Goal: Task Accomplishment & Management: Use online tool/utility

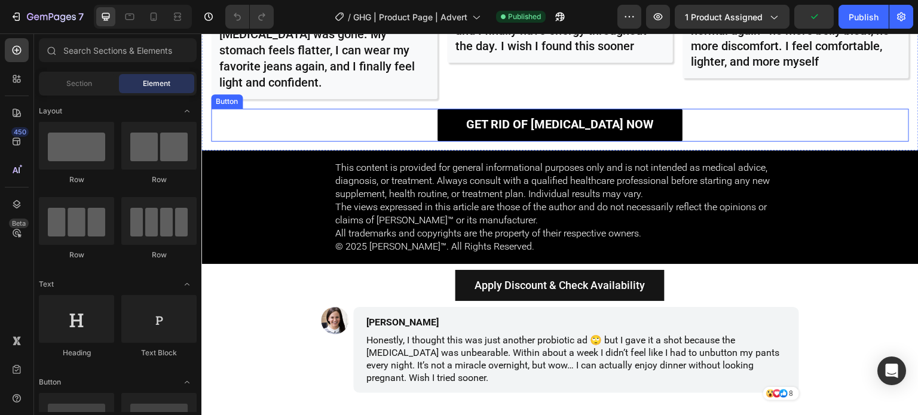
scroll to position [5641, 0]
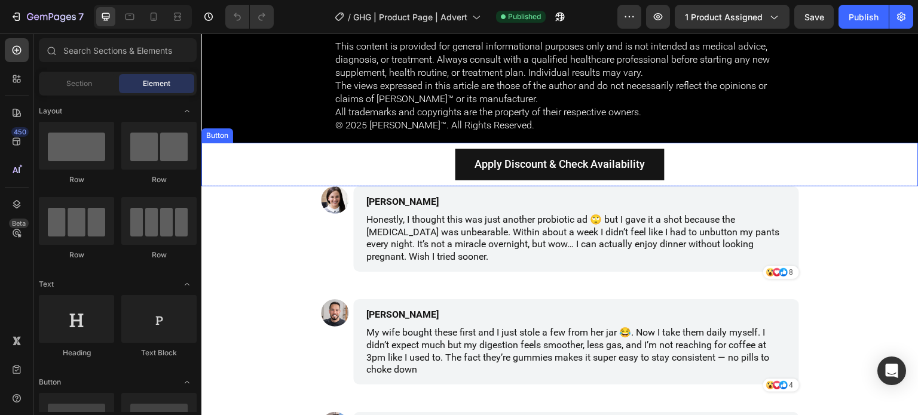
click at [722, 148] on div "Apply Discount & Check Availability Button" at bounding box center [559, 164] width 717 height 43
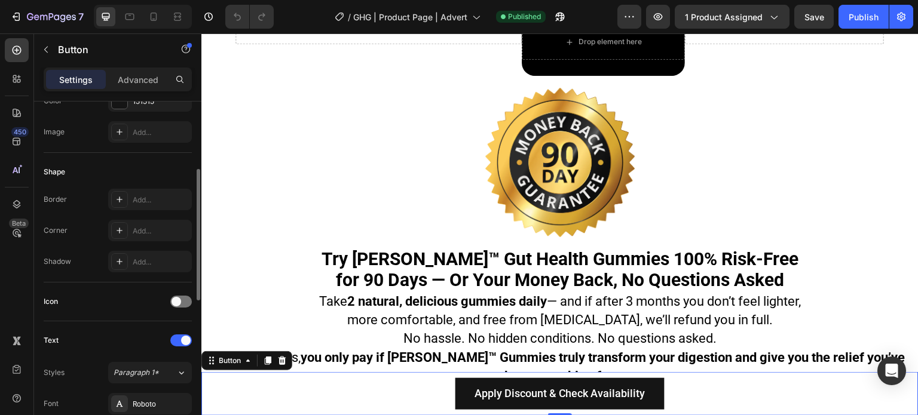
scroll to position [0, 0]
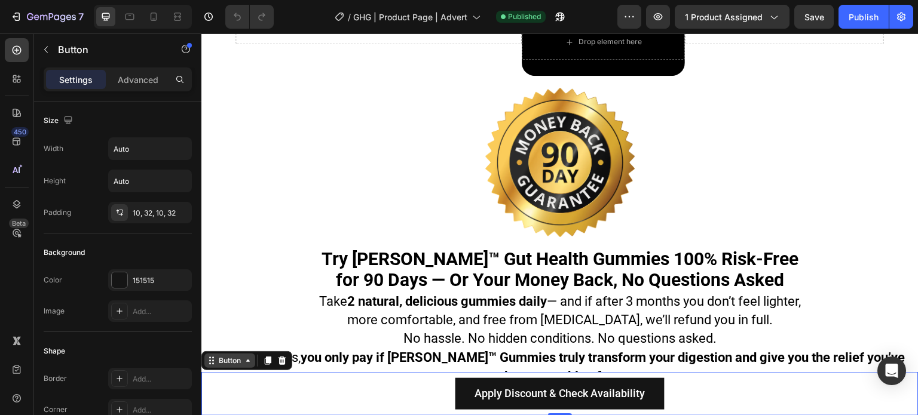
click at [225, 362] on div "Button" at bounding box center [229, 361] width 27 height 11
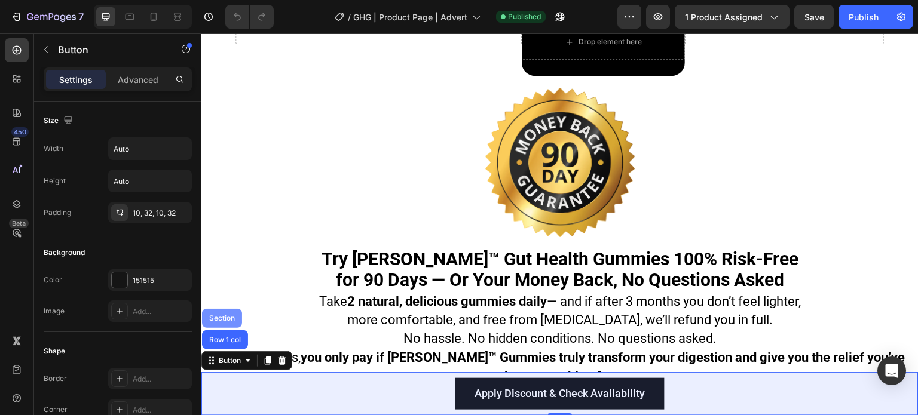
click at [222, 319] on div "Section" at bounding box center [222, 319] width 30 height 7
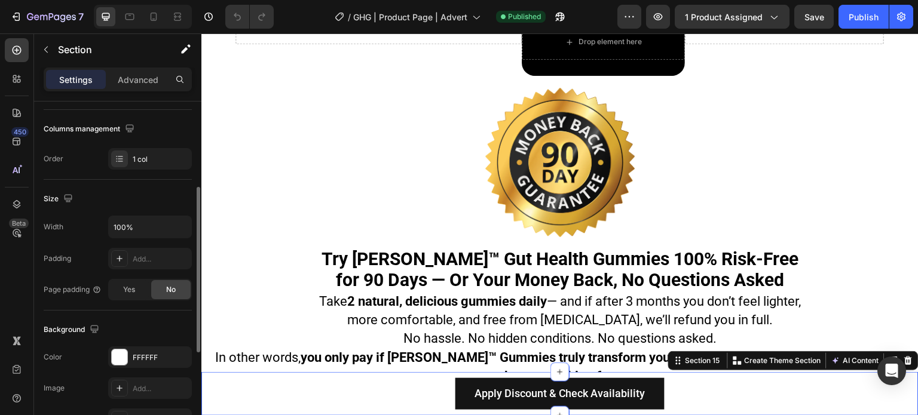
scroll to position [299, 0]
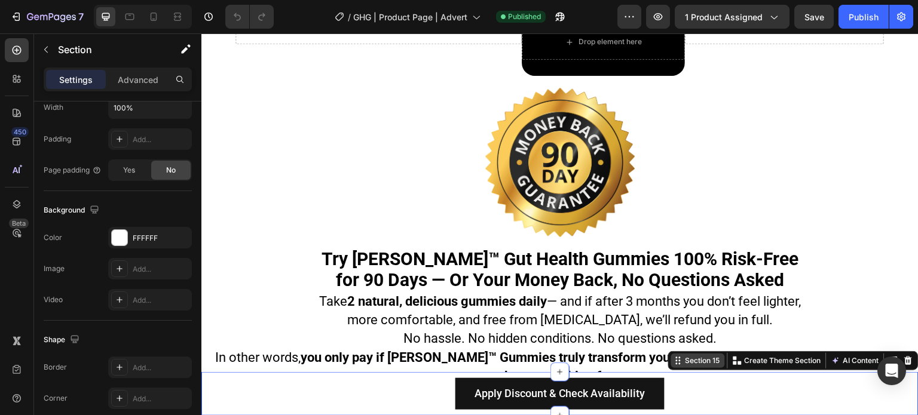
click at [685, 366] on div "Section 15" at bounding box center [702, 361] width 39 height 11
click at [745, 359] on p "Create Theme Section" at bounding box center [783, 361] width 77 height 11
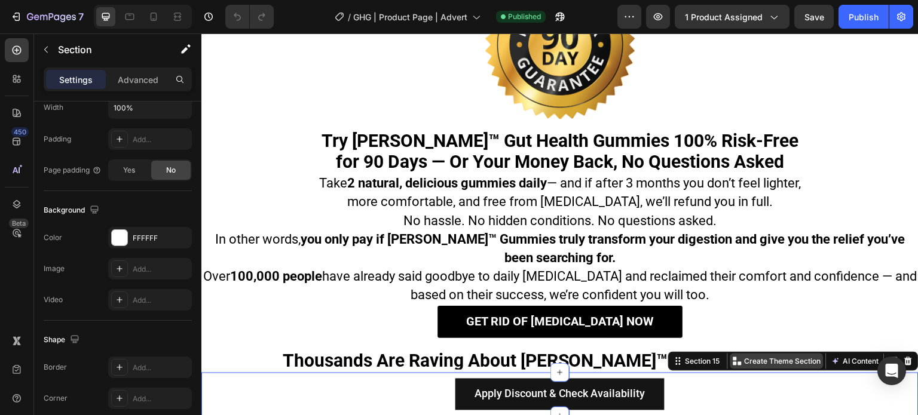
click at [759, 365] on p "Create Theme Section" at bounding box center [783, 361] width 77 height 11
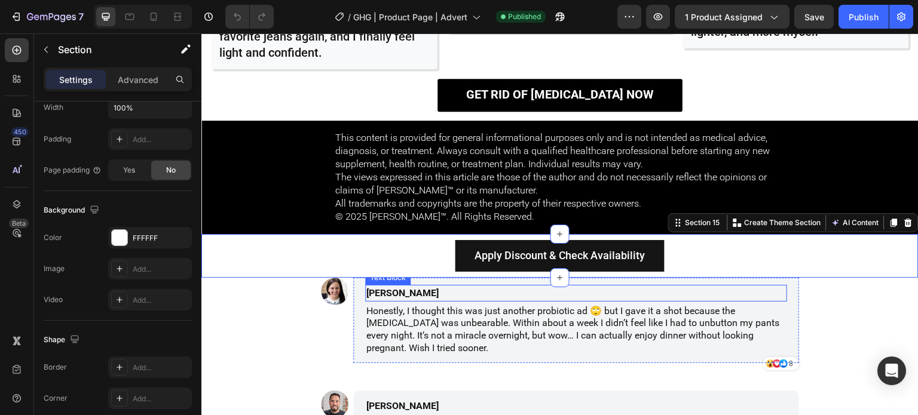
scroll to position [5581, 0]
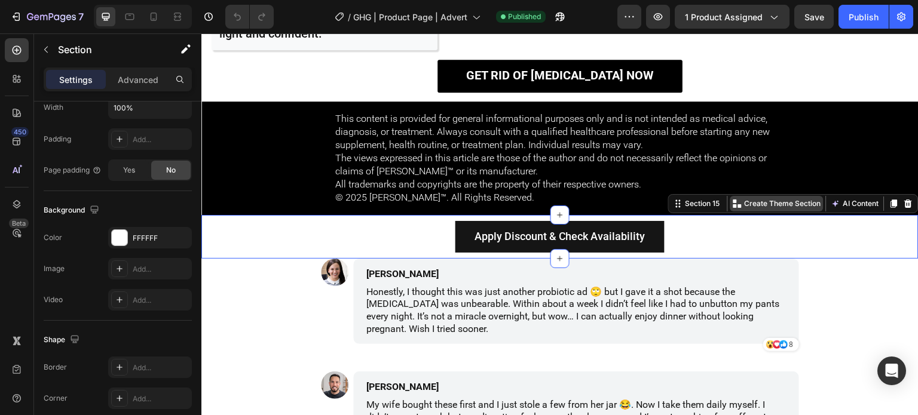
click at [760, 196] on div "Create Theme Section" at bounding box center [777, 204] width 93 height 16
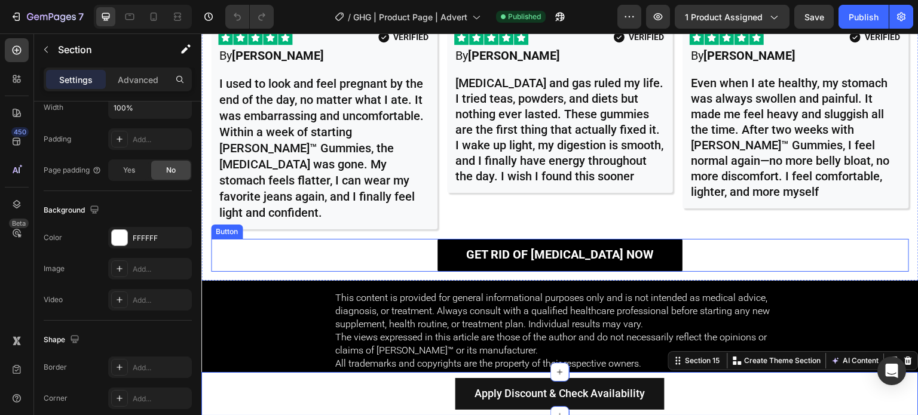
scroll to position [5641, 0]
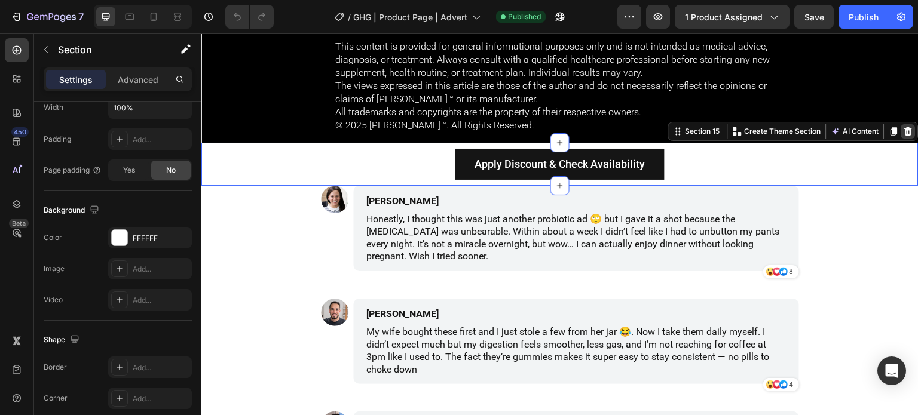
click at [905, 130] on icon at bounding box center [909, 131] width 8 height 8
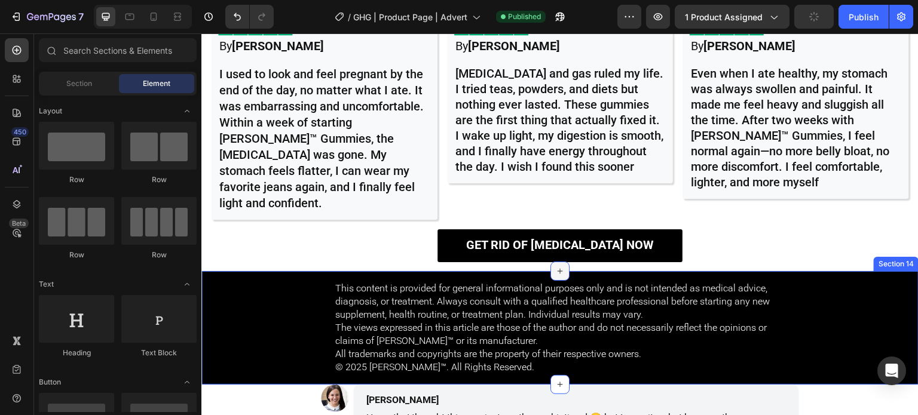
scroll to position [6239, 0]
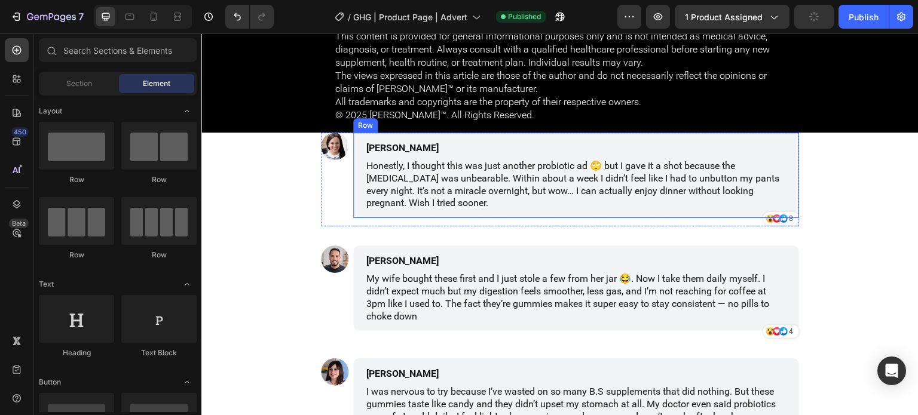
click at [789, 138] on div "Mary Roslin Text Block Honestly, I thought this was just another probiotic ad 🙄…" at bounding box center [576, 175] width 446 height 85
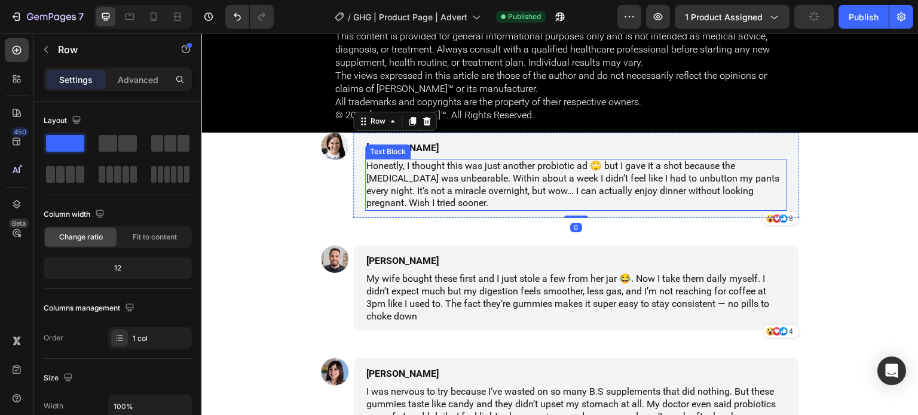
click at [366, 188] on p "Honestly, I thought this was just another probiotic ad 🙄 but I gave it a shot b…" at bounding box center [576, 185] width 420 height 50
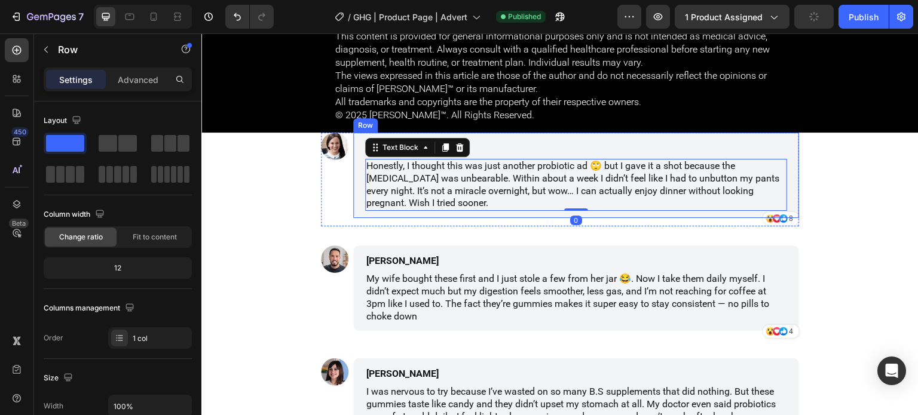
click at [353, 191] on div "Mary Roslin Text Block Honestly, I thought this was just another probiotic ad 🙄…" at bounding box center [576, 175] width 446 height 85
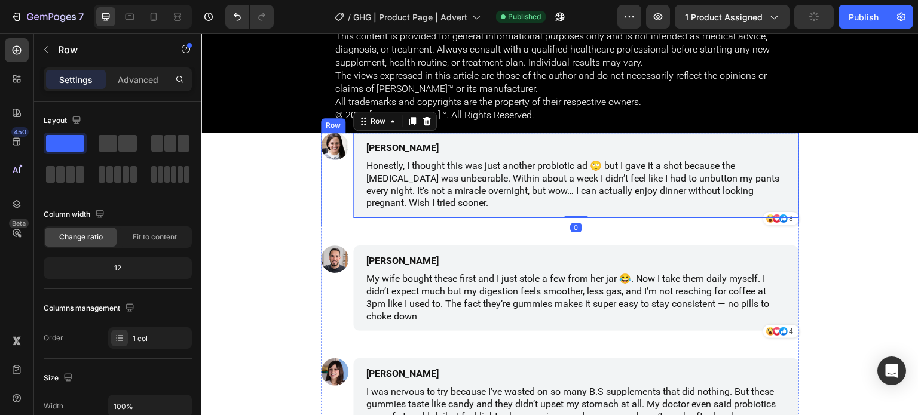
click at [338, 189] on div "Image" at bounding box center [334, 180] width 27 height 94
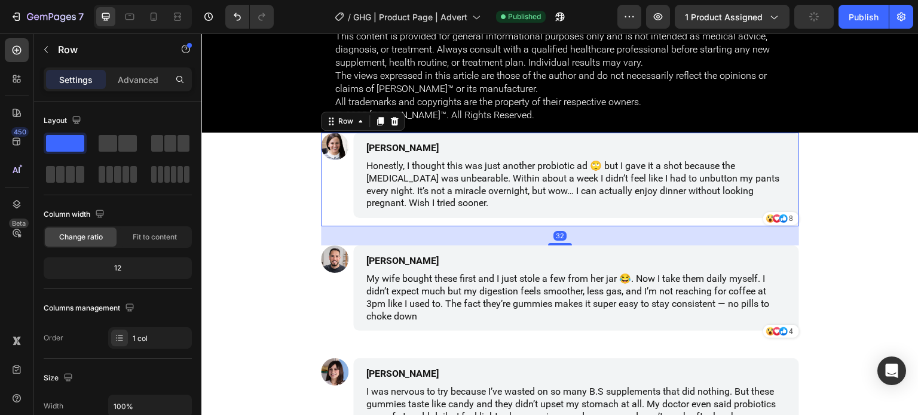
scroll to position [299, 0]
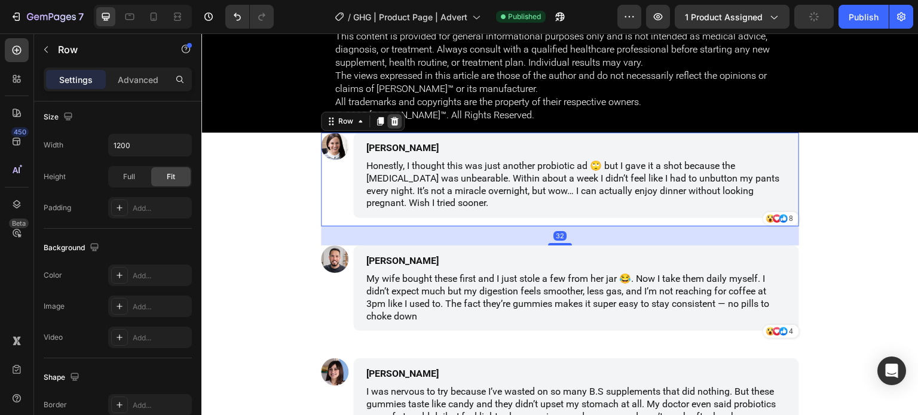
click at [387, 125] on div at bounding box center [394, 121] width 14 height 14
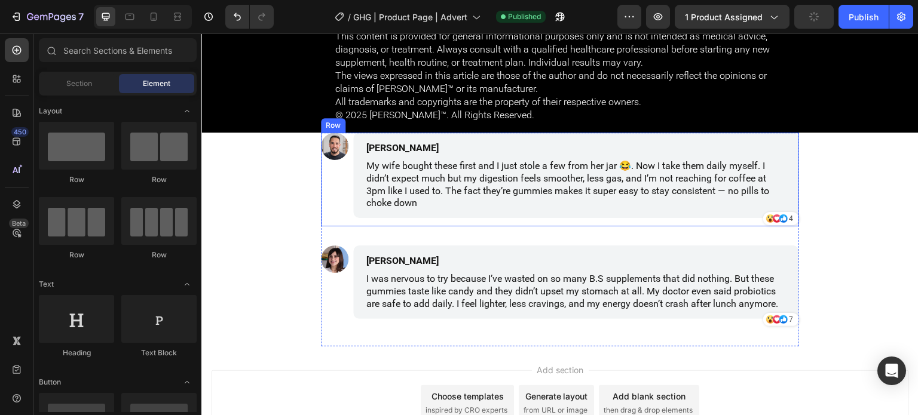
click at [335, 196] on div "Image" at bounding box center [334, 180] width 27 height 94
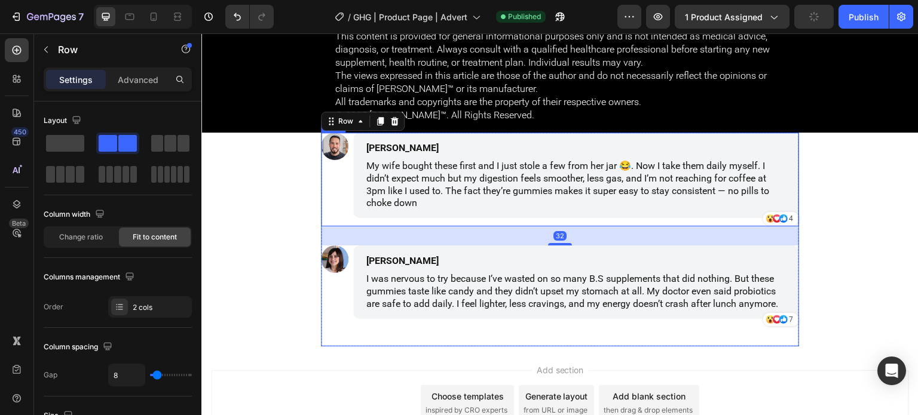
click at [350, 341] on div "Image David Reynolds Text Block My wife bought these first and I just stole a f…" at bounding box center [560, 240] width 478 height 214
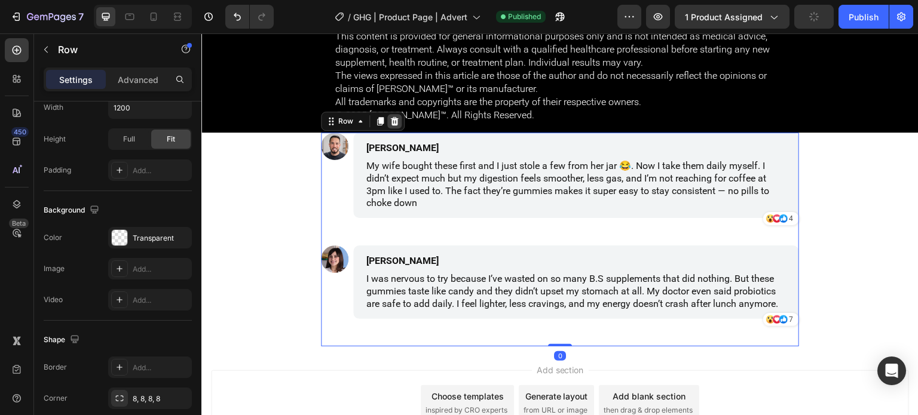
click at [392, 119] on icon at bounding box center [395, 121] width 8 height 8
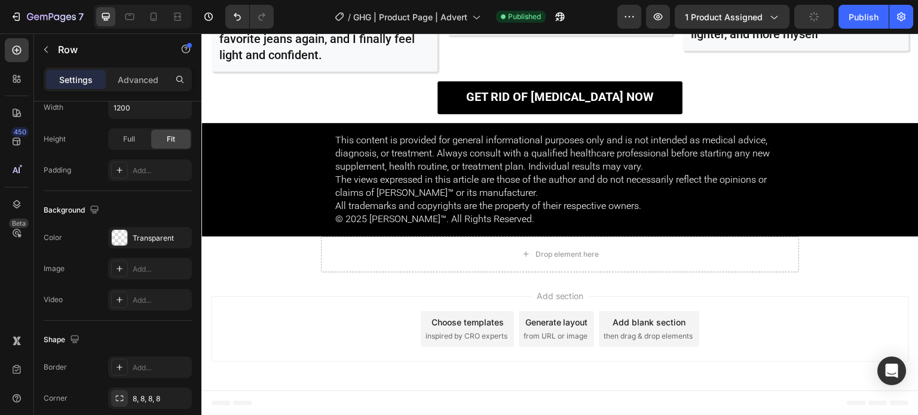
scroll to position [6134, 0]
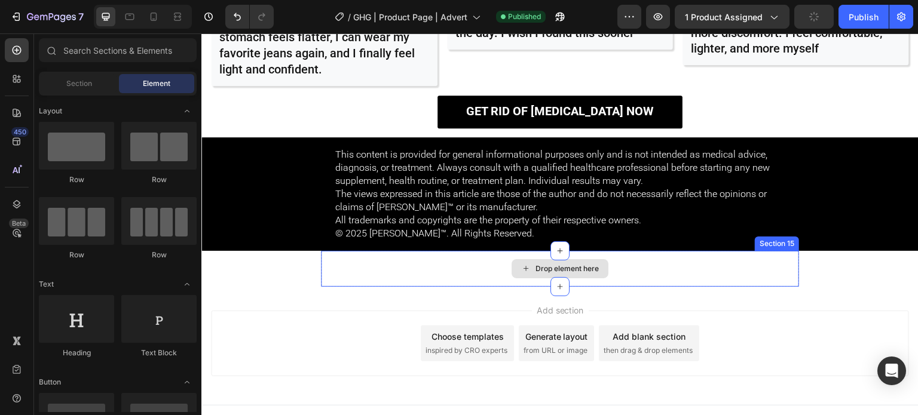
click at [325, 271] on div "Drop element here" at bounding box center [560, 269] width 478 height 36
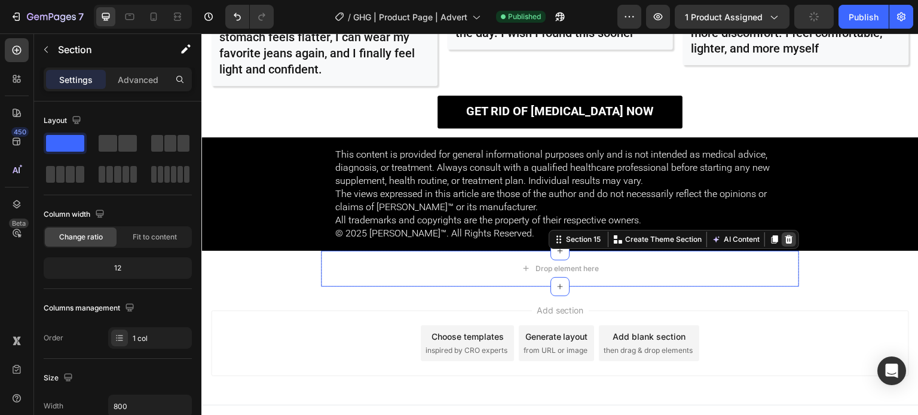
click at [788, 235] on icon at bounding box center [789, 240] width 10 height 10
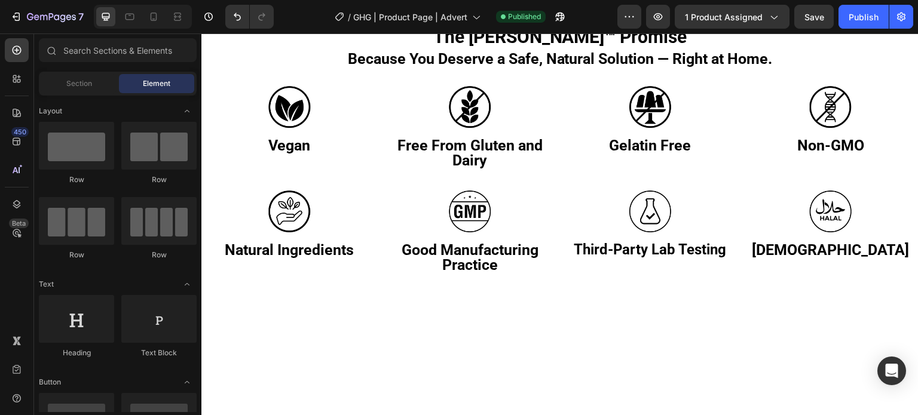
scroll to position [2795, 0]
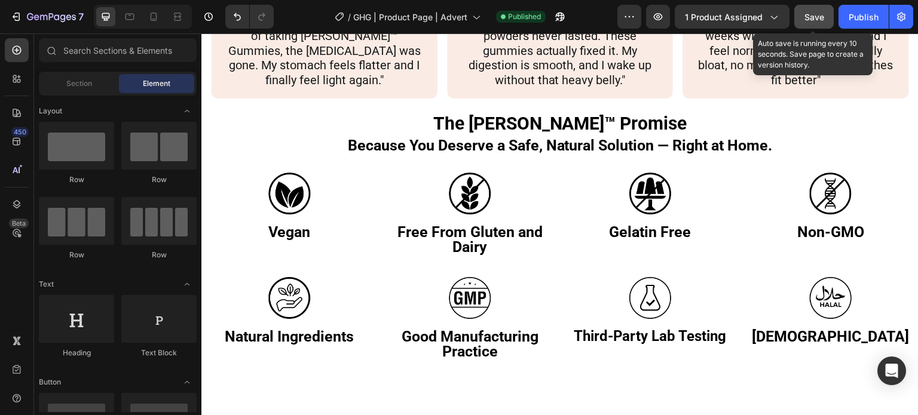
click at [812, 21] on span "Save" at bounding box center [815, 17] width 20 height 10
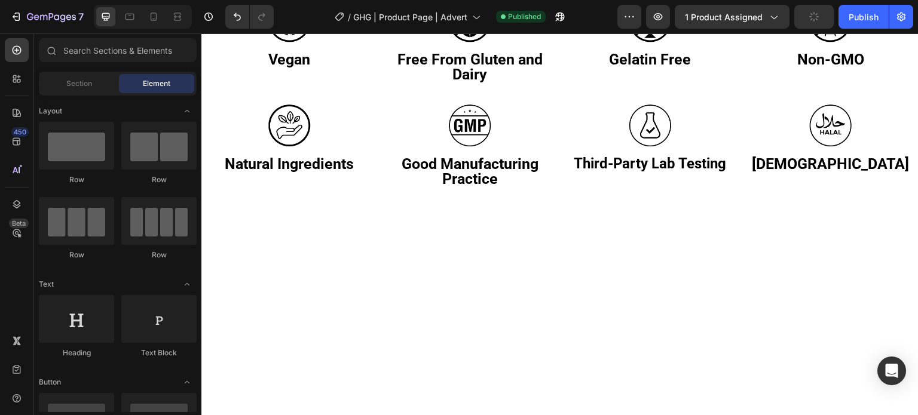
scroll to position [2974, 0]
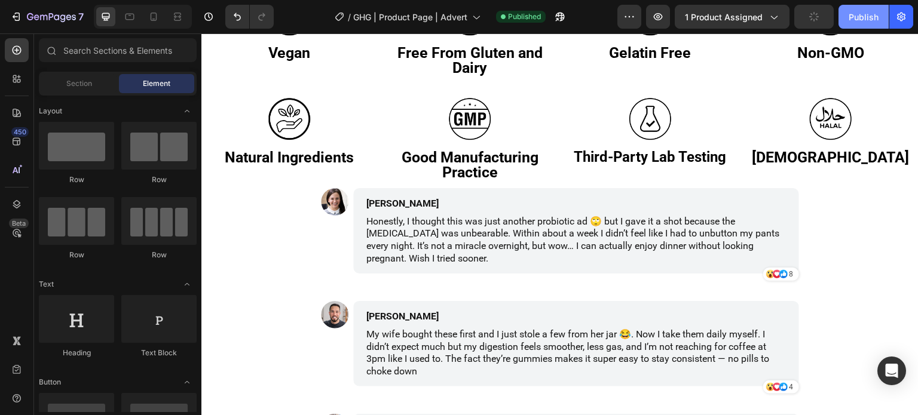
click at [857, 19] on div "Publish" at bounding box center [864, 17] width 30 height 13
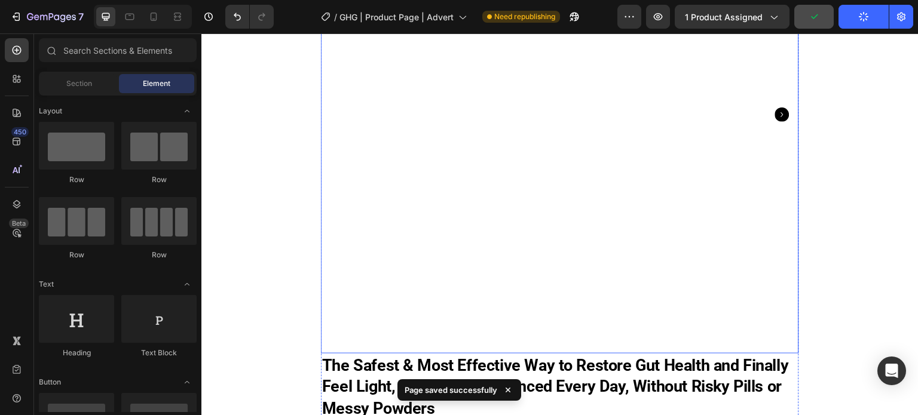
scroll to position [2257, 0]
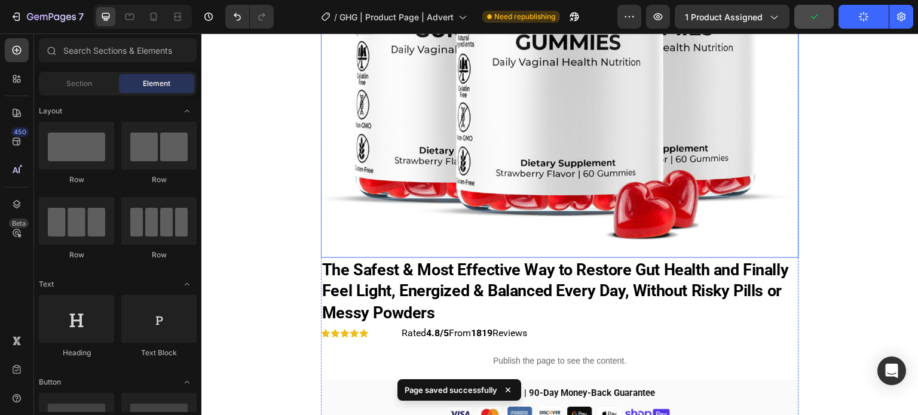
click at [556, 164] on img at bounding box center [560, 19] width 478 height 478
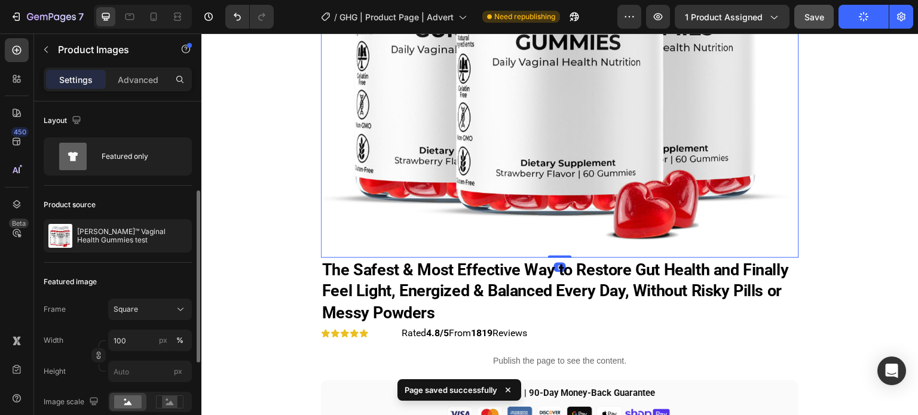
scroll to position [60, 0]
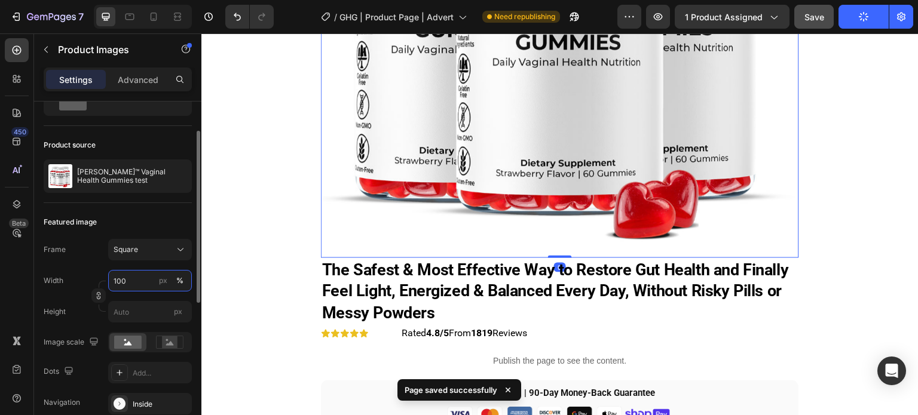
click at [143, 278] on input "100" at bounding box center [150, 281] width 84 height 22
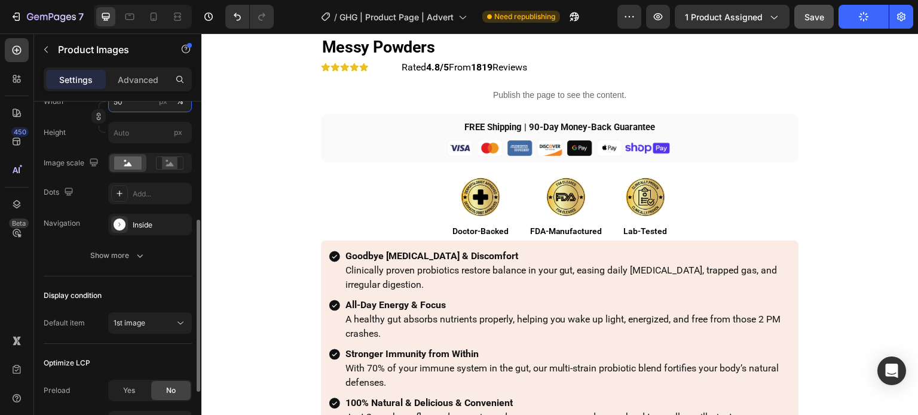
scroll to position [354, 0]
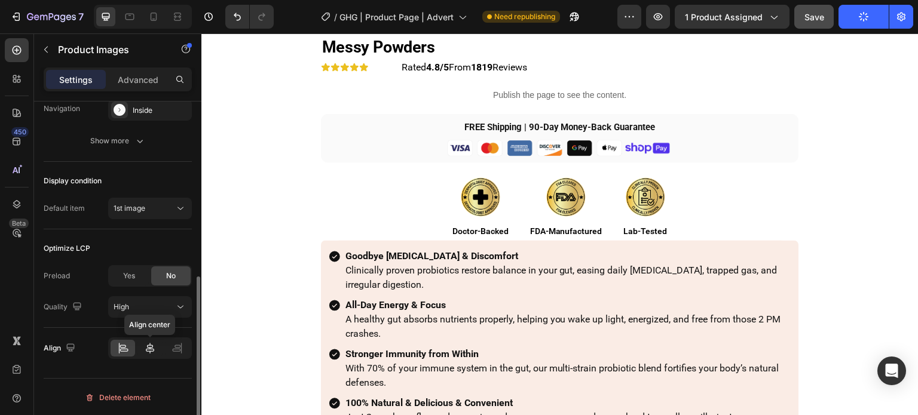
click at [153, 353] on icon at bounding box center [150, 349] width 12 height 12
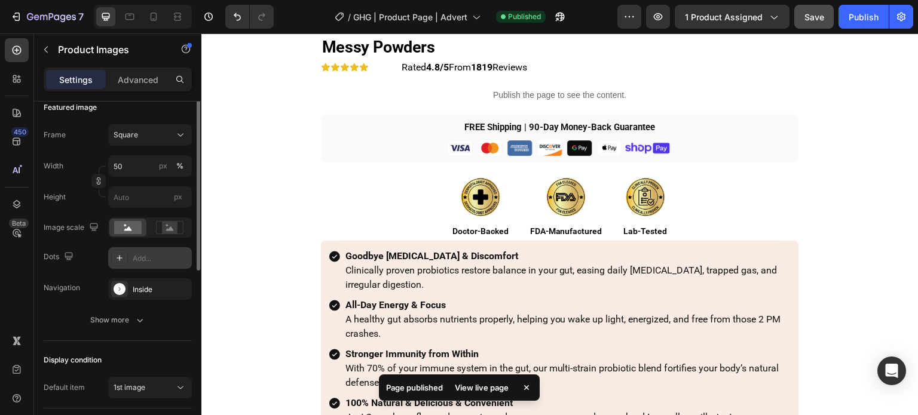
scroll to position [115, 0]
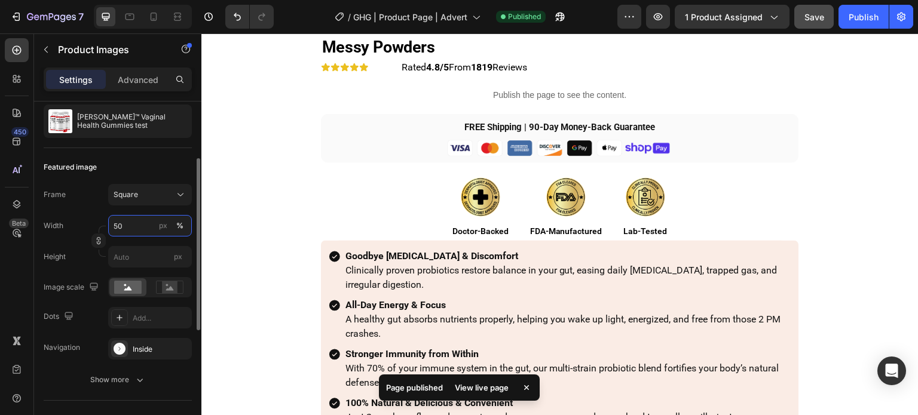
click at [148, 231] on input "50" at bounding box center [150, 226] width 84 height 22
type input "75"
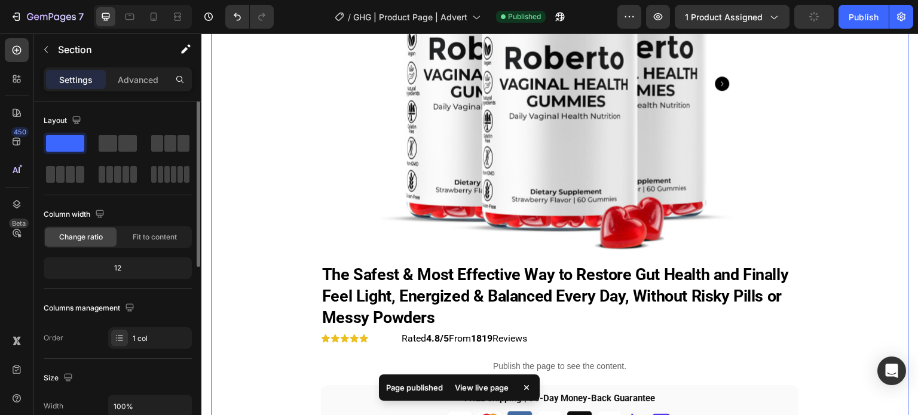
scroll to position [2658, 0]
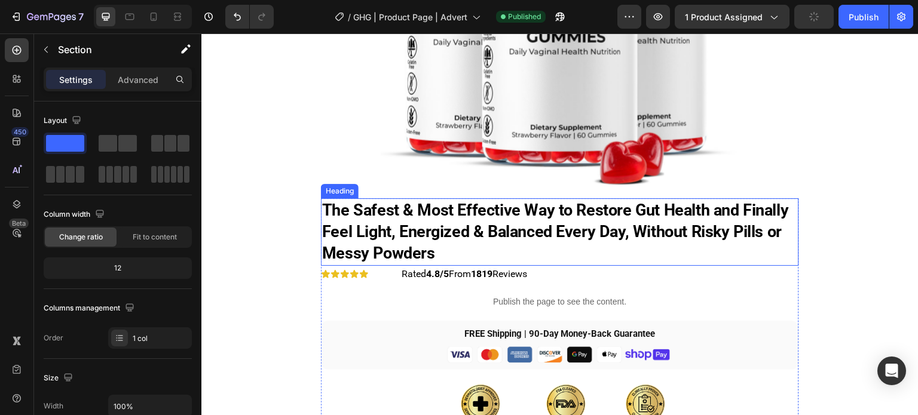
click at [405, 229] on strong "The Safest & Most Effective Way to Restore Gut Health and Finally Feel Light, E…" at bounding box center [555, 232] width 467 height 63
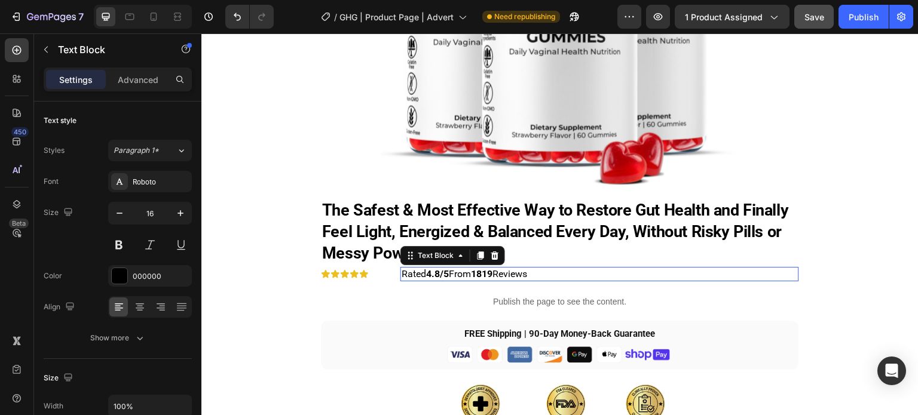
click at [401, 267] on div "Rated 4.8/5 From 1819 Reviews" at bounding box center [600, 274] width 399 height 14
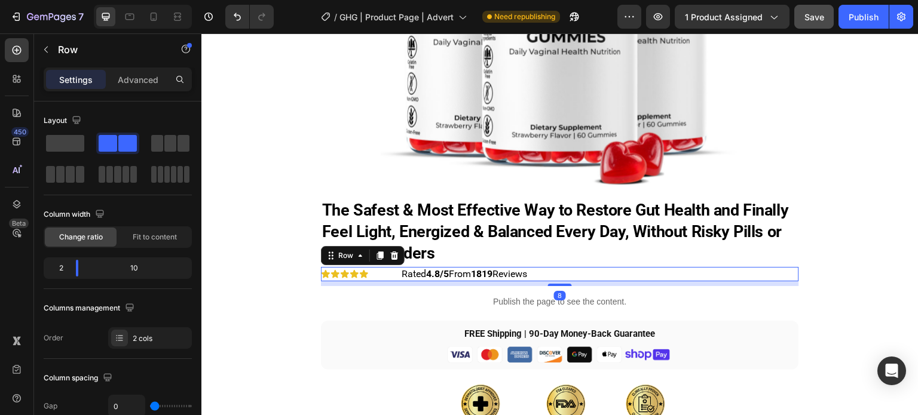
click at [395, 267] on div "Icon Icon Icon Icon Icon Icon List Row" at bounding box center [361, 274] width 80 height 14
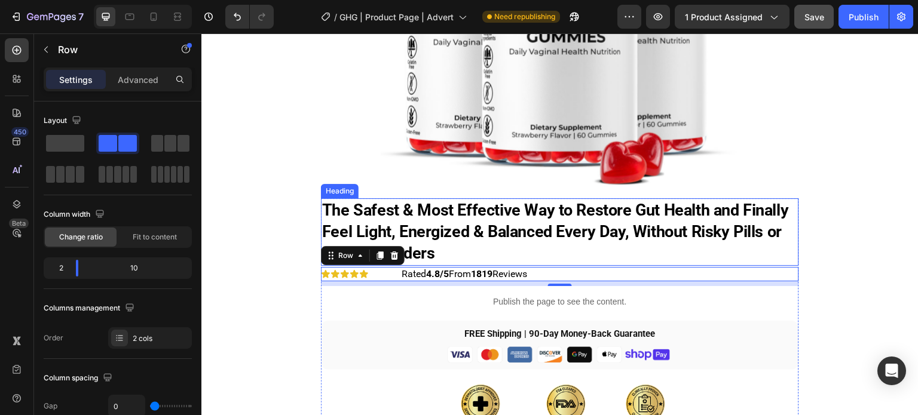
click at [453, 205] on strong "The Safest & Most Effective Way to Restore Gut Health and Finally Feel Light, E…" at bounding box center [555, 232] width 467 height 63
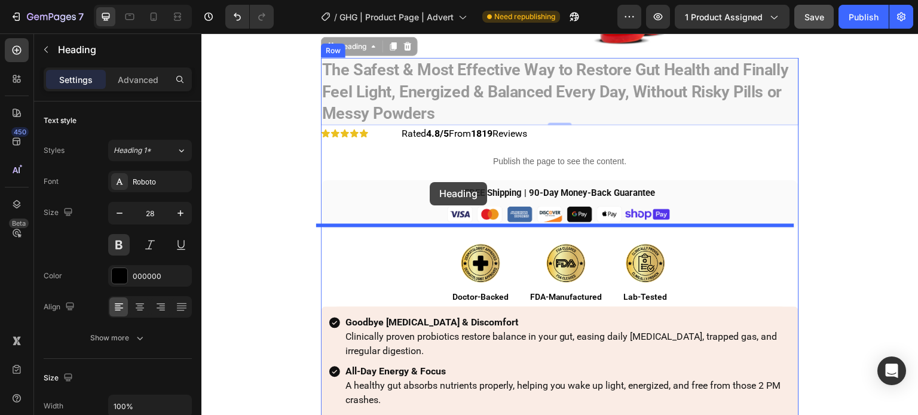
scroll to position [2283, 0]
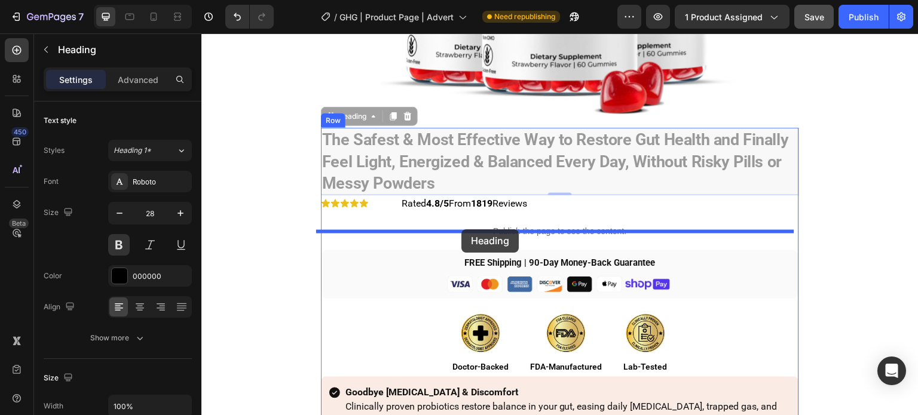
drag, startPoint x: 359, startPoint y: 366, endPoint x: 462, endPoint y: 230, distance: 170.9
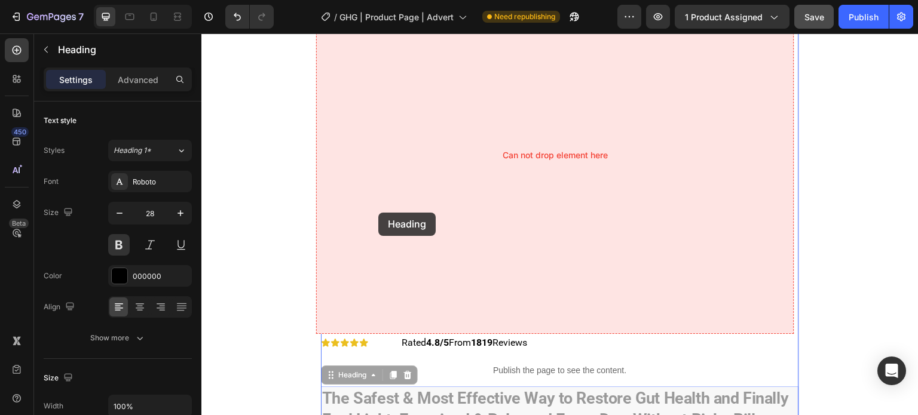
scroll to position [2343, 0]
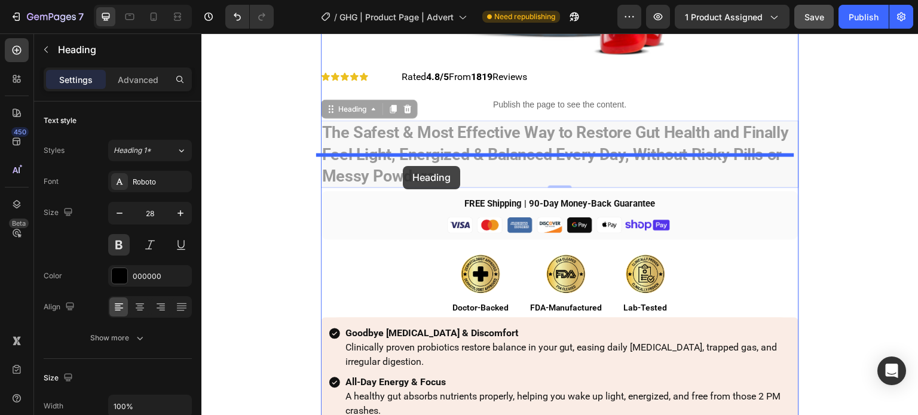
drag, startPoint x: 352, startPoint y: 369, endPoint x: 404, endPoint y: 166, distance: 209.7
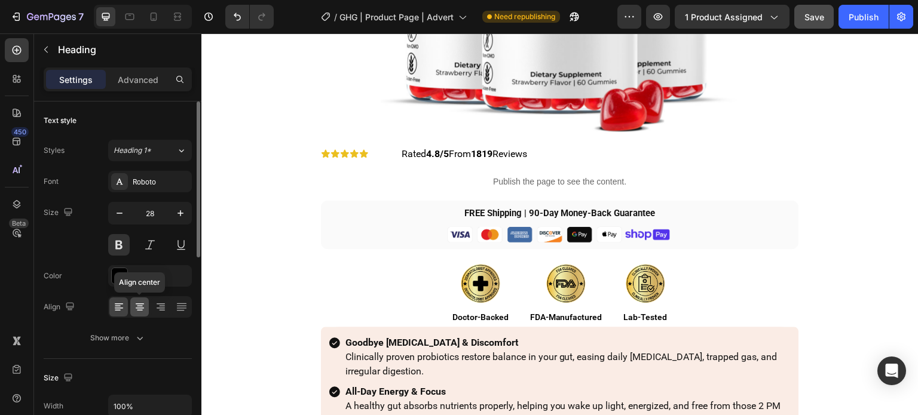
click at [137, 306] on icon at bounding box center [140, 307] width 12 height 12
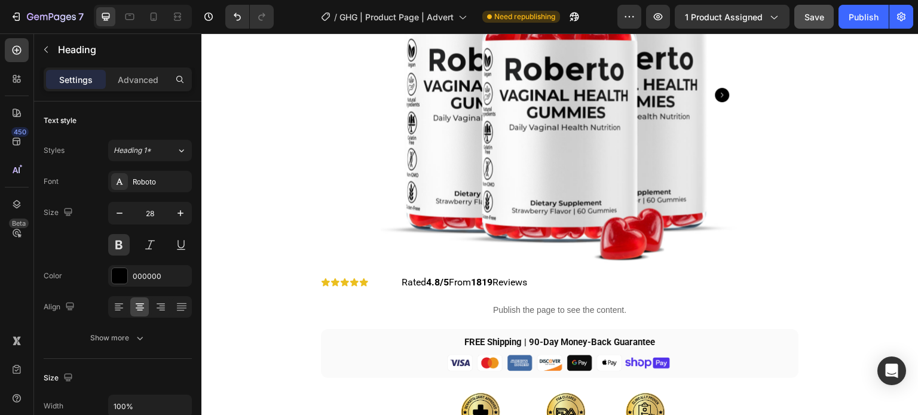
scroll to position [2761, 0]
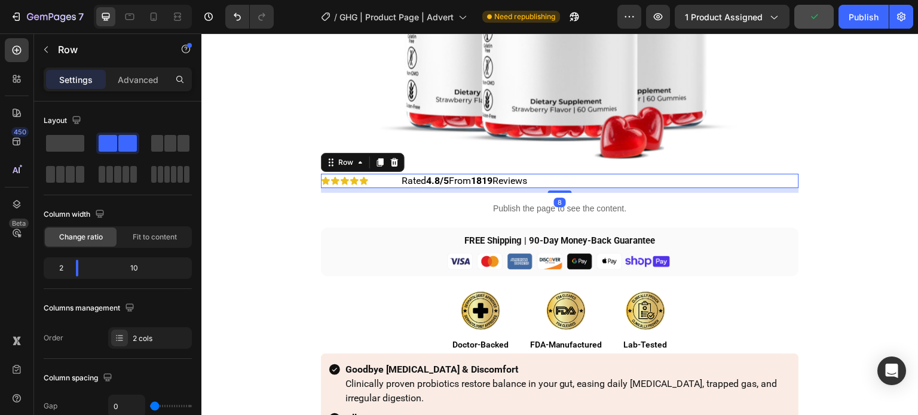
click at [395, 174] on div "Icon Icon Icon Icon Icon Icon List Row" at bounding box center [361, 181] width 80 height 14
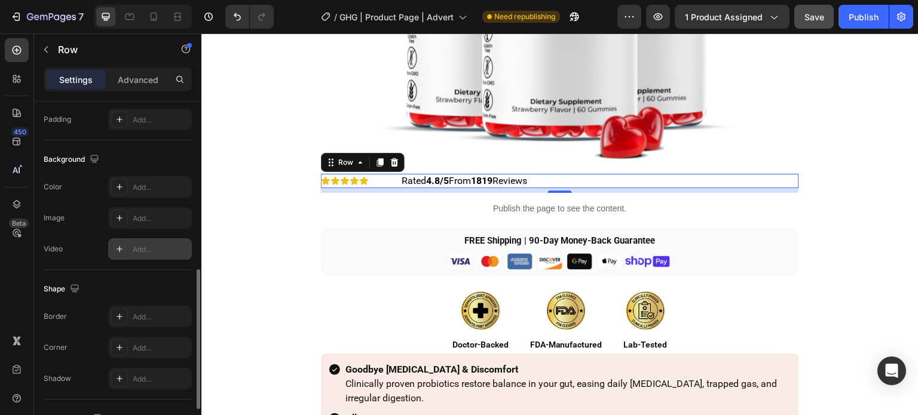
scroll to position [516, 0]
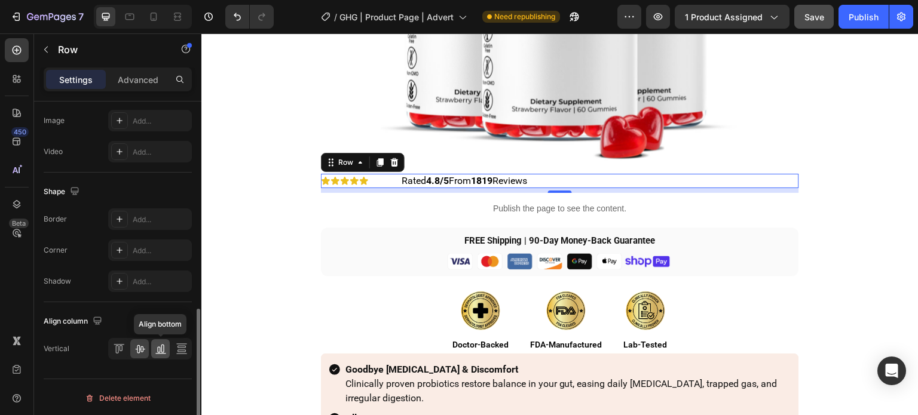
click at [166, 350] on icon at bounding box center [161, 349] width 12 height 12
click at [137, 347] on icon at bounding box center [140, 349] width 12 height 12
click at [432, 181] on strong "4.8/5" at bounding box center [437, 180] width 23 height 11
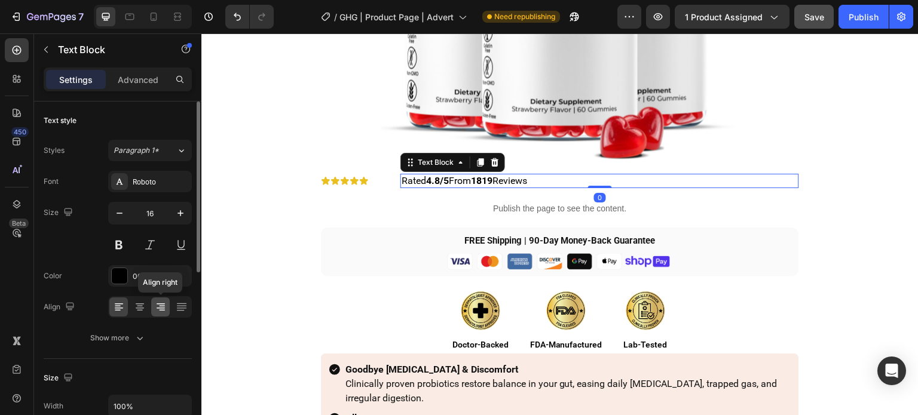
click at [161, 301] on icon at bounding box center [161, 307] width 12 height 12
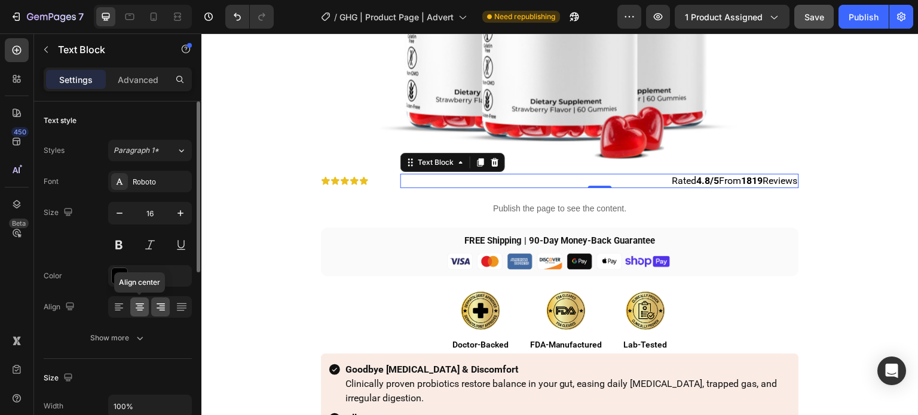
click at [140, 308] on icon at bounding box center [140, 307] width 12 height 12
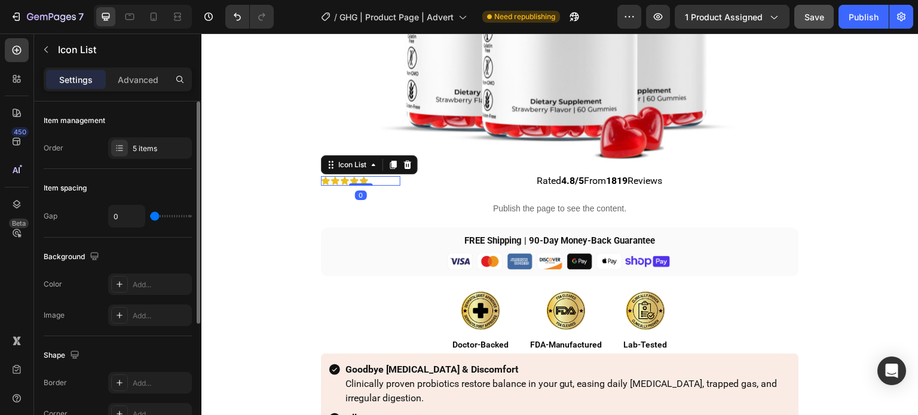
click at [383, 179] on div "Icon Icon Icon Icon Icon" at bounding box center [361, 181] width 80 height 10
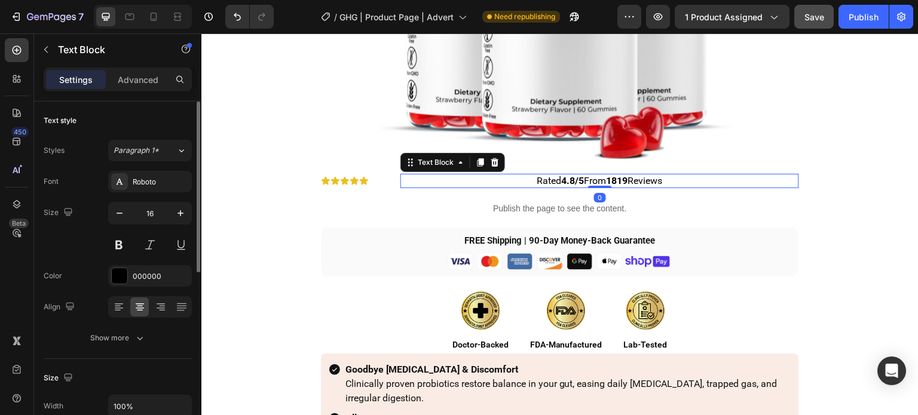
click at [433, 179] on p "Rated 4.8/5 From 1819 Reviews" at bounding box center [600, 181] width 396 height 12
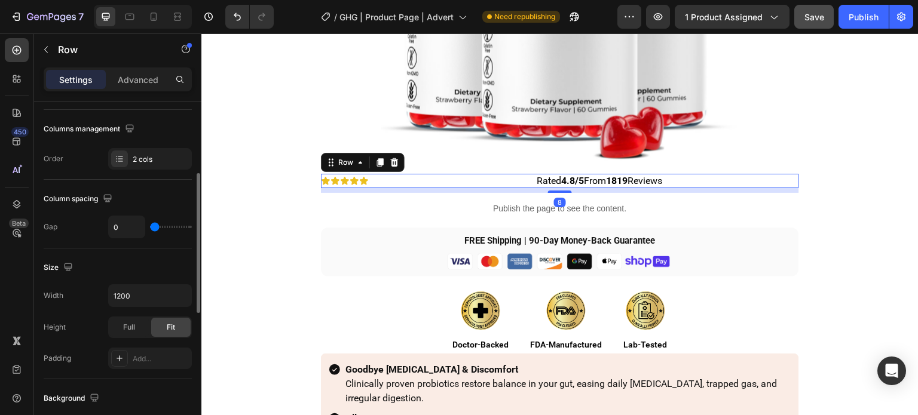
click at [393, 174] on div "Icon Icon Icon Icon Icon Icon List Row" at bounding box center [361, 181] width 80 height 14
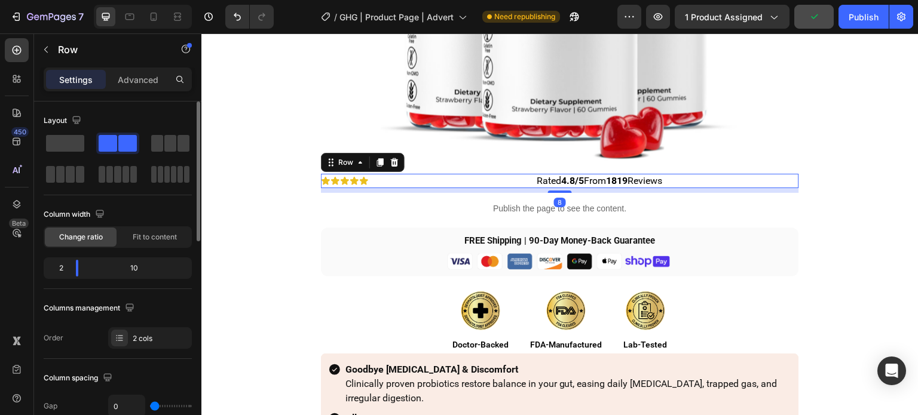
click at [48, 277] on div "2 10" at bounding box center [118, 269] width 148 height 22
click at [58, 270] on div "2" at bounding box center [56, 268] width 20 height 17
click at [69, 0] on body "7 Version history / GHG | Product Page | Advert Need republishing Preview 1 pro…" at bounding box center [459, 0] width 918 height 0
click at [65, 267] on div "2" at bounding box center [56, 268] width 20 height 17
drag, startPoint x: 76, startPoint y: 267, endPoint x: 96, endPoint y: 266, distance: 19.8
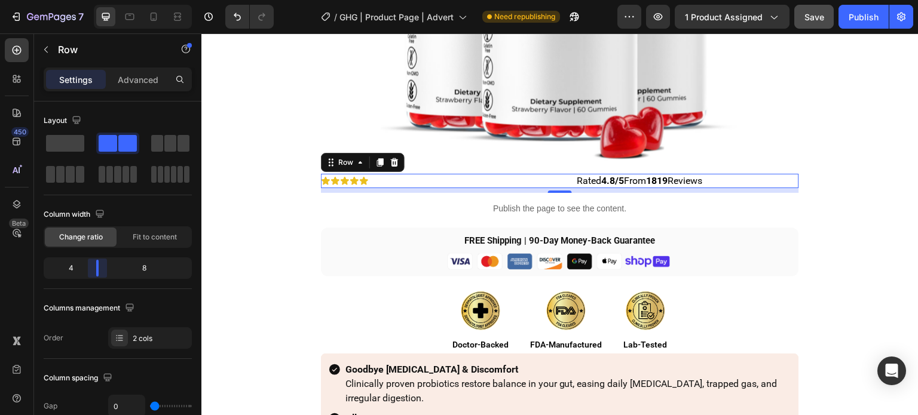
click at [96, 0] on body "7 Version history / GHG | Product Page | Advert Need republishing Preview 1 pro…" at bounding box center [459, 0] width 918 height 0
drag, startPoint x: 77, startPoint y: 267, endPoint x: 84, endPoint y: 265, distance: 7.4
click at [84, 265] on div "4" at bounding box center [66, 268] width 41 height 17
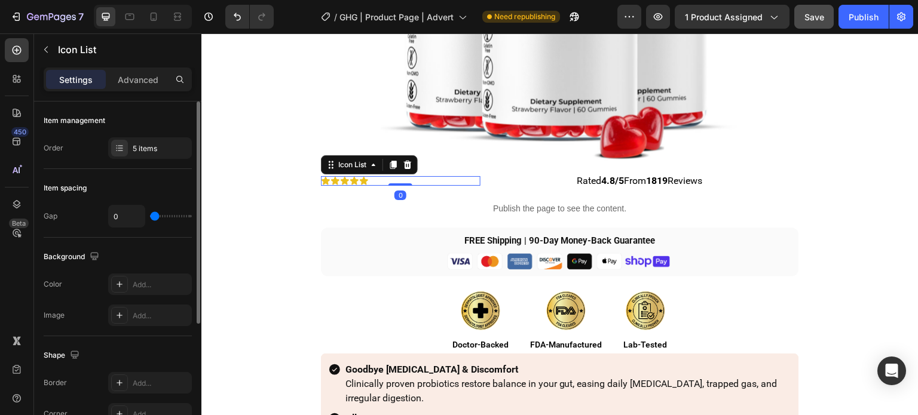
click at [438, 182] on div "Icon Icon Icon Icon Icon" at bounding box center [401, 181] width 160 height 10
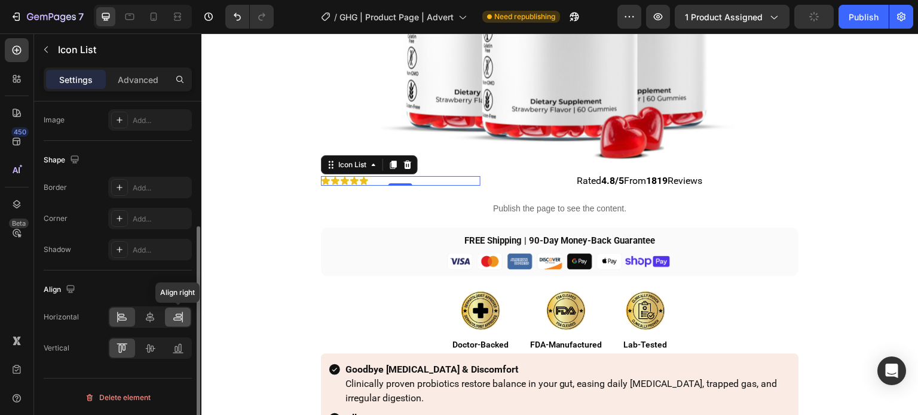
click at [181, 319] on icon at bounding box center [178, 317] width 12 height 12
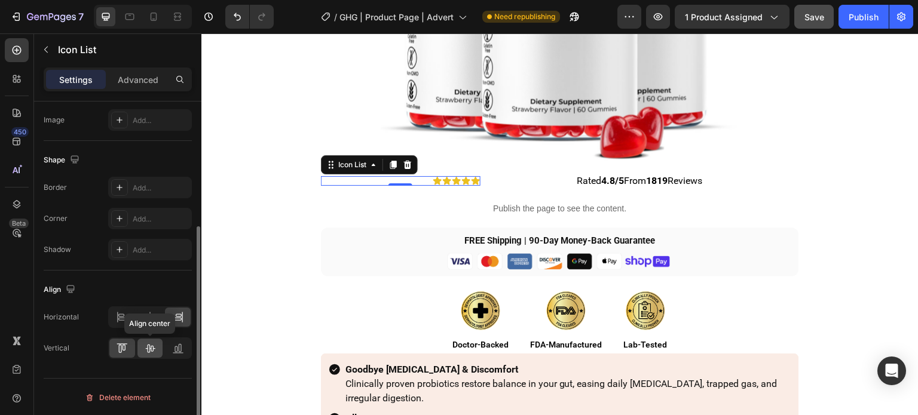
click at [151, 347] on icon at bounding box center [151, 349] width 10 height 8
click at [124, 349] on icon at bounding box center [122, 349] width 12 height 12
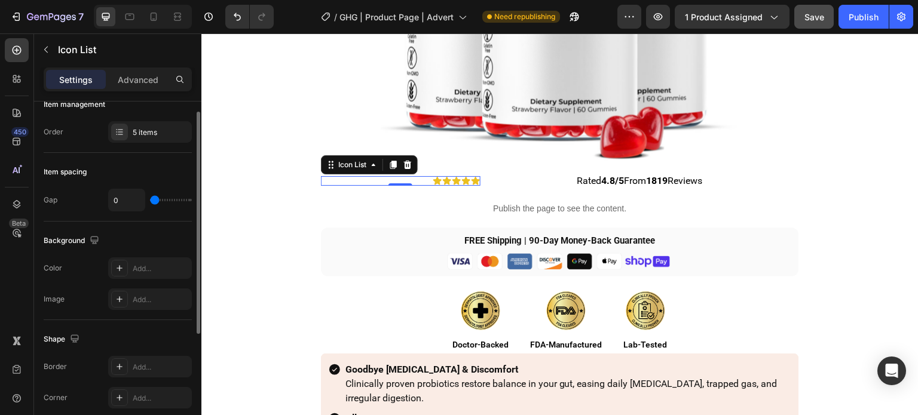
scroll to position [0, 0]
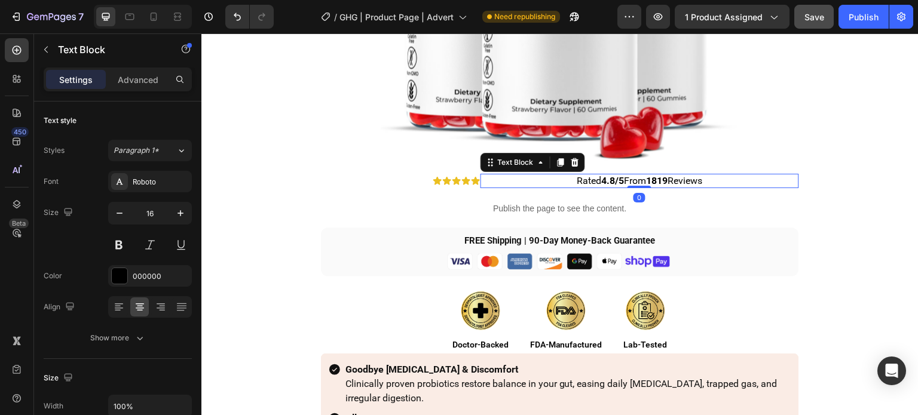
click at [481, 176] on div "Rated 4.8/5 From 1819 Reviews" at bounding box center [640, 181] width 319 height 14
click at [474, 174] on div "Icon Icon Icon Icon Icon Icon List Row" at bounding box center [401, 181] width 160 height 14
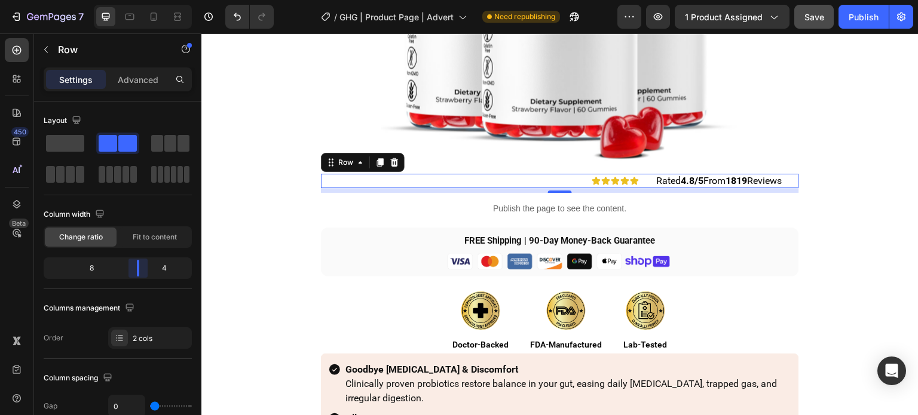
drag, startPoint x: 103, startPoint y: 271, endPoint x: 143, endPoint y: 266, distance: 40.9
click at [143, 0] on body "7 Version history / GHG | Product Page | Advert Need republishing Preview 1 pro…" at bounding box center [459, 0] width 918 height 0
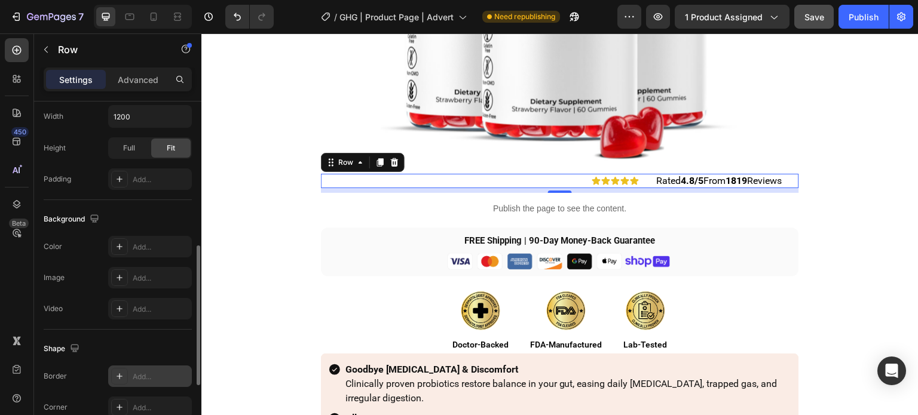
scroll to position [516, 0]
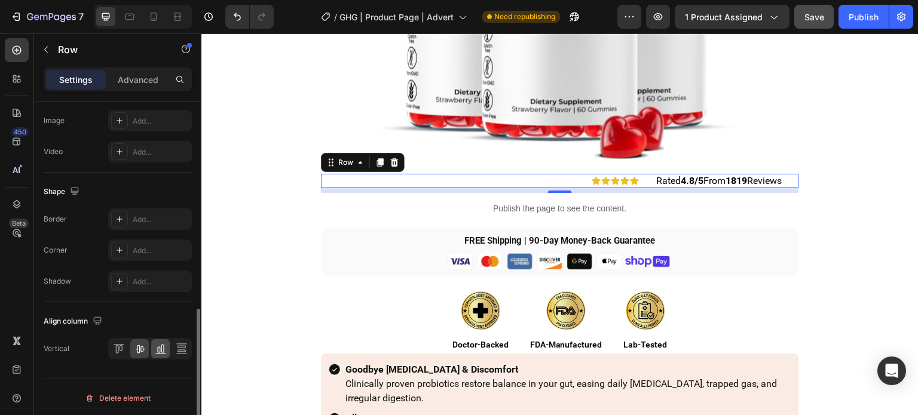
click at [169, 344] on div at bounding box center [160, 349] width 19 height 19
click at [148, 349] on div at bounding box center [139, 349] width 19 height 19
click at [659, 184] on p "Rated 4.8/5 From 1819 Reviews" at bounding box center [719, 181] width 157 height 12
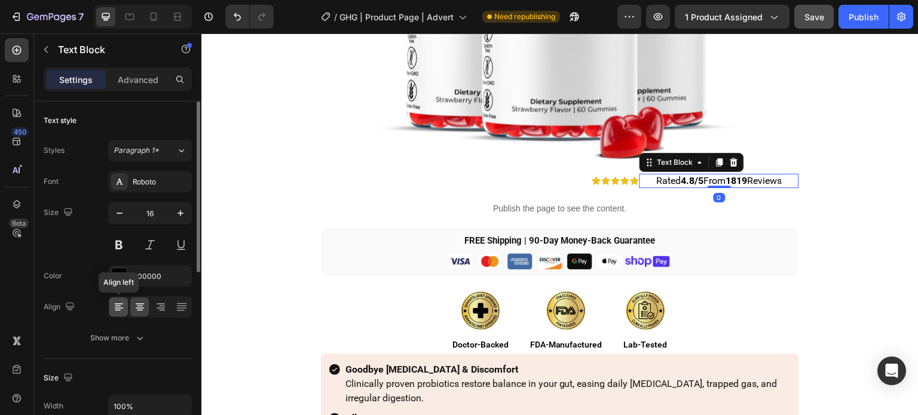
click at [121, 302] on icon at bounding box center [119, 307] width 12 height 12
click at [146, 304] on div at bounding box center [139, 307] width 19 height 19
click at [157, 308] on icon at bounding box center [161, 308] width 8 height 1
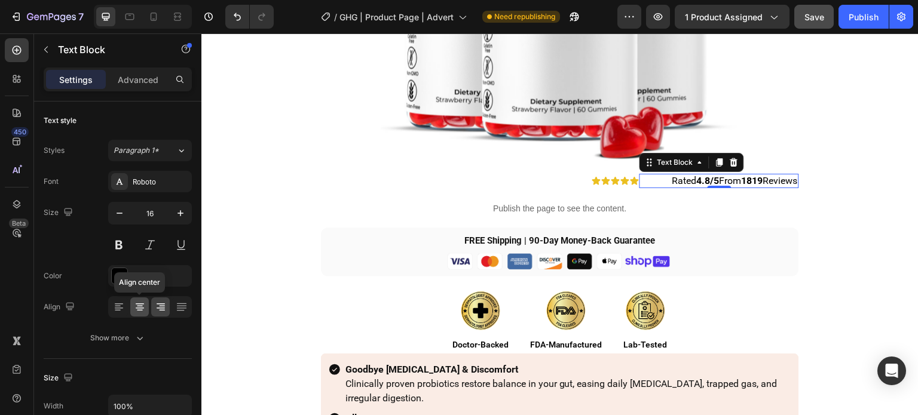
click at [138, 305] on icon at bounding box center [140, 307] width 12 height 12
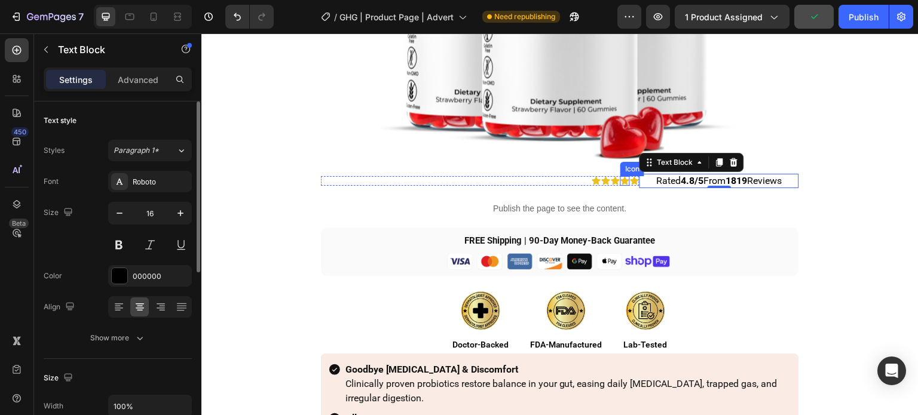
click at [621, 178] on icon at bounding box center [626, 181] width 10 height 10
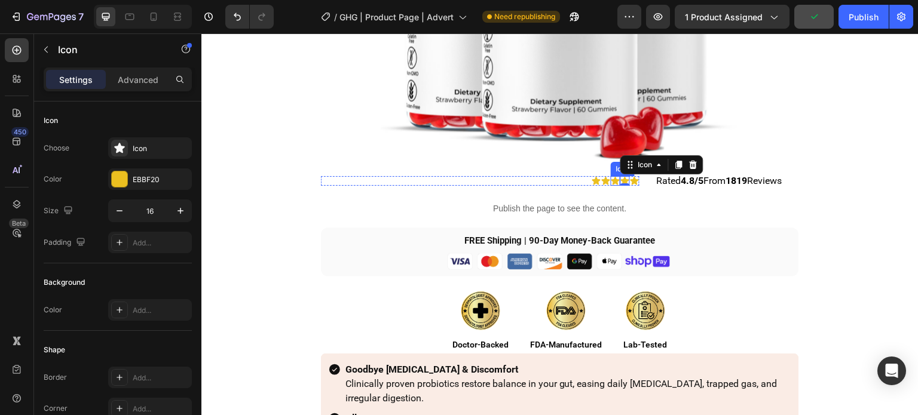
click at [604, 174] on div "Icon Icon Icon Icon 0 Icon Icon List Row" at bounding box center [480, 181] width 319 height 14
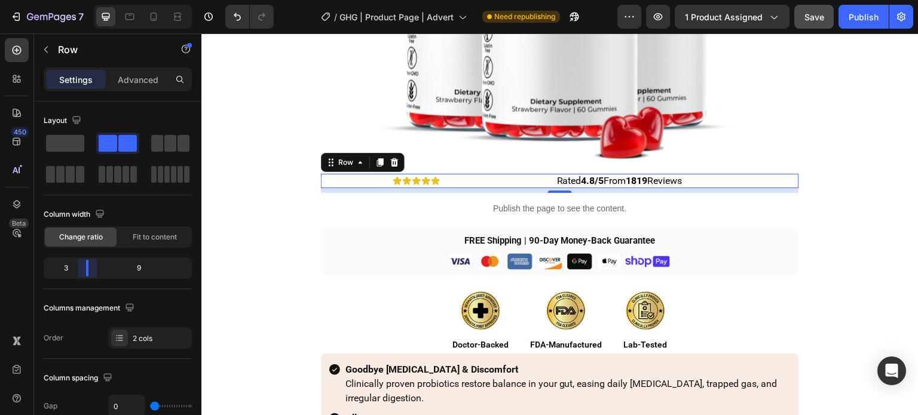
drag, startPoint x: 126, startPoint y: 272, endPoint x: 162, endPoint y: 141, distance: 135.7
click at [84, 0] on body "7 Version history / GHG | Product Page | Advert Need republishing Preview 1 pro…" at bounding box center [459, 0] width 918 height 0
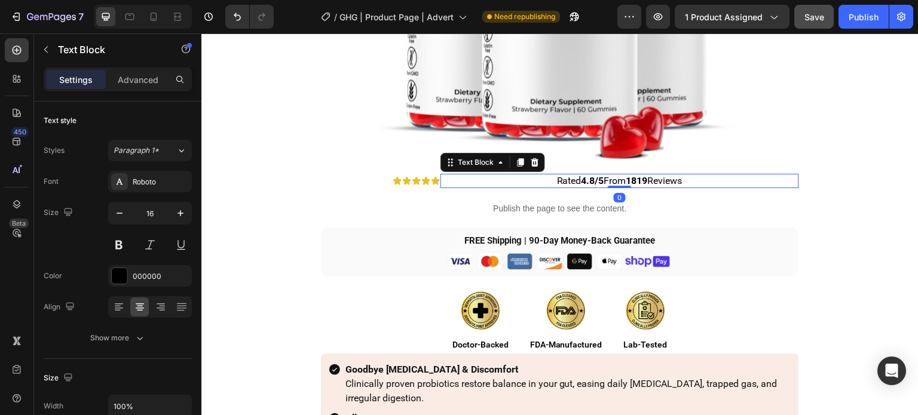
click at [454, 184] on p "Rated 4.8/5 From 1819 Reviews" at bounding box center [620, 181] width 356 height 12
click at [442, 183] on p "Rated 4.8/5 From 1819 Reviews" at bounding box center [620, 181] width 356 height 12
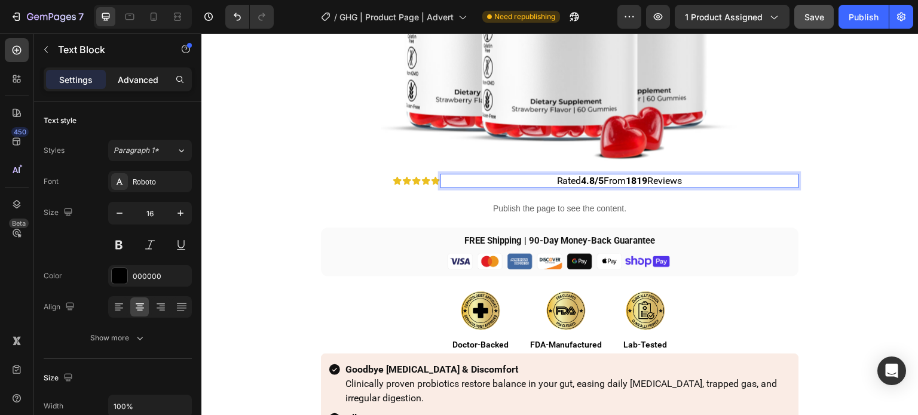
click at [155, 85] on p "Advanced" at bounding box center [138, 80] width 41 height 13
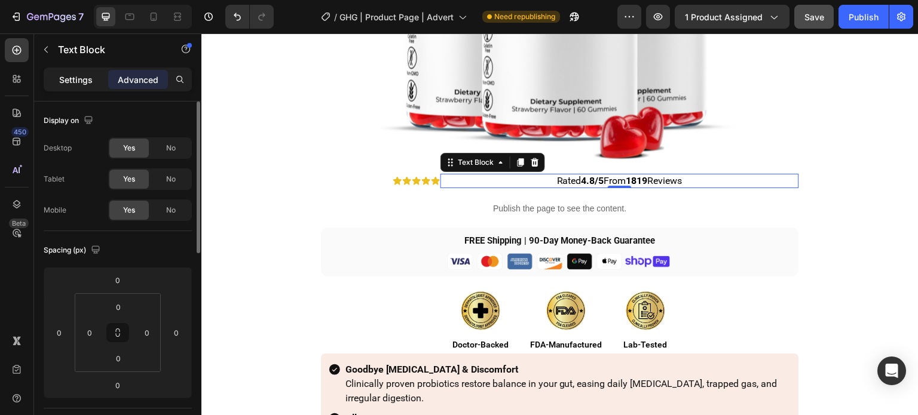
click at [91, 75] on p "Settings" at bounding box center [75, 80] width 33 height 13
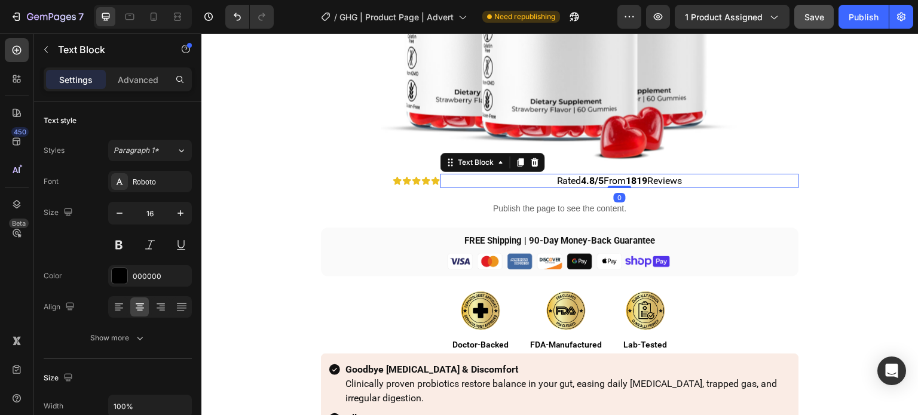
click at [91, 75] on p "Settings" at bounding box center [75, 80] width 33 height 13
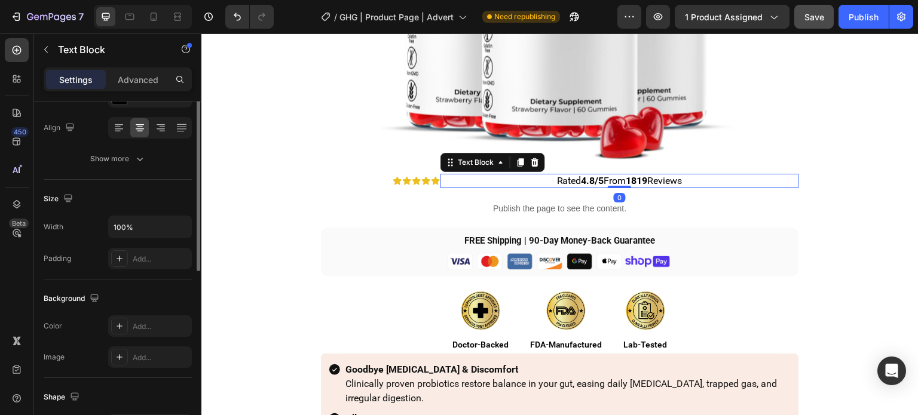
scroll to position [120, 0]
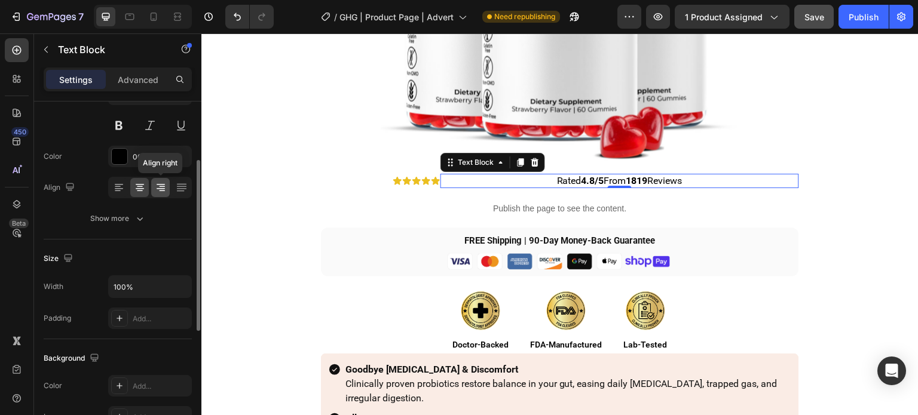
click at [157, 186] on icon at bounding box center [161, 188] width 12 height 12
click at [140, 187] on icon at bounding box center [140, 187] width 6 height 1
click at [124, 190] on icon at bounding box center [119, 188] width 12 height 12
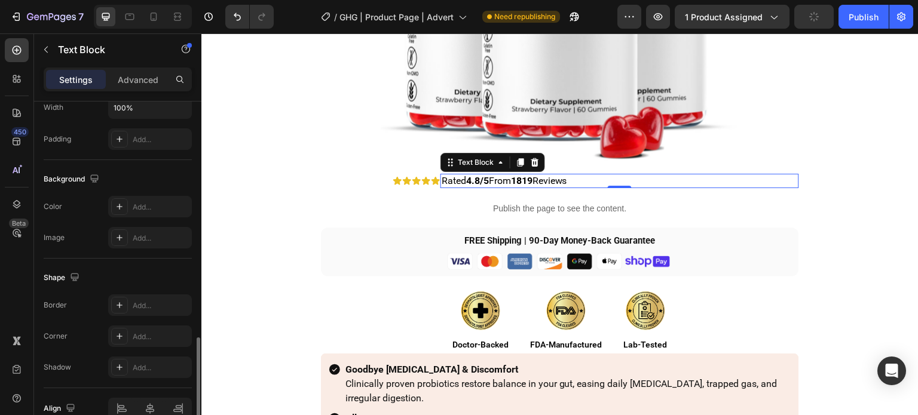
scroll to position [359, 0]
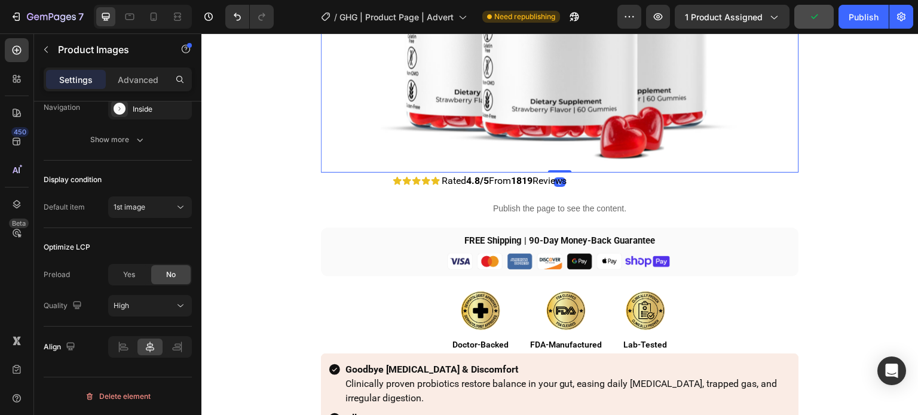
scroll to position [0, 0]
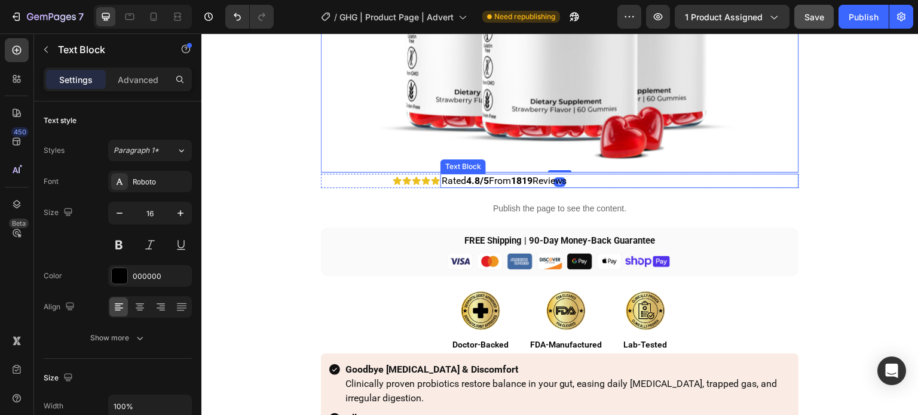
click at [442, 175] on p "Rated 4.8/5 From 1819 Reviews" at bounding box center [620, 181] width 356 height 12
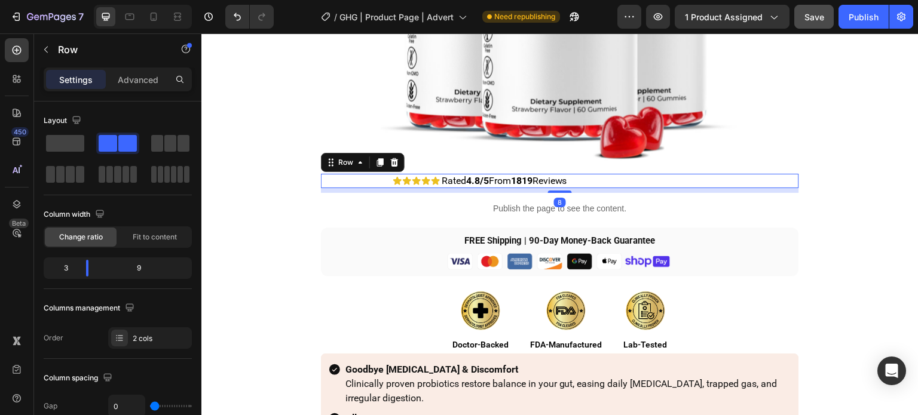
click at [415, 175] on div "Icon Icon Icon Icon Icon Icon List Row" at bounding box center [381, 181] width 120 height 14
click at [434, 175] on div "Icon Icon Icon Icon Icon Icon List Row" at bounding box center [381, 181] width 120 height 14
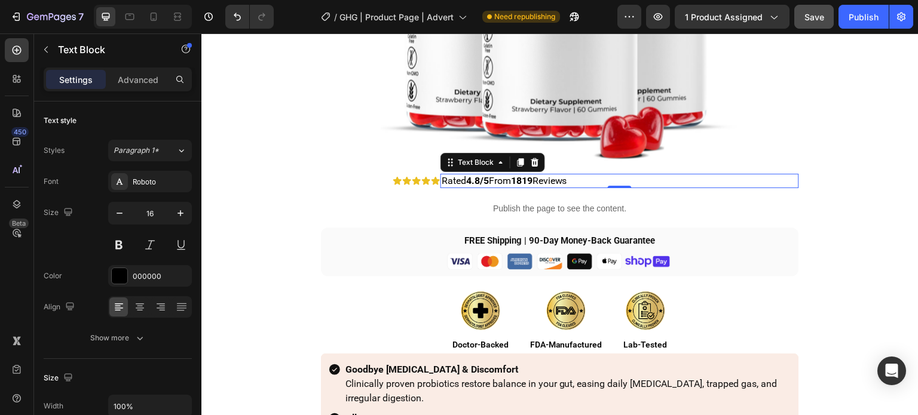
click at [442, 175] on p "Rated 4.8/5 From 1819 Reviews" at bounding box center [620, 181] width 356 height 12
click at [432, 179] on icon at bounding box center [436, 181] width 8 height 8
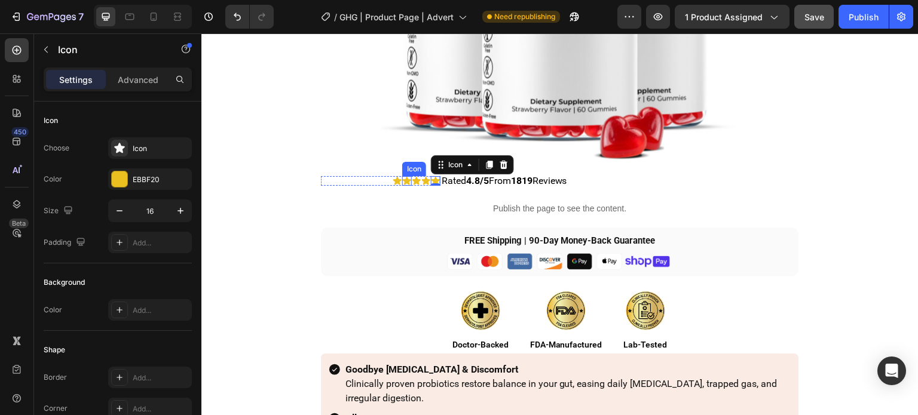
click at [403, 176] on icon at bounding box center [407, 181] width 10 height 10
click at [347, 182] on div "Icon Icon 0 Icon Icon Icon" at bounding box center [381, 181] width 120 height 10
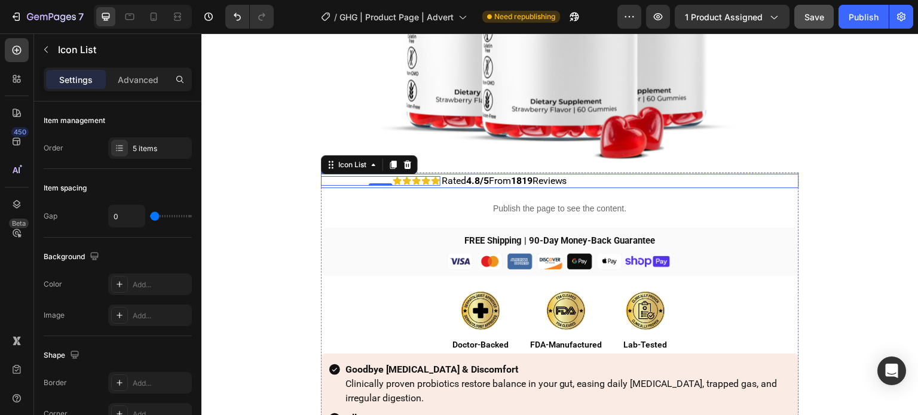
click at [435, 175] on div "Icon Icon Icon Icon Icon Icon List 0 Row" at bounding box center [381, 181] width 120 height 14
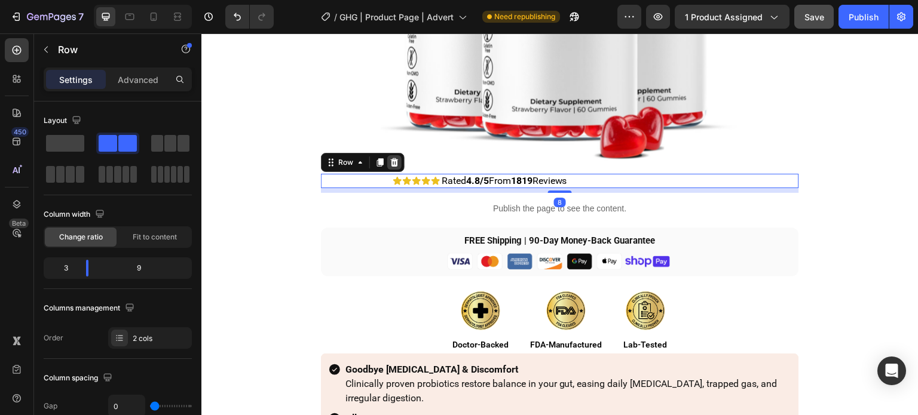
click at [393, 162] on icon at bounding box center [395, 163] width 10 height 10
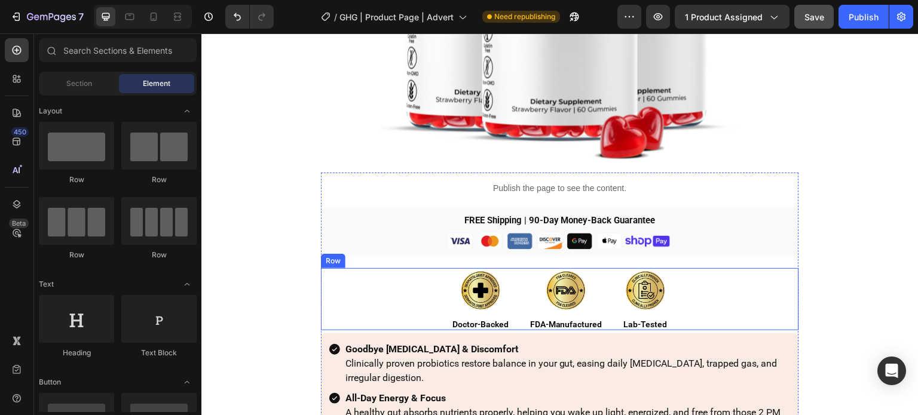
scroll to position [2941, 0]
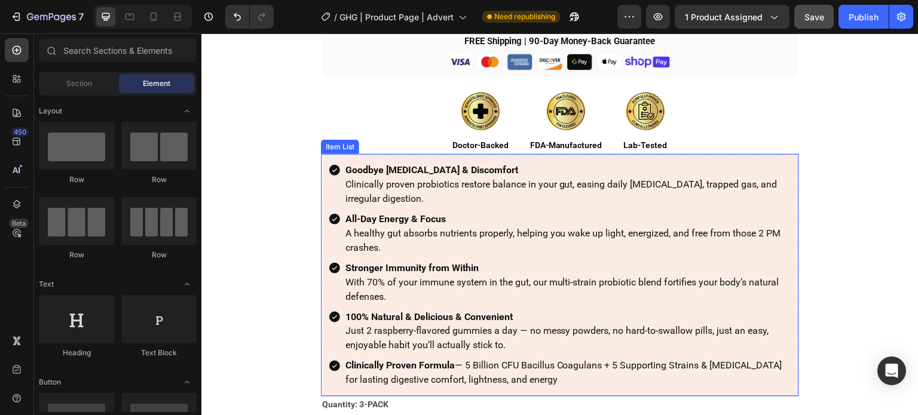
click at [321, 163] on div "Goodbye Bloating & Discomfort Clinically proven probiotics restore balance in y…" at bounding box center [560, 275] width 478 height 243
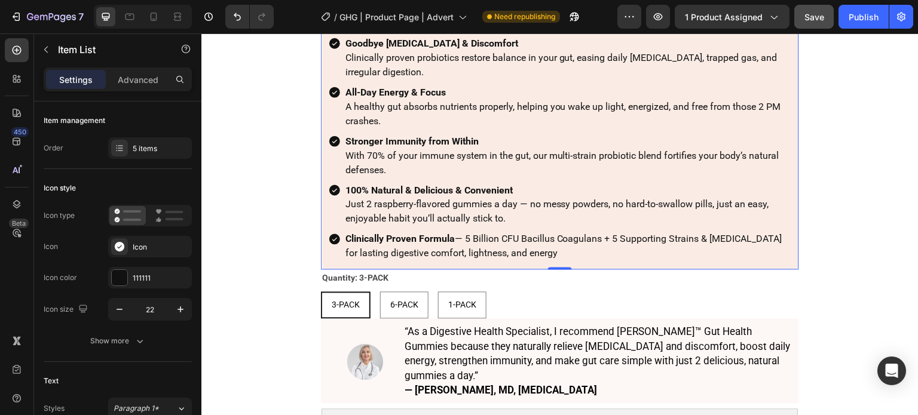
scroll to position [3000, 0]
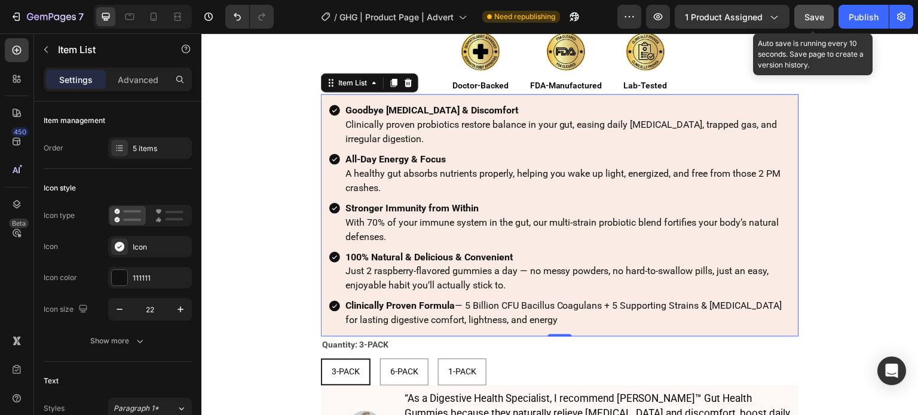
click at [815, 14] on span "Save" at bounding box center [815, 17] width 20 height 10
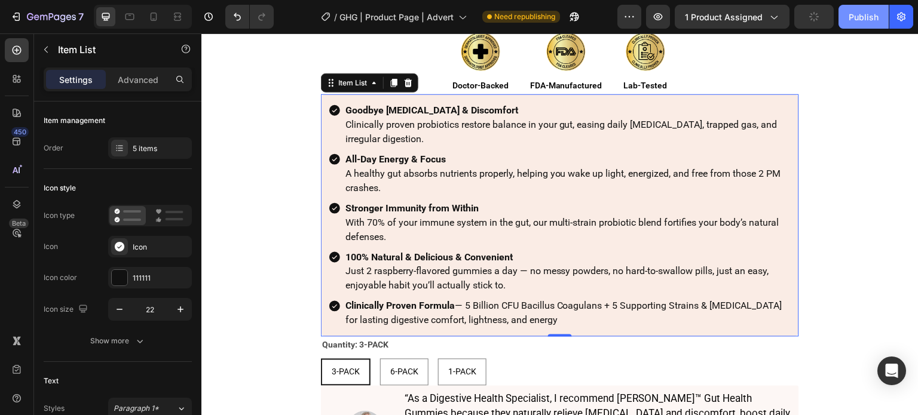
click at [861, 19] on div "Publish" at bounding box center [864, 17] width 30 height 13
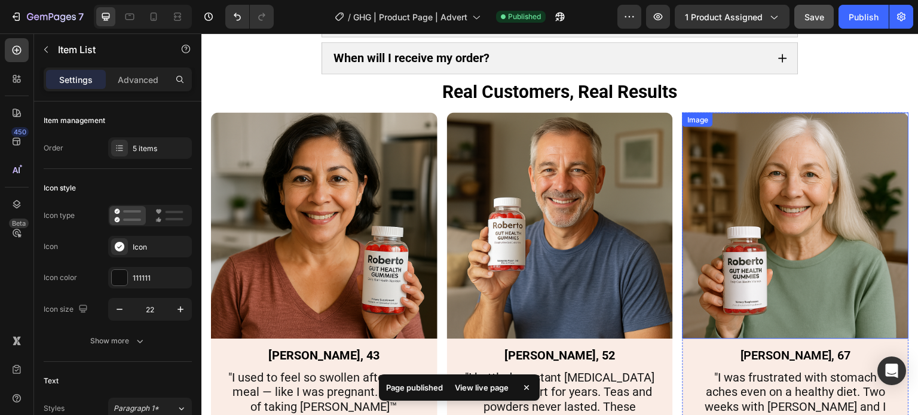
scroll to position [3778, 0]
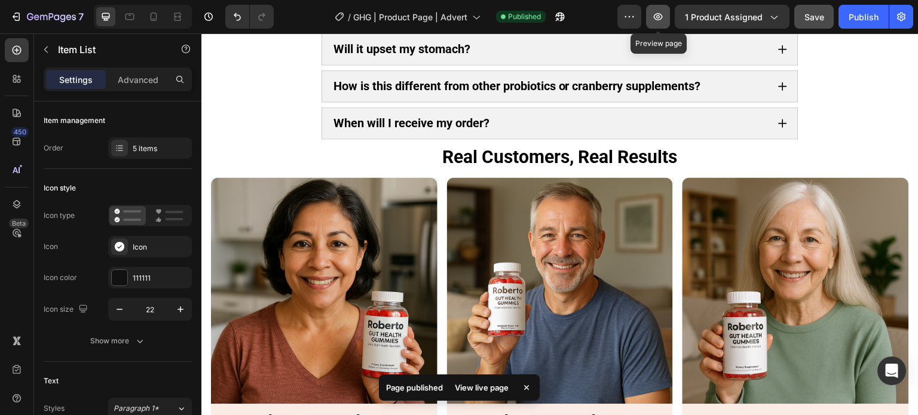
click at [664, 23] on button "button" at bounding box center [658, 17] width 24 height 24
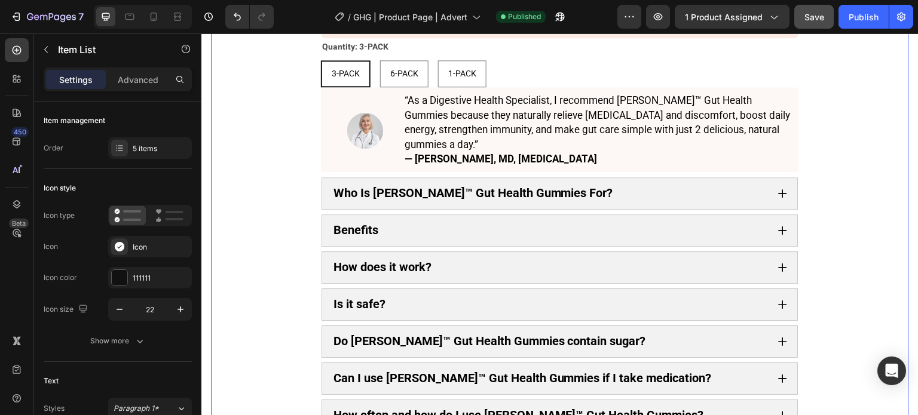
scroll to position [3060, 0]
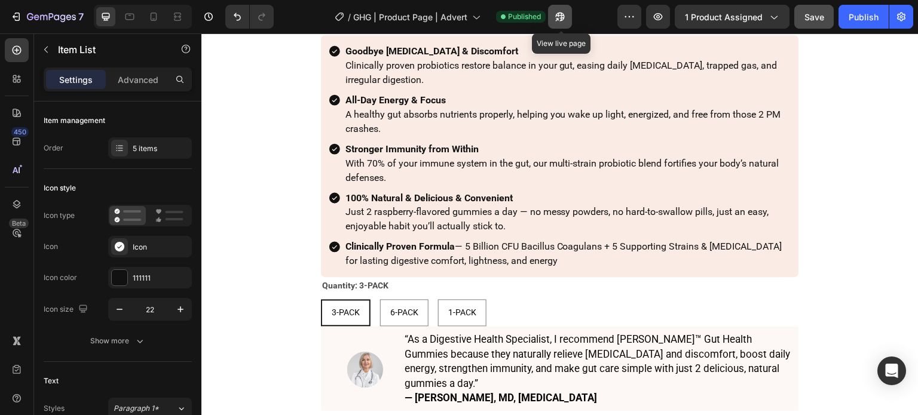
click at [562, 26] on button "button" at bounding box center [560, 17] width 24 height 24
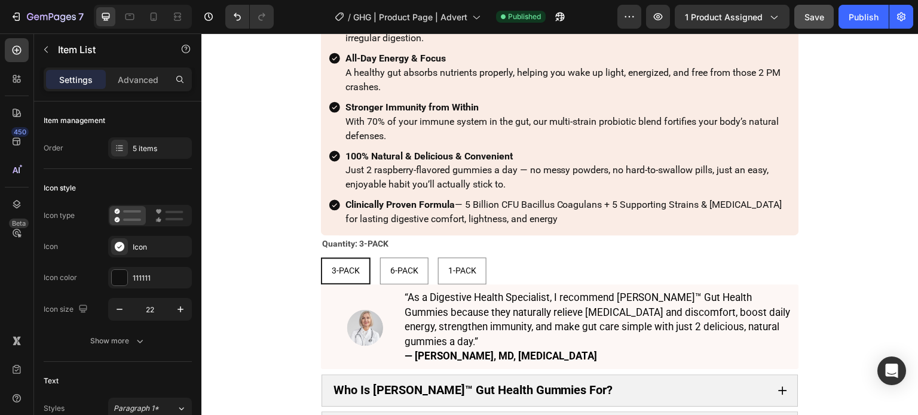
scroll to position [3180, 0]
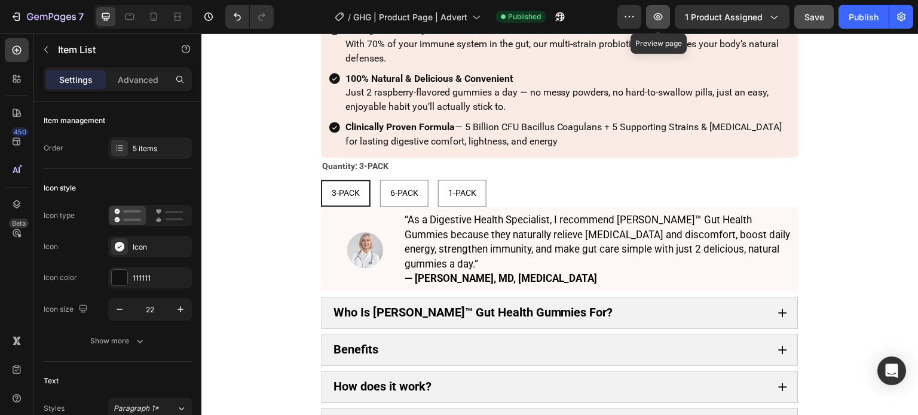
click at [663, 17] on icon "button" at bounding box center [658, 16] width 9 height 7
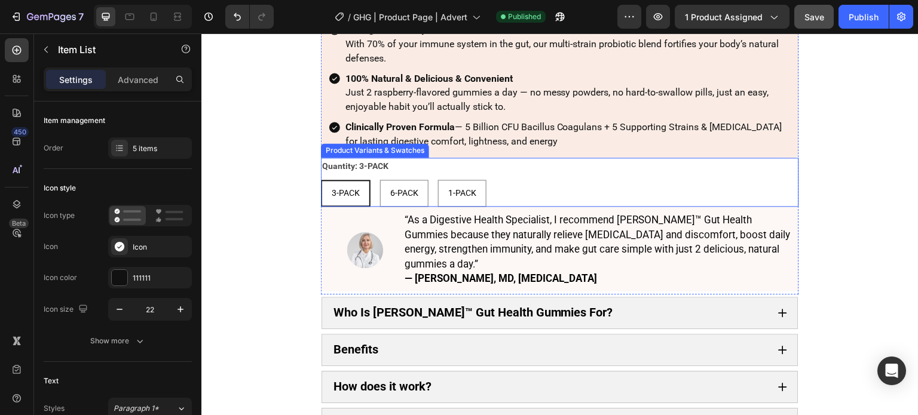
click at [585, 175] on div "Quantity: 3-PACK 3-PACK 3-PACK 3-PACK 6-PACK 6-PACK 6-PACK 1-PACK 1-PACK 1-PACK" at bounding box center [560, 182] width 478 height 49
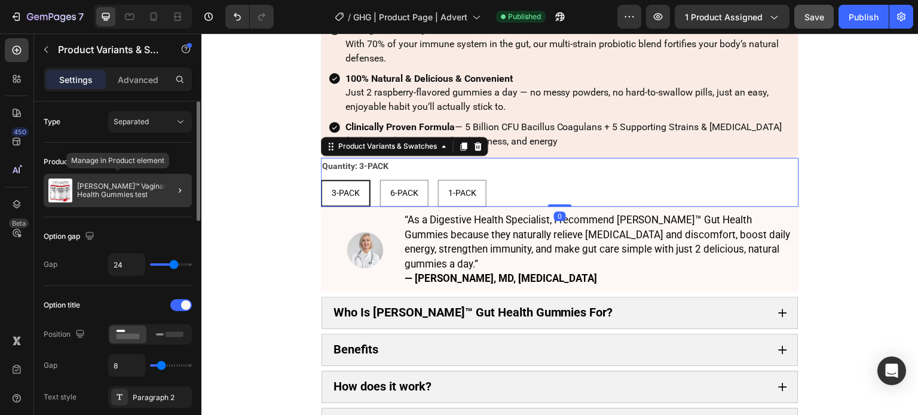
click at [118, 186] on p "Roberto™ Vaginal Health Gummies test" at bounding box center [132, 190] width 110 height 17
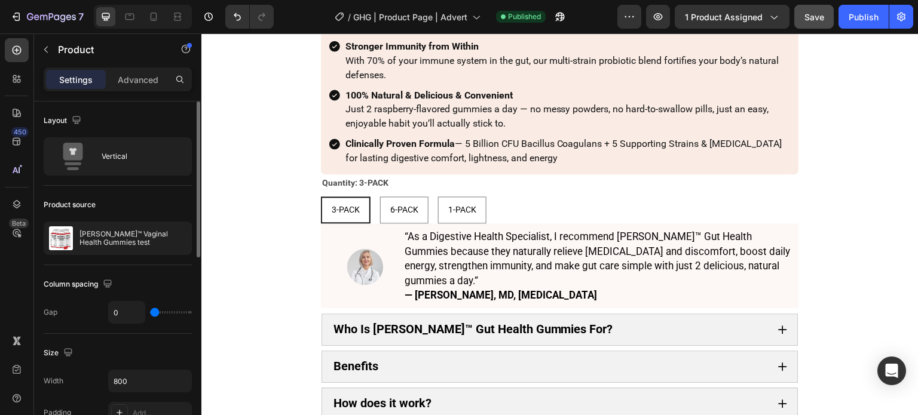
scroll to position [3130, 0]
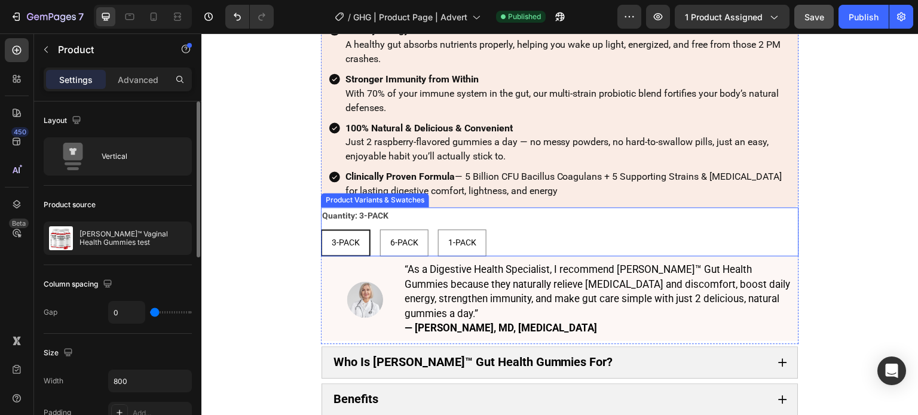
click at [426, 218] on div "Quantity: 3-PACK 3-PACK 3-PACK 3-PACK 6-PACK 6-PACK 6-PACK 1-PACK 1-PACK 1-PACK" at bounding box center [560, 231] width 478 height 49
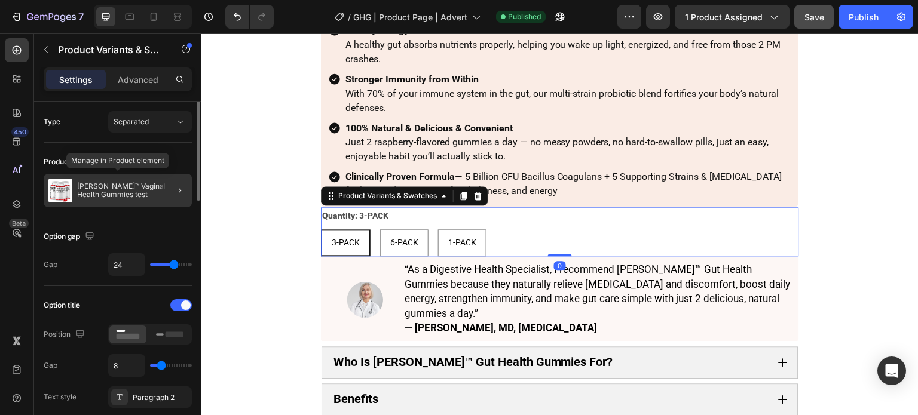
click at [109, 192] on p "Roberto™ Vaginal Health Gummies test" at bounding box center [132, 190] width 110 height 17
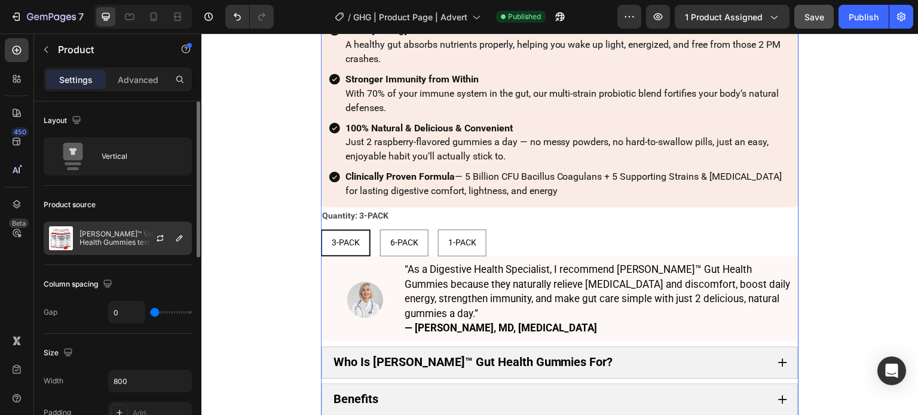
click at [156, 229] on div at bounding box center [165, 238] width 53 height 32
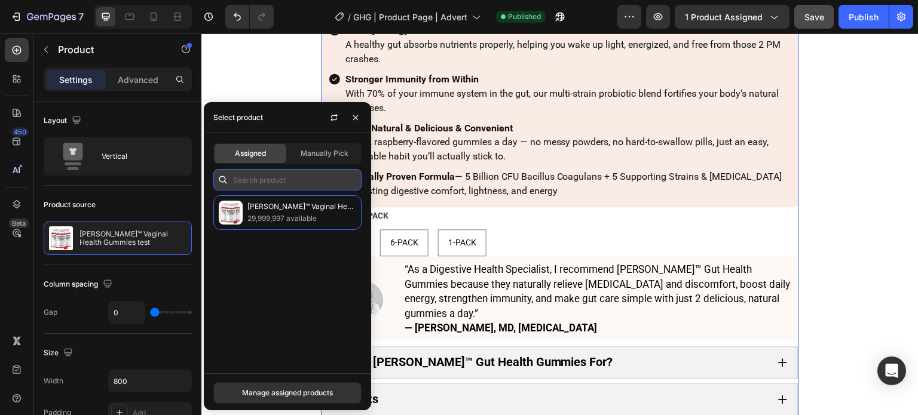
click at [297, 178] on input "text" at bounding box center [287, 180] width 148 height 22
type input "r"
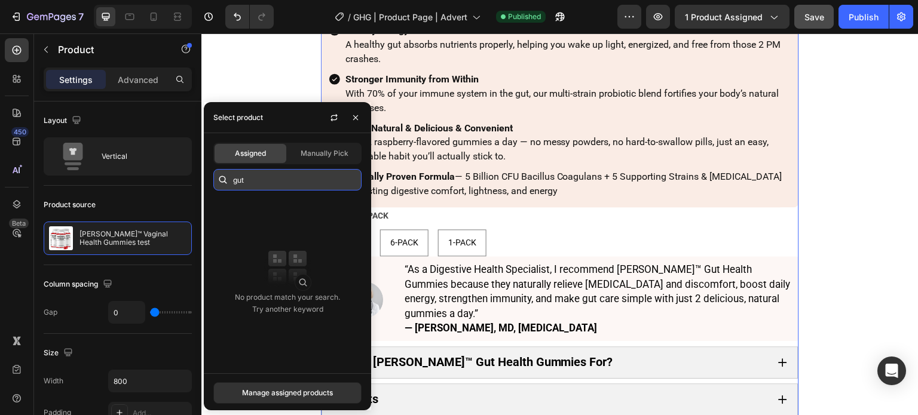
click at [305, 179] on input "gut" at bounding box center [287, 180] width 148 height 22
type input "gut"
click at [337, 393] on button "Manage assigned products" at bounding box center [287, 394] width 148 height 22
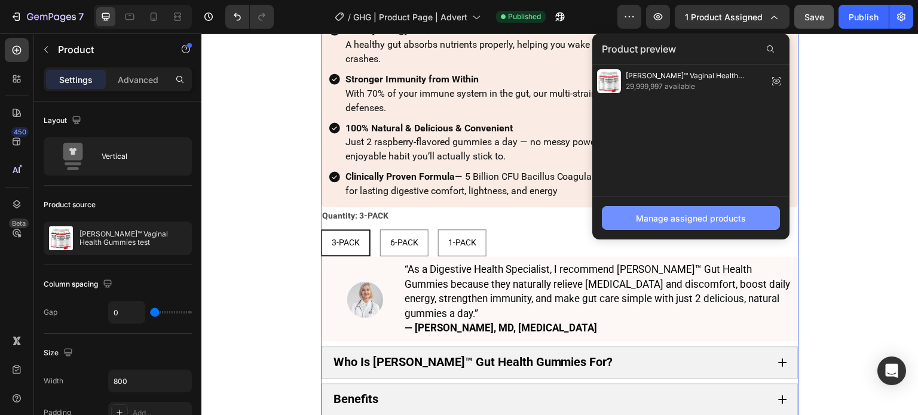
click at [705, 213] on div "Manage assigned products" at bounding box center [691, 218] width 110 height 13
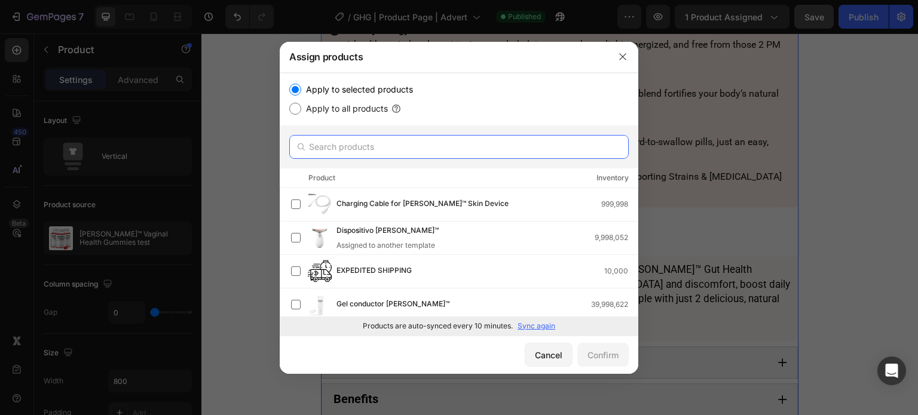
click at [489, 140] on input "text" at bounding box center [459, 147] width 340 height 24
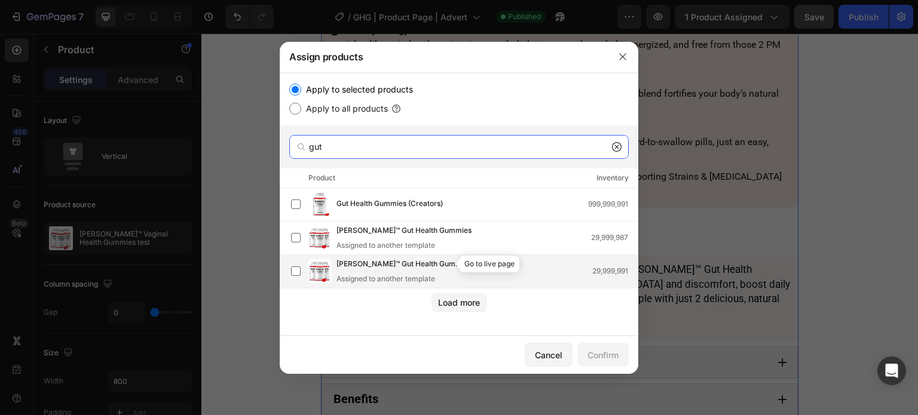
type input "gut"
click at [476, 265] on icon "button" at bounding box center [477, 266] width 3 height 3
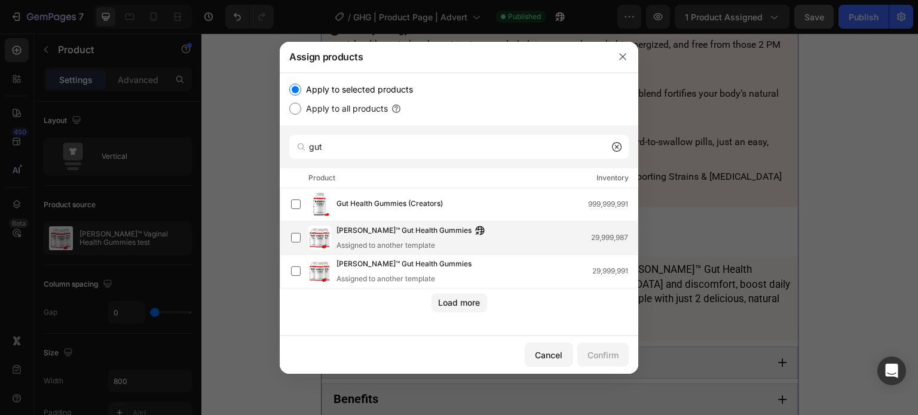
click at [537, 236] on div "Roberto™ Gut Health Gummies Assigned to another template 29,999,987" at bounding box center [487, 238] width 301 height 26
click at [589, 356] on div "Confirm" at bounding box center [603, 355] width 31 height 13
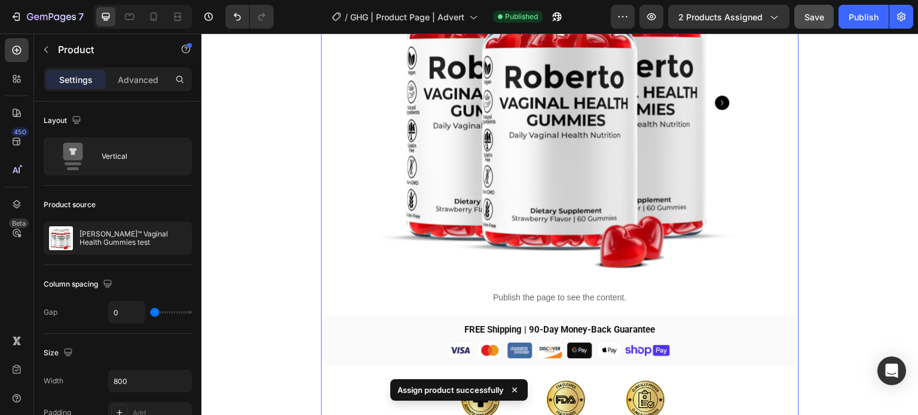
scroll to position [2473, 0]
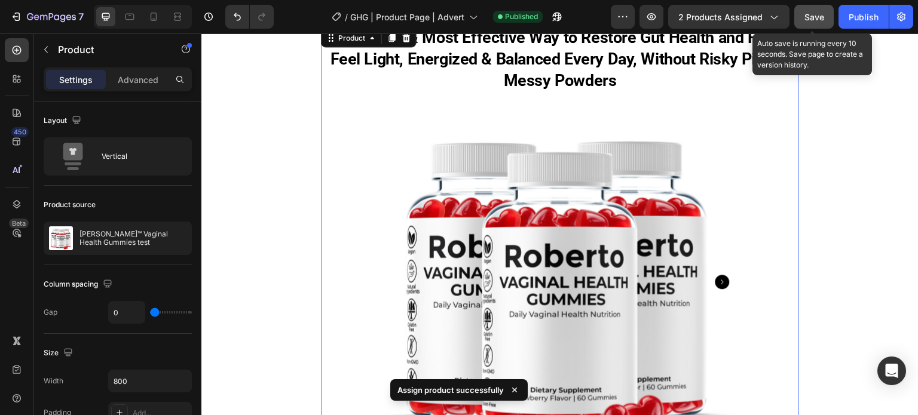
click at [808, 19] on span "Save" at bounding box center [815, 17] width 20 height 10
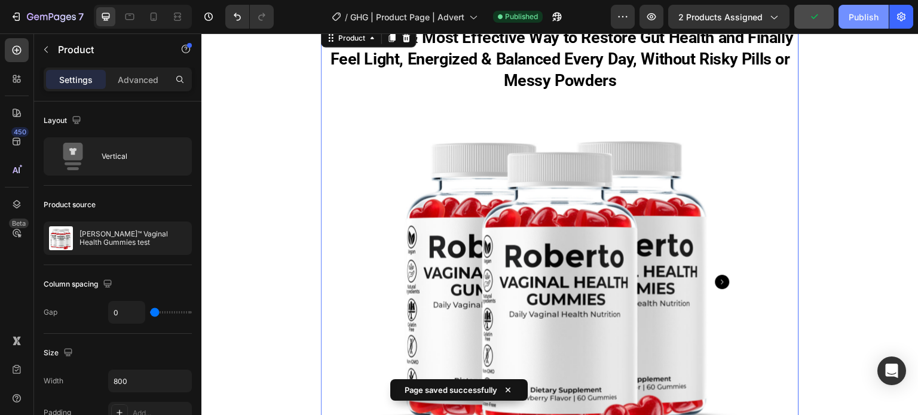
click at [873, 19] on div "Publish" at bounding box center [864, 17] width 30 height 13
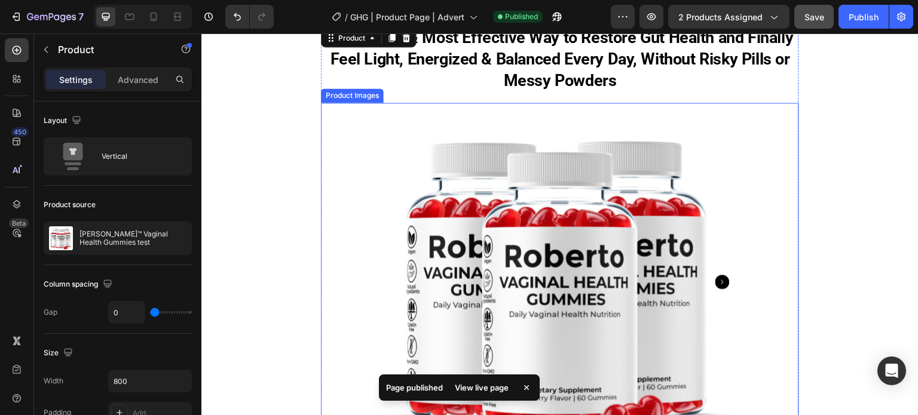
click at [498, 121] on img at bounding box center [560, 282] width 359 height 359
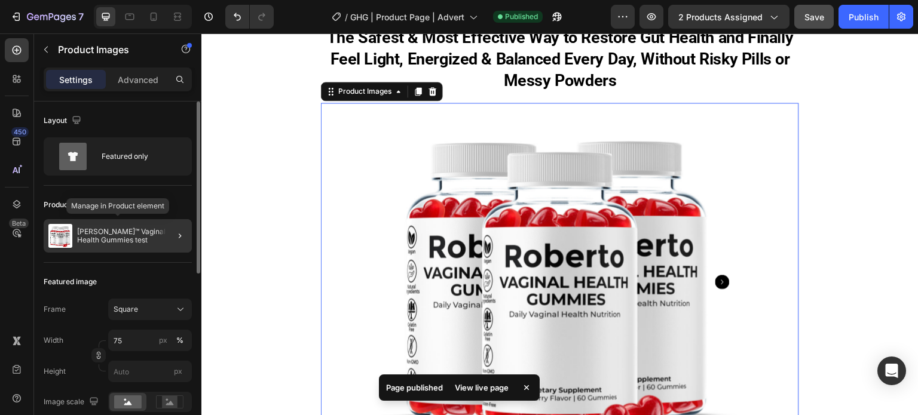
click at [102, 228] on p "Roberto™ Vaginal Health Gummies test" at bounding box center [132, 236] width 110 height 17
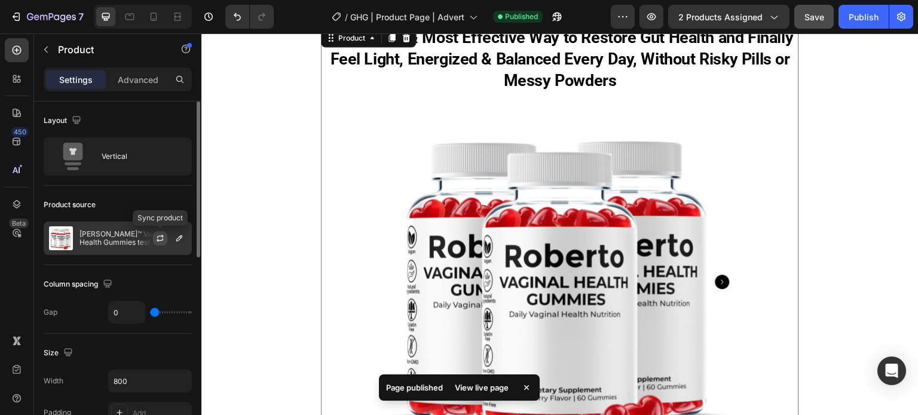
click at [160, 242] on icon "button" at bounding box center [160, 239] width 10 height 10
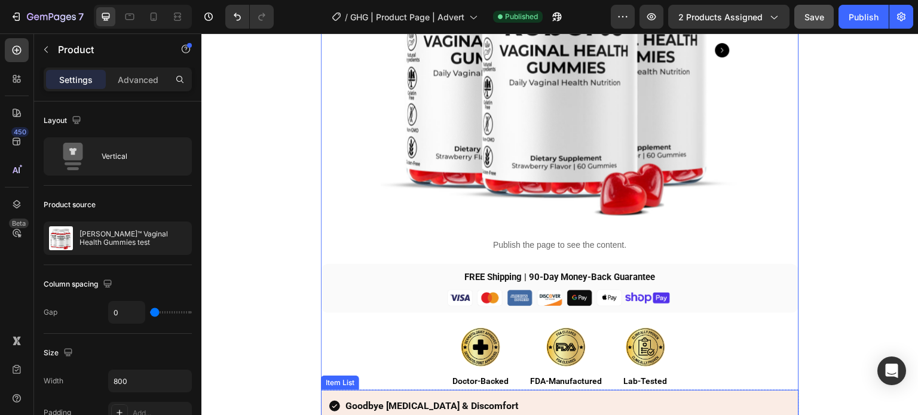
scroll to position [2652, 0]
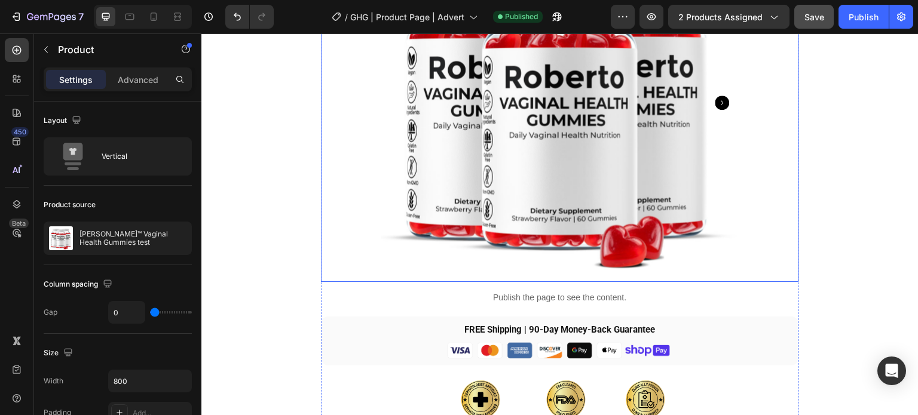
click at [515, 152] on img at bounding box center [560, 102] width 359 height 359
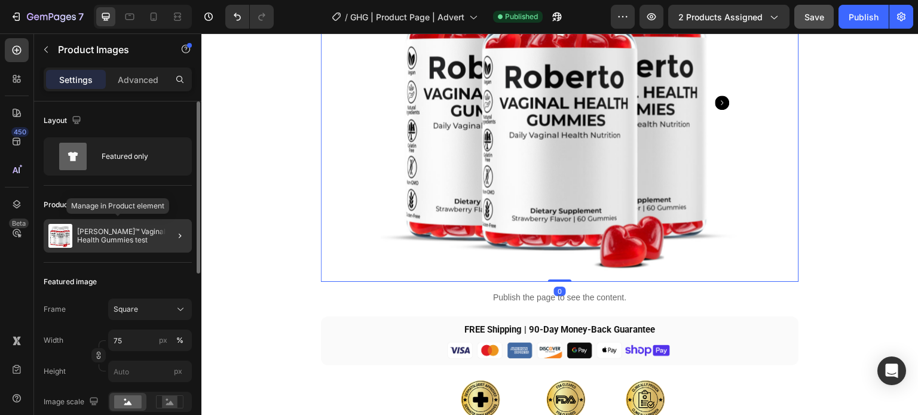
click at [158, 240] on p "Roberto™ Vaginal Health Gummies test" at bounding box center [132, 236] width 110 height 17
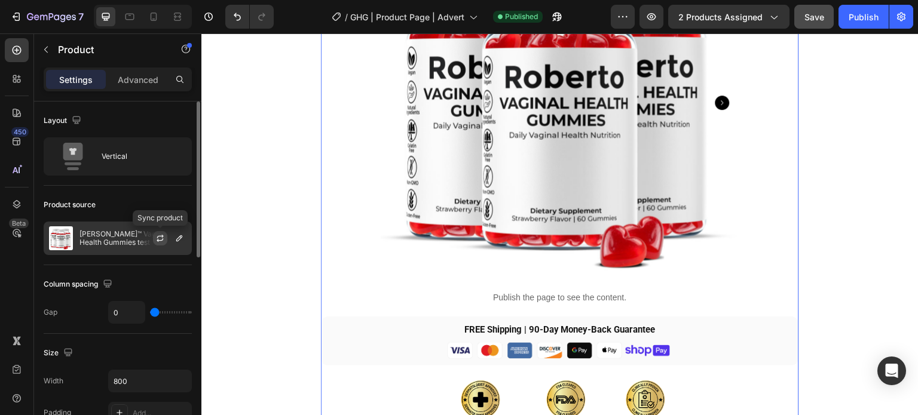
click at [163, 243] on button "button" at bounding box center [160, 238] width 14 height 14
click at [179, 239] on icon "button" at bounding box center [180, 239] width 10 height 10
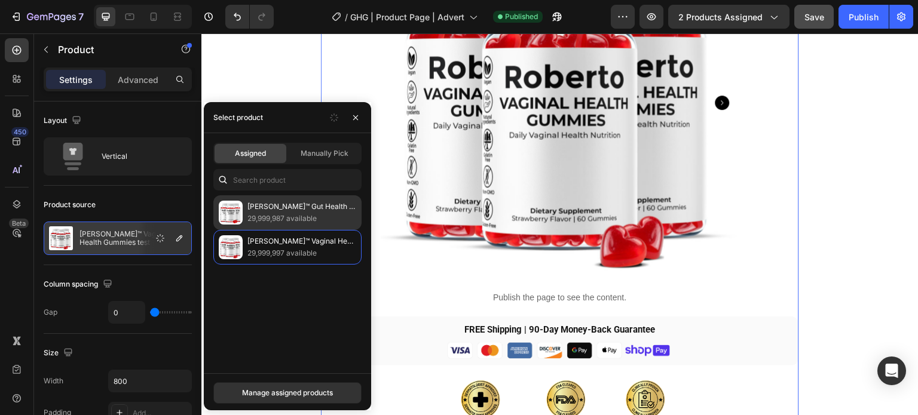
click at [311, 206] on p "[PERSON_NAME]™ Gut Health Gummies" at bounding box center [301, 207] width 109 height 12
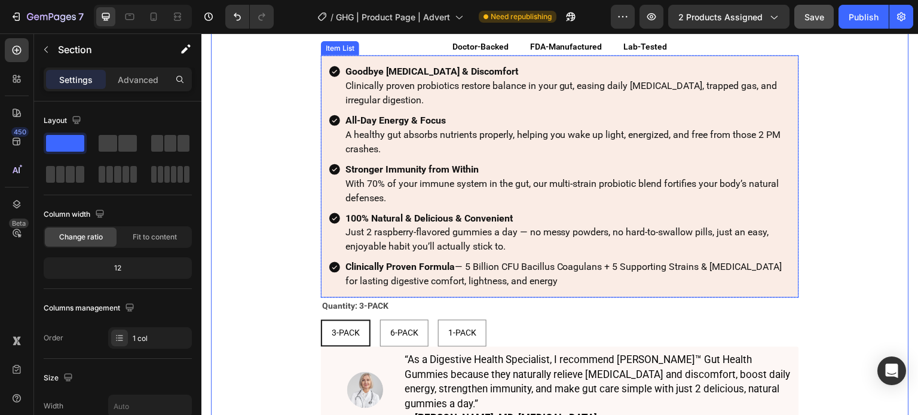
scroll to position [3250, 0]
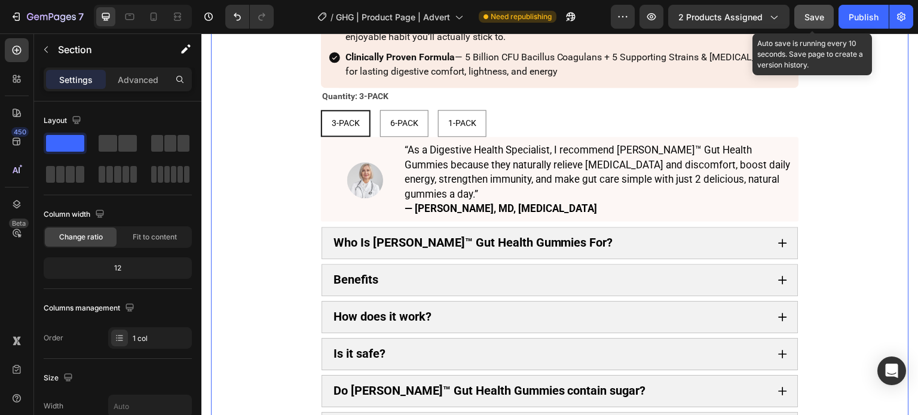
click at [817, 16] on span "Save" at bounding box center [815, 17] width 20 height 10
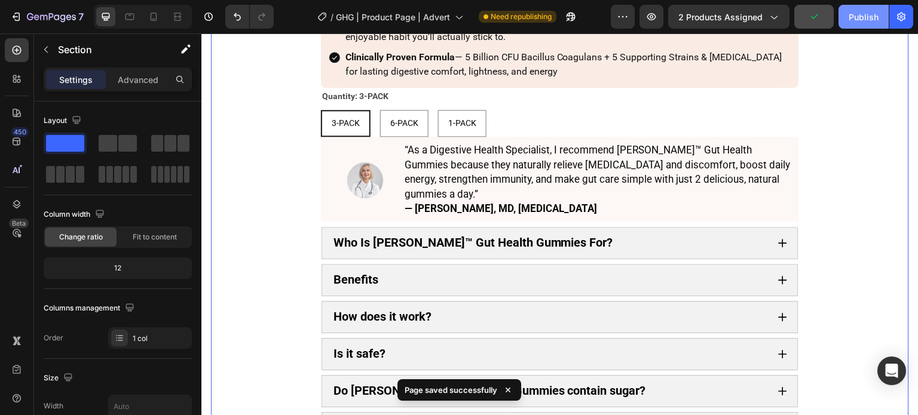
click at [858, 17] on div "Publish" at bounding box center [864, 17] width 30 height 13
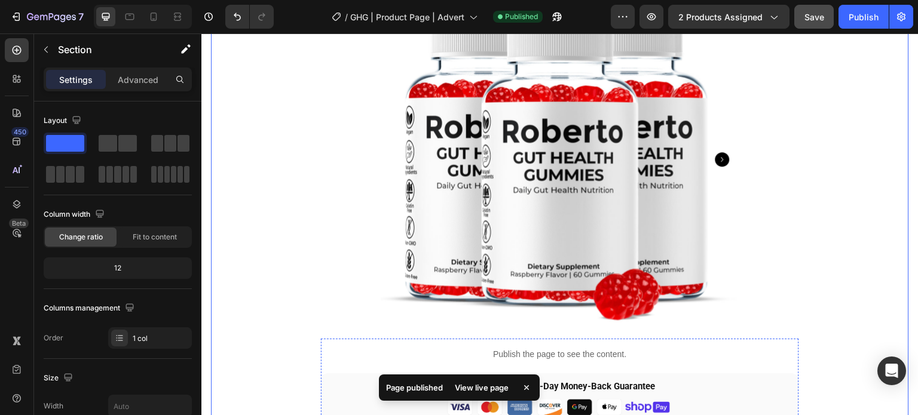
scroll to position [2592, 0]
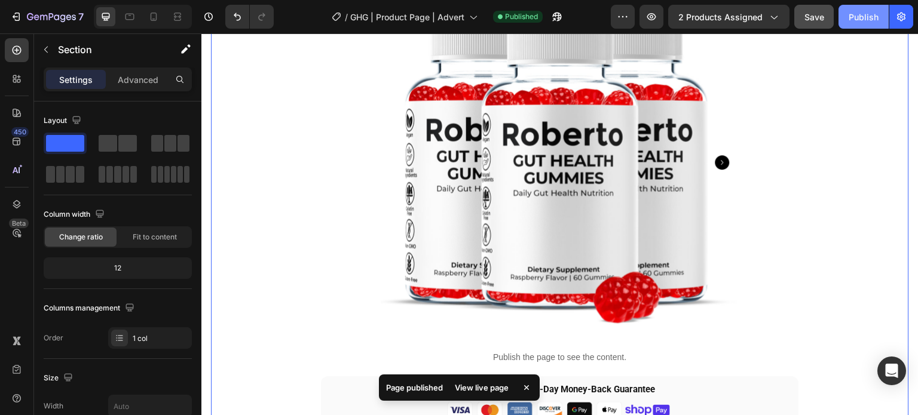
click at [861, 9] on button "Publish" at bounding box center [864, 17] width 50 height 24
click at [551, 22] on button "button" at bounding box center [557, 17] width 24 height 24
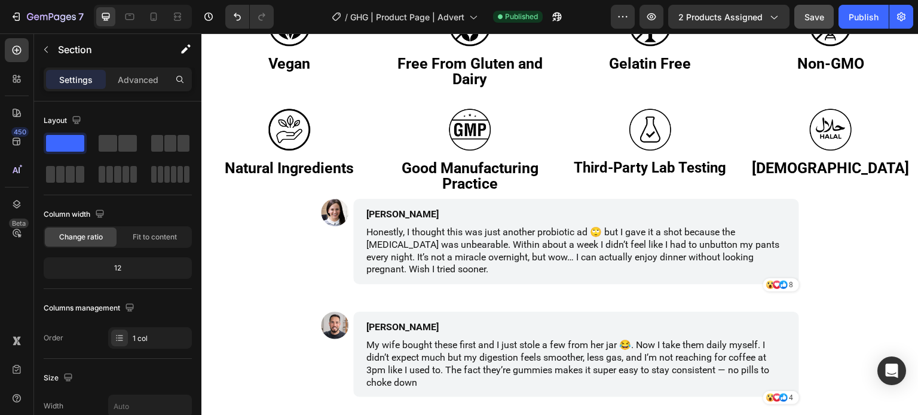
scroll to position [4326, 0]
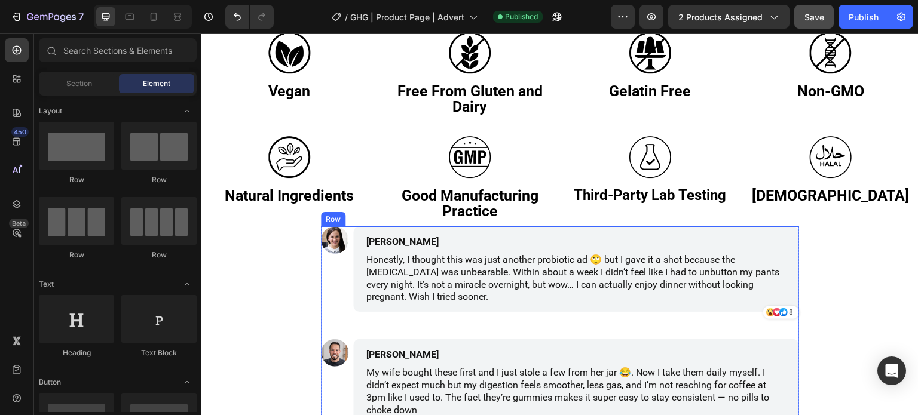
click at [386, 325] on div "Image Mary Roslin Text Block Honestly, I thought this was just another probioti…" at bounding box center [560, 390] width 478 height 327
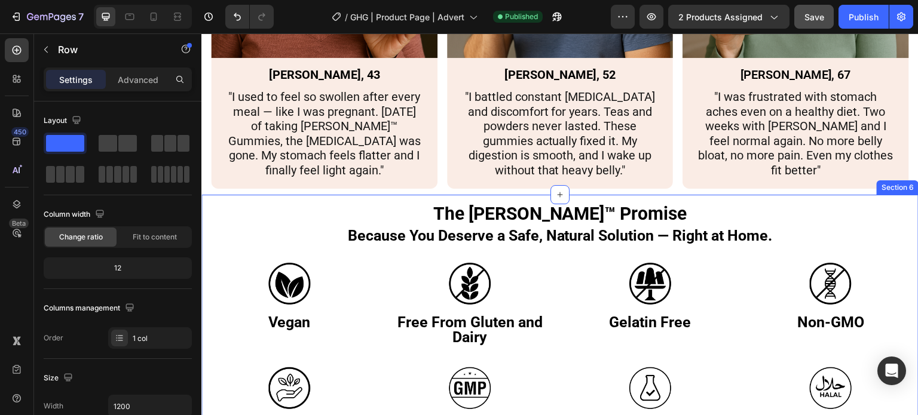
scroll to position [4266, 0]
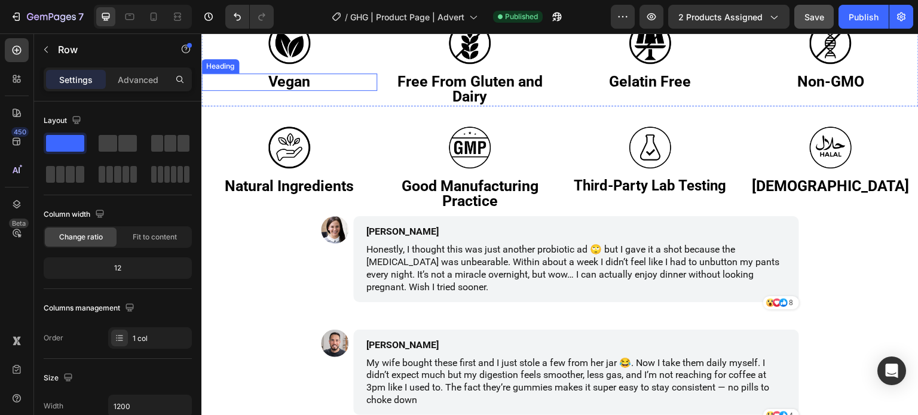
click at [219, 78] on h3 "Vegan" at bounding box center [289, 82] width 176 height 17
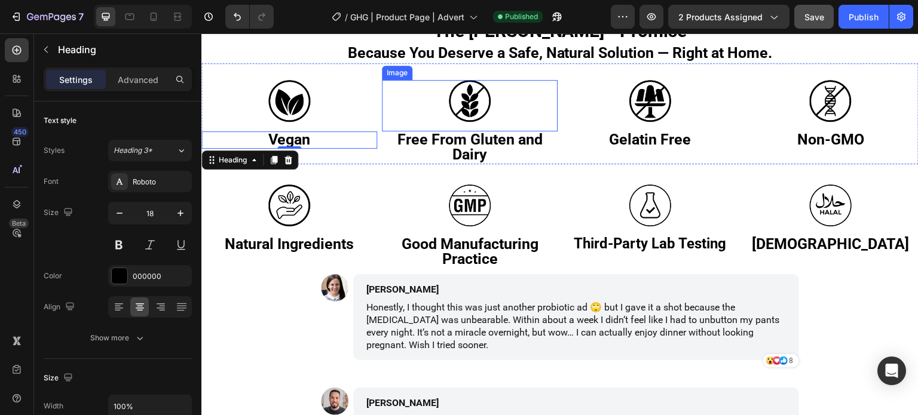
scroll to position [4146, 0]
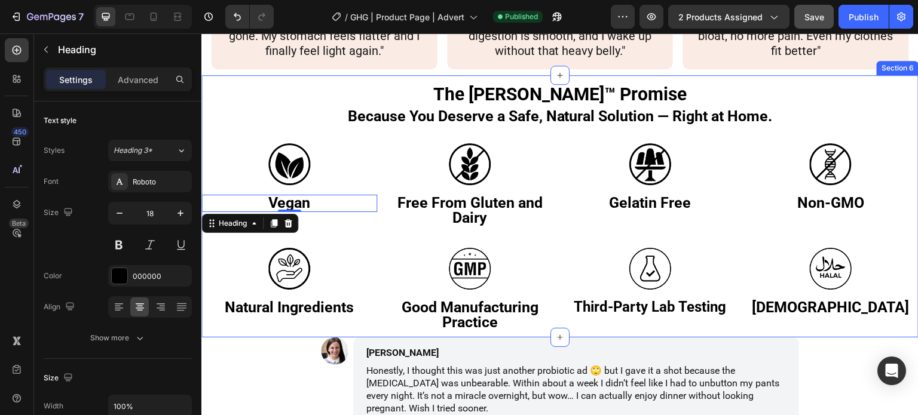
click at [640, 77] on div "The Roberto™ Promise Because You Deserve a Safe, Natural Solution — Right at Ho…" at bounding box center [559, 206] width 717 height 262
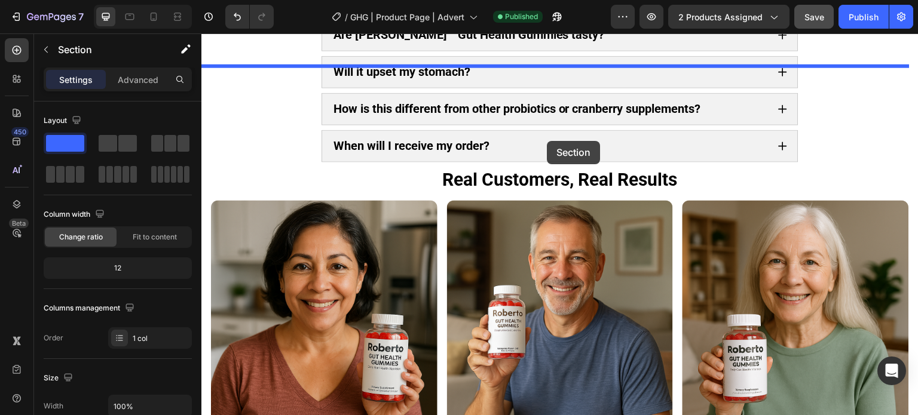
scroll to position [3737, 0]
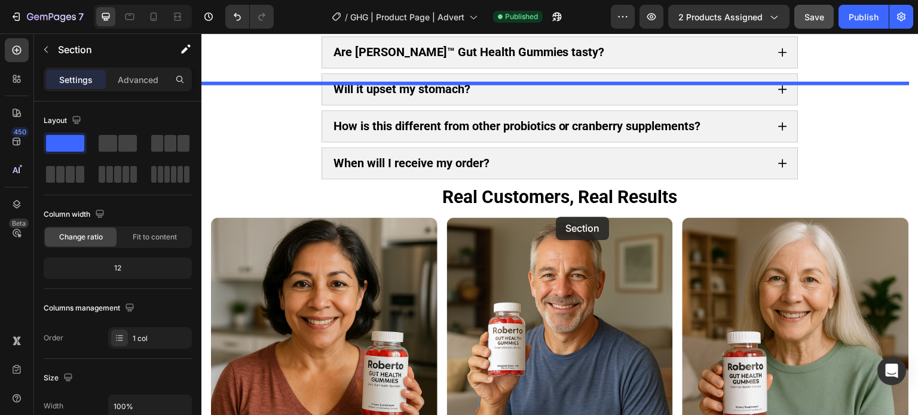
drag, startPoint x: 667, startPoint y: 81, endPoint x: 556, endPoint y: 217, distance: 175.9
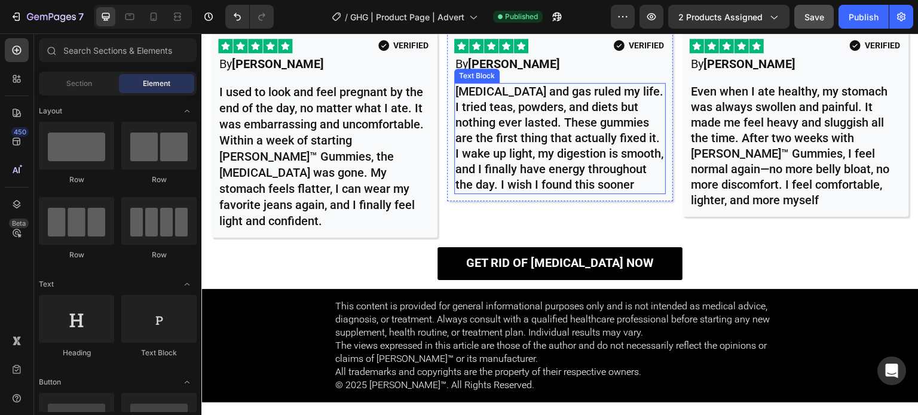
scroll to position [6965, 0]
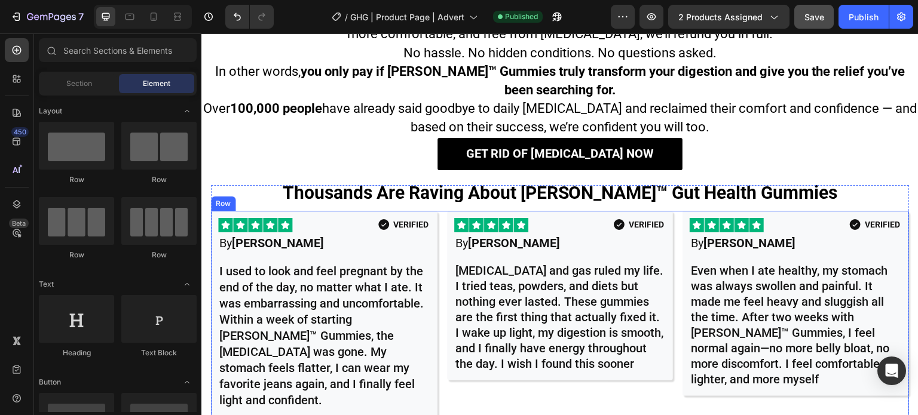
click at [487, 391] on div "Icon Icon Icon Icon Icon Icon List VERIFIED Item List Row By Alex Parker Text B…" at bounding box center [560, 314] width 227 height 206
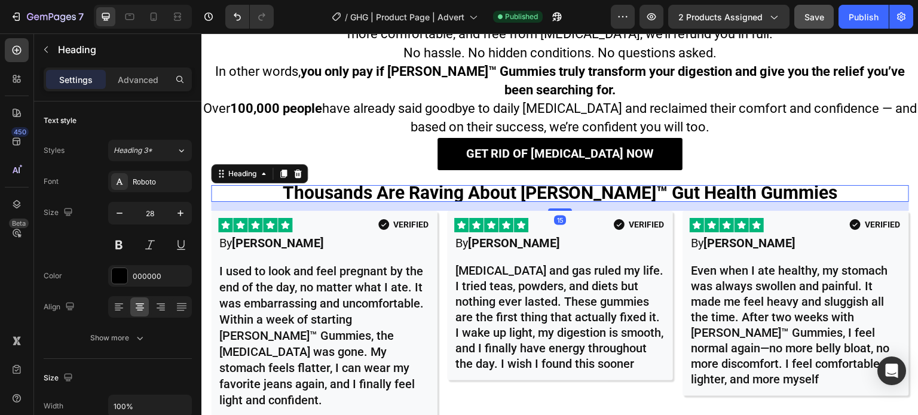
click at [824, 188] on h2 "Thousands Are Raving About Roberto™ Gut Health Gummies" at bounding box center [560, 193] width 698 height 16
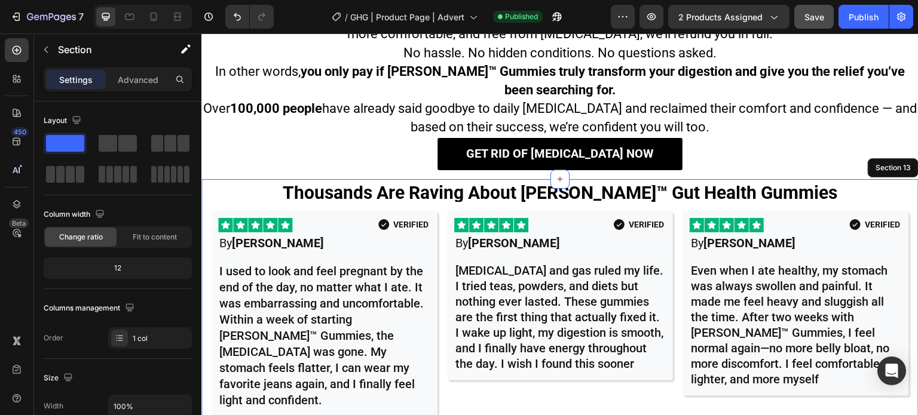
click at [827, 185] on div "Thousands Are Raving About Roberto™ Gut Health Gummies Heading 15 Icon Icon Ico…" at bounding box center [559, 323] width 717 height 289
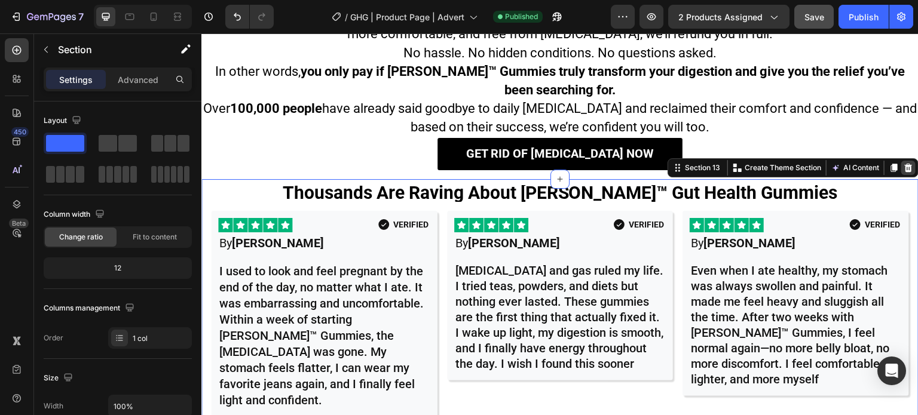
click at [904, 170] on icon at bounding box center [909, 168] width 10 height 10
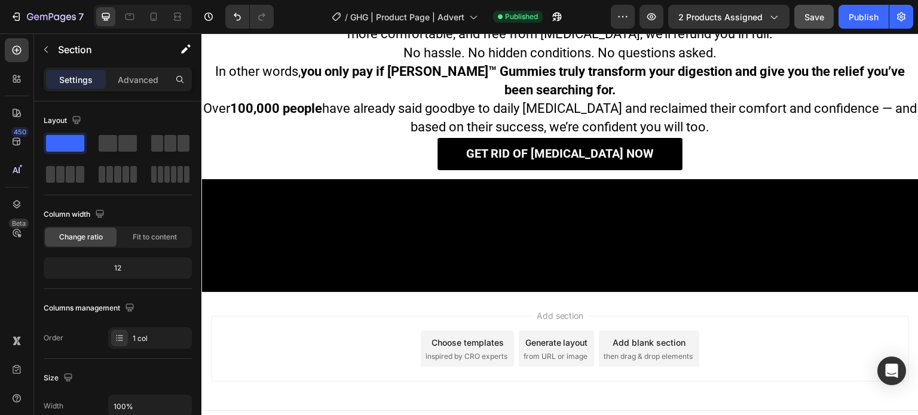
click at [845, 209] on div at bounding box center [559, 235] width 717 height 113
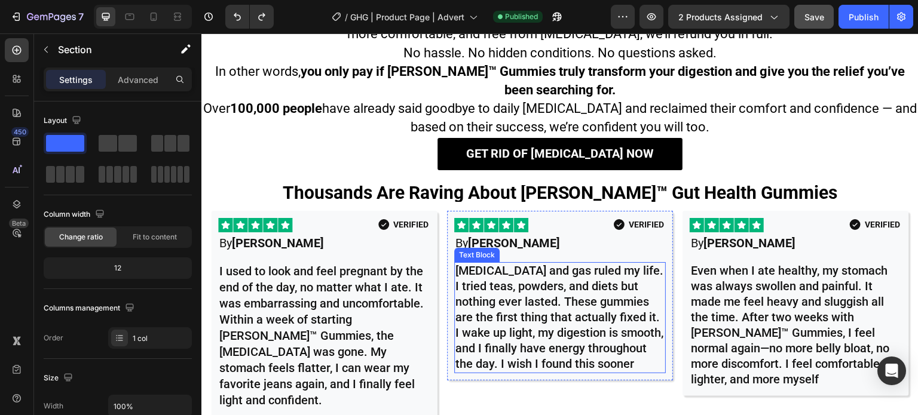
scroll to position [7144, 0]
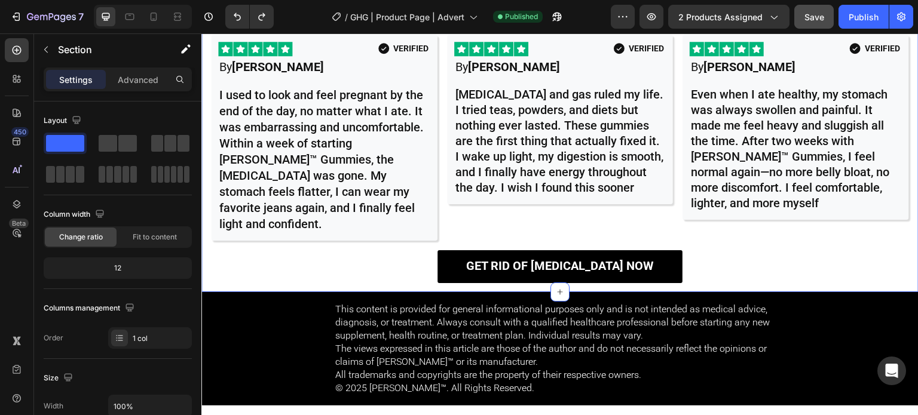
click at [206, 256] on div "Thousands Are Raving About Roberto™ Gut Health Gummies Heading Icon Icon Icon I…" at bounding box center [559, 148] width 717 height 289
click at [210, 190] on div "Thousands Are Raving About Roberto™ Gut Health Gummies Heading Icon Icon Icon I…" at bounding box center [559, 148] width 717 height 289
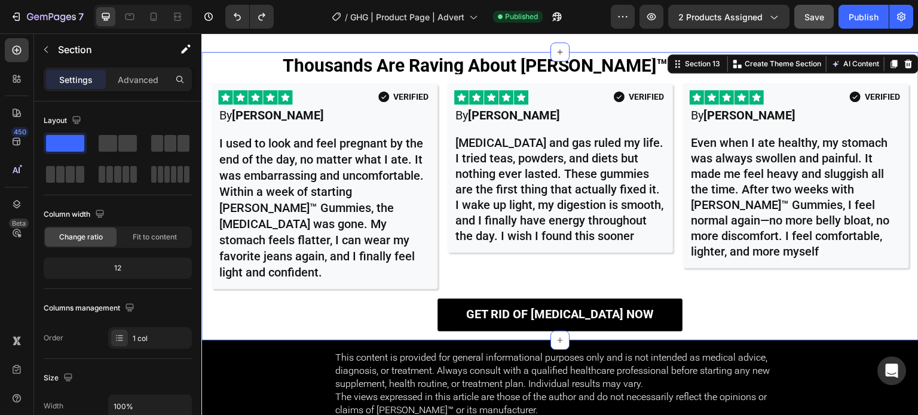
scroll to position [6965, 0]
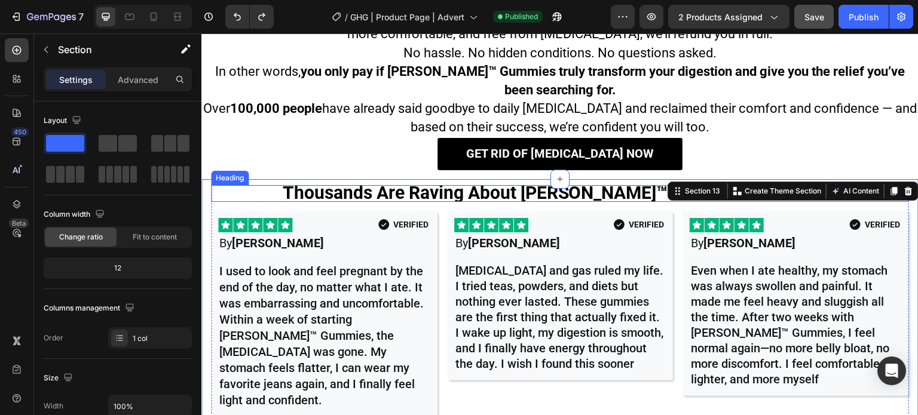
click at [411, 189] on span "Thousands Are Raving About Roberto™ Gut Health Gummies" at bounding box center [560, 192] width 555 height 21
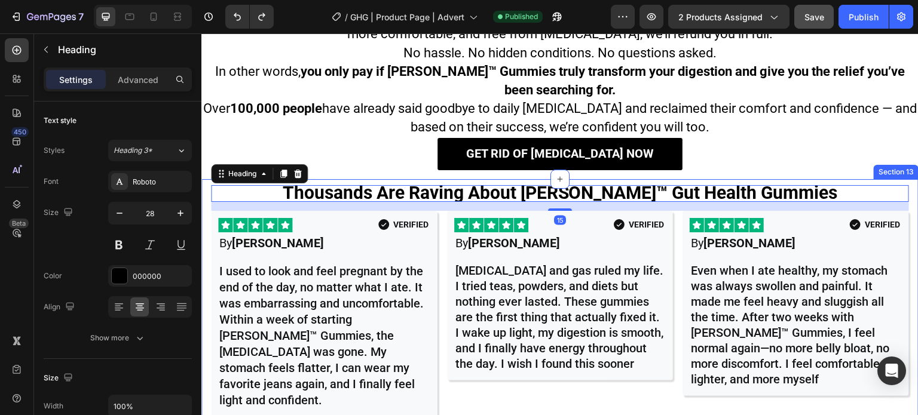
click at [417, 185] on div "Thousands Are Raving About Roberto™ Gut Health Gummies Heading 15 Icon Icon Ico…" at bounding box center [559, 323] width 717 height 289
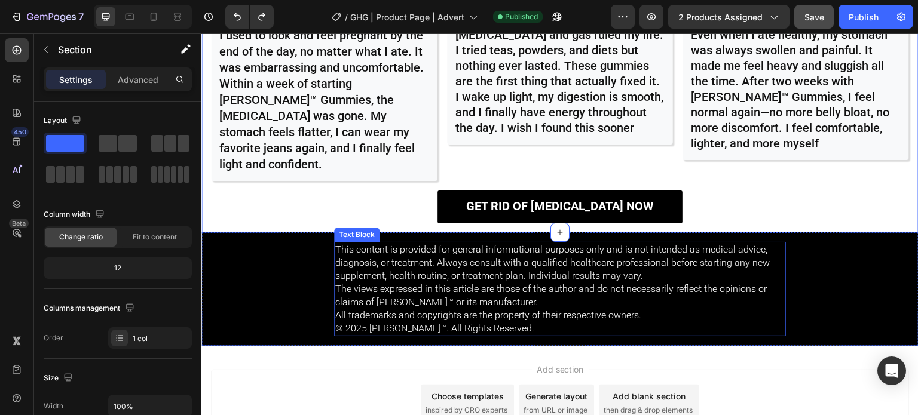
scroll to position [7025, 0]
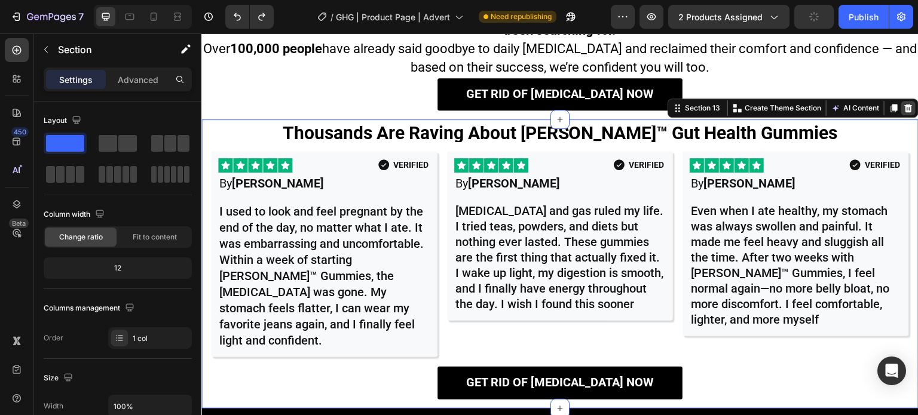
click at [905, 110] on icon at bounding box center [909, 108] width 8 height 8
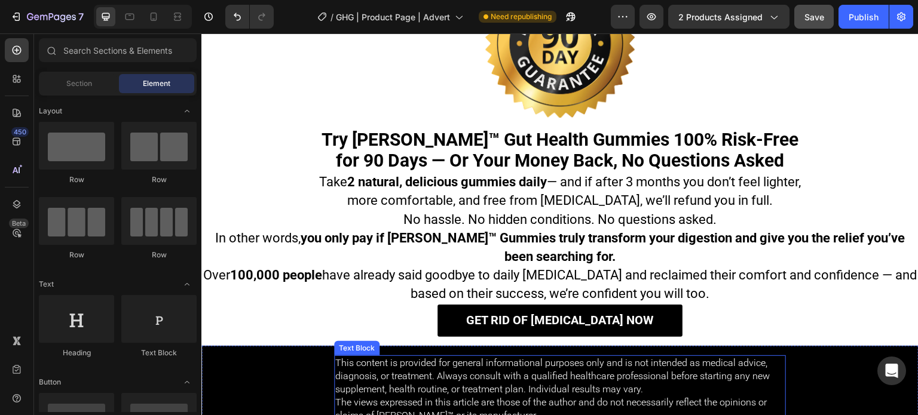
scroll to position [6749, 0]
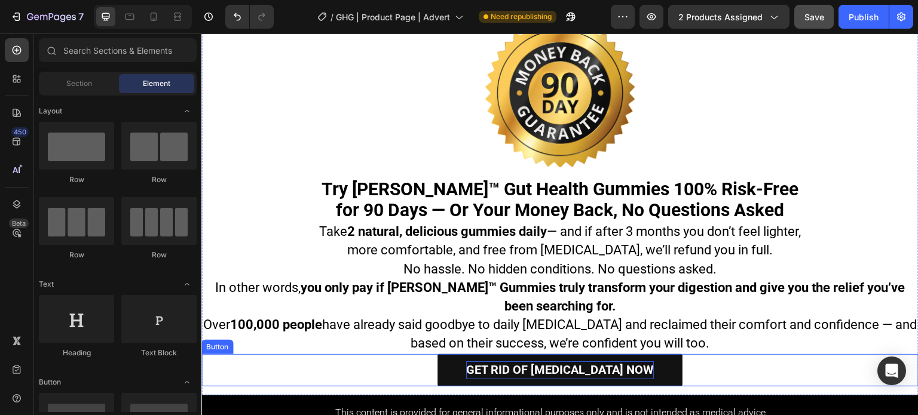
click at [530, 373] on span "Get Rid of Bloating Now" at bounding box center [560, 370] width 188 height 14
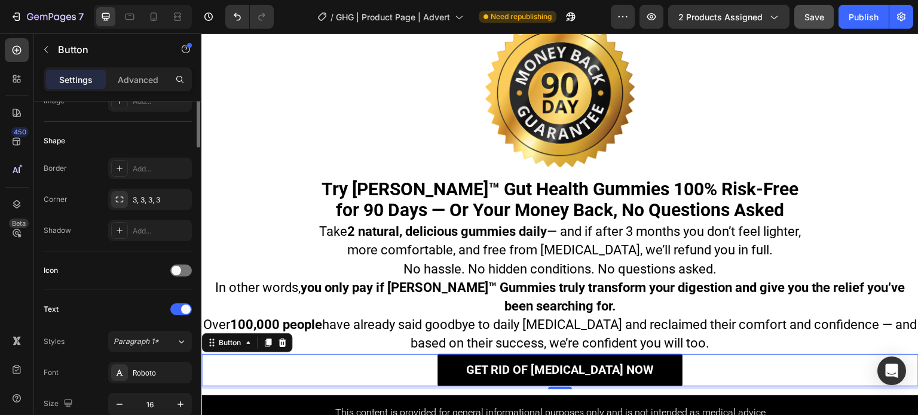
scroll to position [0, 0]
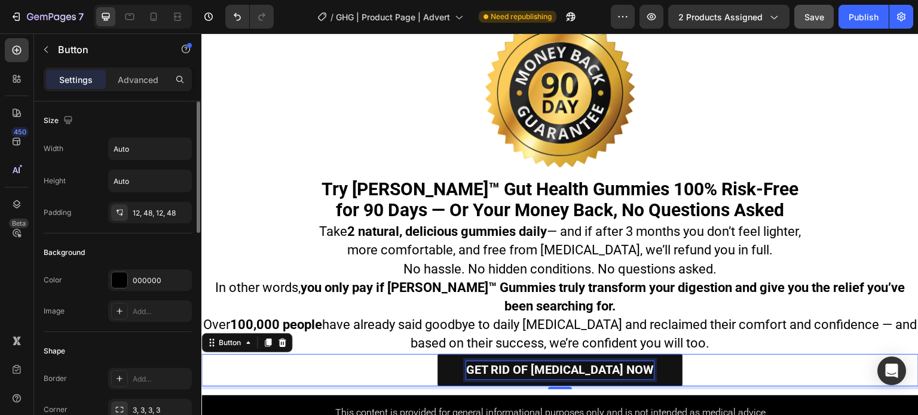
click at [585, 375] on span "Get Rid of Bloating Now" at bounding box center [560, 370] width 188 height 14
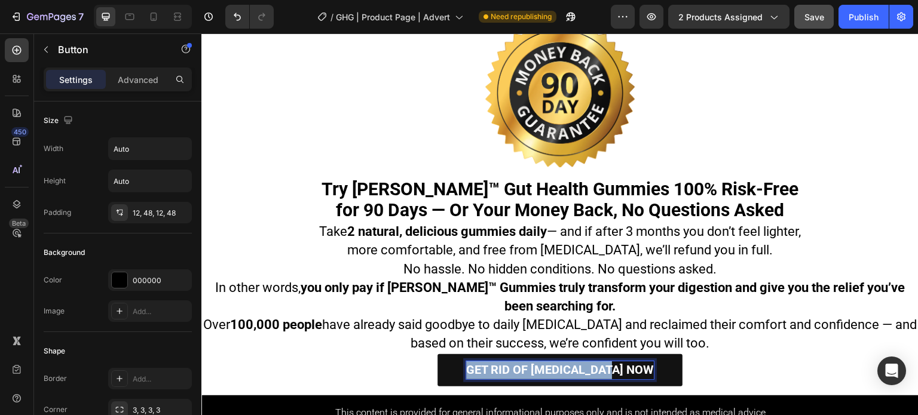
click at [585, 375] on span "Get Rid of Bloating Now" at bounding box center [560, 370] width 188 height 14
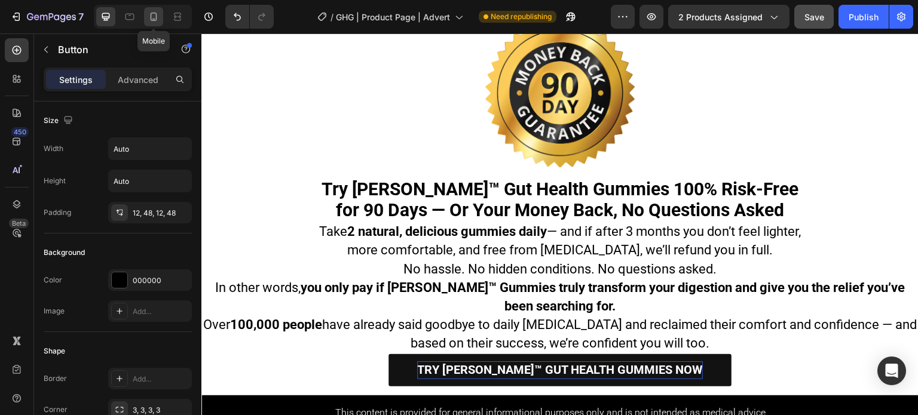
drag, startPoint x: 151, startPoint y: 17, endPoint x: 10, endPoint y: 73, distance: 151.1
click at [151, 17] on icon at bounding box center [154, 17] width 7 height 8
type input "100%"
type input "14"
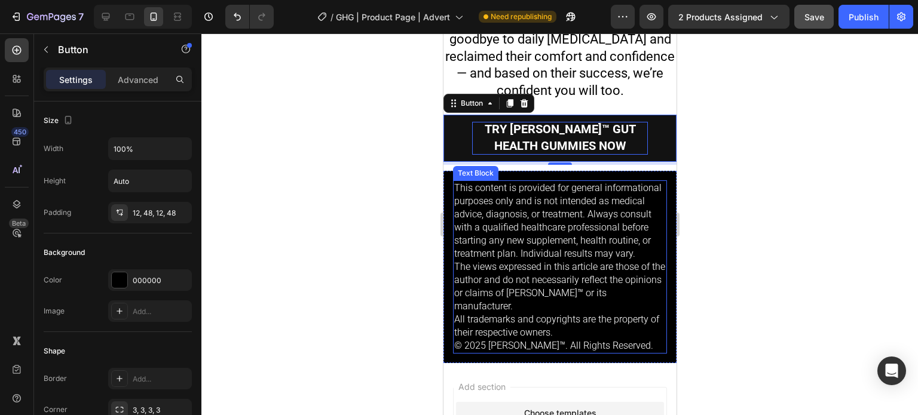
scroll to position [7193, 0]
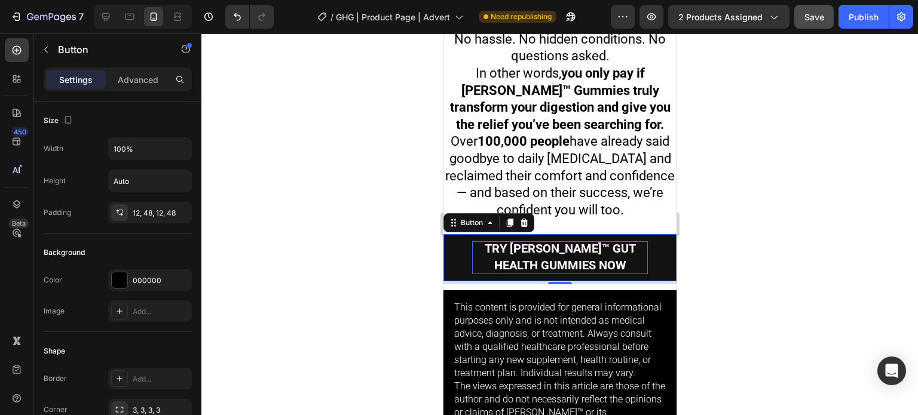
click at [447, 234] on link "Try [PERSON_NAME]™ Gut Health Gummies Now" at bounding box center [559, 257] width 233 height 47
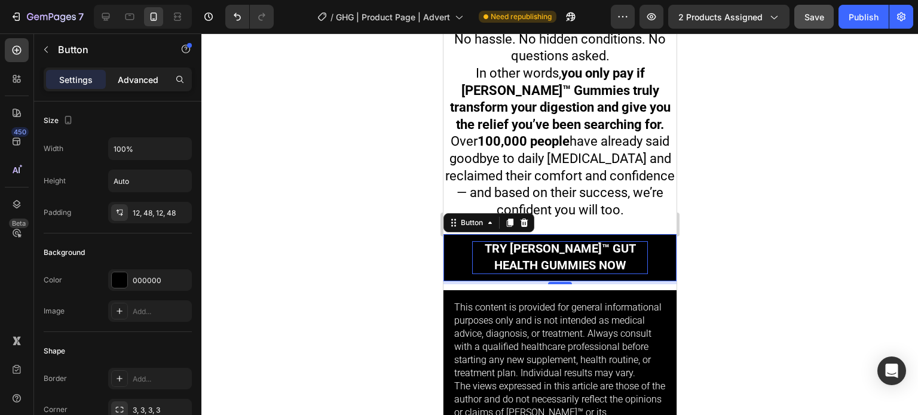
click at [127, 81] on p "Advanced" at bounding box center [138, 80] width 41 height 13
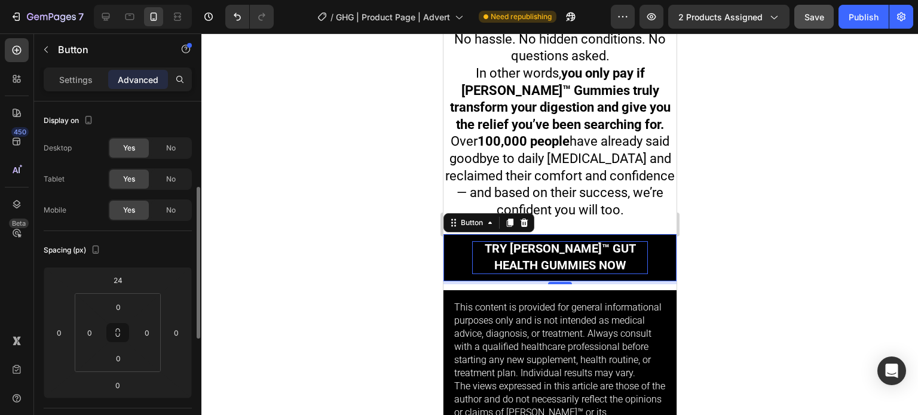
scroll to position [120, 0]
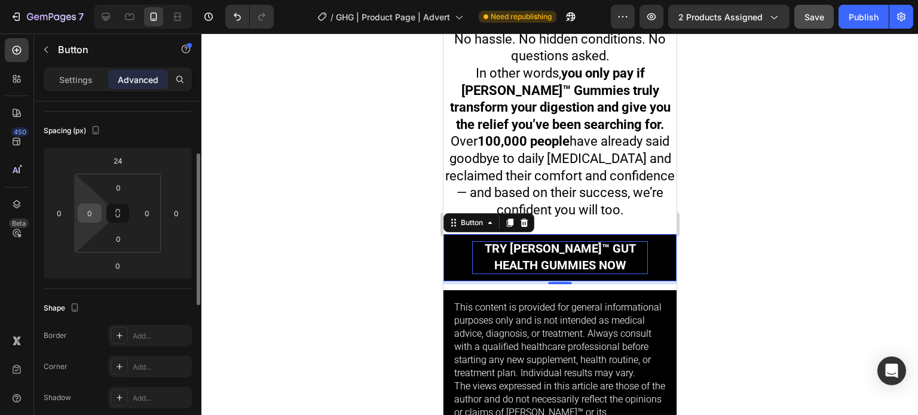
click at [91, 216] on input "0" at bounding box center [90, 213] width 18 height 18
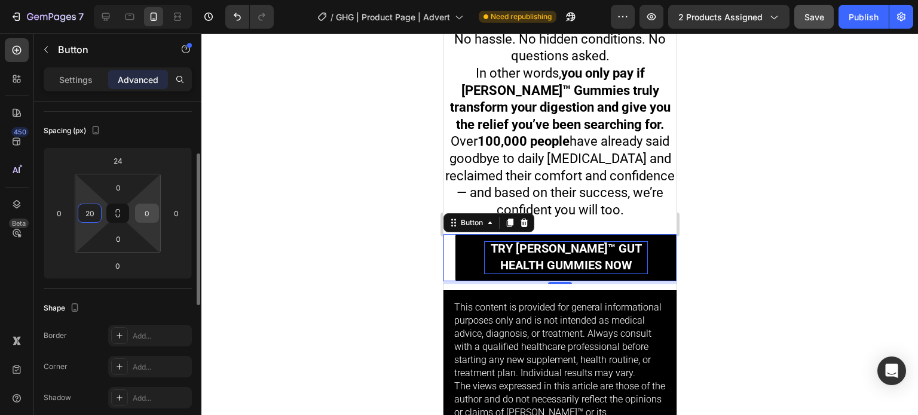
type input "20"
click at [146, 214] on input "0" at bounding box center [147, 213] width 18 height 18
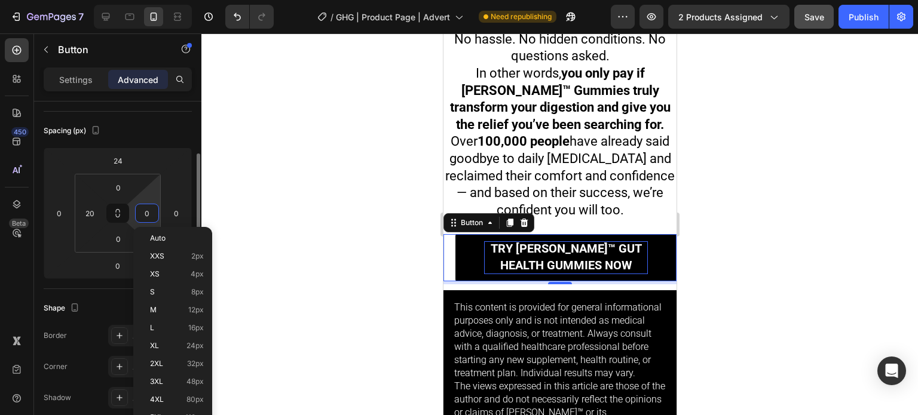
paste input "2"
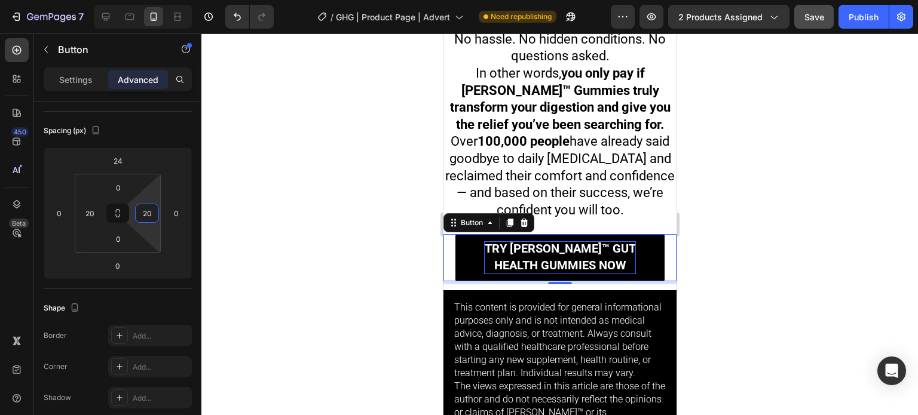
type input "20"
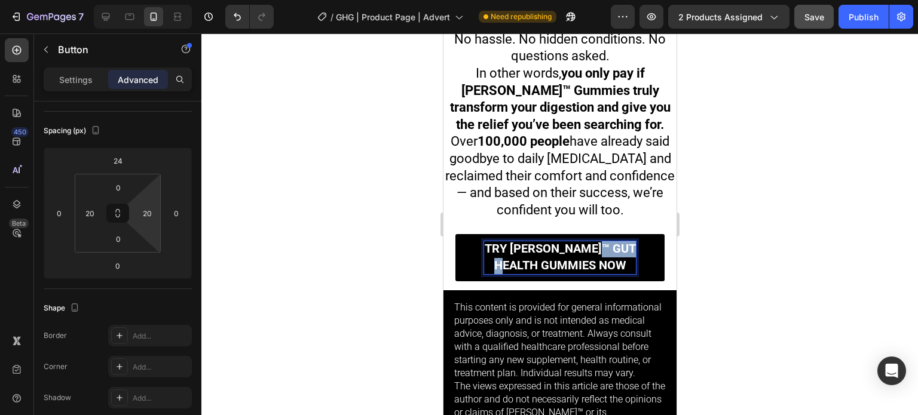
click at [527, 242] on span "Try [PERSON_NAME]™ Gut Health Gummies Now" at bounding box center [559, 257] width 151 height 30
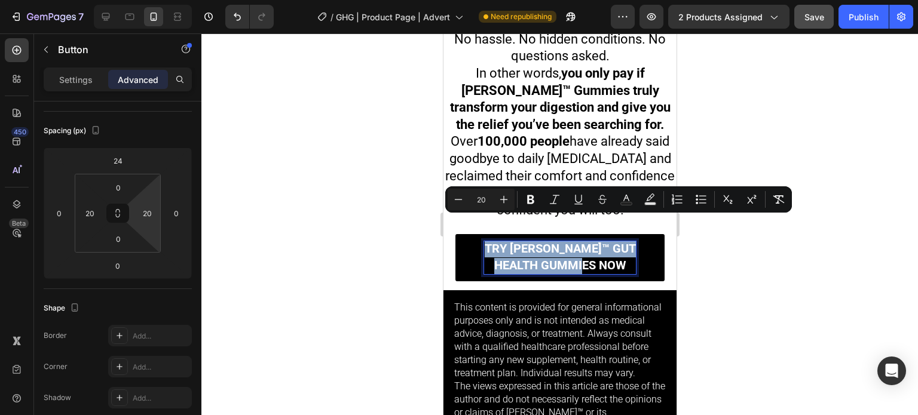
click at [527, 242] on span "Try [PERSON_NAME]™ Gut Health Gummies Now" at bounding box center [559, 257] width 151 height 30
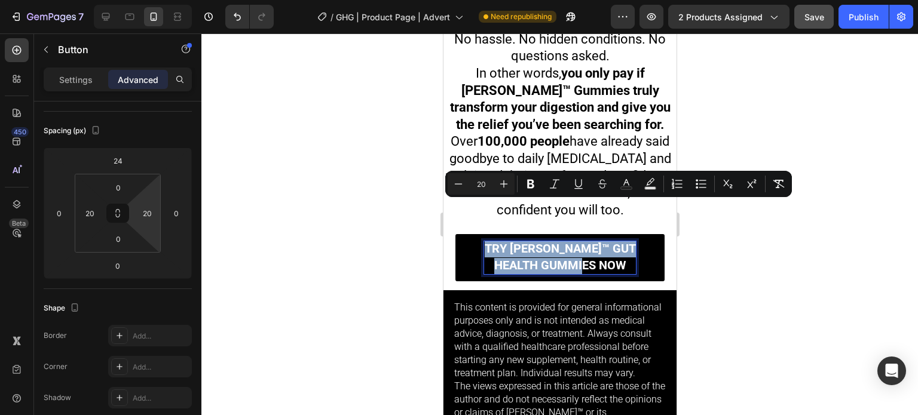
copy span "Try [PERSON_NAME]™ Gut Health Gummies Now"
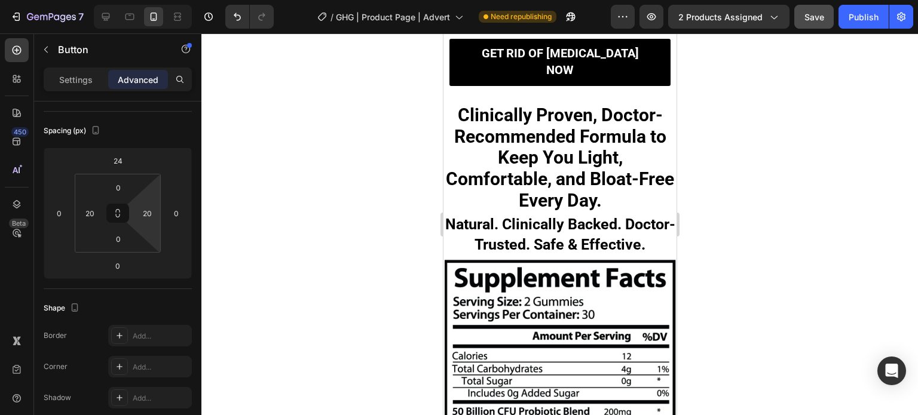
scroll to position [5698, 0]
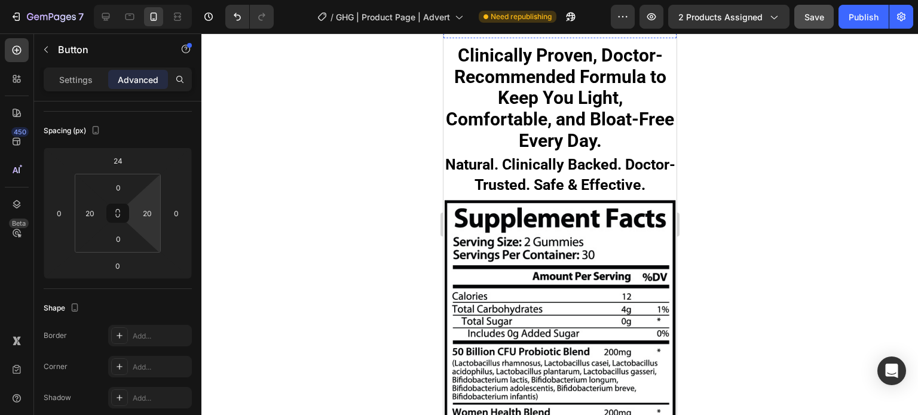
click at [563, 17] on span "Get Rid of Bloating Now" at bounding box center [559, 1] width 157 height 30
click at [453, 26] on link "Try [PERSON_NAME]™ Gut Health Gummies Now" at bounding box center [559, 2] width 221 height 47
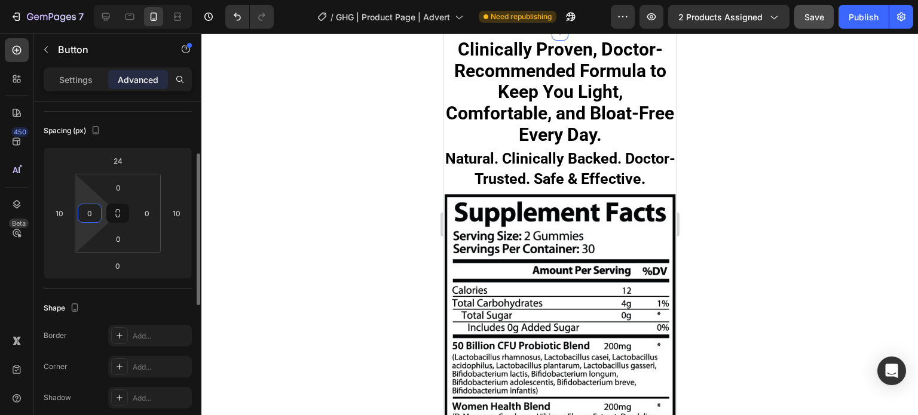
click at [84, 210] on input "0" at bounding box center [90, 213] width 18 height 18
type input "20"
click at [154, 210] on input "0" at bounding box center [147, 213] width 18 height 18
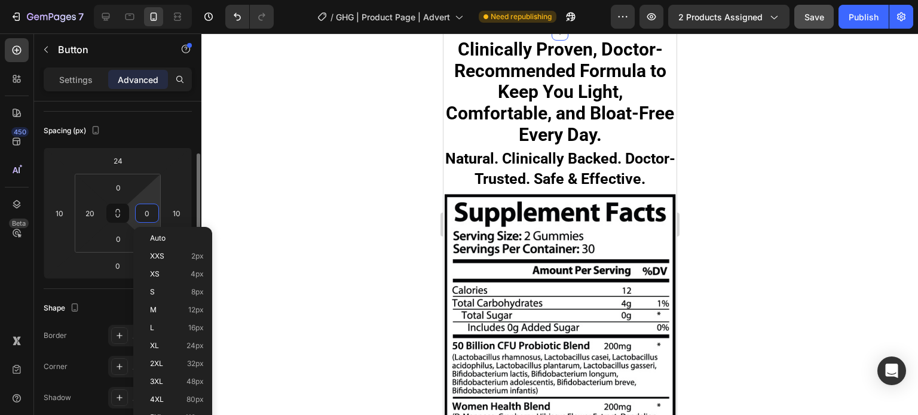
paste input "2"
type input "20"
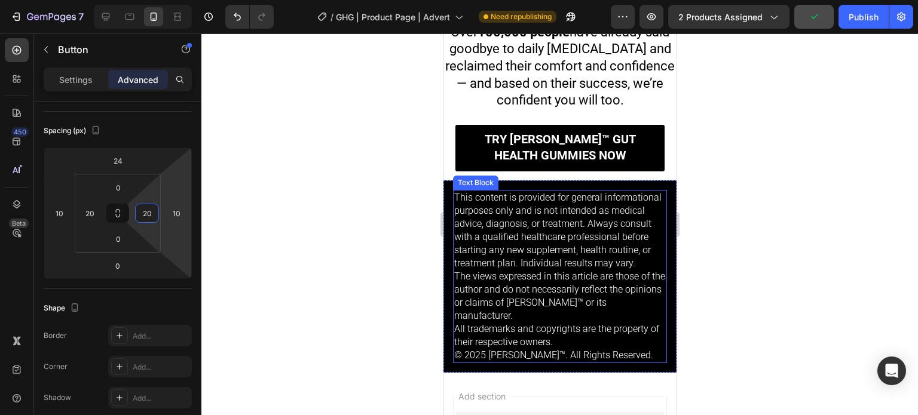
scroll to position [7611, 0]
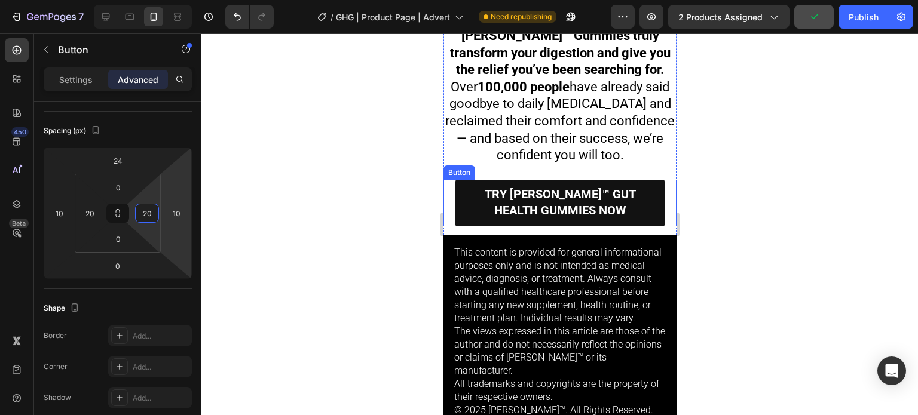
click at [463, 180] on link "Try [PERSON_NAME]™ Gut Health Gummies Now" at bounding box center [559, 203] width 209 height 47
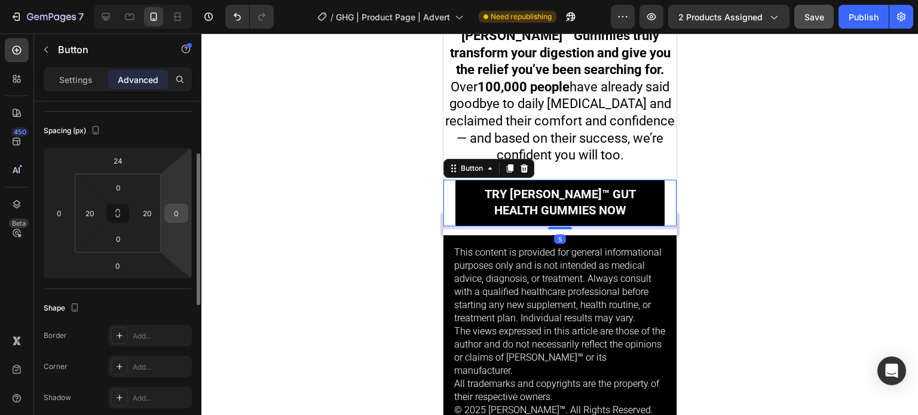
click at [170, 221] on input "0" at bounding box center [176, 213] width 18 height 18
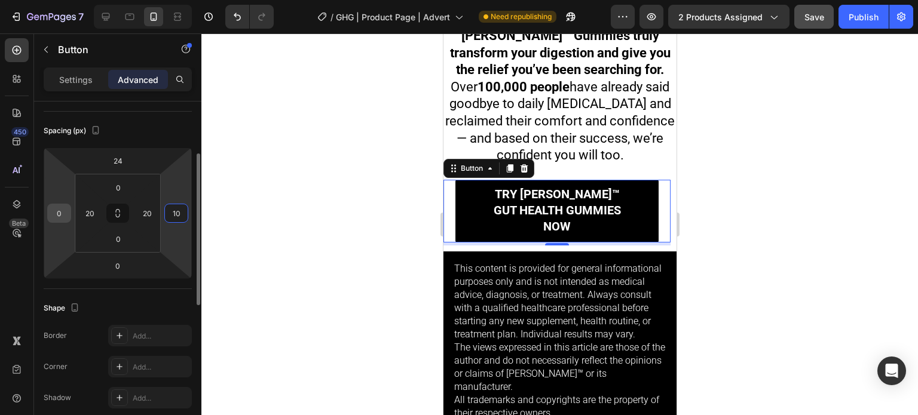
type input "10"
click at [66, 210] on input "0" at bounding box center [59, 213] width 18 height 18
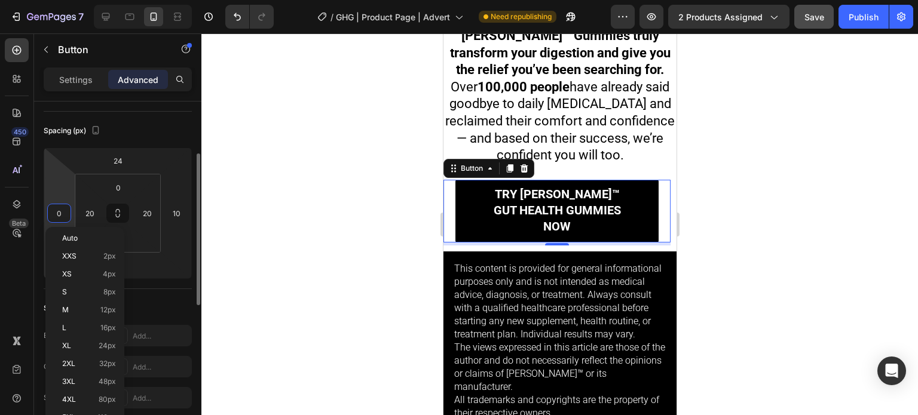
paste input "1"
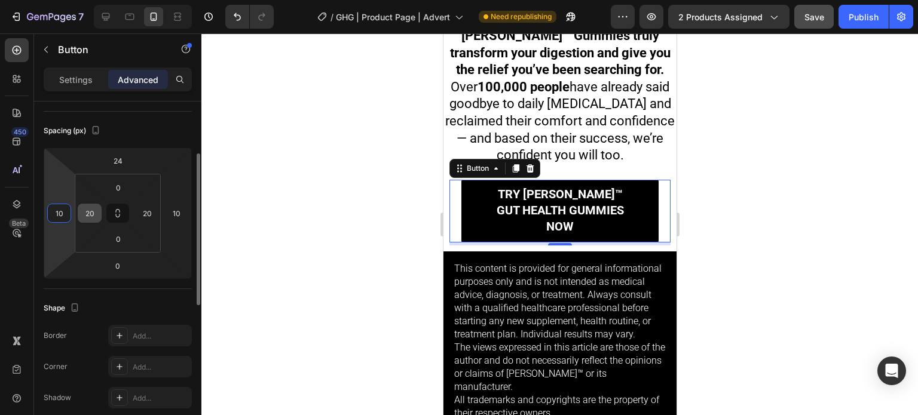
type input "10"
click at [82, 211] on input "20" at bounding box center [90, 213] width 18 height 18
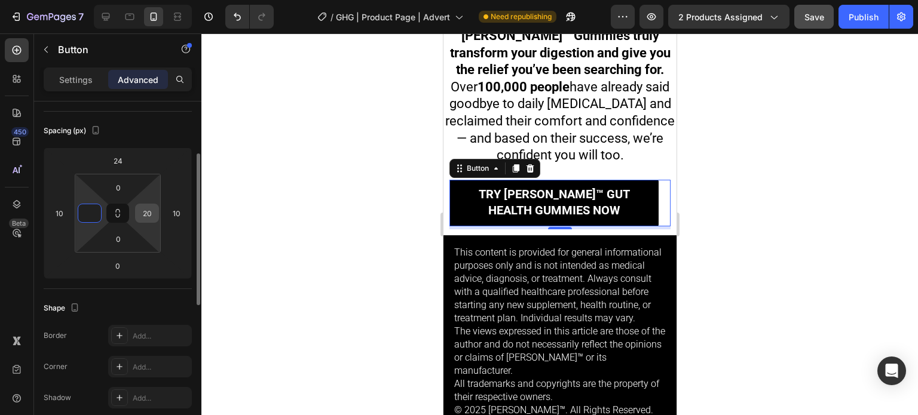
type input "0"
click at [143, 210] on input "20" at bounding box center [147, 213] width 18 height 18
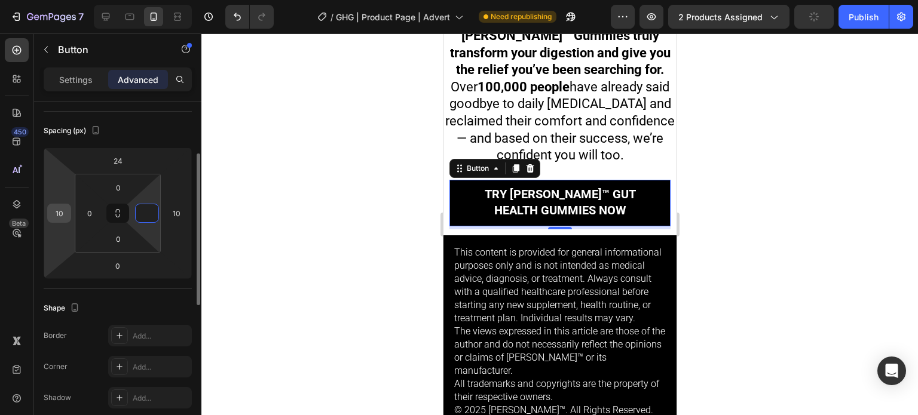
type input "0"
click at [65, 220] on input "10" at bounding box center [59, 213] width 18 height 18
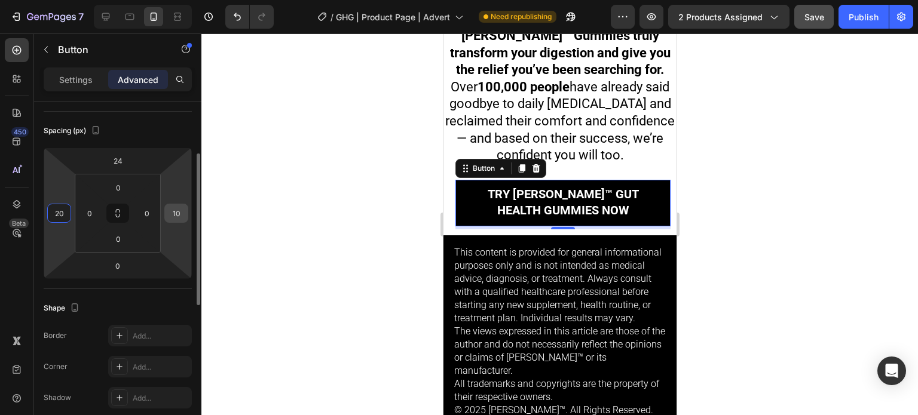
type input "20"
click at [175, 212] on input "10" at bounding box center [176, 213] width 18 height 18
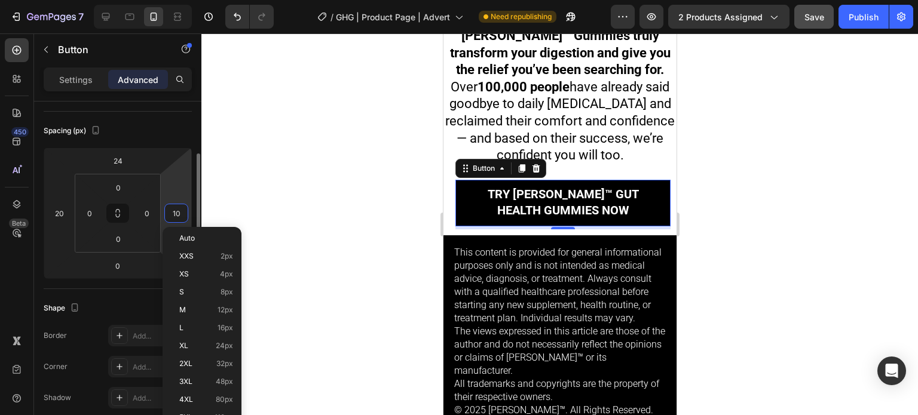
paste input "2"
type input "20"
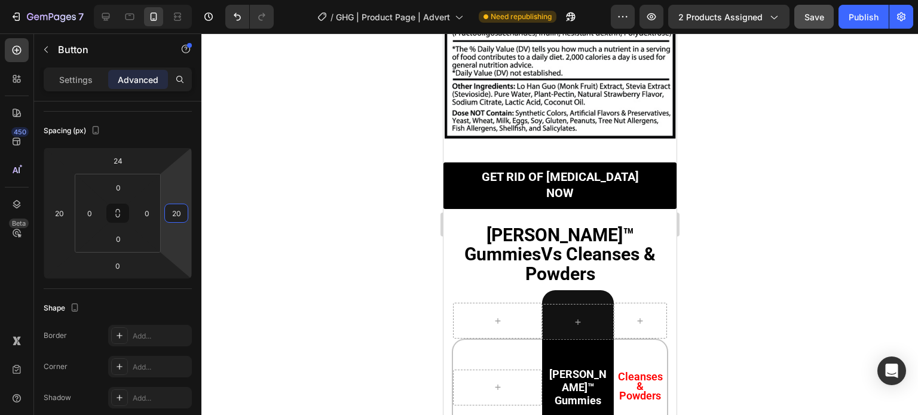
scroll to position [6309, 0]
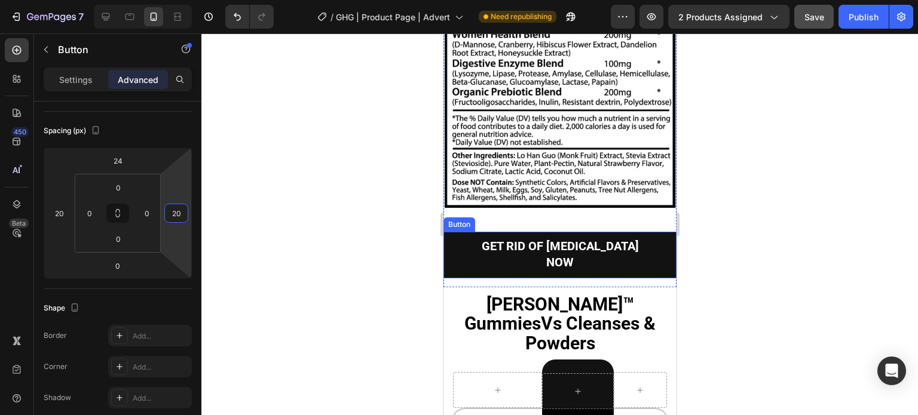
click at [653, 232] on link "Get Rid of Bloating Now" at bounding box center [559, 255] width 233 height 47
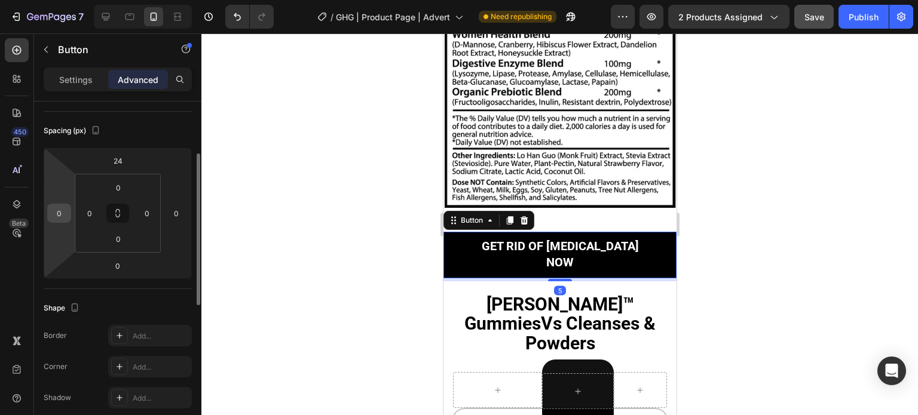
click at [59, 217] on input "0" at bounding box center [59, 213] width 18 height 18
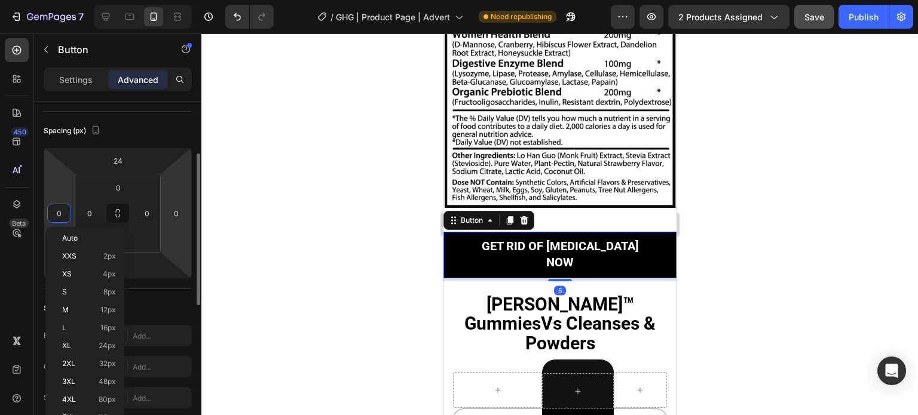
paste input "2"
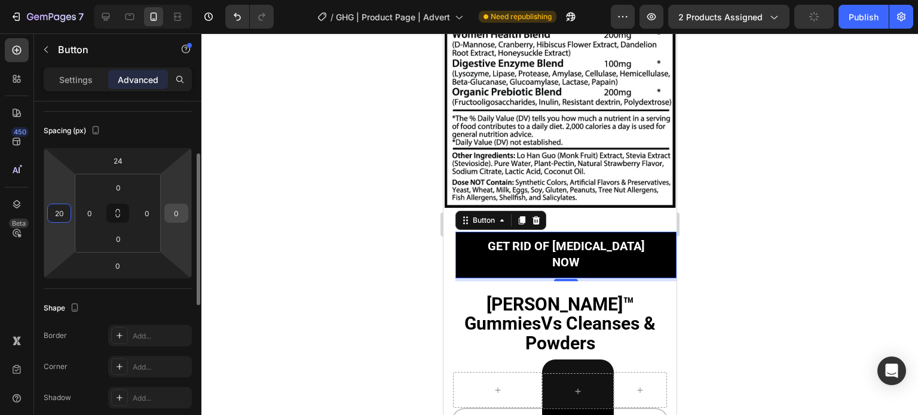
type input "20"
click at [178, 211] on input "0" at bounding box center [176, 213] width 18 height 18
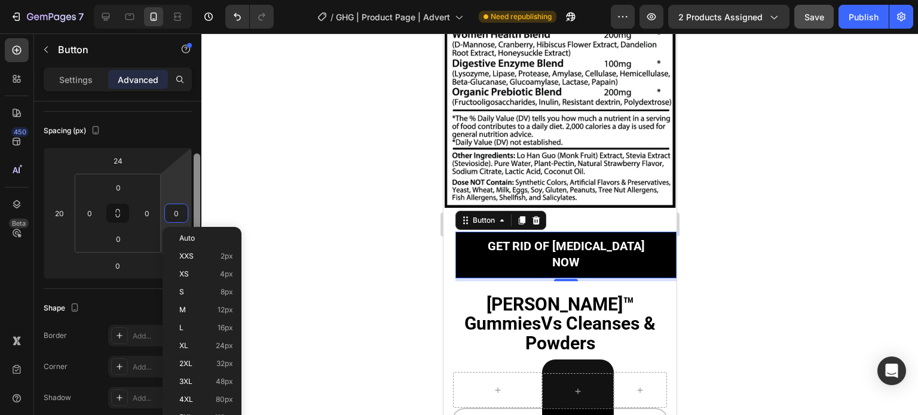
paste input "2"
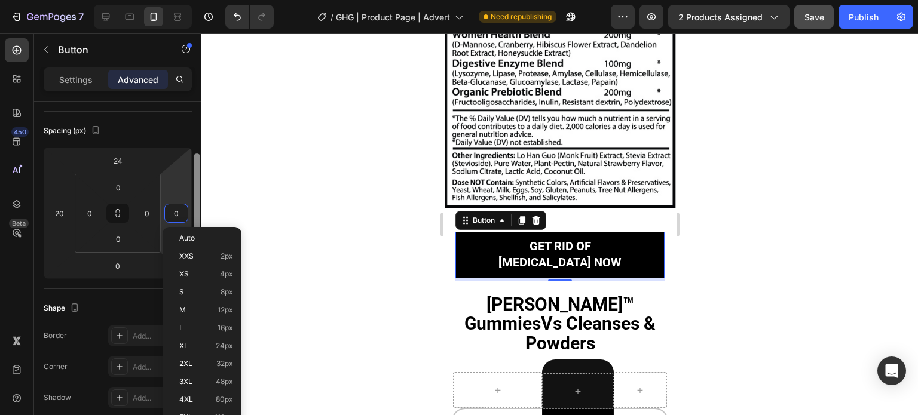
type input "20"
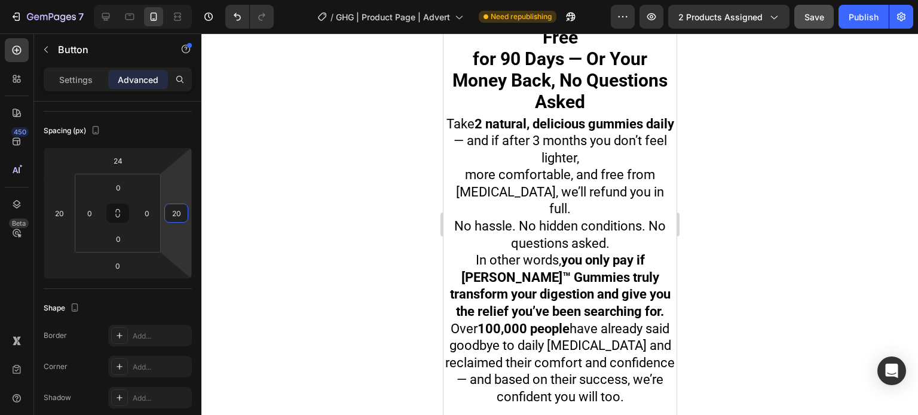
scroll to position [7624, 0]
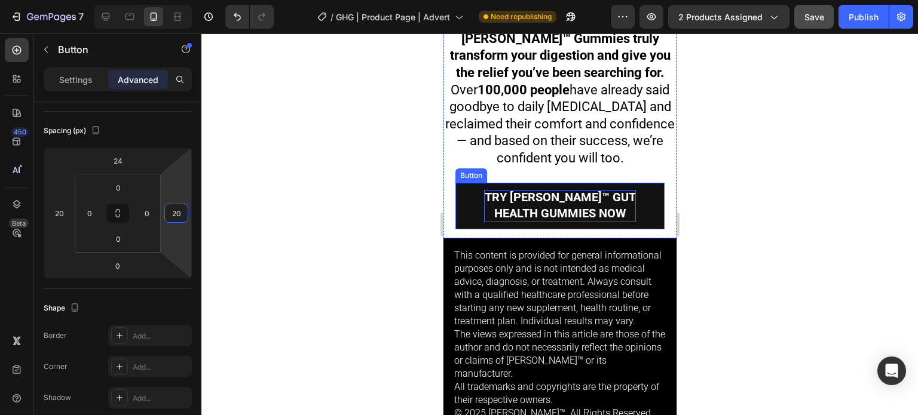
click at [583, 190] on span "Try [PERSON_NAME]™ Gut Health Gummies Now" at bounding box center [559, 205] width 151 height 30
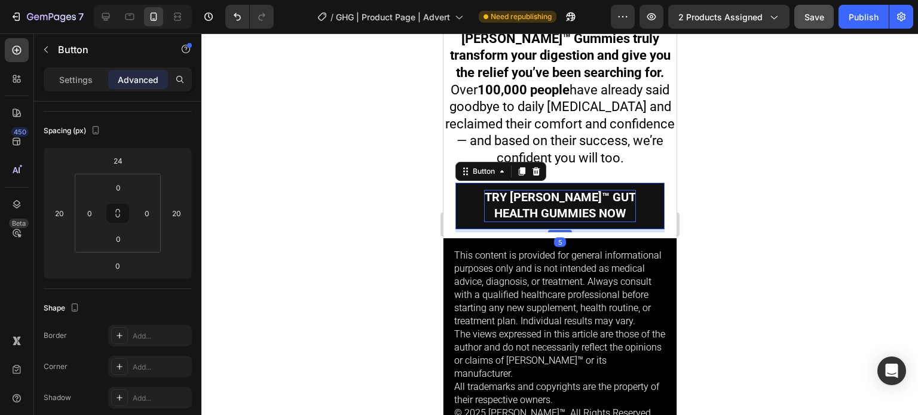
click at [583, 190] on span "Try [PERSON_NAME]™ Gut Health Gummies Now" at bounding box center [559, 205] width 151 height 30
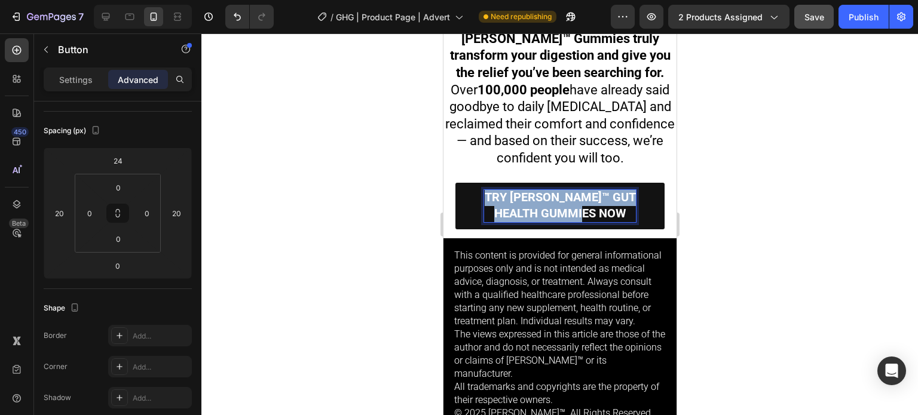
click at [583, 190] on span "Try [PERSON_NAME]™ Gut Health Gummies Now" at bounding box center [559, 205] width 151 height 30
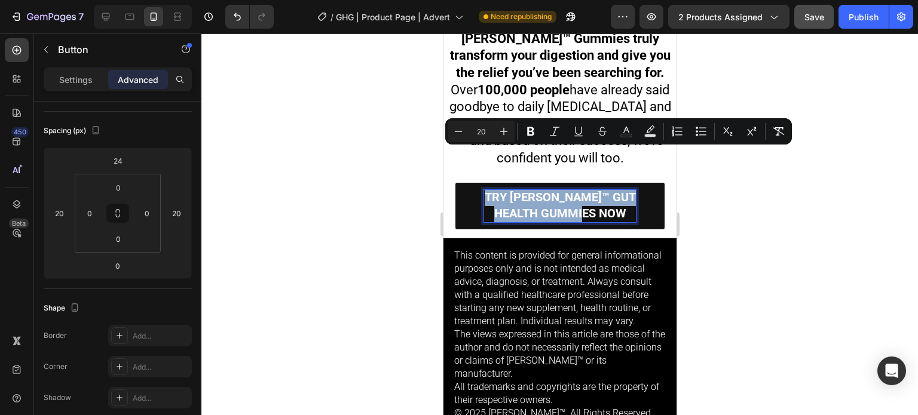
copy span "Try [PERSON_NAME]™ Gut Health Gummies Now"
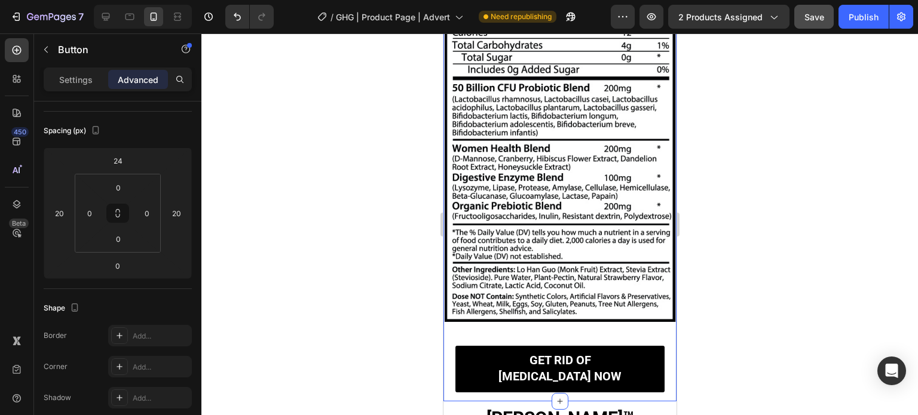
scroll to position [5992, 0]
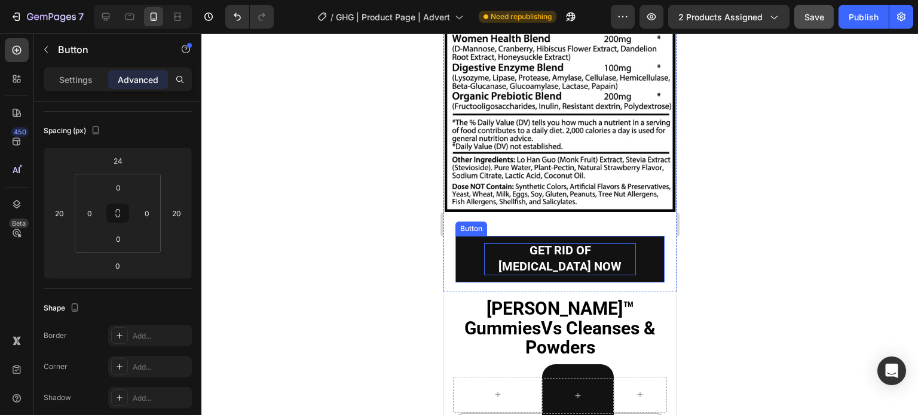
click at [557, 244] on span "Get Rid of Bloating Now" at bounding box center [559, 258] width 123 height 30
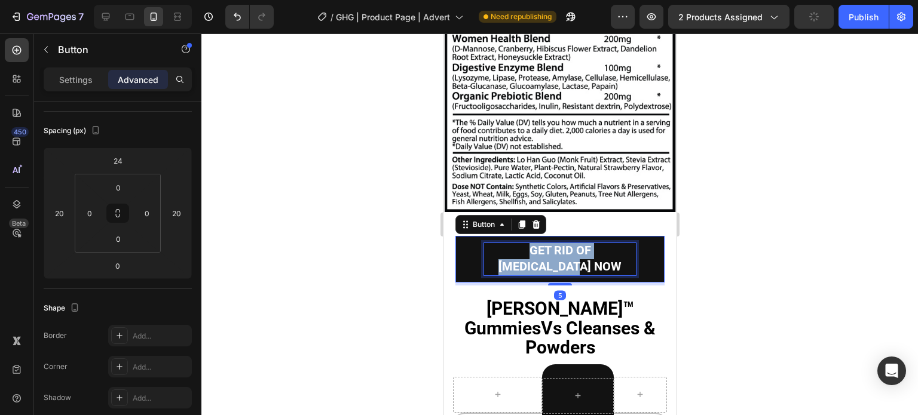
click at [557, 244] on span "Get Rid of Bloating Now" at bounding box center [559, 258] width 123 height 30
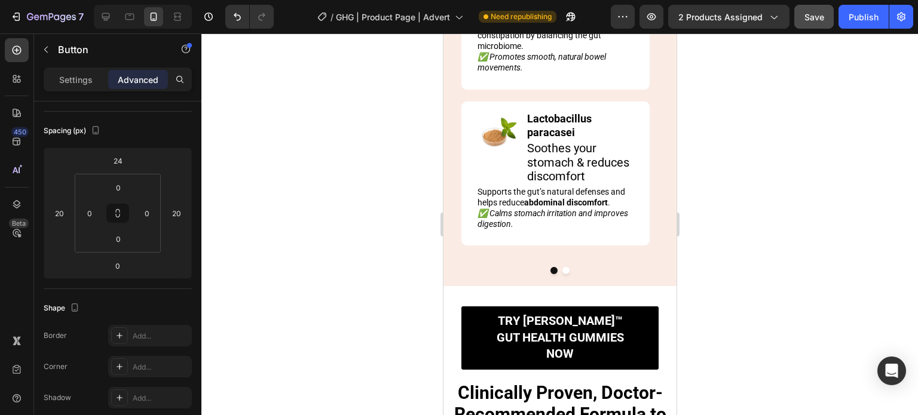
scroll to position [5672, 0]
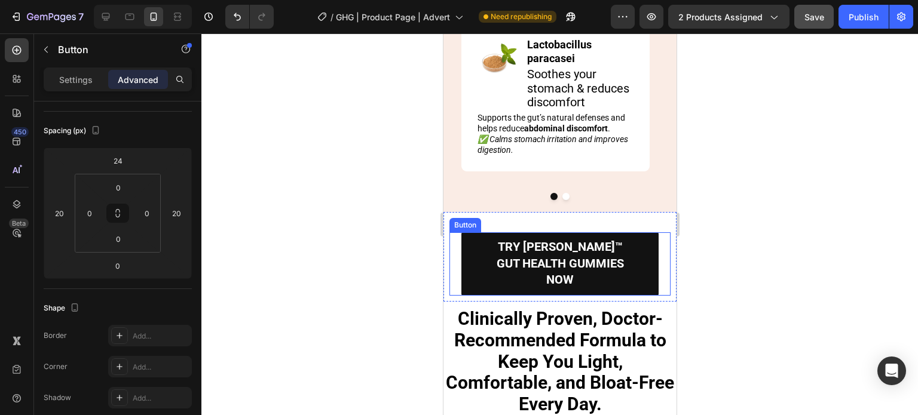
click at [637, 236] on link "Try [PERSON_NAME]™ Gut Health Gummies Now" at bounding box center [559, 264] width 197 height 63
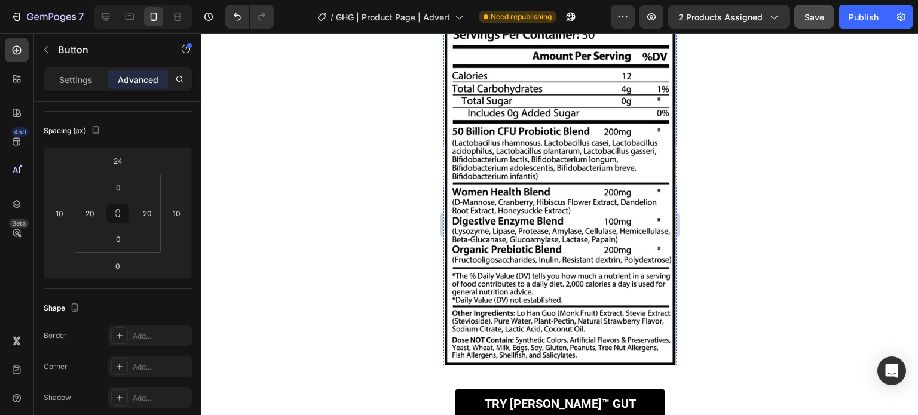
scroll to position [6389, 0]
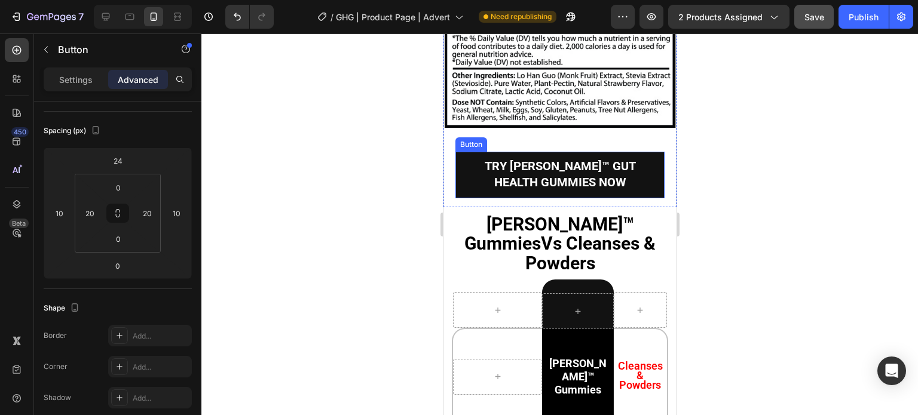
click at [638, 156] on link "Try [PERSON_NAME]™ Gut Health Gummies Now" at bounding box center [559, 175] width 209 height 47
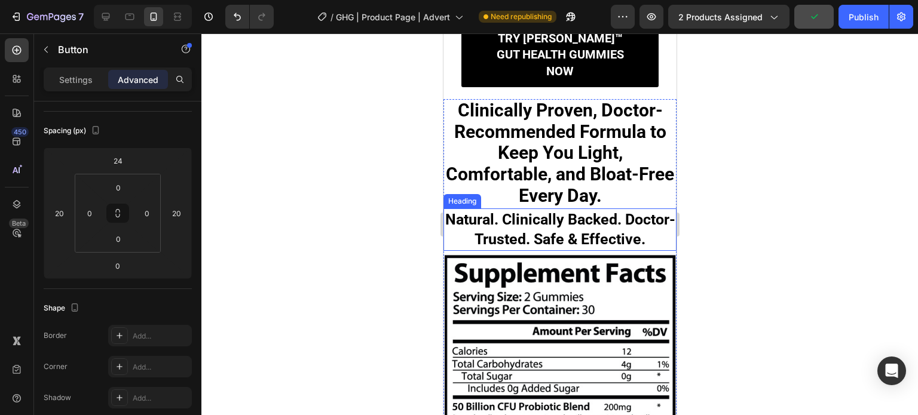
scroll to position [5534, 0]
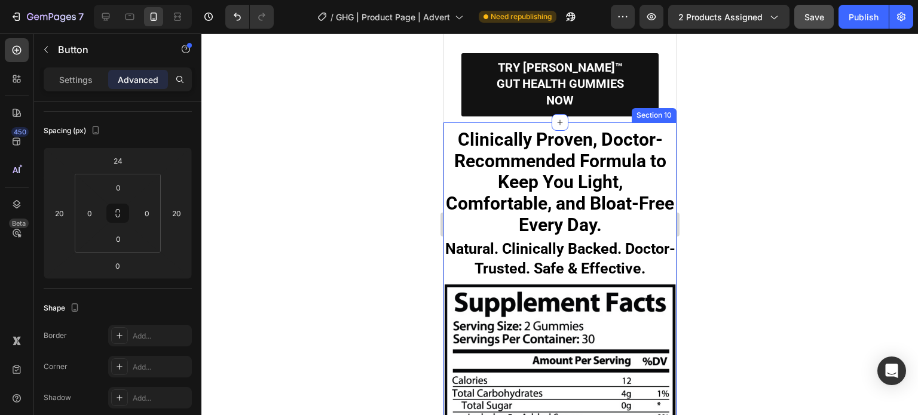
click at [637, 94] on link "Try [PERSON_NAME]™ Gut Health Gummies Now" at bounding box center [559, 84] width 197 height 63
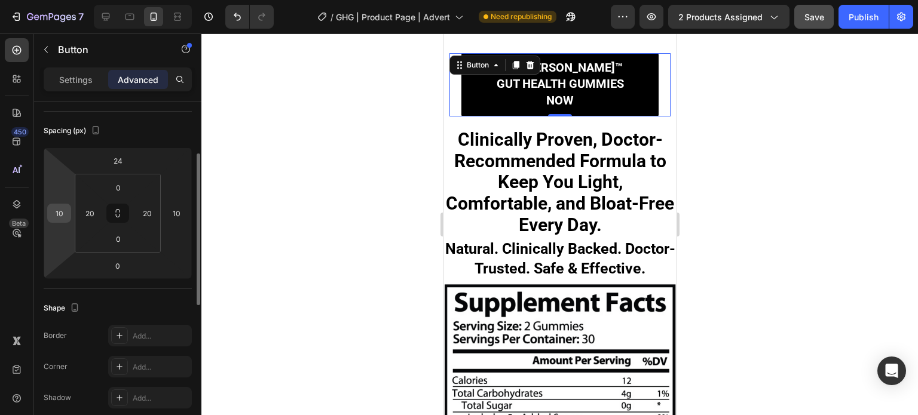
click at [60, 212] on input "10" at bounding box center [59, 213] width 18 height 18
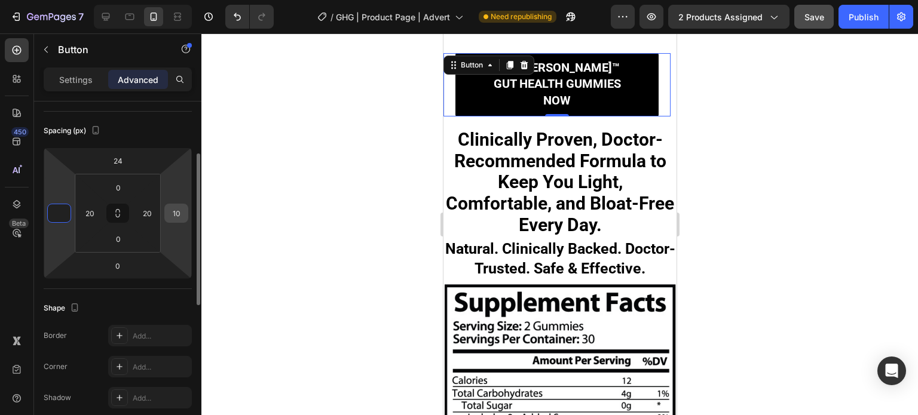
type input "0"
click at [182, 212] on input "10" at bounding box center [176, 213] width 18 height 18
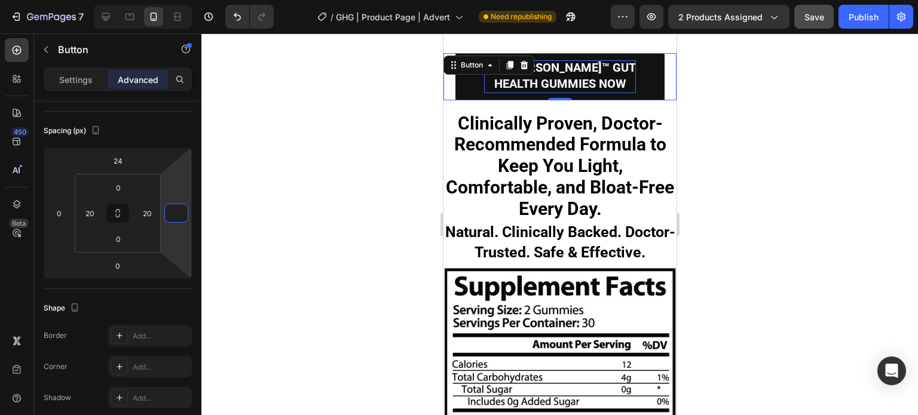
type input "0"
click at [595, 77] on span "Try [PERSON_NAME]™ Gut Health Gummies Now" at bounding box center [559, 75] width 151 height 30
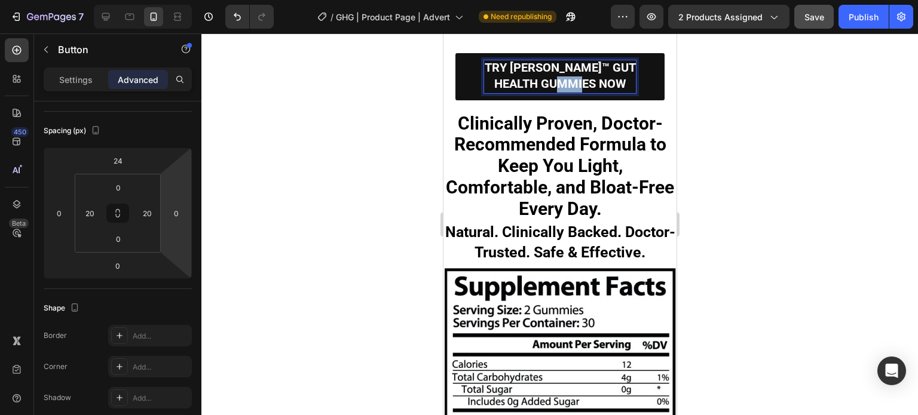
click at [595, 77] on span "Try [PERSON_NAME]™ Gut Health Gummies Now" at bounding box center [559, 75] width 151 height 30
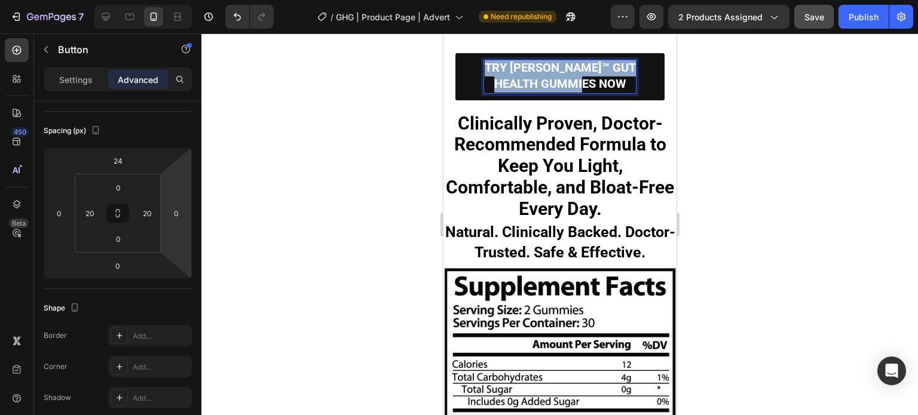
click at [595, 77] on span "Try [PERSON_NAME]™ Gut Health Gummies Now" at bounding box center [559, 75] width 151 height 30
copy span "Try [PERSON_NAME]™ Gut Health Gummies Now"
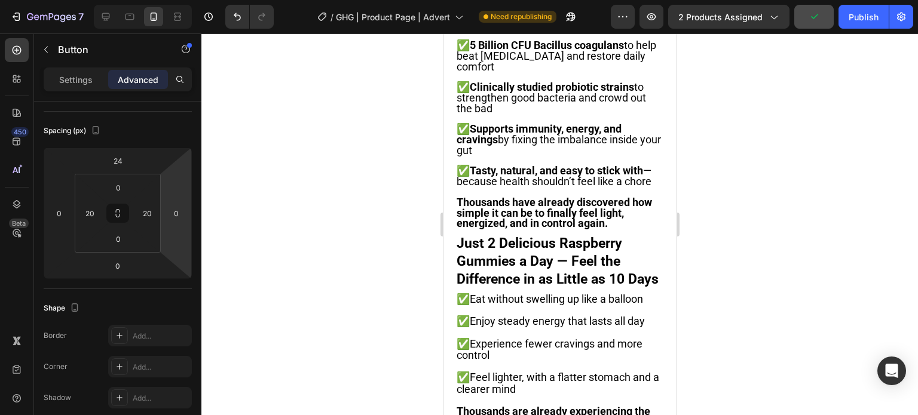
scroll to position [1758, 0]
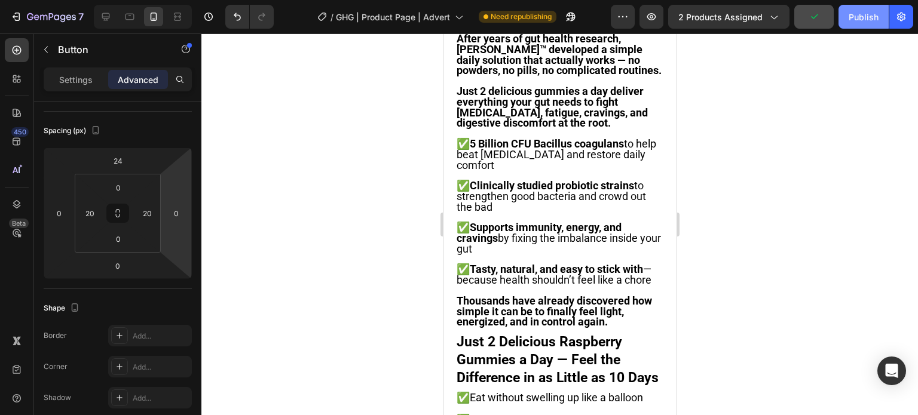
click at [858, 16] on div "Publish" at bounding box center [864, 17] width 30 height 13
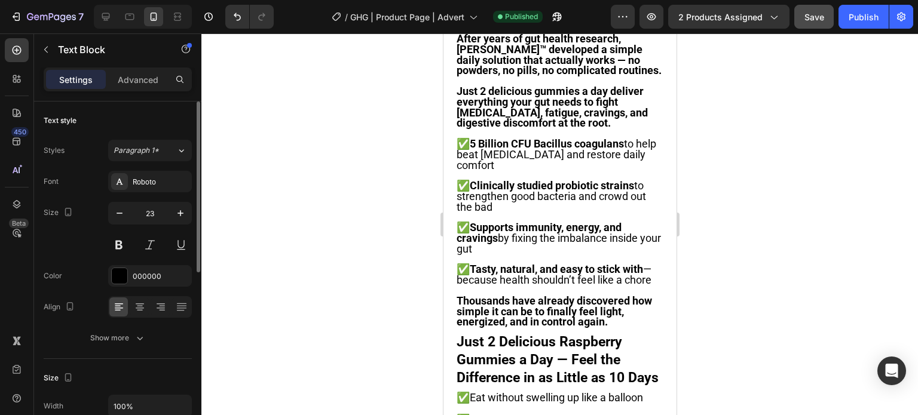
scroll to position [60, 0]
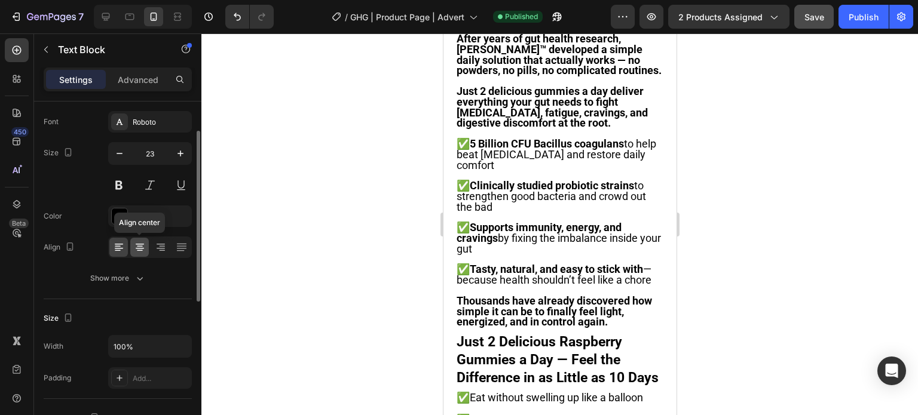
click at [134, 248] on icon at bounding box center [140, 248] width 12 height 12
click at [113, 246] on icon at bounding box center [119, 248] width 12 height 12
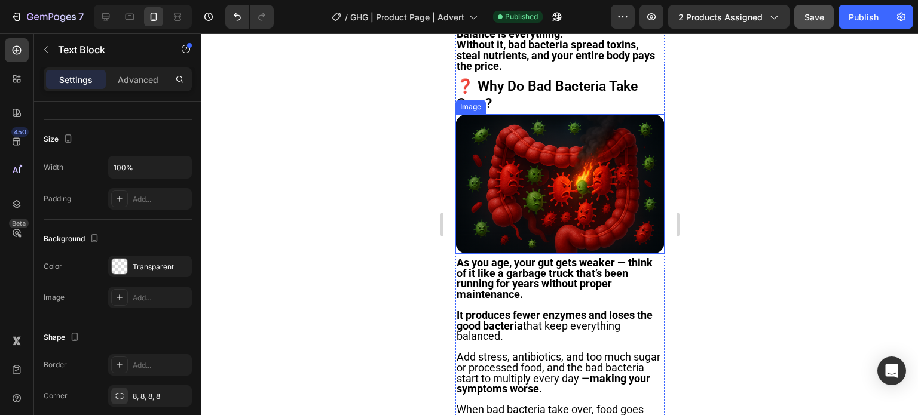
scroll to position [1339, 0]
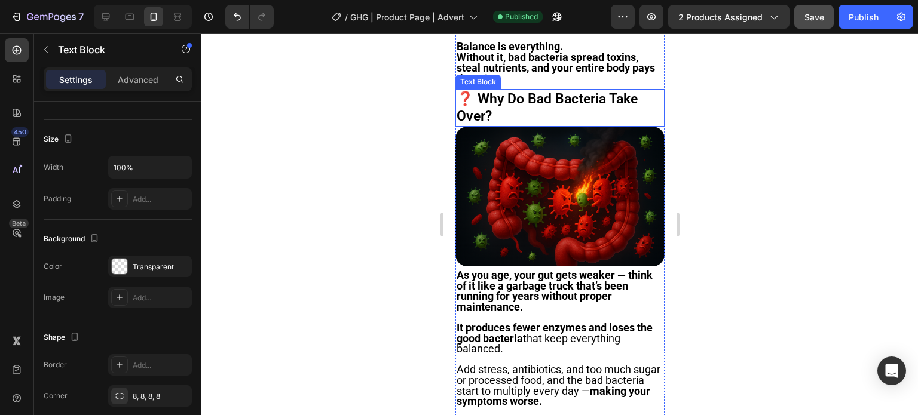
click at [554, 126] on p "❓ Why Do Bad Bacteria Take Over?" at bounding box center [559, 108] width 207 height 36
click at [476, 126] on p "❓ Why Do Bad Bacteria Take Over?" at bounding box center [559, 108] width 207 height 36
click at [484, 126] on p "❓ Why Do Bad Bacteria Take Over?" at bounding box center [559, 108] width 207 height 36
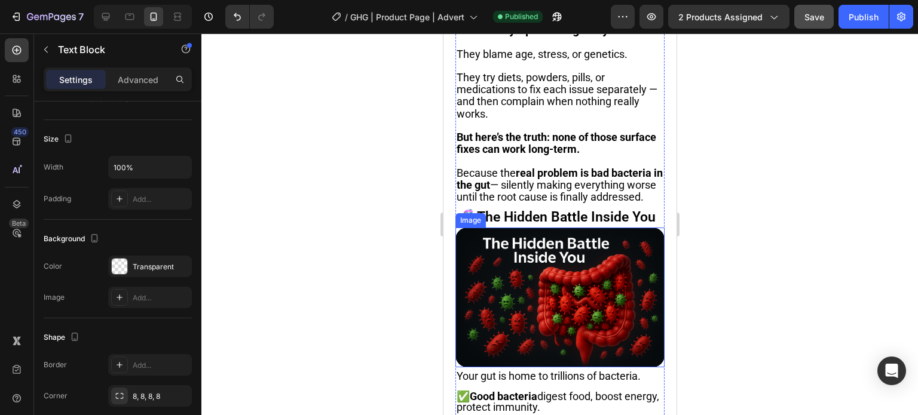
scroll to position [921, 0]
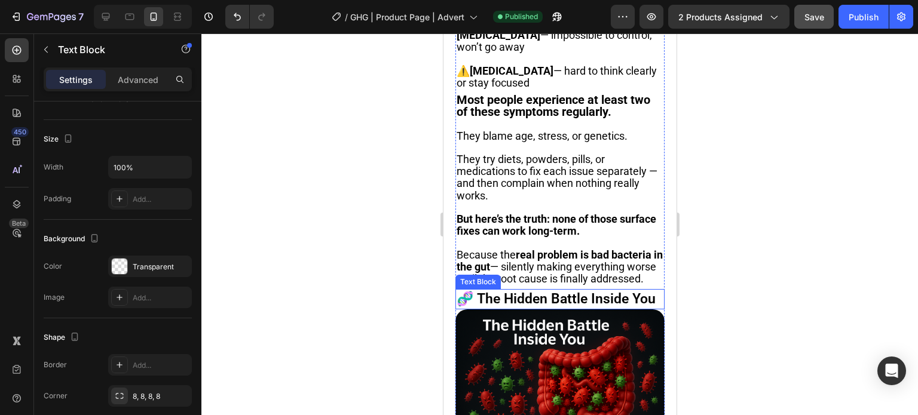
click at [484, 291] on p "🧬 The Hidden Battle Inside You" at bounding box center [559, 300] width 207 height 18
click at [482, 291] on p "🧬 The Hidden Battle Inside You" at bounding box center [559, 300] width 207 height 18
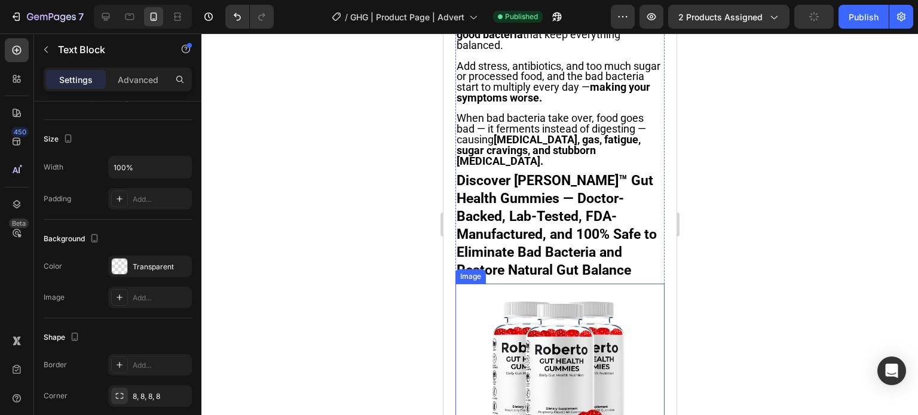
scroll to position [1817, 0]
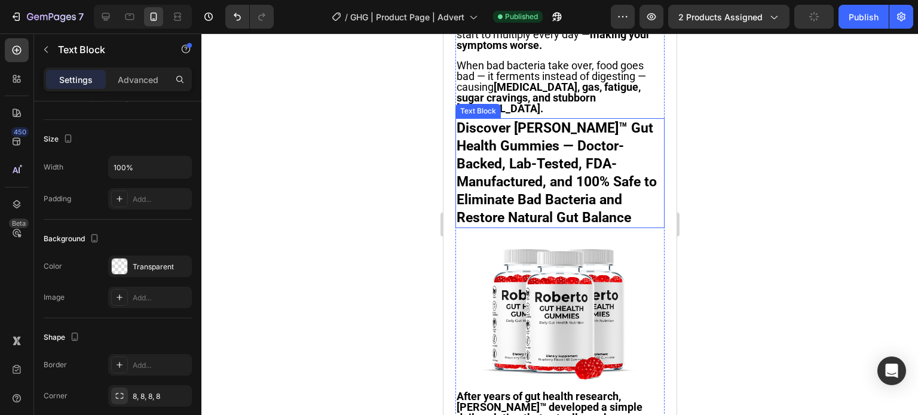
click at [556, 137] on strong "Discover [PERSON_NAME]™ Gut Health Gummies — Doctor-Backed, Lab-Tested, FDA-Man…" at bounding box center [556, 173] width 200 height 106
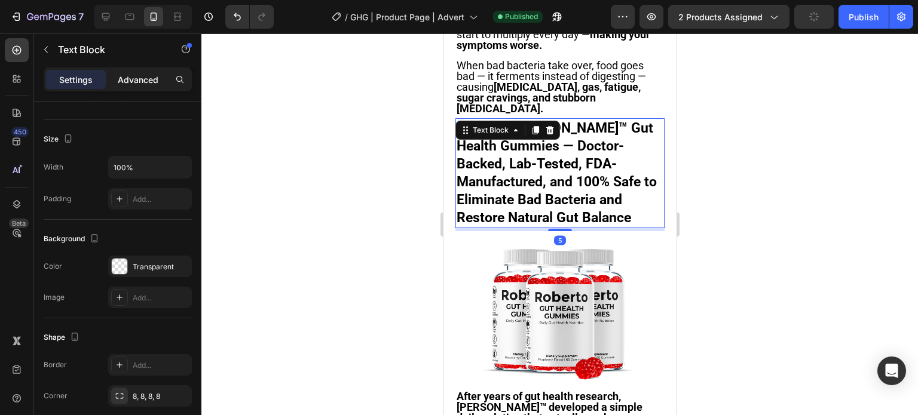
click at [143, 71] on div "Advanced" at bounding box center [138, 79] width 60 height 19
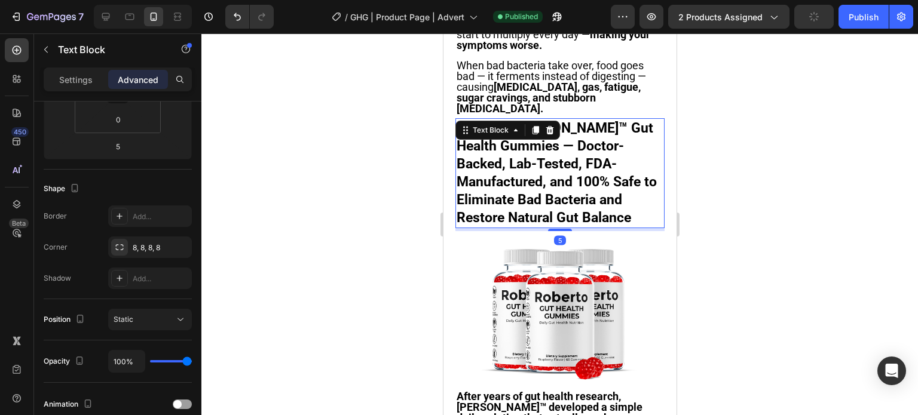
click at [140, 94] on div "Settings Advanced" at bounding box center [117, 85] width 167 height 34
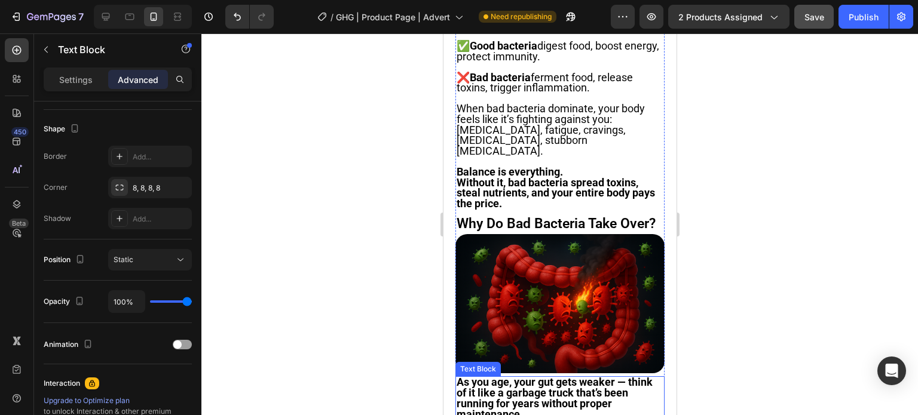
scroll to position [1339, 0]
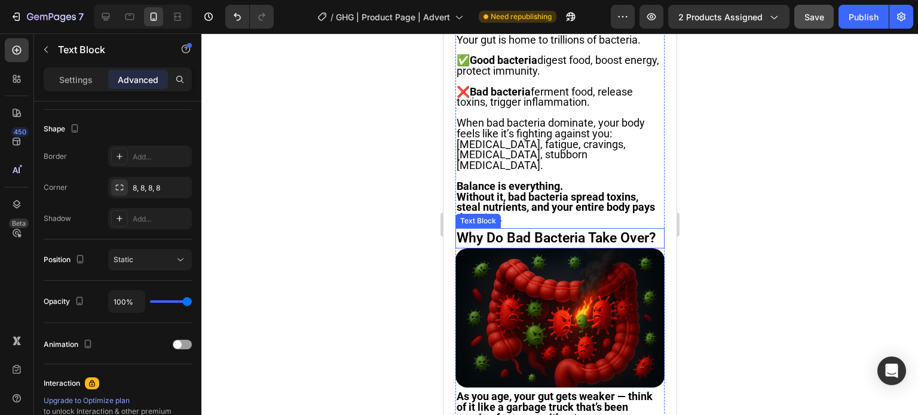
click at [533, 230] on p "Why Do Bad Bacteria Take Over?" at bounding box center [559, 239] width 207 height 18
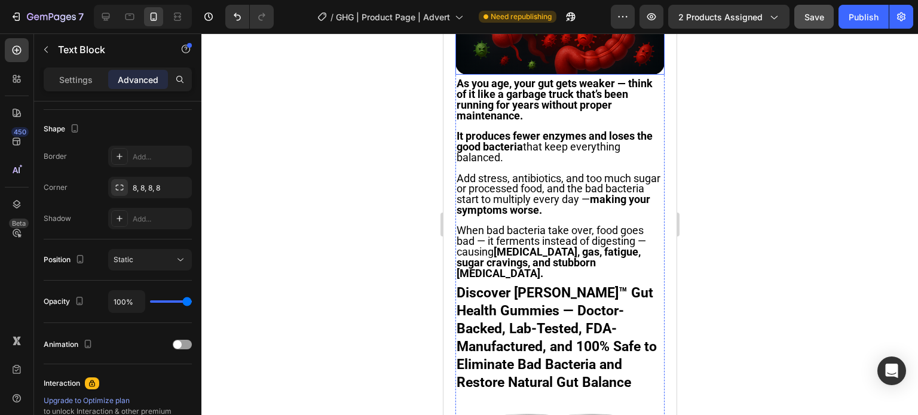
scroll to position [1758, 0]
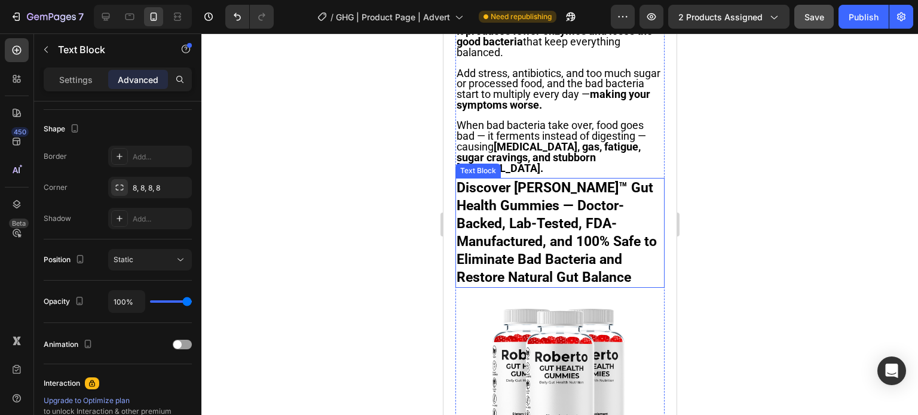
click at [541, 194] on strong "Discover [PERSON_NAME]™ Gut Health Gummies — Doctor-Backed, Lab-Tested, FDA-Man…" at bounding box center [556, 233] width 200 height 106
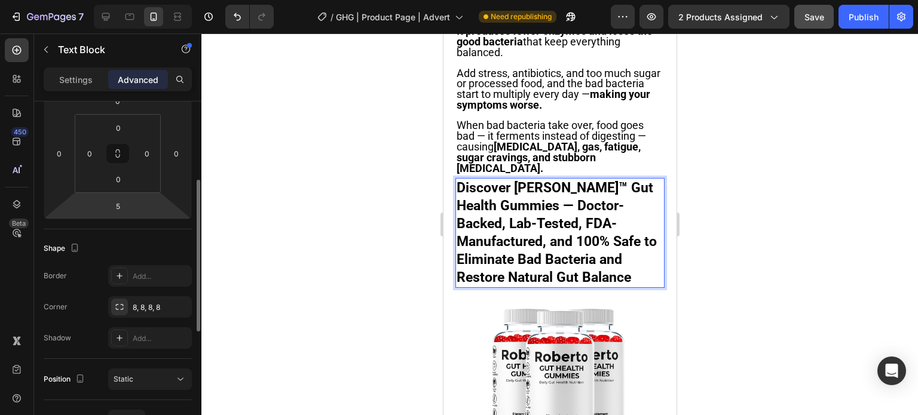
scroll to position [120, 0]
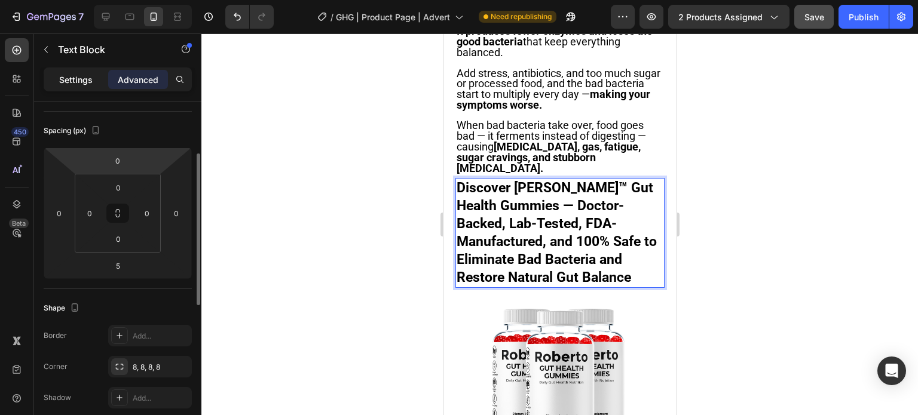
click at [88, 88] on div "Settings" at bounding box center [76, 79] width 60 height 19
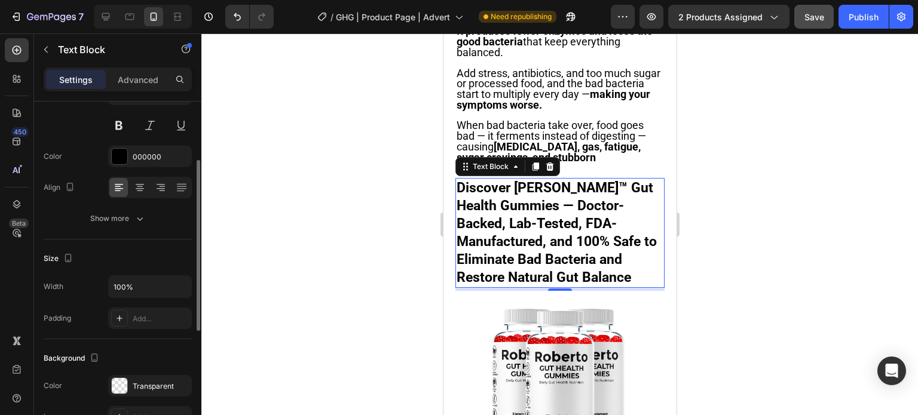
scroll to position [0, 0]
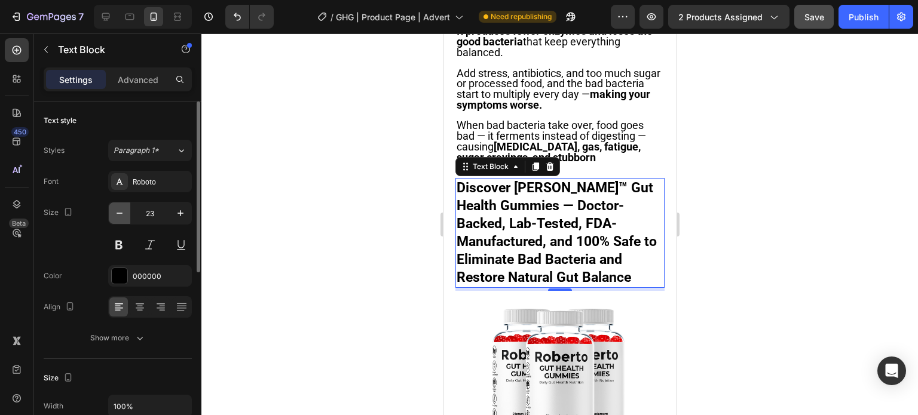
click at [121, 219] on icon "button" at bounding box center [120, 213] width 12 height 12
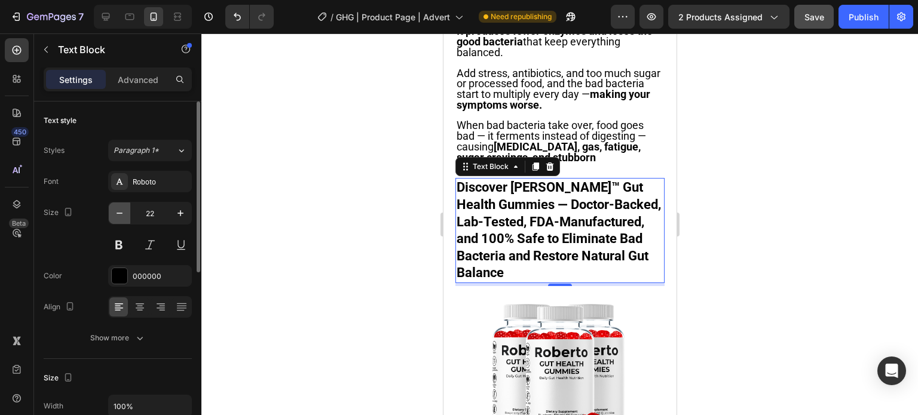
click at [121, 219] on icon "button" at bounding box center [120, 213] width 12 height 12
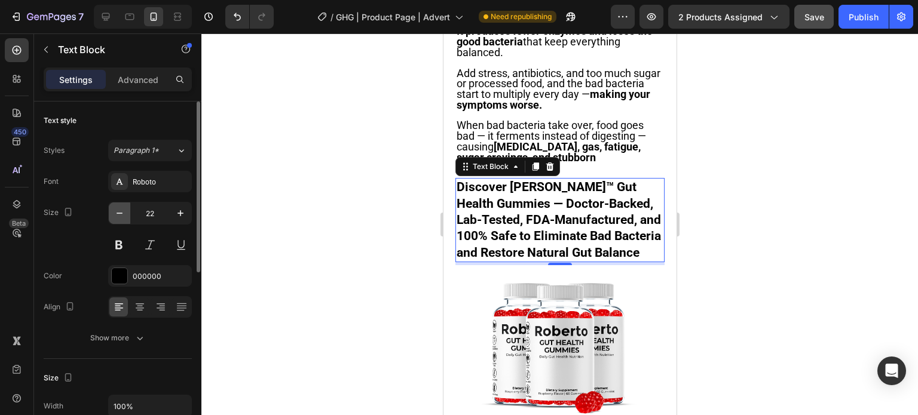
type input "21"
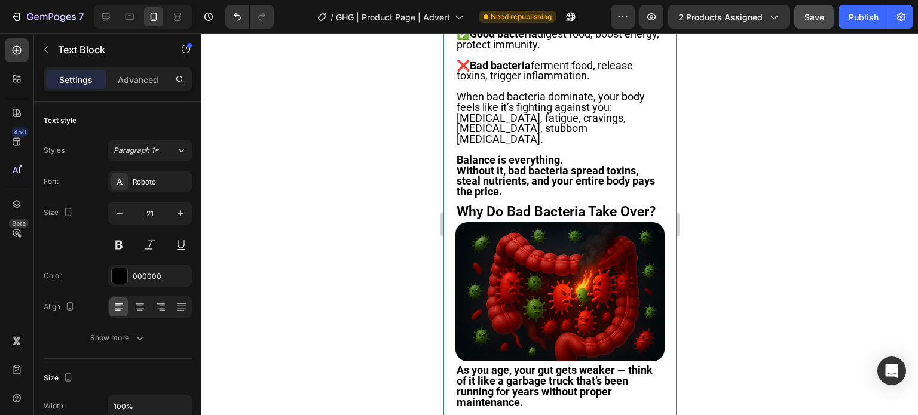
scroll to position [1339, 0]
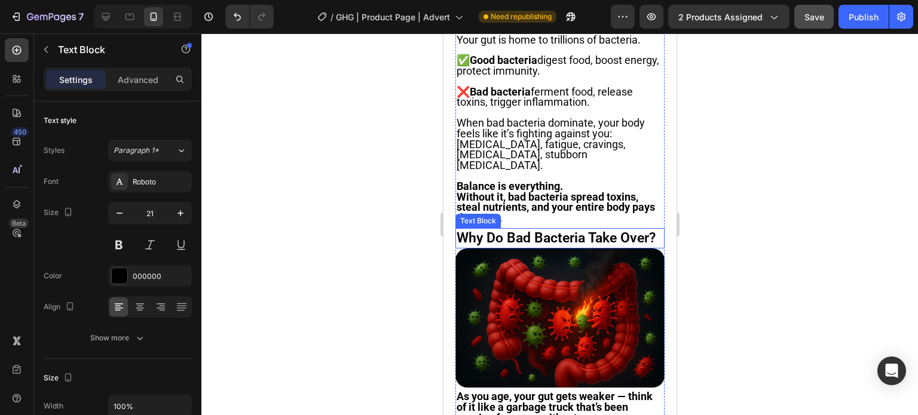
click at [505, 230] on p "Why Do Bad Bacteria Take Over?" at bounding box center [559, 239] width 207 height 18
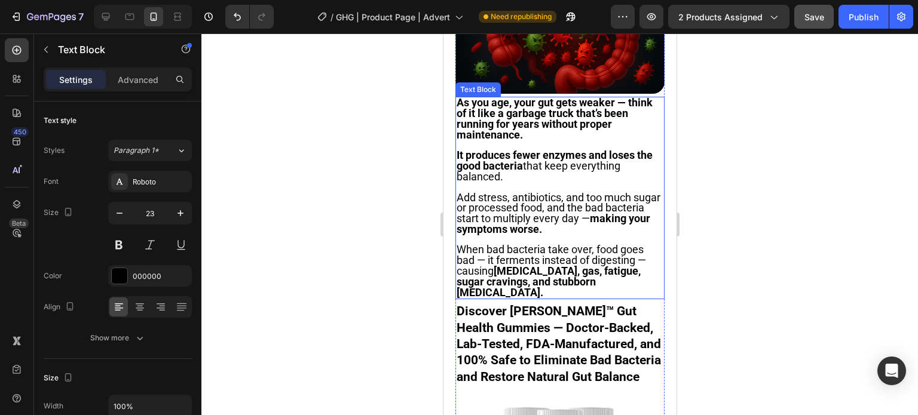
scroll to position [1698, 0]
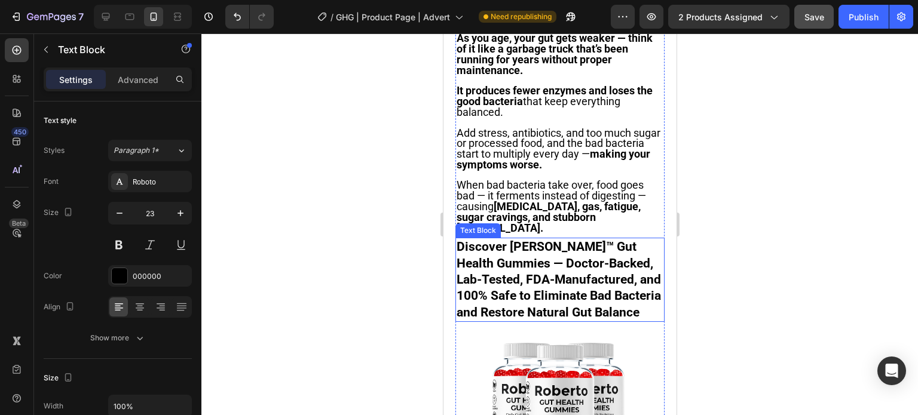
click at [516, 240] on strong "Discover [PERSON_NAME]™ Gut Health Gummies — Doctor-Backed, Lab-Tested, FDA-Man…" at bounding box center [558, 280] width 204 height 80
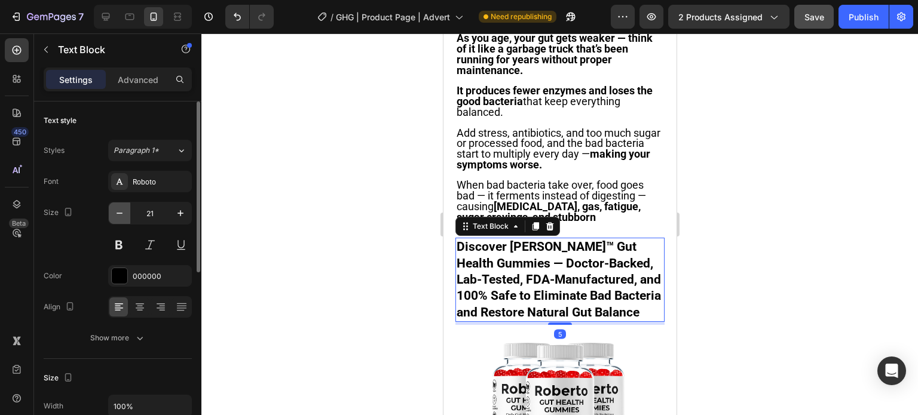
click at [114, 210] on icon "button" at bounding box center [120, 213] width 12 height 12
type input "20"
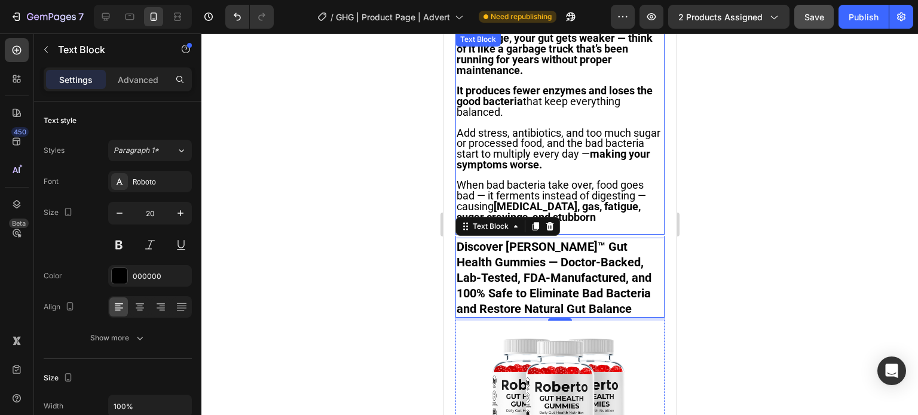
click at [583, 127] on span "Add stress, antibiotics, and too much sugar or processed food, and the bad bact…" at bounding box center [558, 149] width 204 height 44
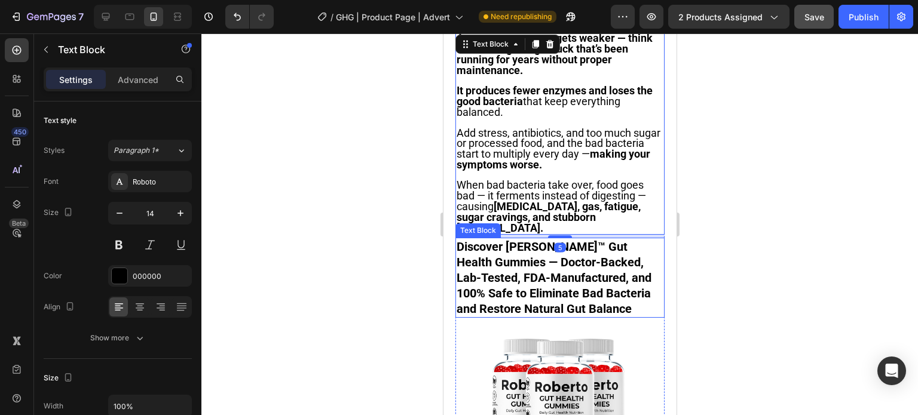
click at [491, 240] on strong "Discover [PERSON_NAME]™ Gut Health Gummies — Doctor-Backed, Lab-Tested, FDA-Man…" at bounding box center [553, 278] width 195 height 77
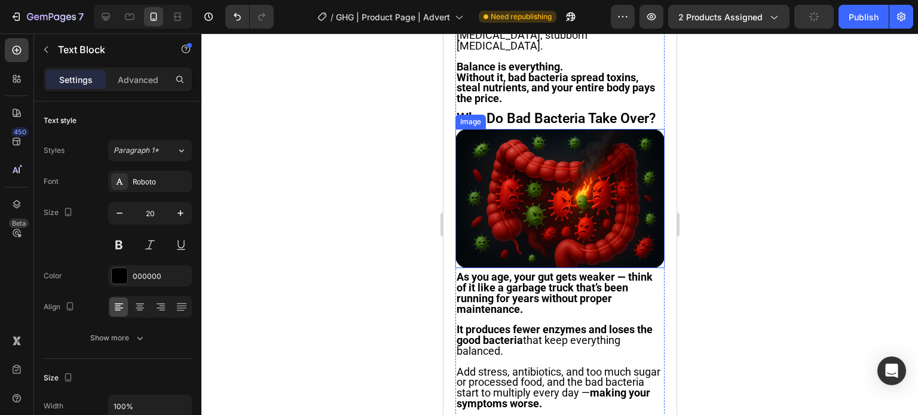
scroll to position [1339, 0]
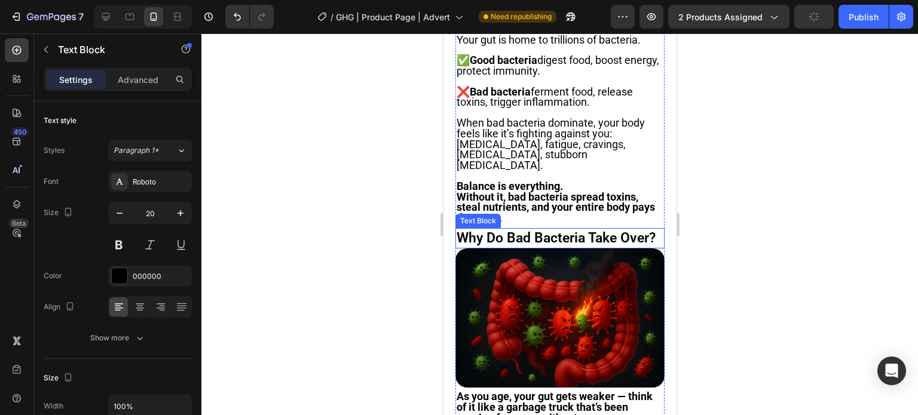
click at [527, 230] on p "Why Do Bad Bacteria Take Over?" at bounding box center [559, 239] width 207 height 18
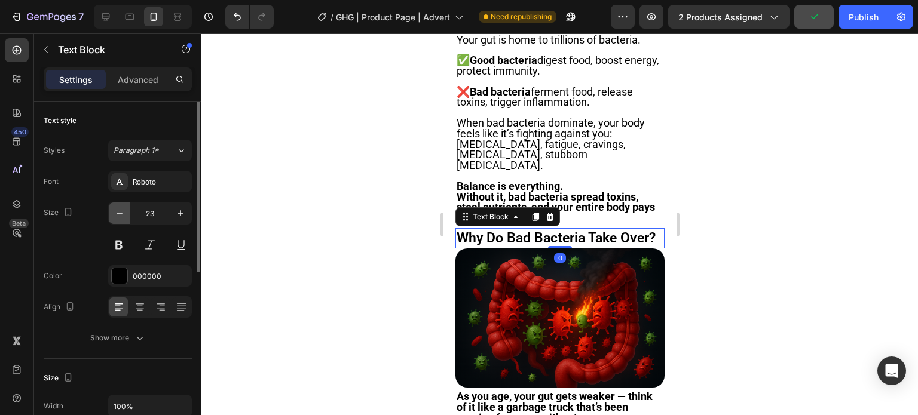
click at [118, 209] on icon "button" at bounding box center [120, 213] width 12 height 12
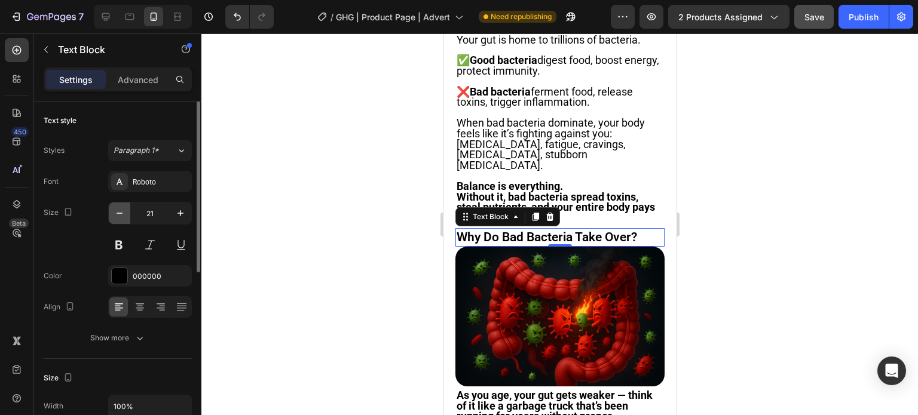
click at [110, 218] on button "button" at bounding box center [120, 214] width 22 height 22
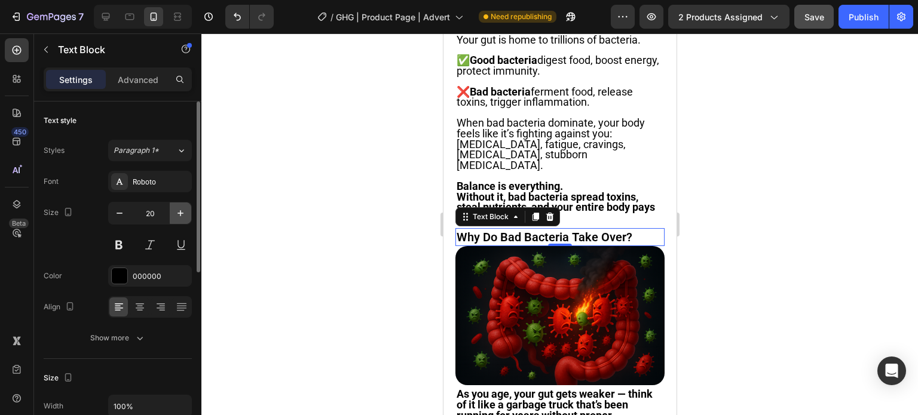
click at [190, 218] on button "button" at bounding box center [181, 214] width 22 height 22
type input "21"
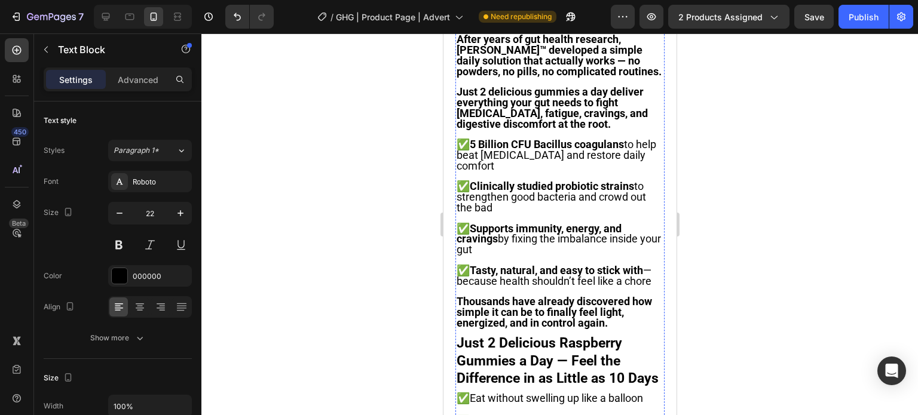
scroll to position [1758, 0]
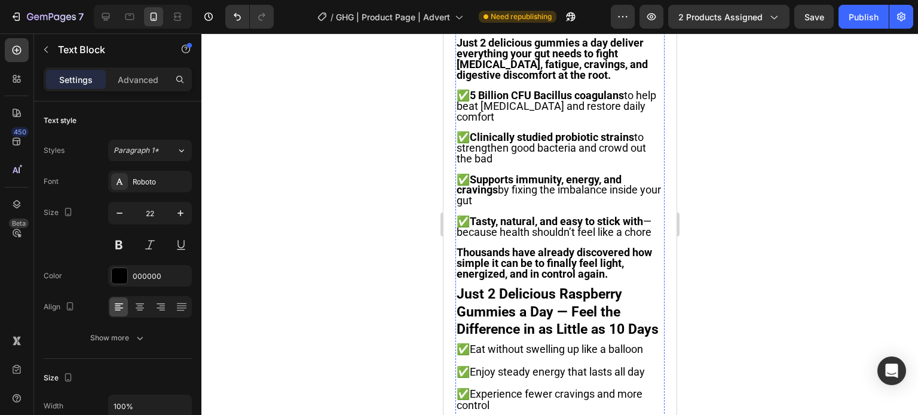
click at [180, 213] on icon "button" at bounding box center [181, 213] width 6 height 6
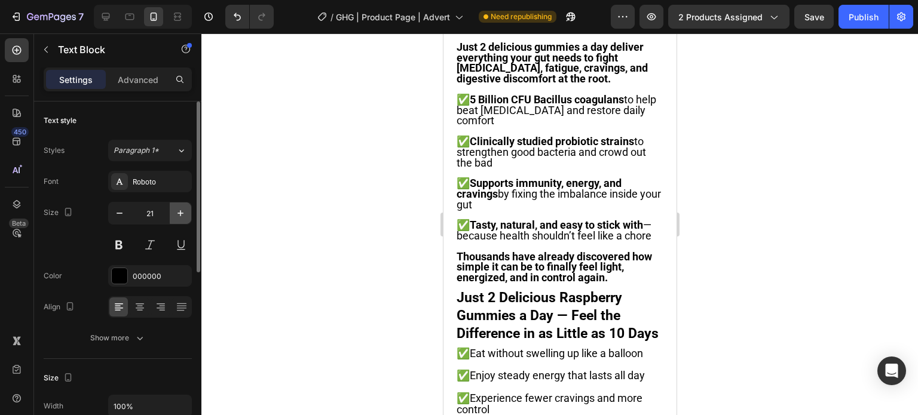
type input "22"
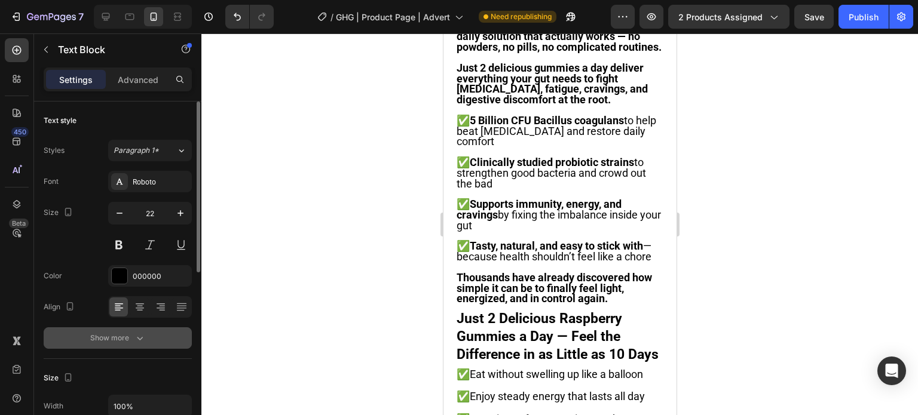
click at [134, 334] on icon "button" at bounding box center [140, 338] width 12 height 12
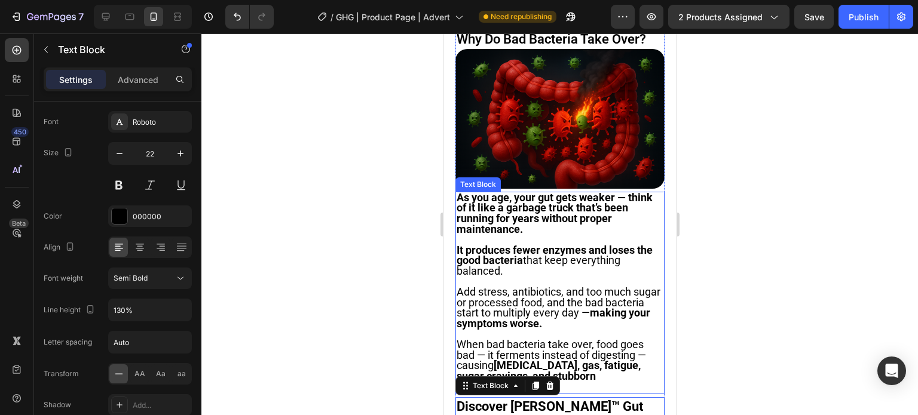
scroll to position [1339, 0]
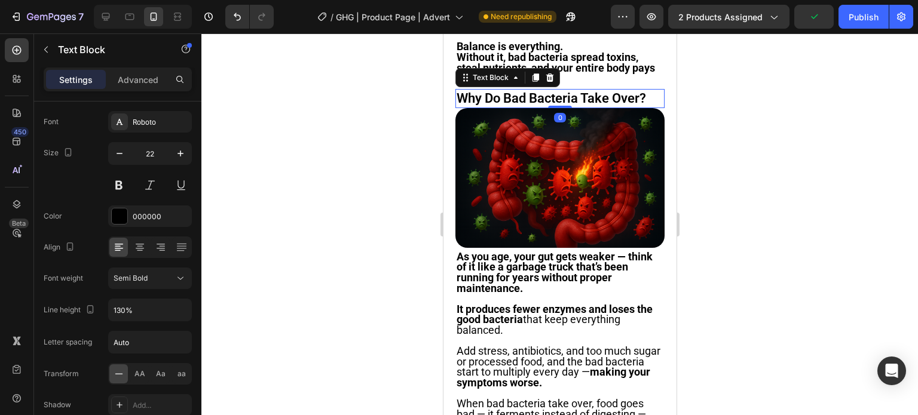
click at [548, 108] on p "Why Do Bad Bacteria Take Over?" at bounding box center [559, 98] width 207 height 17
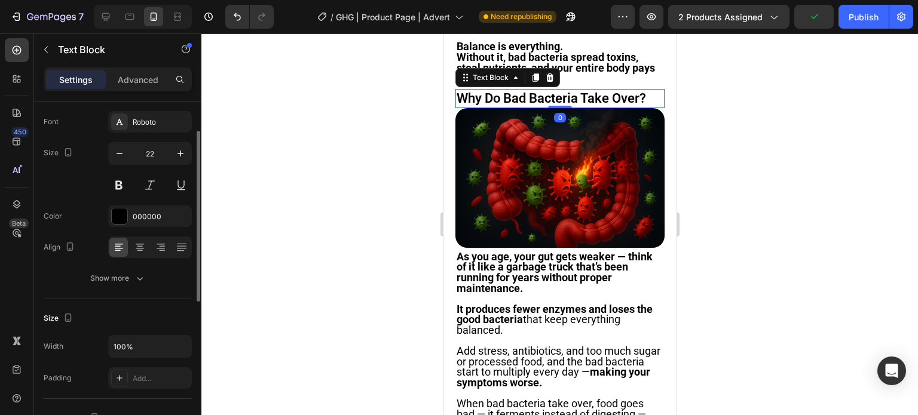
click at [98, 282] on div "Show more" at bounding box center [118, 279] width 56 height 12
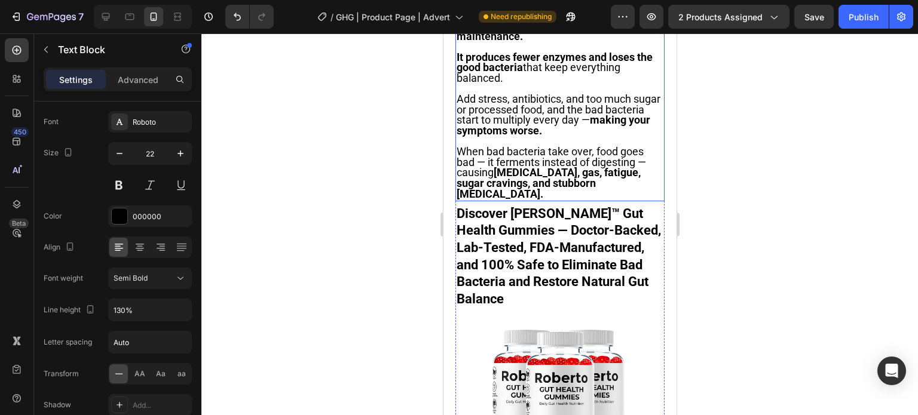
scroll to position [1698, 0]
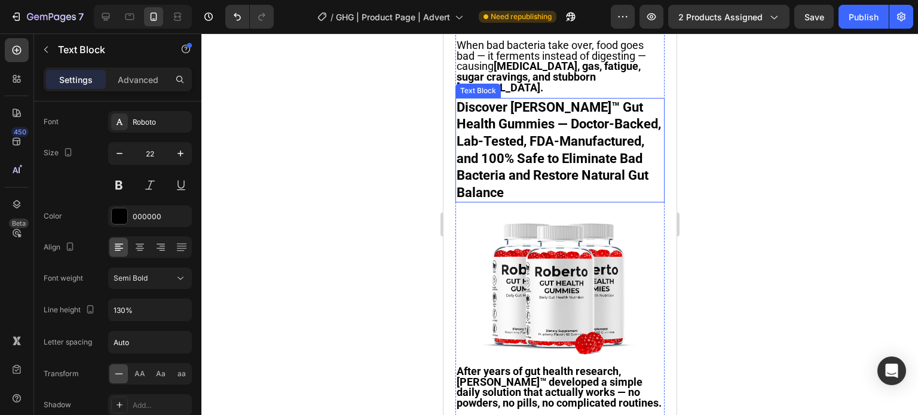
click at [557, 200] on strong "Discover [PERSON_NAME]™ Gut Health Gummies — Doctor-Backed, Lab-Tested, FDA-Man…" at bounding box center [558, 150] width 204 height 100
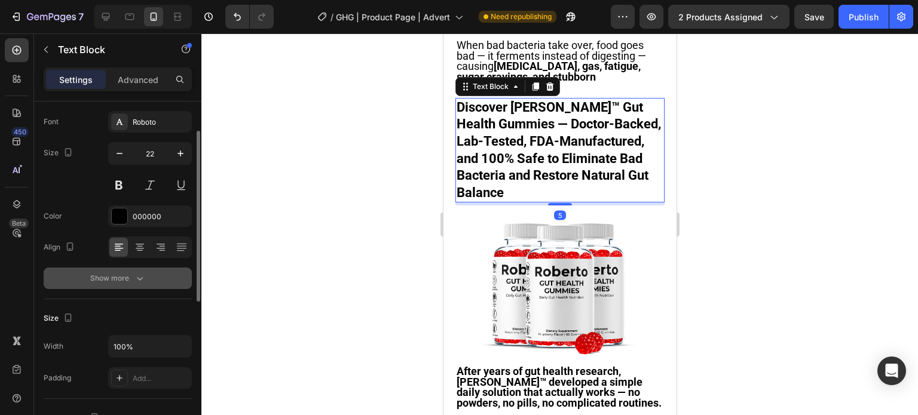
click at [142, 284] on button "Show more" at bounding box center [118, 279] width 148 height 22
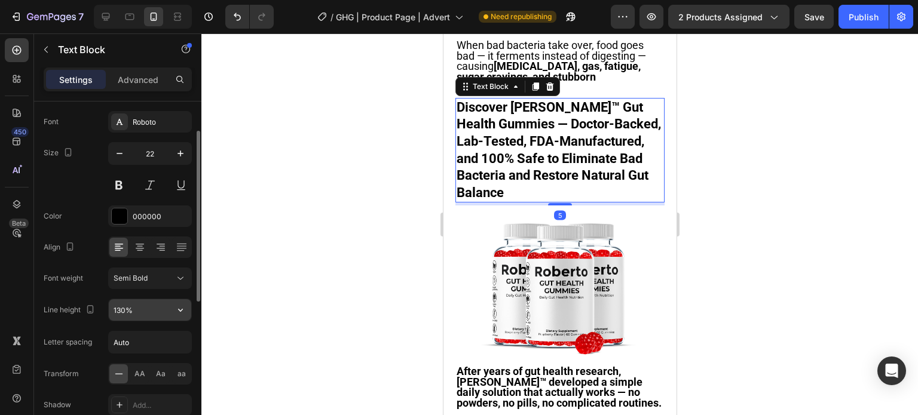
click at [149, 312] on input "130%" at bounding box center [150, 310] width 82 height 22
click at [186, 308] on icon "button" at bounding box center [181, 310] width 12 height 12
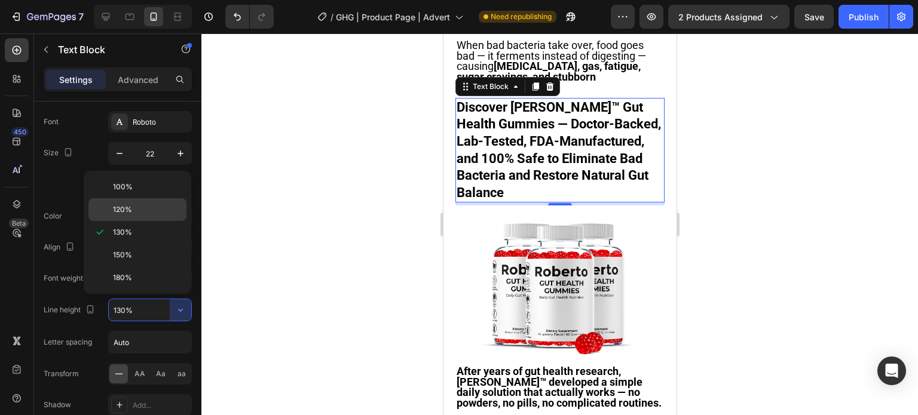
click at [152, 207] on p "120%" at bounding box center [147, 209] width 68 height 11
type input "120%"
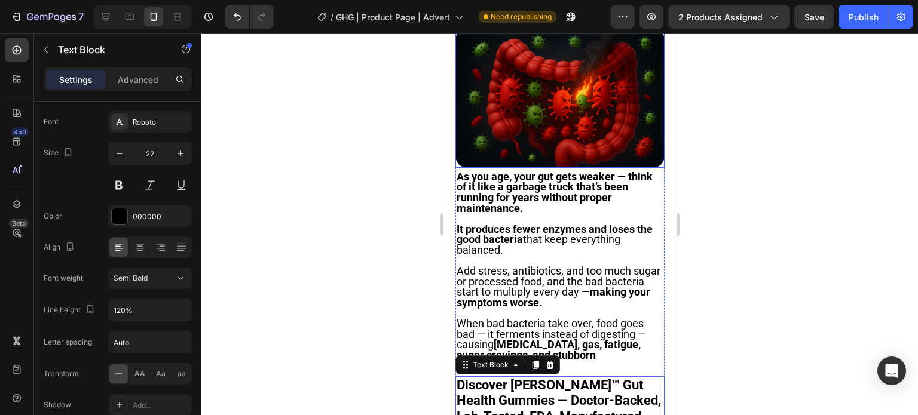
scroll to position [1399, 0]
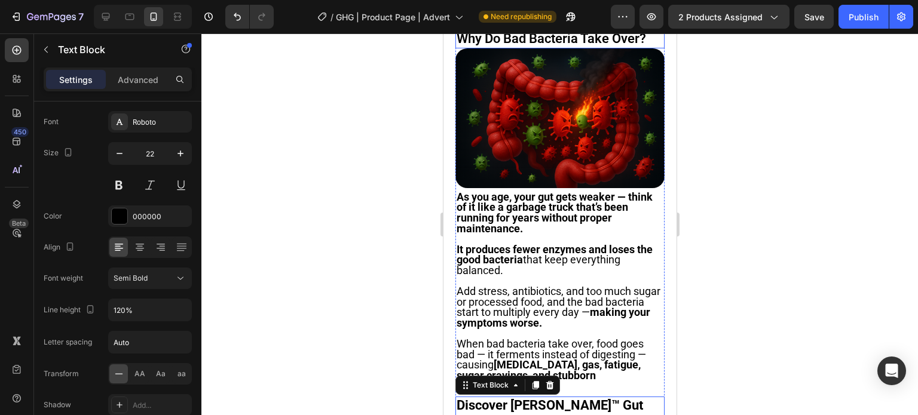
click at [625, 48] on p "Why Do Bad Bacteria Take Over?" at bounding box center [559, 38] width 207 height 17
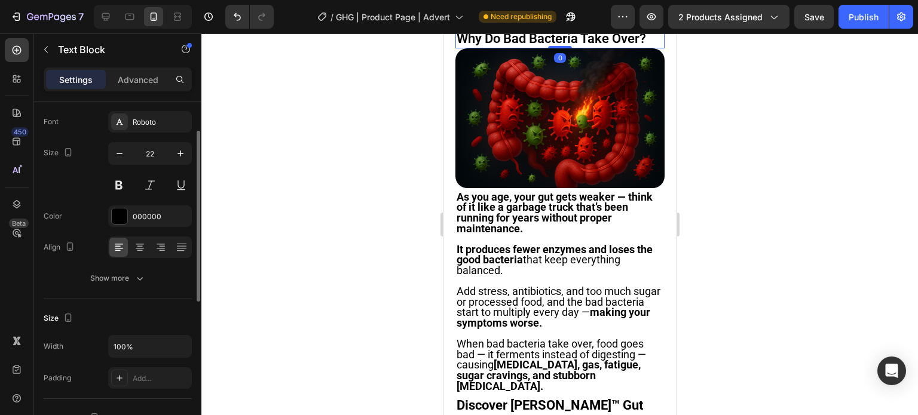
click at [149, 280] on button "Show more" at bounding box center [118, 279] width 148 height 22
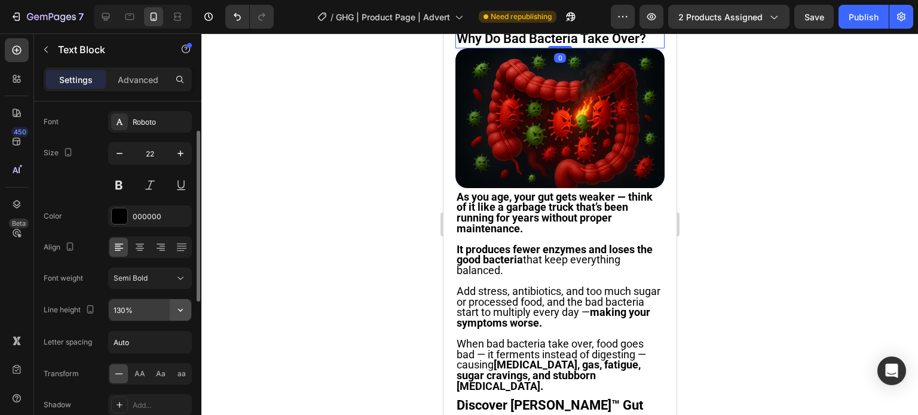
click at [188, 305] on button "button" at bounding box center [181, 310] width 22 height 22
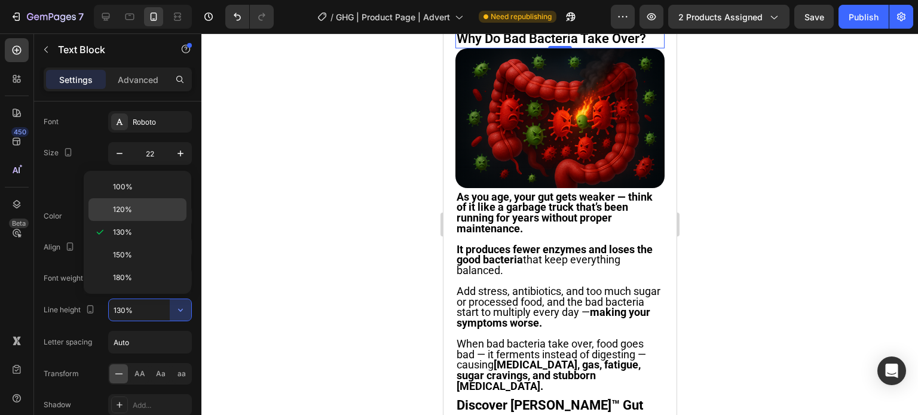
click at [148, 210] on p "120%" at bounding box center [147, 209] width 68 height 11
type input "120%"
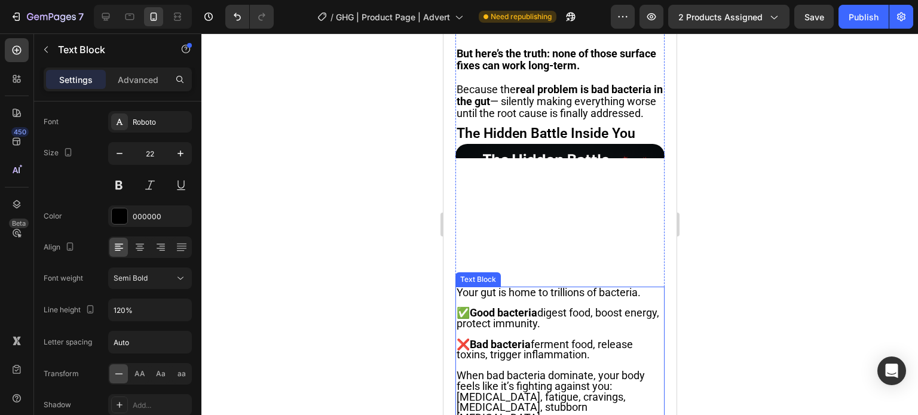
scroll to position [1040, 0]
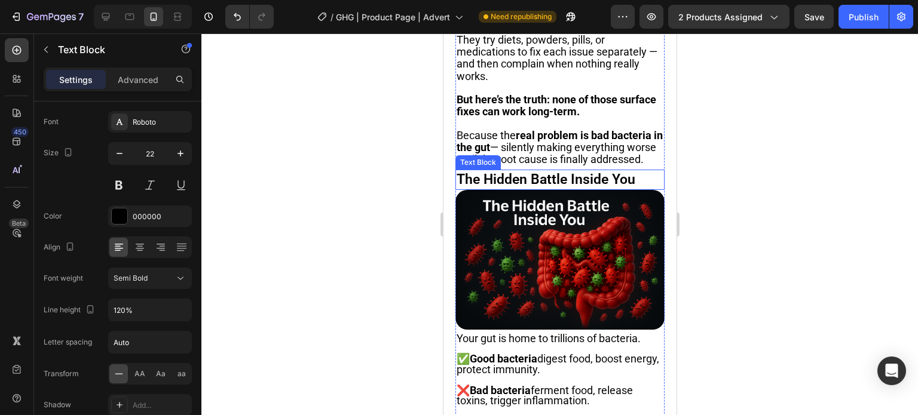
click at [563, 171] on p "The Hidden Battle Inside You" at bounding box center [559, 180] width 207 height 18
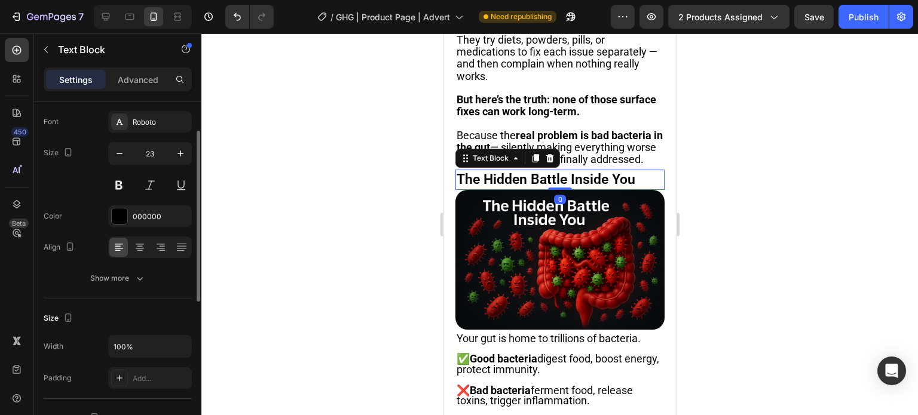
click at [143, 285] on button "Show more" at bounding box center [118, 279] width 148 height 22
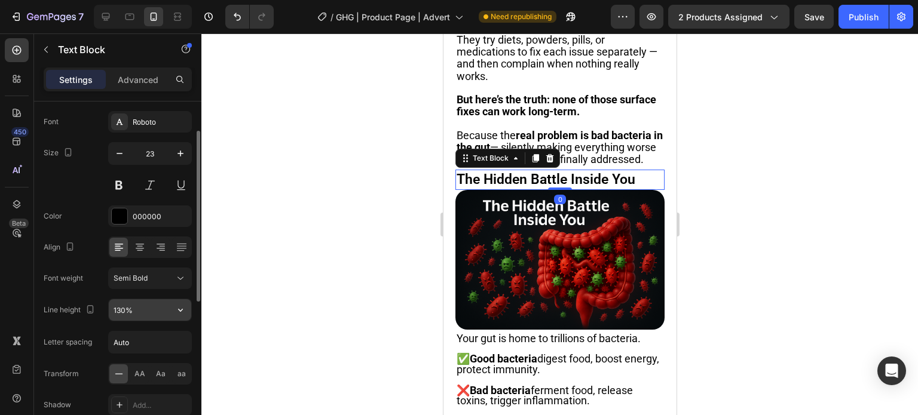
click at [182, 302] on button "button" at bounding box center [181, 310] width 22 height 22
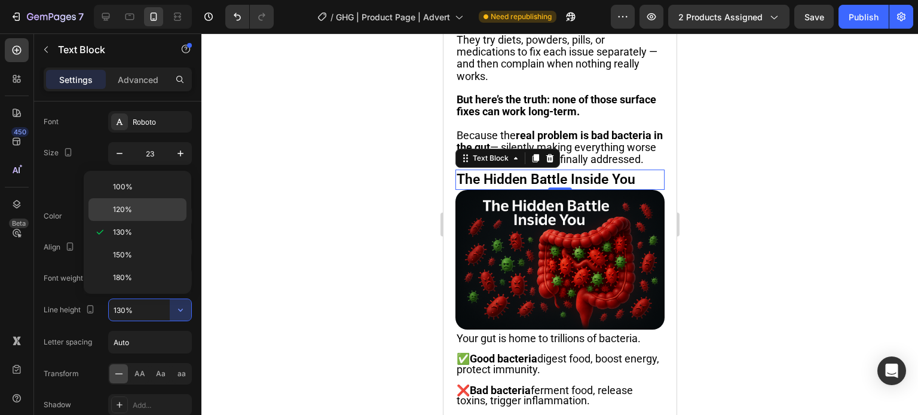
click at [149, 208] on p "120%" at bounding box center [147, 209] width 68 height 11
type input "120%"
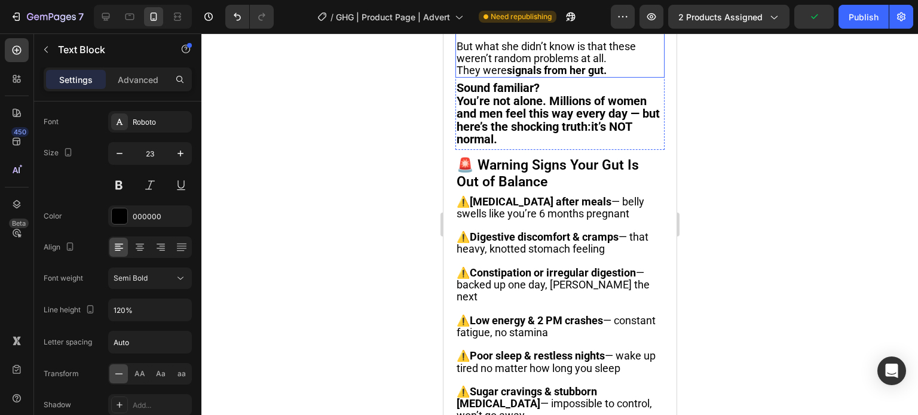
scroll to position [383, 0]
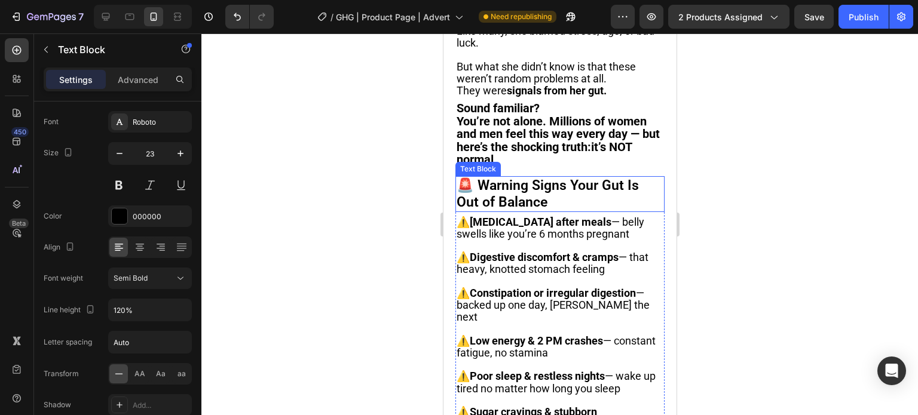
click at [573, 210] on p "🚨 Warning Signs Your Gut Is Out of Balance" at bounding box center [559, 194] width 207 height 33
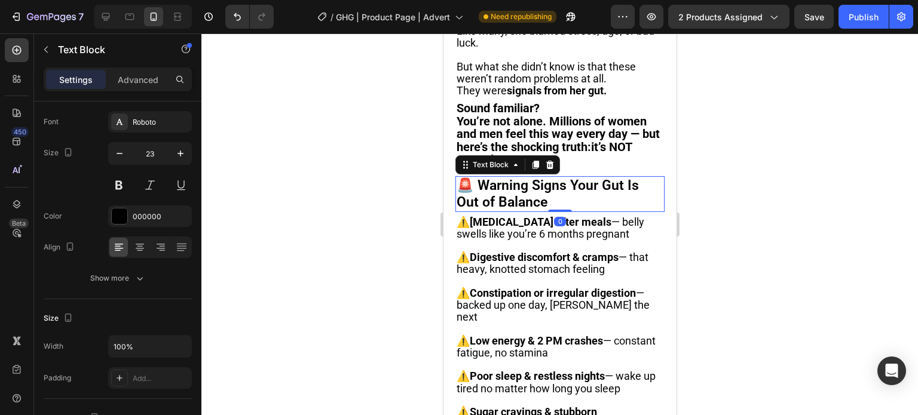
click at [476, 210] on p "🚨 Warning Signs Your Gut Is Out of Balance" at bounding box center [559, 194] width 207 height 33
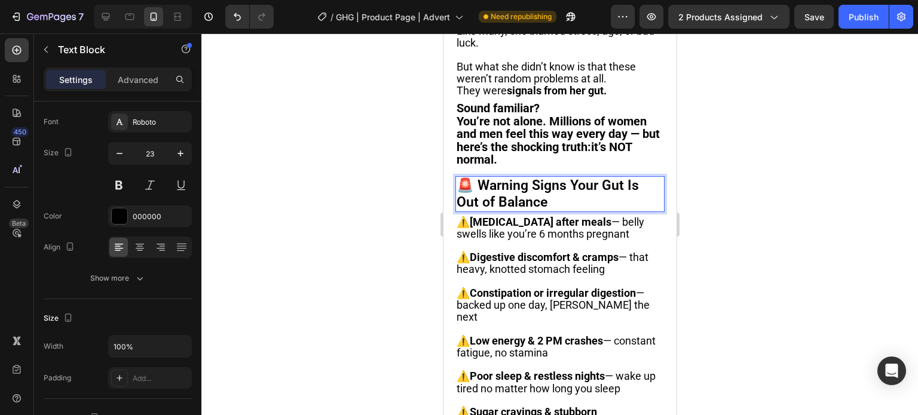
click at [476, 210] on p "🚨 Warning Signs Your Gut Is Out of Balance" at bounding box center [559, 194] width 207 height 33
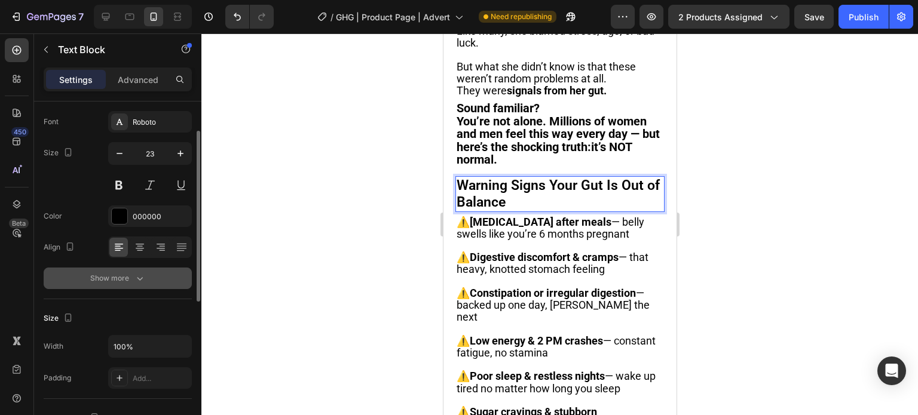
click at [156, 277] on button "Show more" at bounding box center [118, 279] width 148 height 22
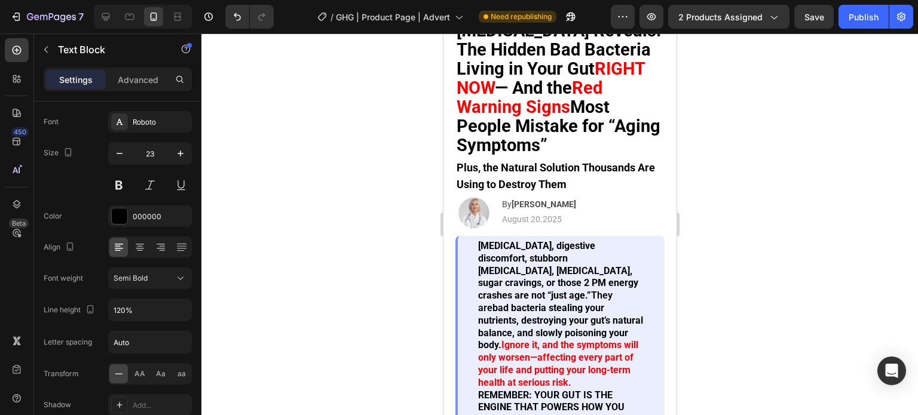
scroll to position [0, 0]
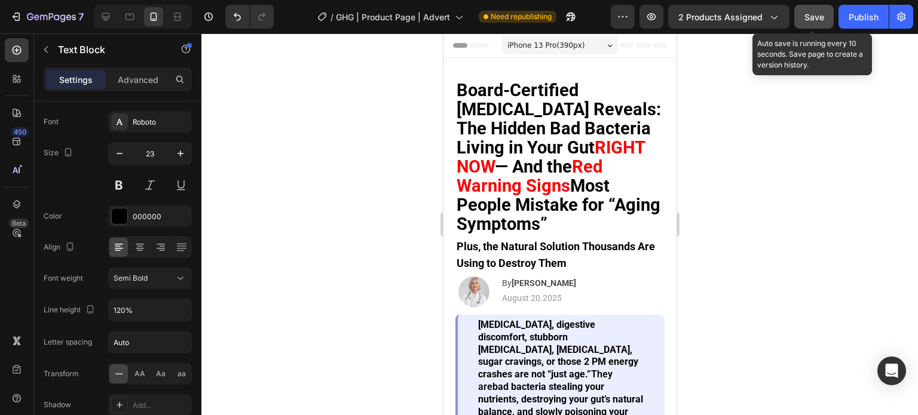
click at [810, 20] on span "Save" at bounding box center [815, 17] width 20 height 10
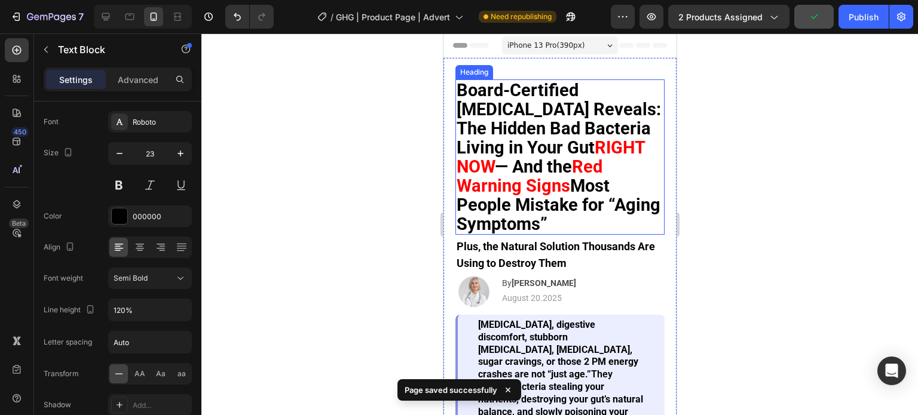
click at [539, 169] on strong "RIGHT NOW" at bounding box center [550, 156] width 188 height 39
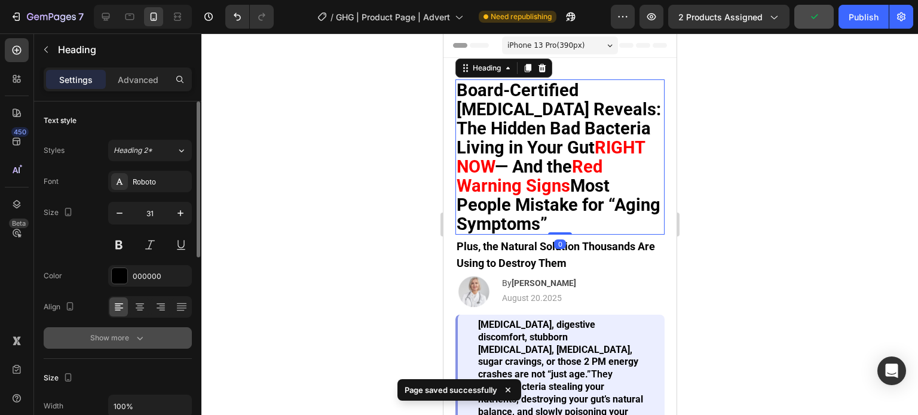
click at [143, 334] on icon "button" at bounding box center [140, 338] width 12 height 12
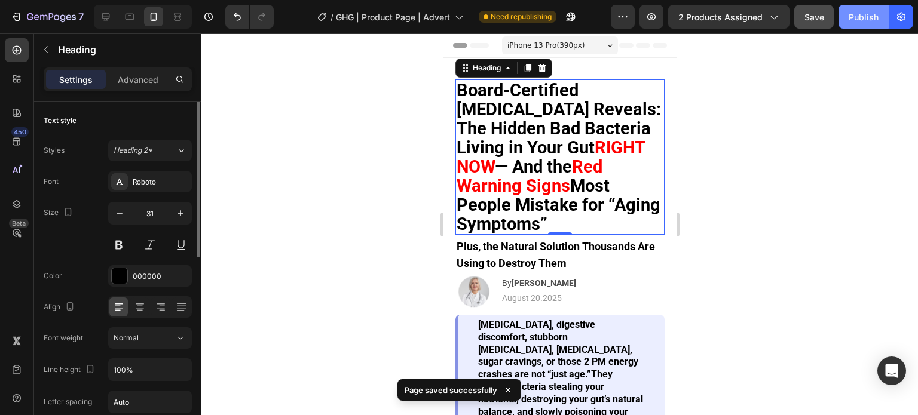
click at [879, 19] on button "Publish" at bounding box center [864, 17] width 50 height 24
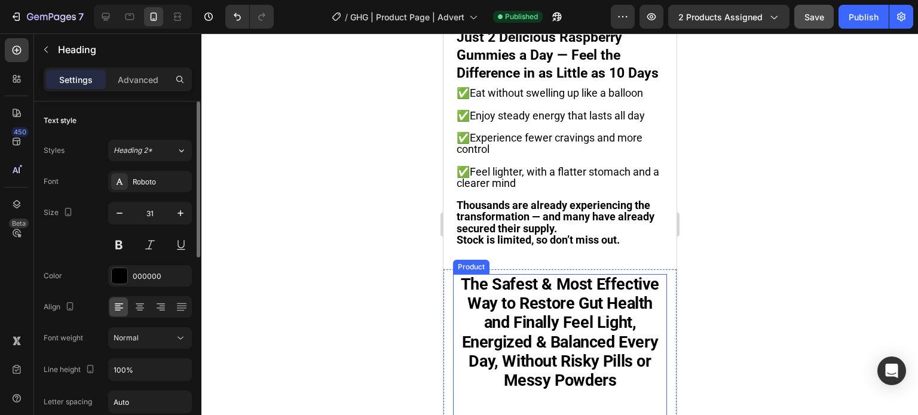
scroll to position [2630, 0]
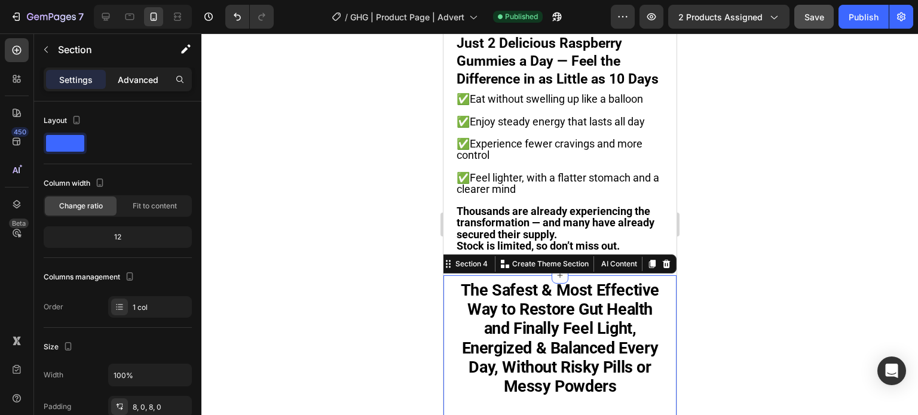
click at [132, 84] on p "Advanced" at bounding box center [138, 80] width 41 height 13
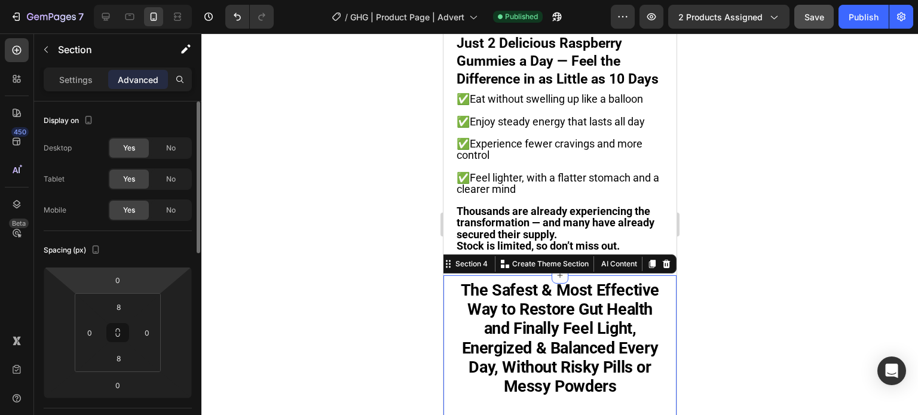
scroll to position [60, 0]
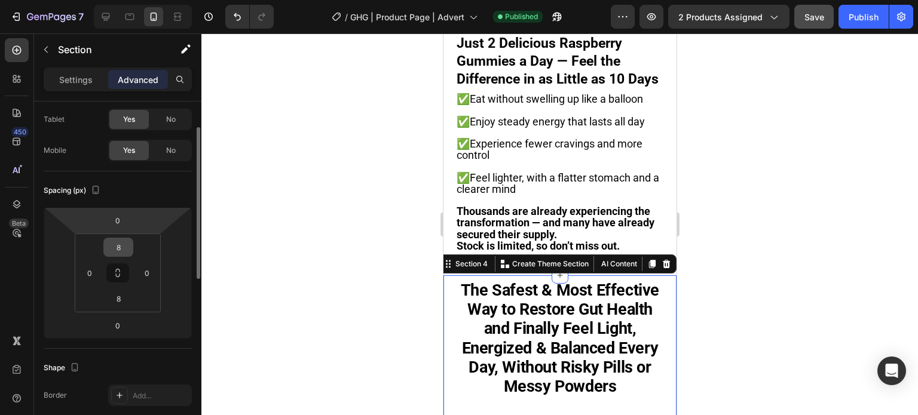
click at [124, 241] on input "8" at bounding box center [118, 248] width 24 height 18
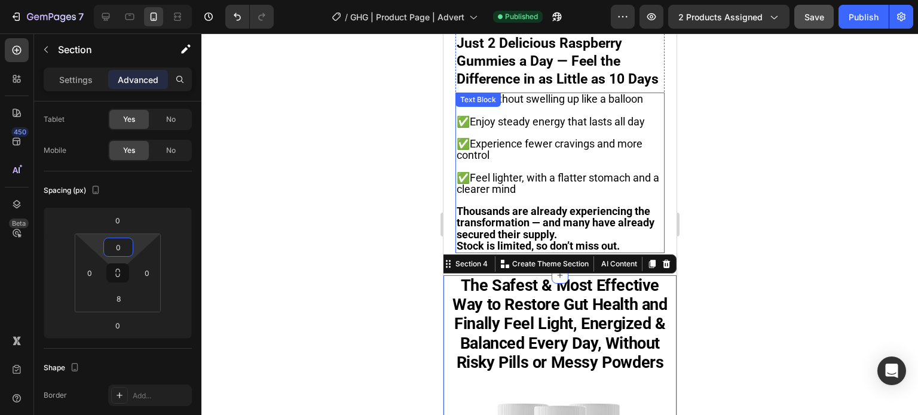
click at [396, 217] on div at bounding box center [559, 224] width 717 height 382
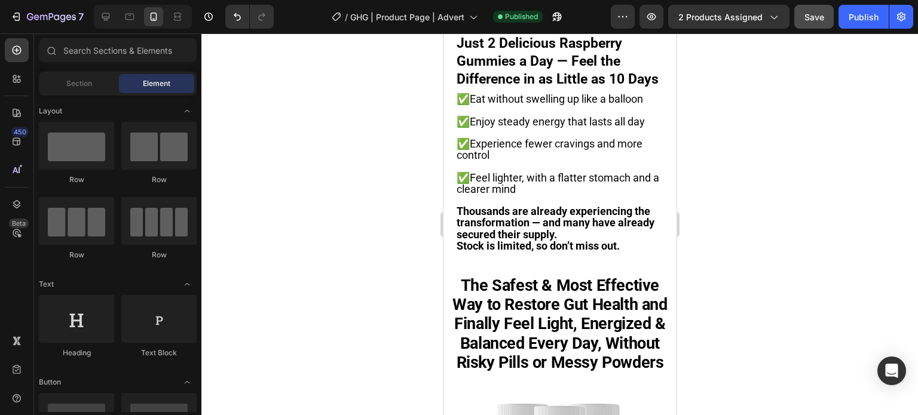
click at [481, 276] on strong "The Safest & Most Effective Way to Restore Gut Health and Finally Feel Light, E…" at bounding box center [559, 324] width 215 height 96
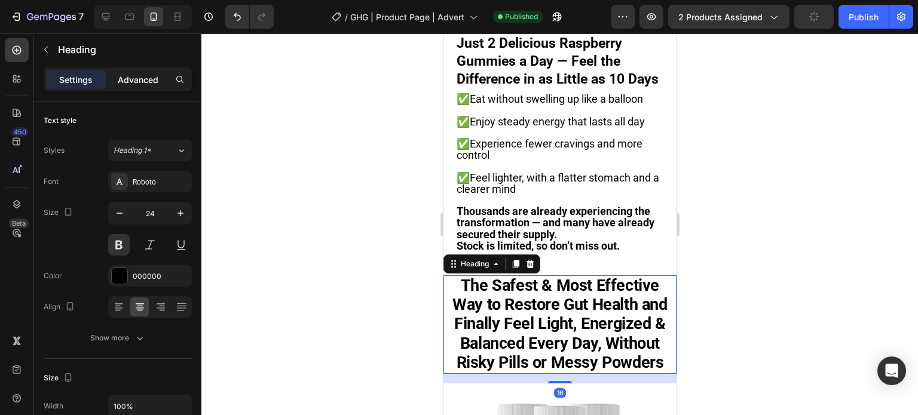
click at [130, 75] on p "Advanced" at bounding box center [138, 80] width 41 height 13
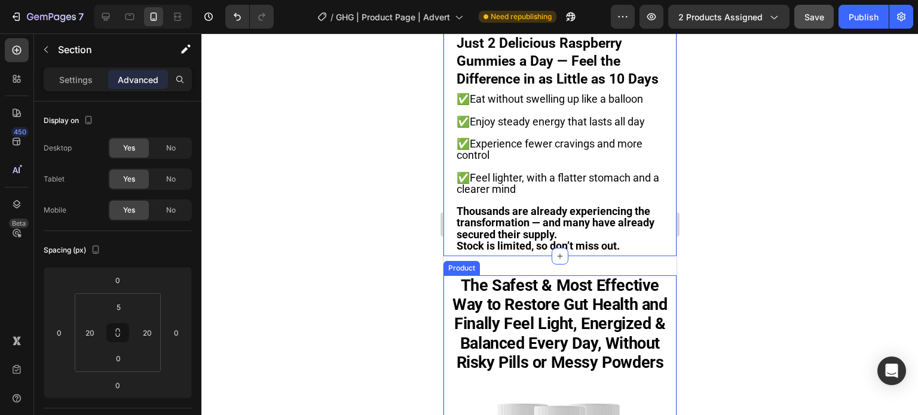
click at [447, 343] on div "The Safest & Most Effective Way to Restore Gut Health and Finally Feel Light, E…" at bounding box center [559, 417] width 233 height 283
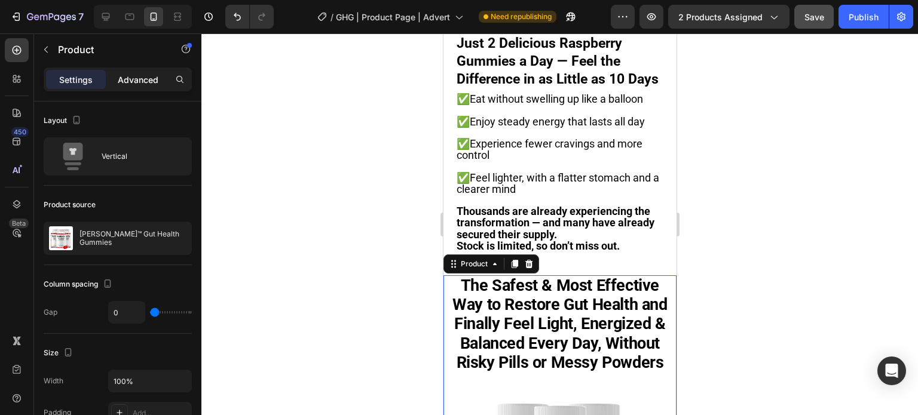
click at [132, 80] on p "Advanced" at bounding box center [138, 80] width 41 height 13
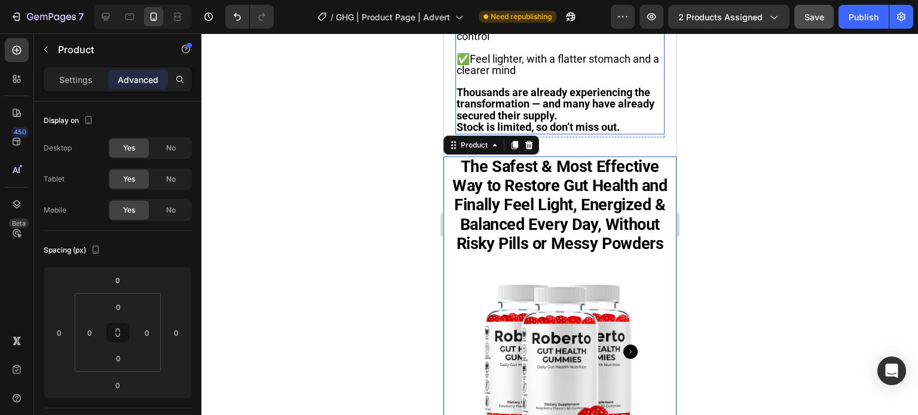
scroll to position [2750, 0]
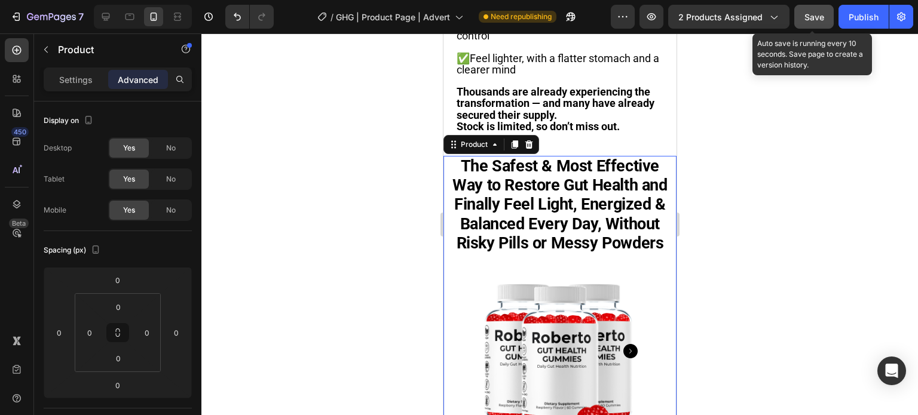
click at [803, 13] on button "Save" at bounding box center [813, 17] width 39 height 24
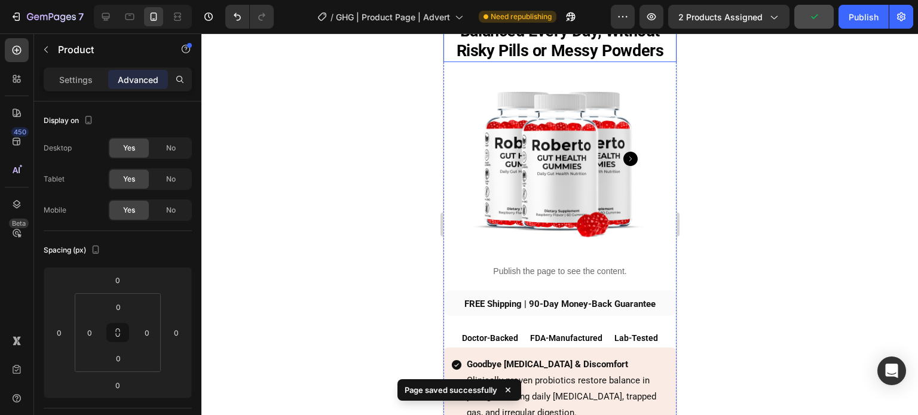
scroll to position [2929, 0]
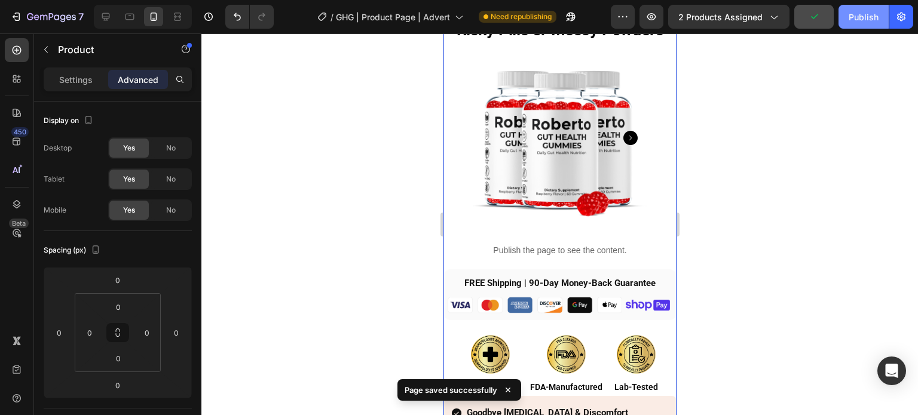
click at [866, 15] on div "Publish" at bounding box center [864, 17] width 30 height 13
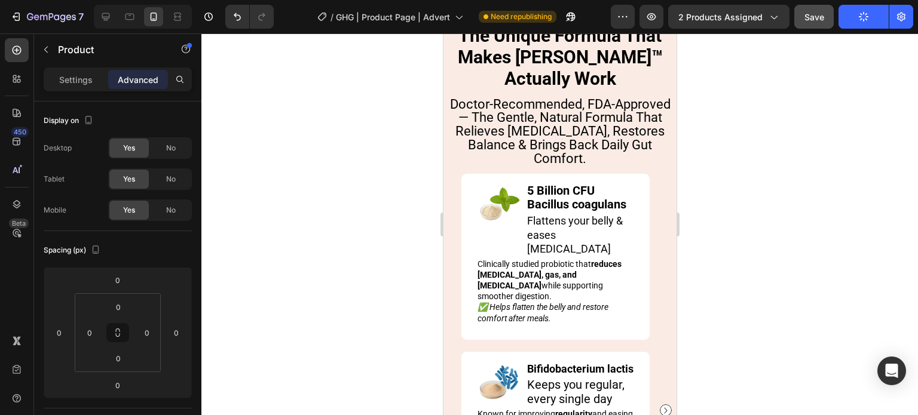
scroll to position [6375, 0]
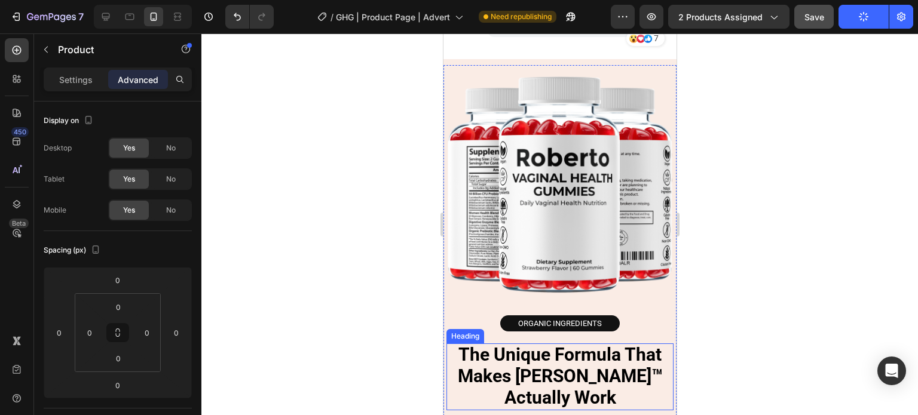
click at [564, 372] on strong "The Unique Formula That Makes [PERSON_NAME]™ Actually Work" at bounding box center [559, 376] width 205 height 64
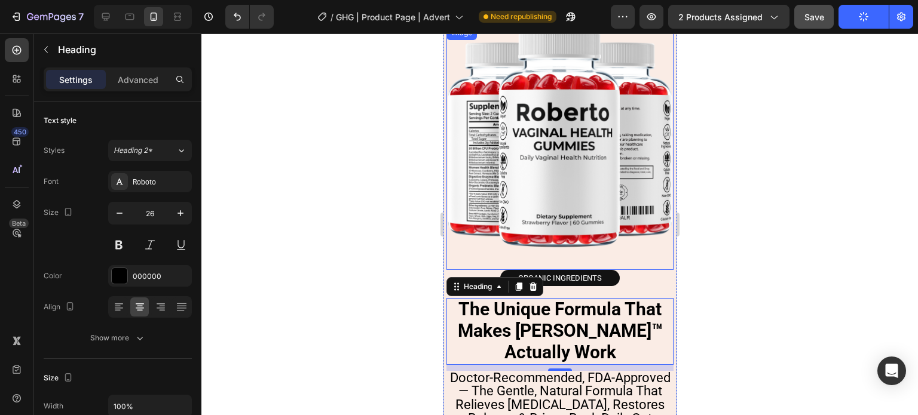
scroll to position [6315, 0]
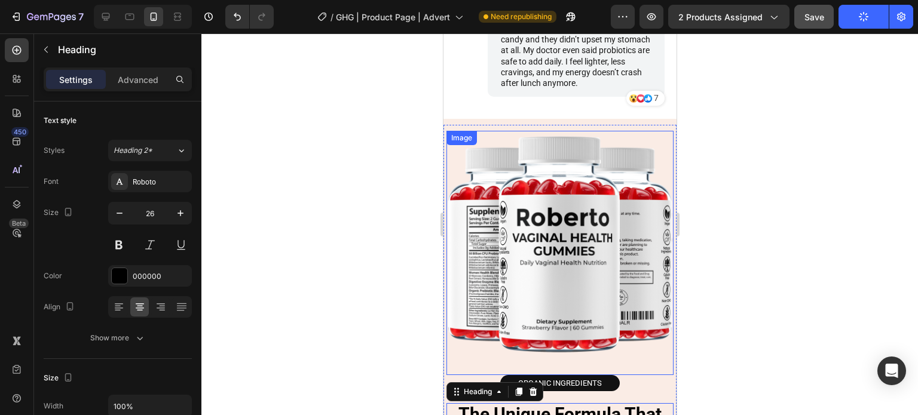
click at [540, 226] on img at bounding box center [559, 244] width 227 height 227
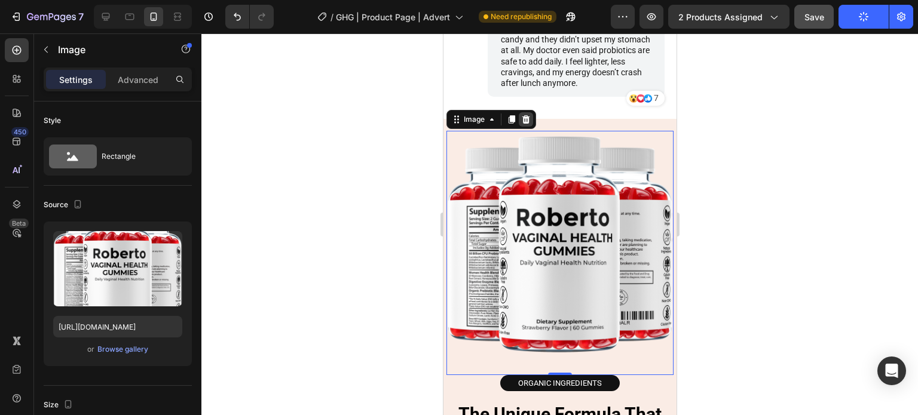
click at [527, 124] on icon at bounding box center [526, 119] width 8 height 8
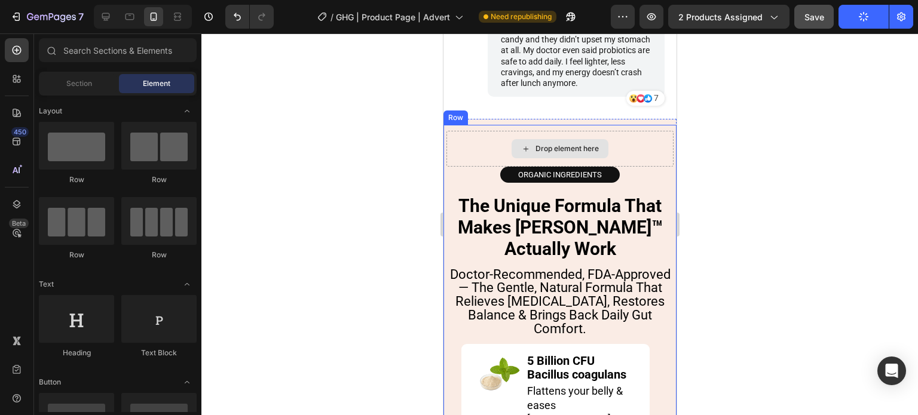
click at [451, 158] on div "Drop element here" at bounding box center [559, 149] width 227 height 36
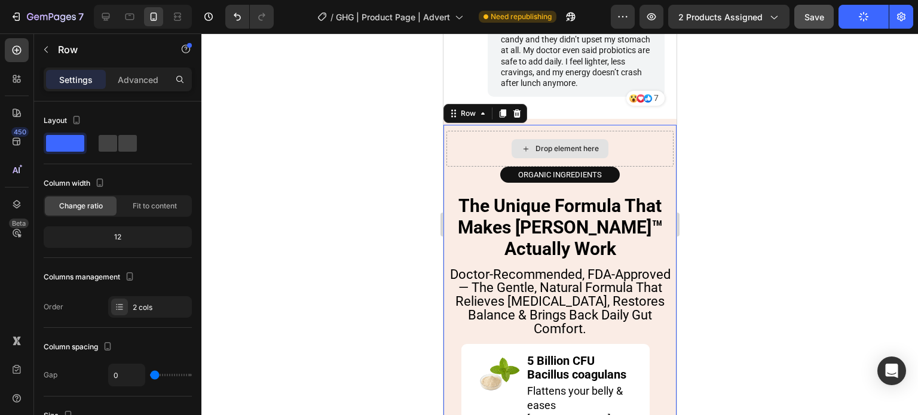
click at [457, 157] on div "Drop element here" at bounding box center [559, 149] width 227 height 36
click at [462, 166] on div "Drop element here" at bounding box center [559, 149] width 227 height 36
click at [105, 16] on icon at bounding box center [106, 17] width 12 height 12
type input "20"
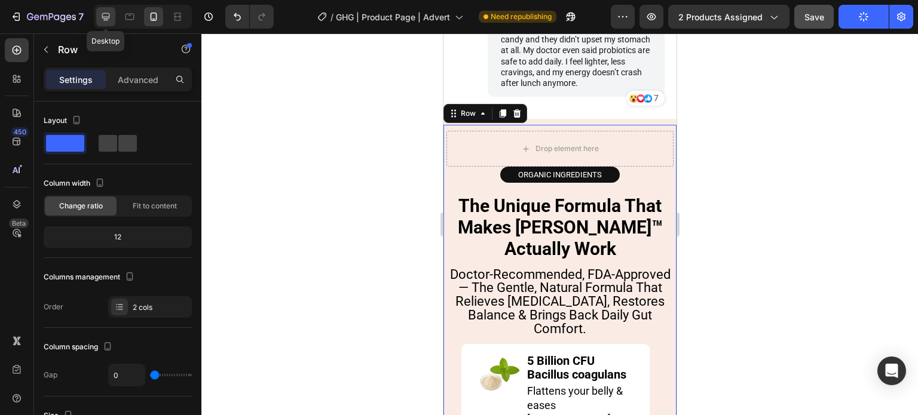
type input "1200"
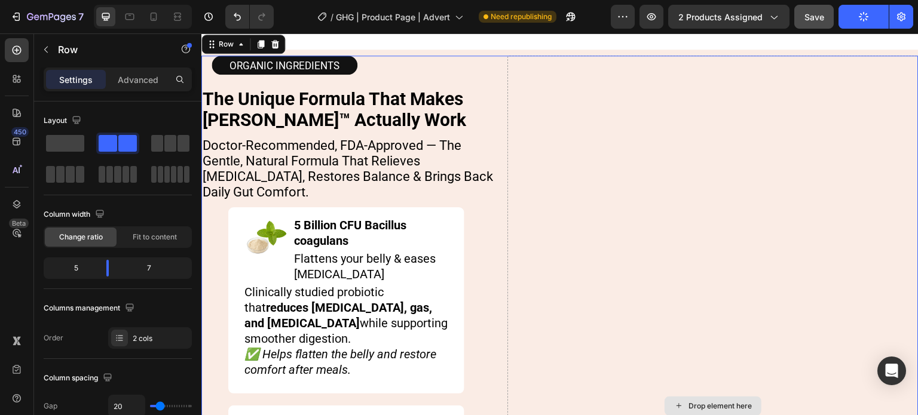
scroll to position [6186, 0]
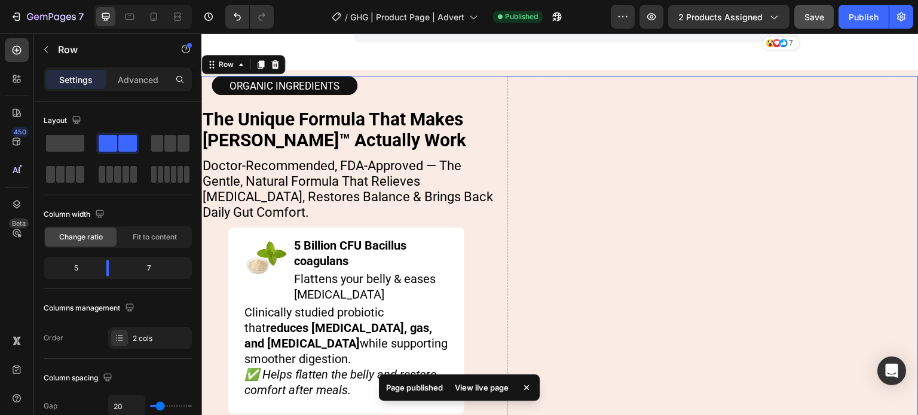
click at [51, 139] on span at bounding box center [65, 143] width 38 height 17
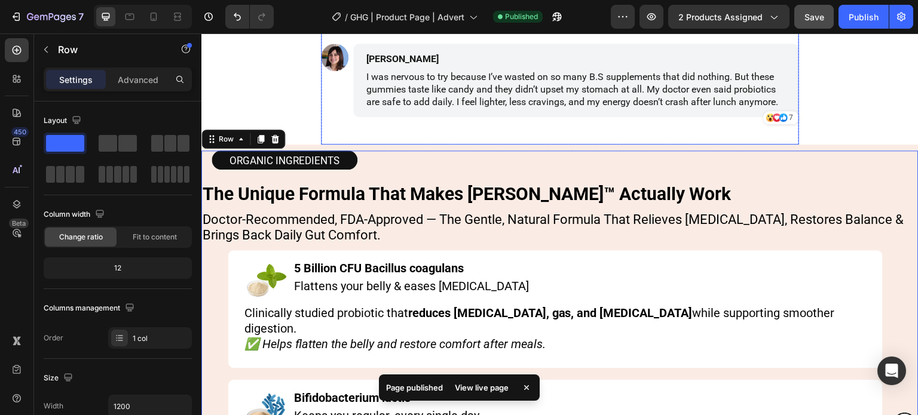
scroll to position [6066, 0]
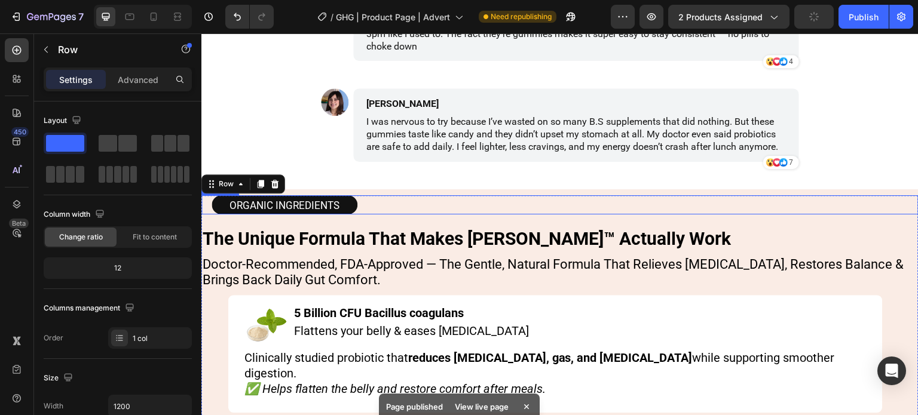
click at [372, 203] on div "ORGANIC INGREDIENTS" at bounding box center [560, 204] width 697 height 19
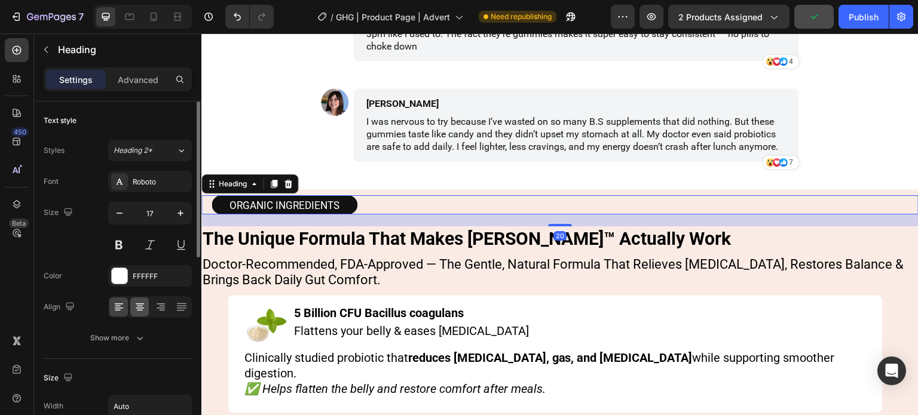
click at [148, 299] on div at bounding box center [150, 308] width 84 height 22
click at [144, 301] on icon at bounding box center [140, 307] width 12 height 12
click at [155, 304] on icon at bounding box center [161, 307] width 12 height 12
click at [141, 306] on icon at bounding box center [140, 307] width 12 height 12
click at [120, 306] on icon at bounding box center [119, 307] width 12 height 12
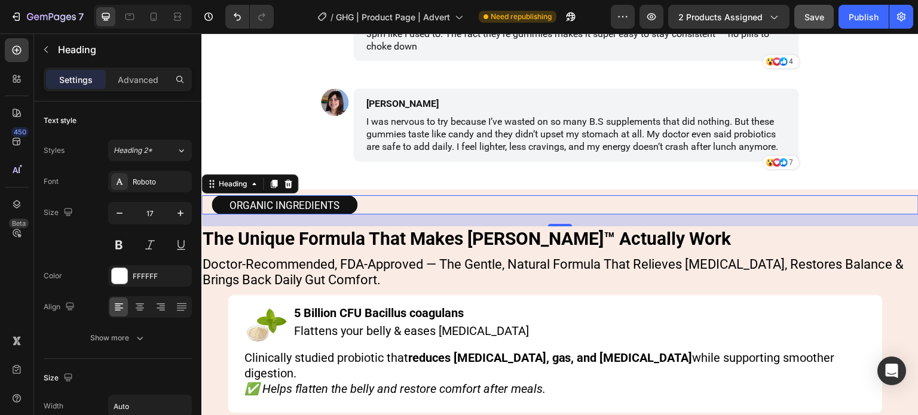
click at [381, 201] on div "ORGANIC INGREDIENTS" at bounding box center [560, 204] width 697 height 19
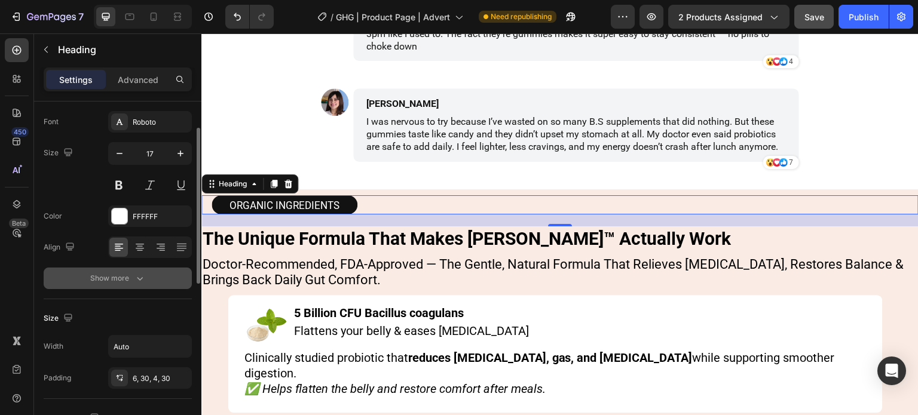
click at [143, 279] on icon "button" at bounding box center [140, 279] width 12 height 12
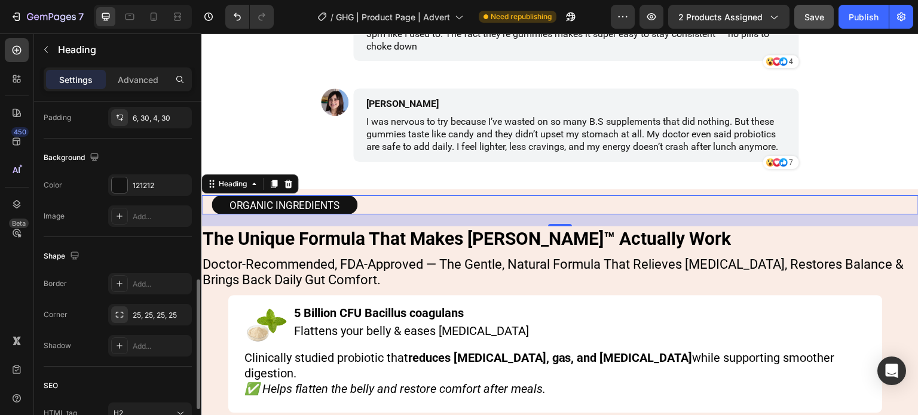
scroll to position [583, 0]
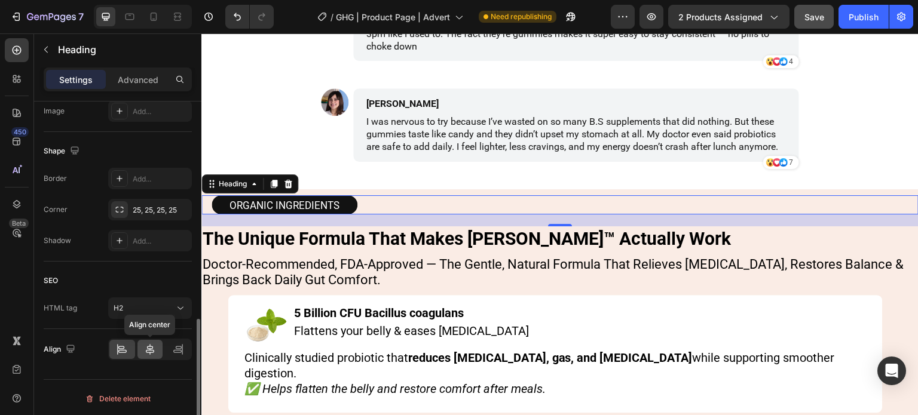
click at [153, 345] on icon at bounding box center [150, 350] width 12 height 12
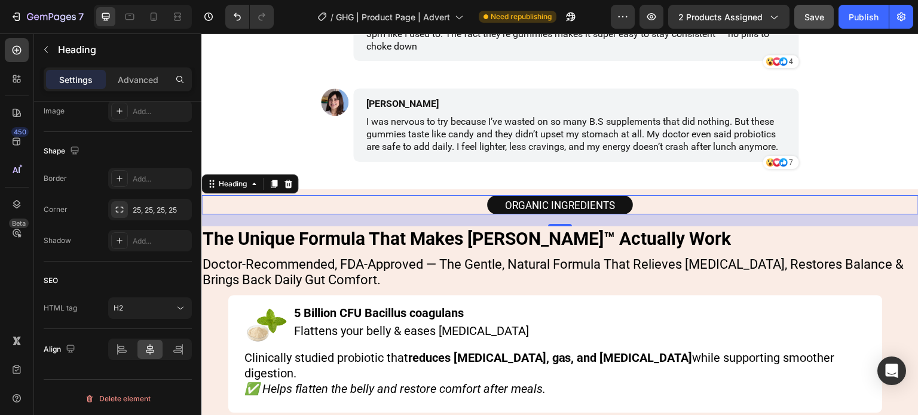
click at [522, 237] on strong "The Unique Formula That Makes [PERSON_NAME]™ Actually Work" at bounding box center [467, 238] width 528 height 21
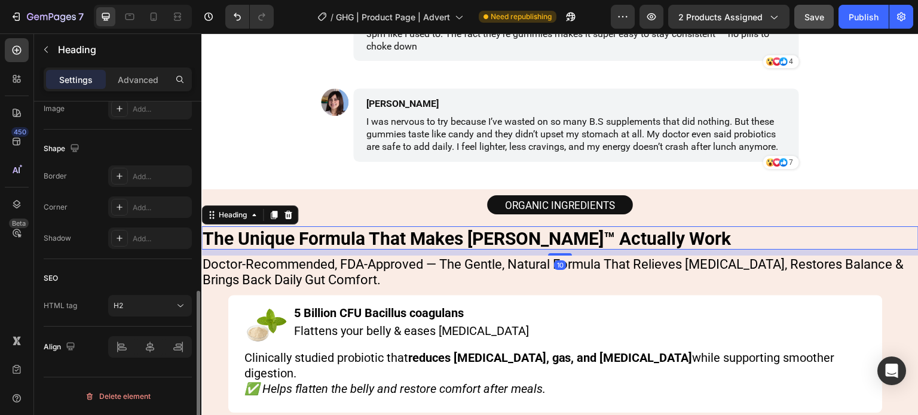
scroll to position [426, 0]
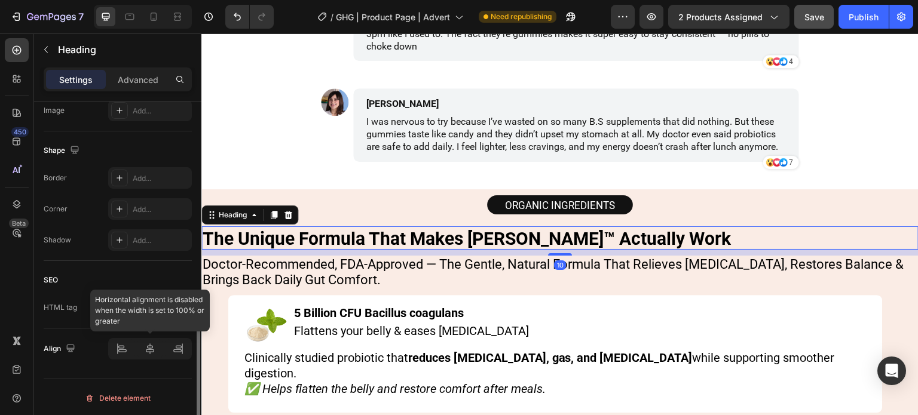
click at [143, 352] on div at bounding box center [150, 349] width 84 height 22
click at [159, 343] on div at bounding box center [150, 349] width 84 height 22
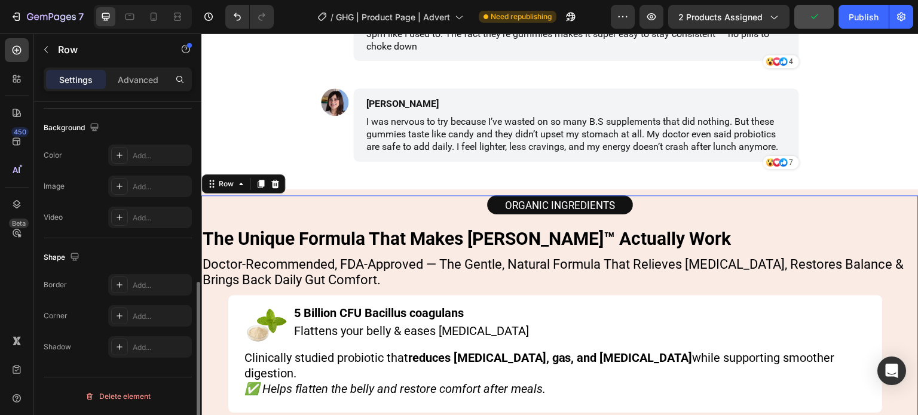
scroll to position [0, 0]
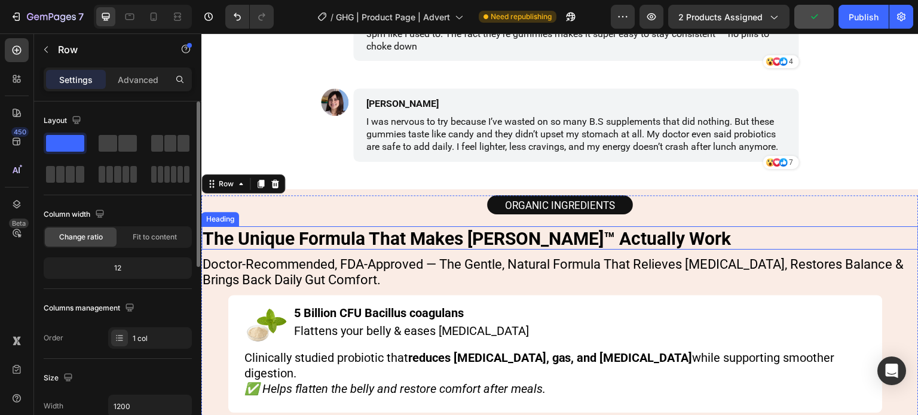
click at [335, 237] on strong "The Unique Formula That Makes [PERSON_NAME]™ Actually Work" at bounding box center [467, 238] width 528 height 21
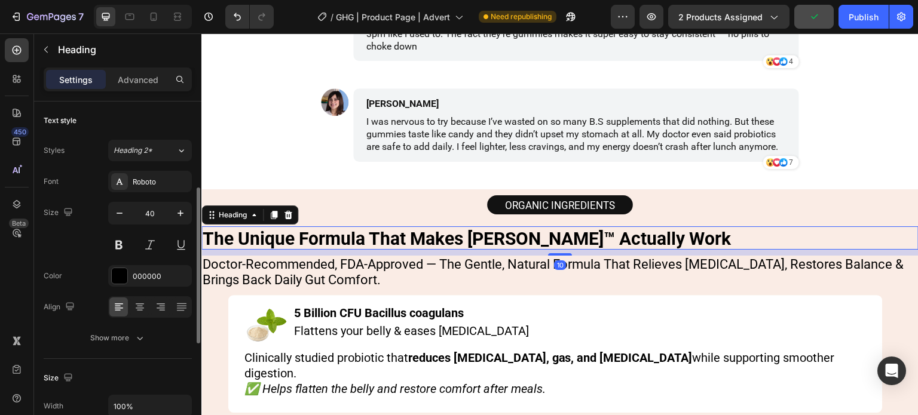
scroll to position [120, 0]
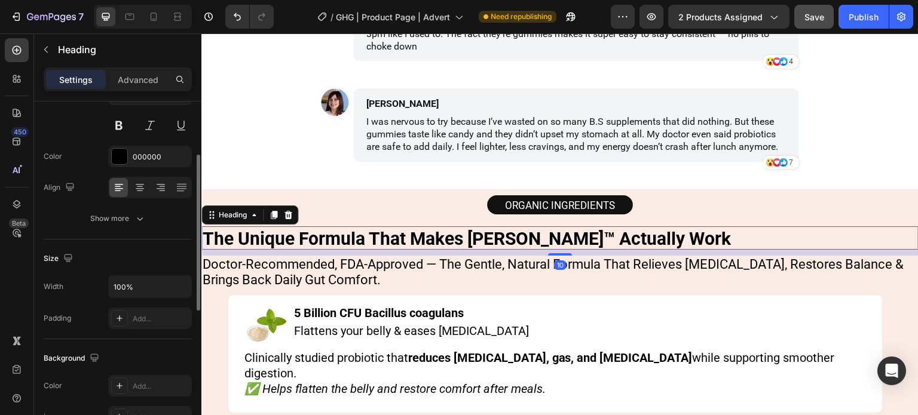
click at [150, 185] on div at bounding box center [150, 188] width 84 height 22
click at [143, 185] on icon at bounding box center [140, 188] width 12 height 12
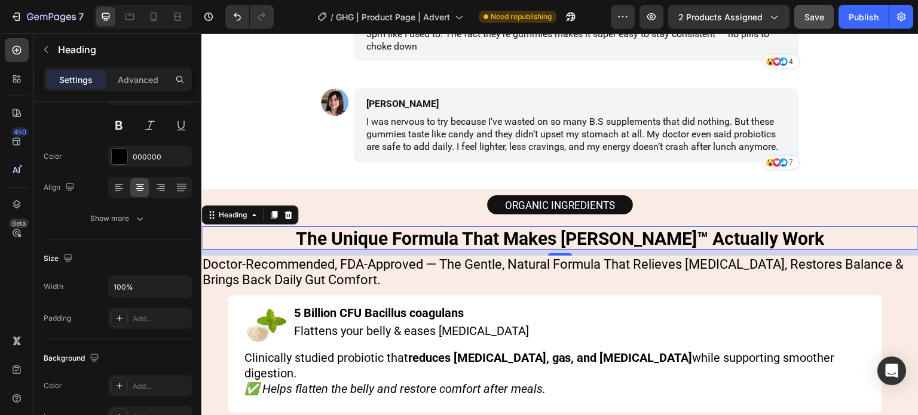
click at [289, 274] on span "Doctor-Recommended, FDA-Approved — The Gentle, Natural Formula That Relieves [M…" at bounding box center [553, 272] width 701 height 30
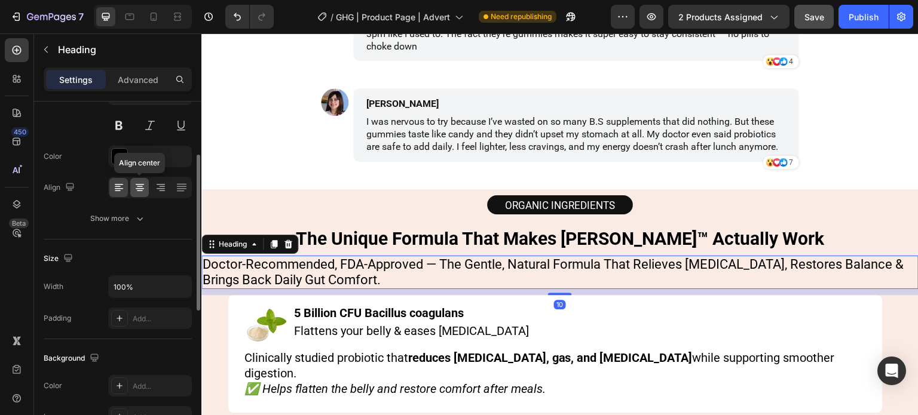
click at [143, 182] on icon at bounding box center [140, 188] width 12 height 12
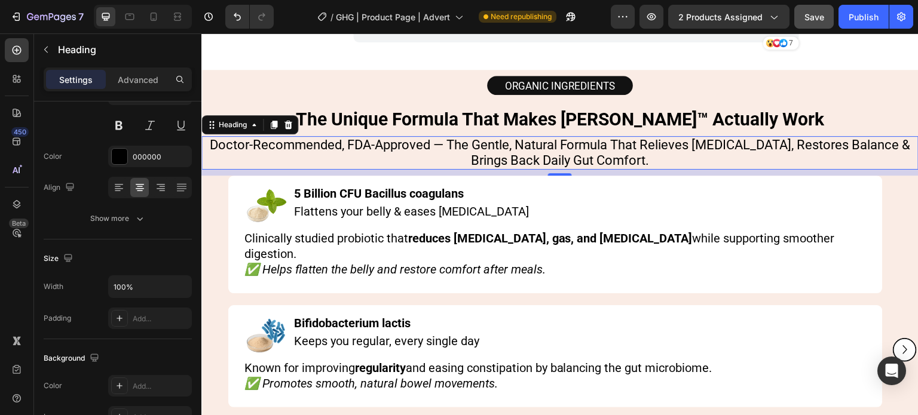
scroll to position [6306, 0]
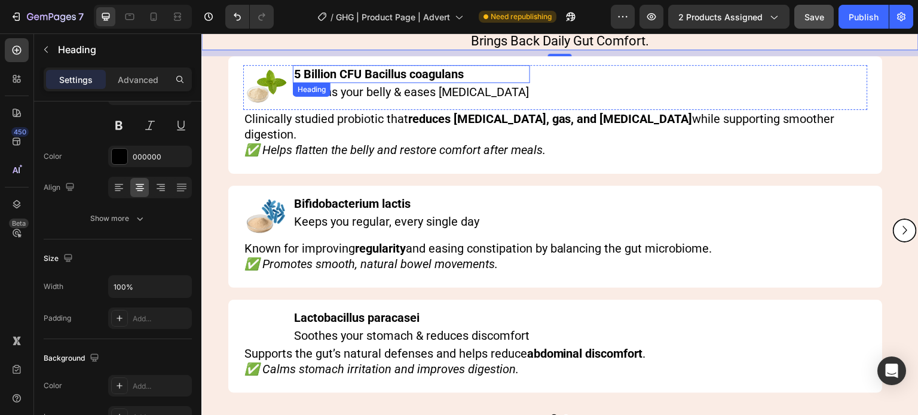
click at [378, 80] on span "5 Billion CFU Bacillus coagulans" at bounding box center [379, 74] width 170 height 14
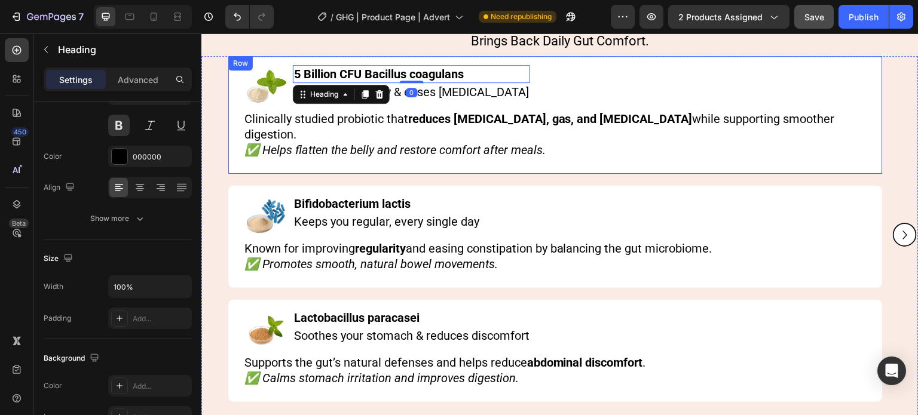
click at [358, 62] on div "Image 5 Billion CFU Bacillus coagulans Heading 0 Flattens your belly & eases bl…" at bounding box center [555, 115] width 655 height 118
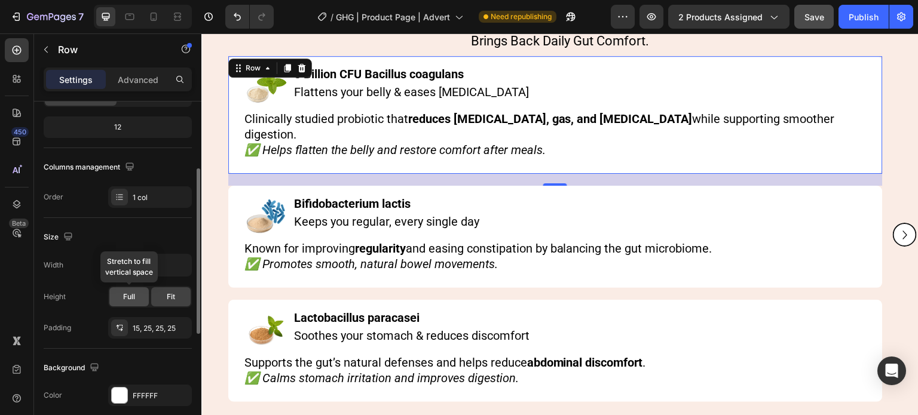
scroll to position [0, 0]
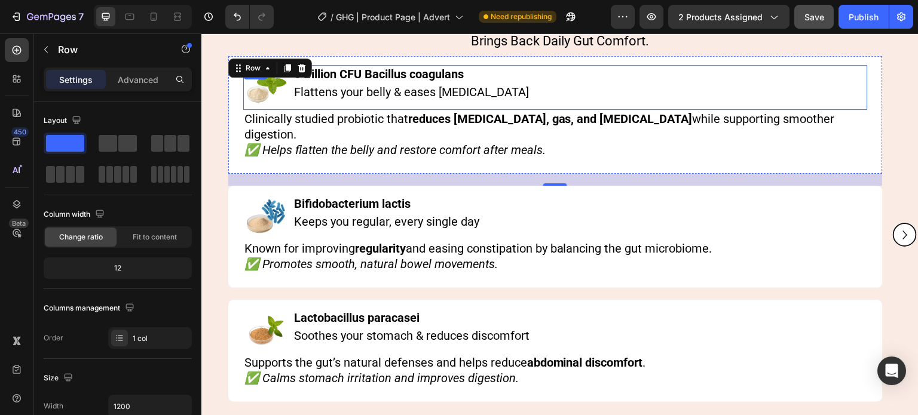
click at [366, 69] on span "5 Billion CFU Bacillus coagulans" at bounding box center [379, 74] width 170 height 14
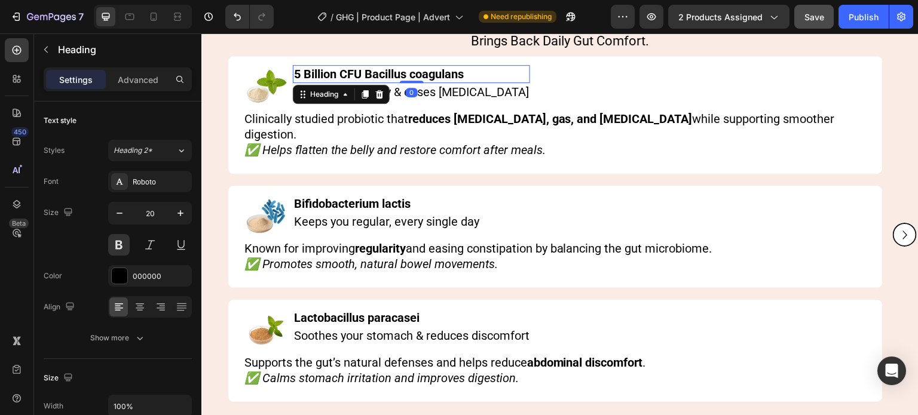
click at [275, 81] on div "Image" at bounding box center [265, 87] width 45 height 45
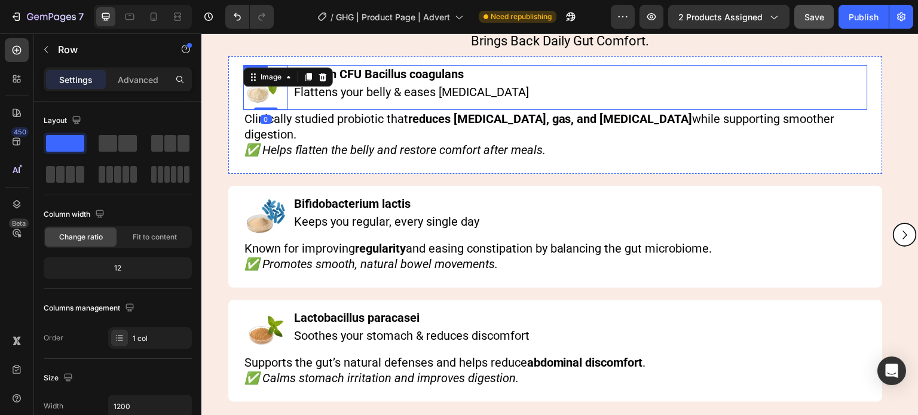
click at [292, 62] on div "Image 0 5 Billion CFU Bacillus coagulans Heading Flattens your belly & eases bl…" at bounding box center [555, 115] width 655 height 118
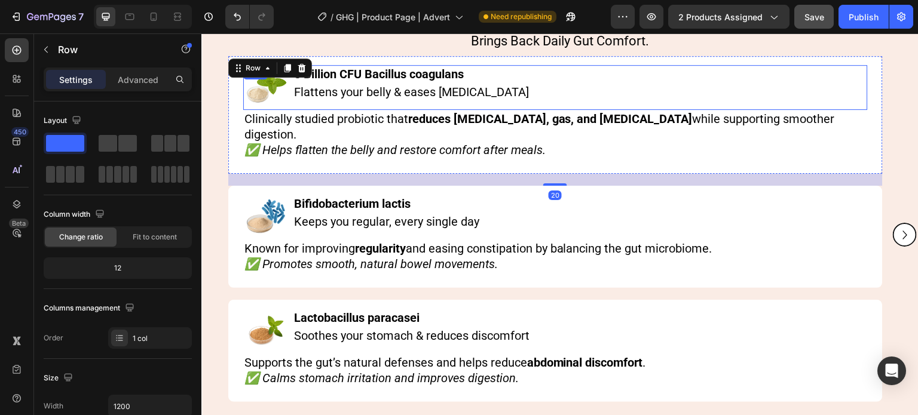
click at [289, 100] on div "Image 5 Billion CFU Bacillus coagulans Heading Flattens your belly & eases bloa…" at bounding box center [555, 87] width 625 height 45
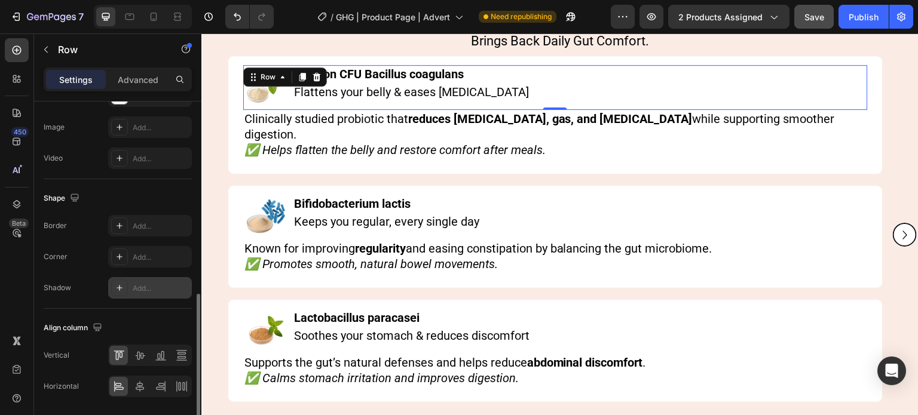
scroll to position [516, 0]
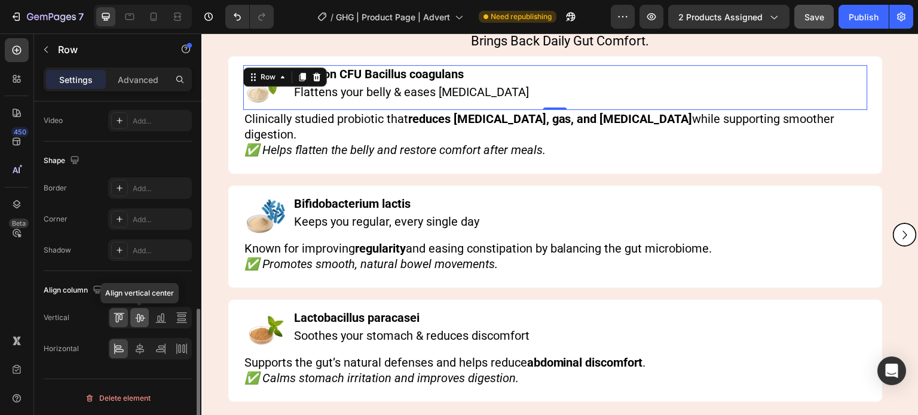
click at [142, 322] on icon at bounding box center [140, 318] width 12 height 12
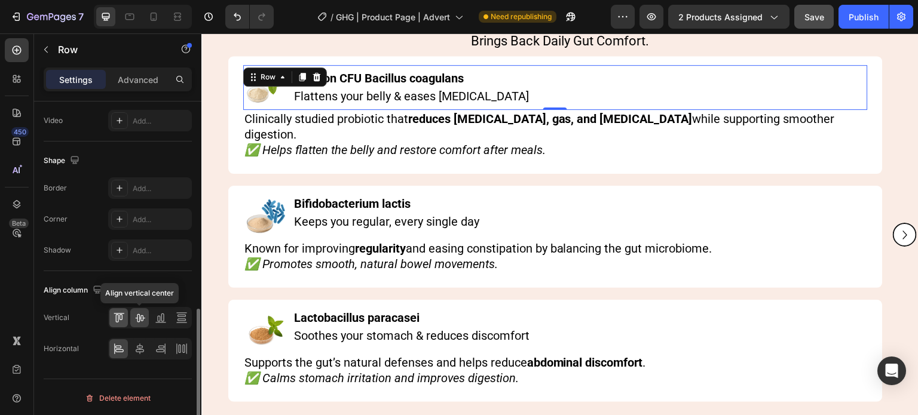
click at [124, 322] on div at bounding box center [118, 317] width 19 height 19
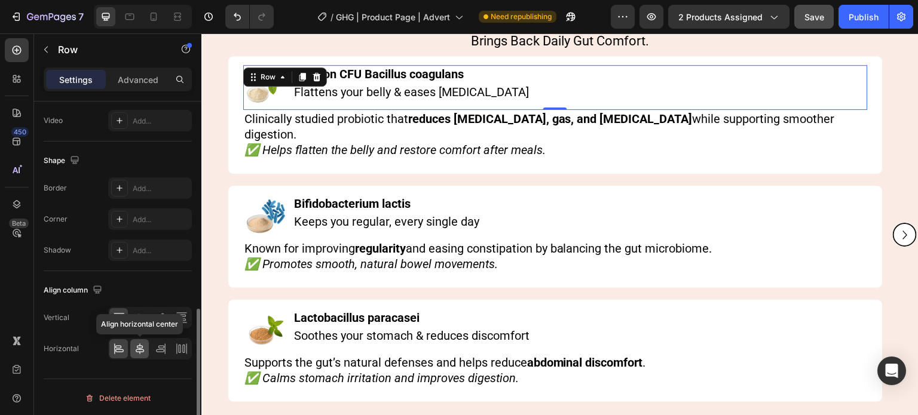
click at [143, 350] on icon at bounding box center [140, 349] width 8 height 11
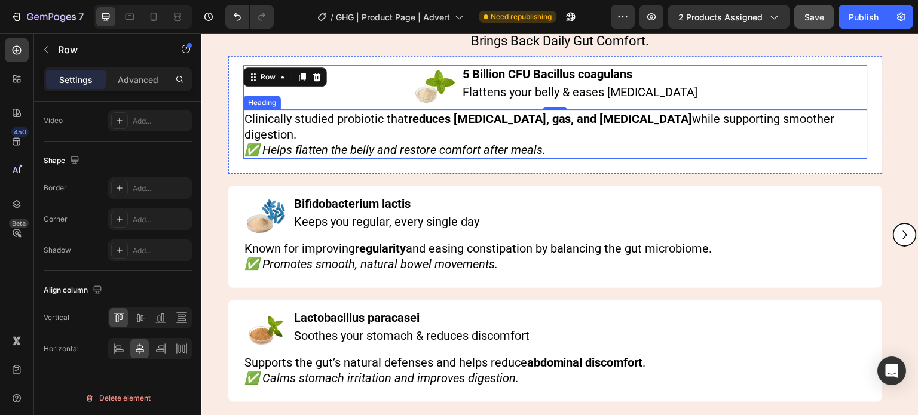
click at [291, 116] on h2 "Clinically studied probiotic that reduces bloating, gas, and stomach discomfort…" at bounding box center [555, 134] width 625 height 49
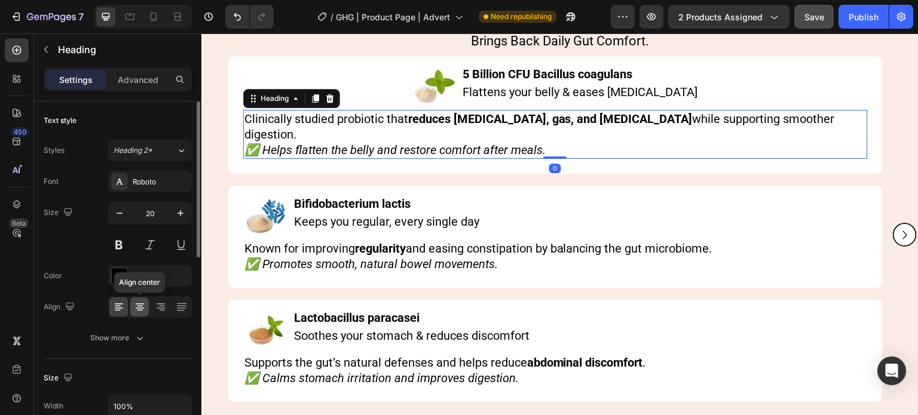
click at [140, 313] on div at bounding box center [139, 307] width 19 height 19
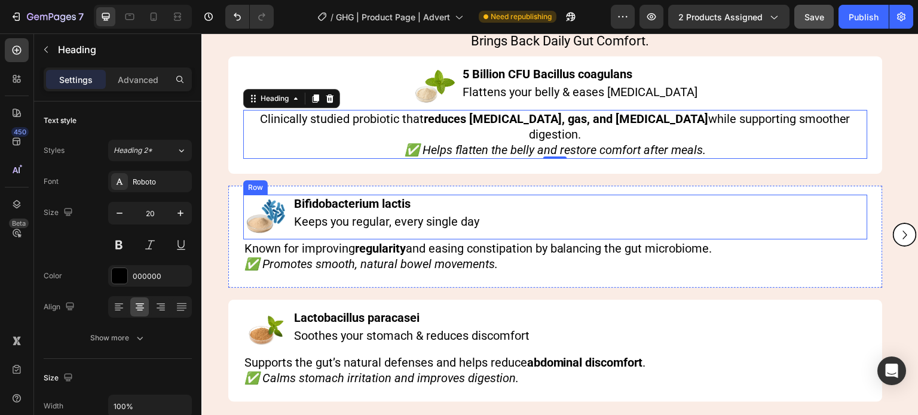
click at [288, 213] on div "Image Bifidobacterium lactis Heading Keeps you regular, every single day Headin…" at bounding box center [555, 217] width 625 height 45
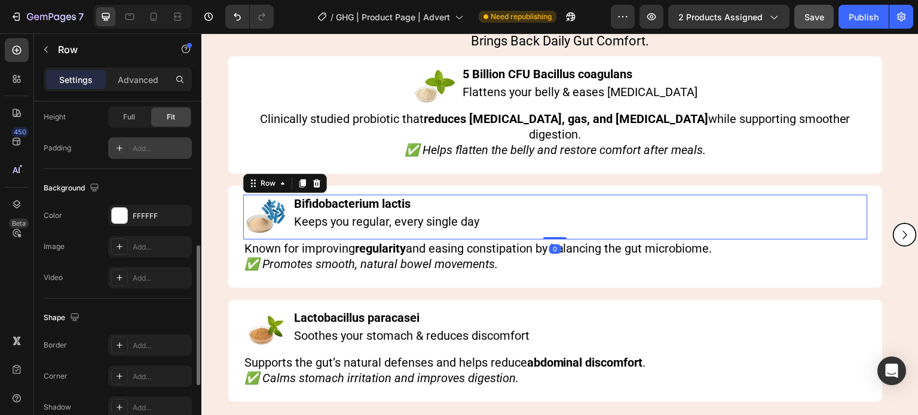
scroll to position [516, 0]
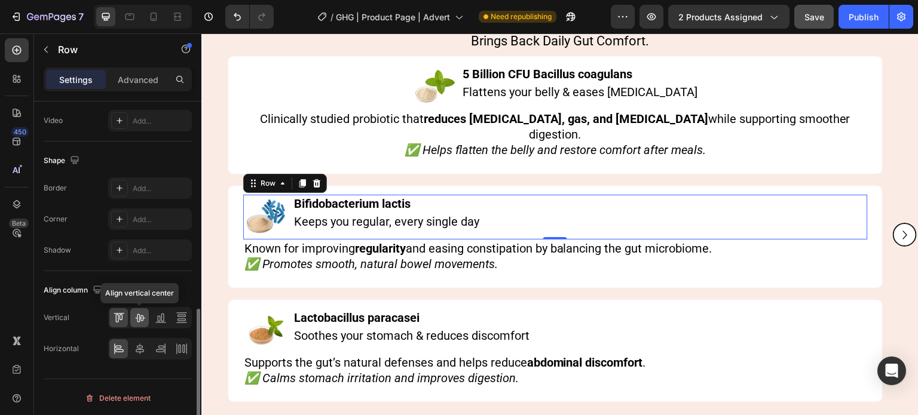
click at [137, 320] on icon at bounding box center [140, 318] width 10 height 8
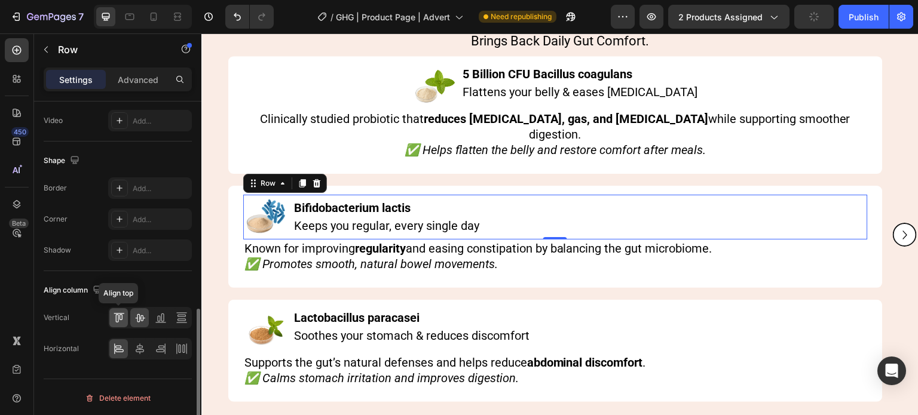
click at [115, 321] on icon at bounding box center [119, 318] width 12 height 12
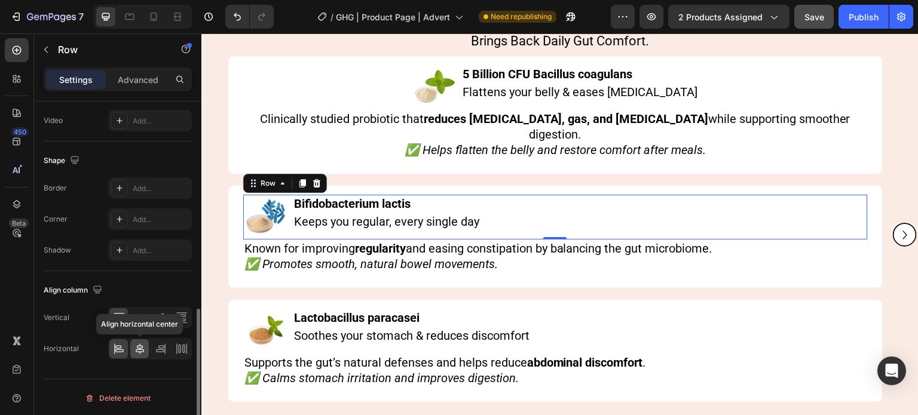
click at [138, 344] on icon at bounding box center [140, 349] width 8 height 11
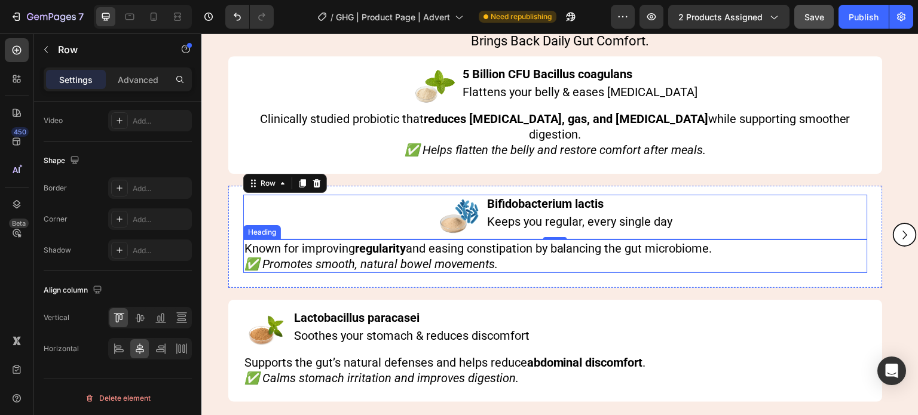
click at [292, 240] on h2 "Known for improving regularity and easing constipation by balancing the gut mic…" at bounding box center [555, 256] width 625 height 33
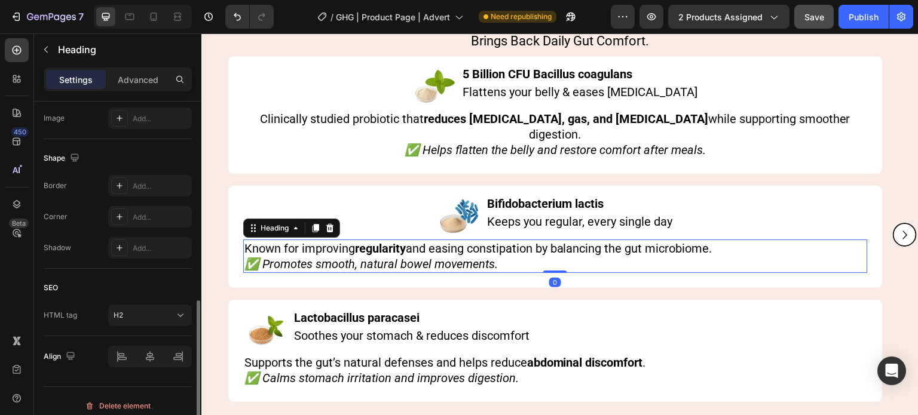
scroll to position [426, 0]
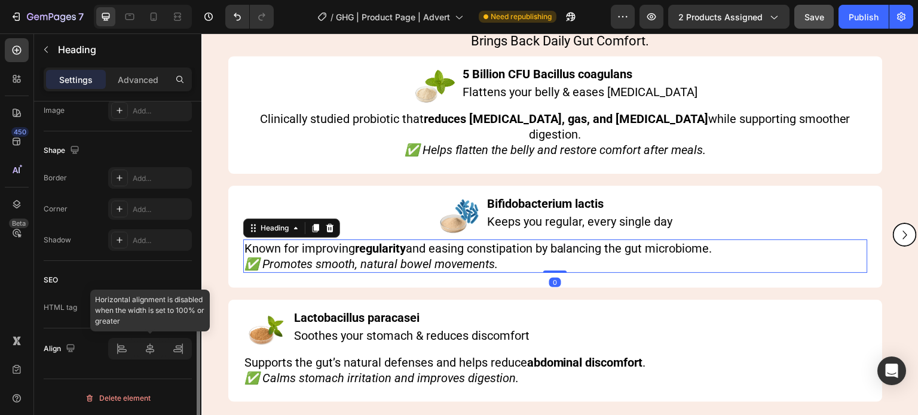
click at [148, 349] on div at bounding box center [150, 349] width 84 height 22
click at [127, 349] on div at bounding box center [150, 349] width 84 height 22
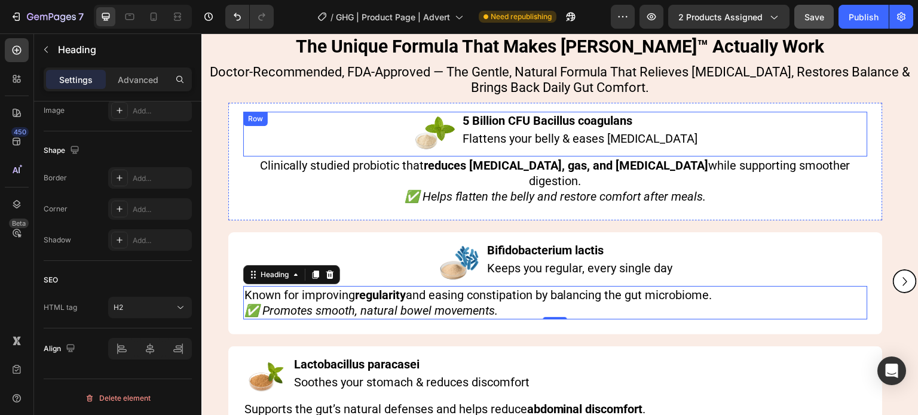
scroll to position [6186, 0]
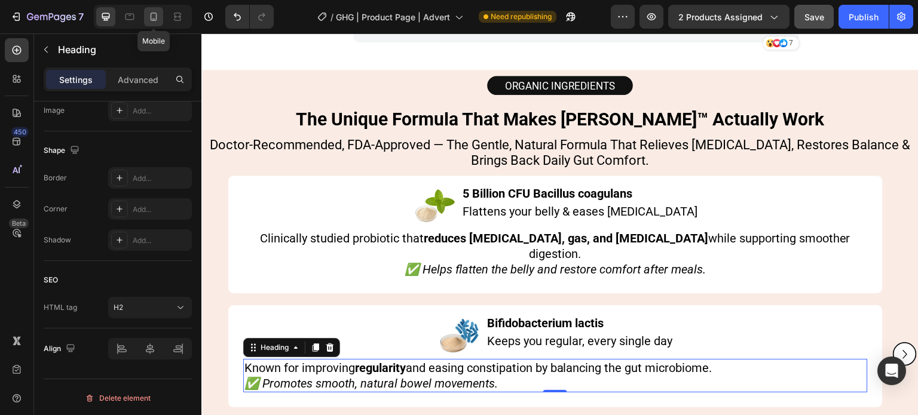
click at [149, 11] on icon at bounding box center [154, 17] width 12 height 12
type input "14"
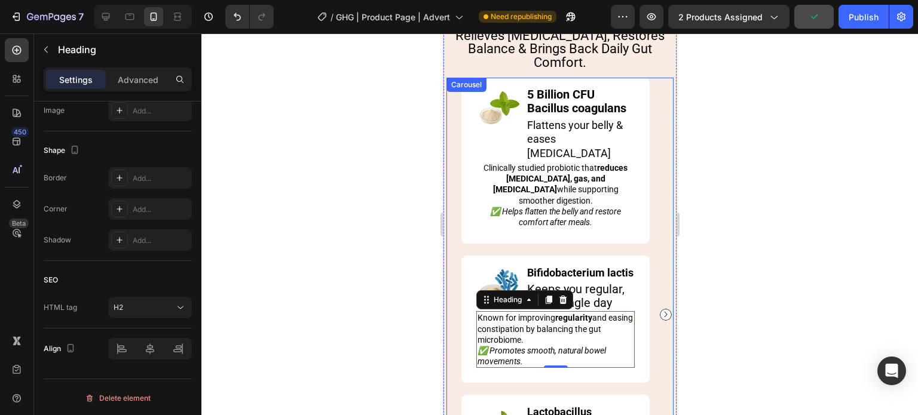
scroll to position [6539, 0]
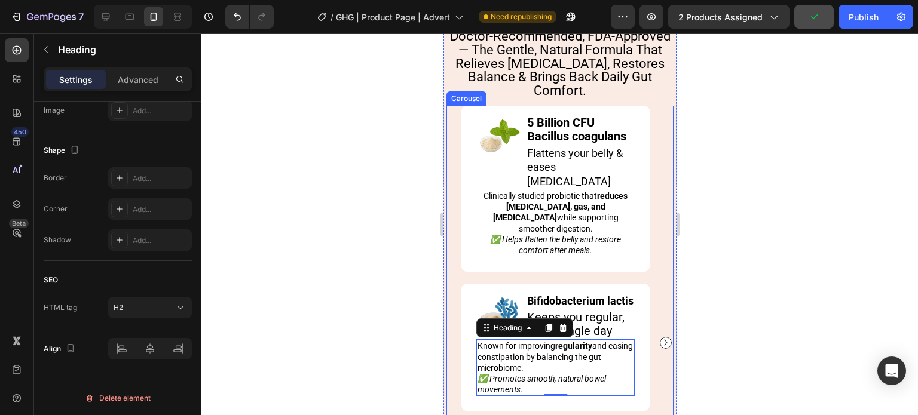
click at [371, 185] on div at bounding box center [559, 224] width 717 height 382
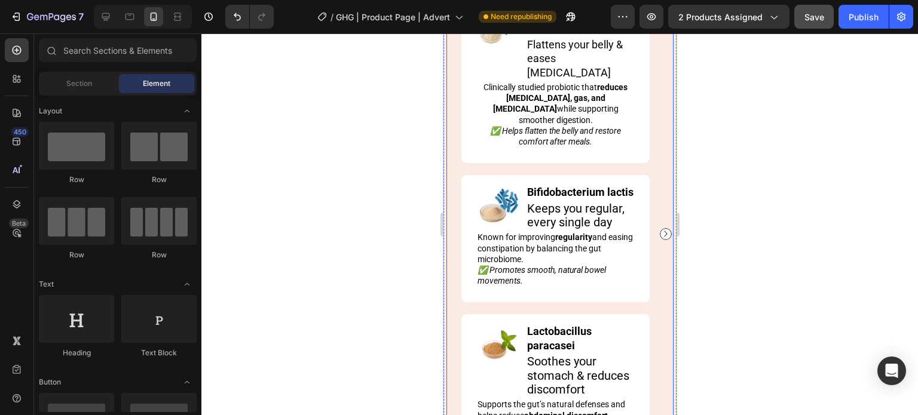
scroll to position [6719, 0]
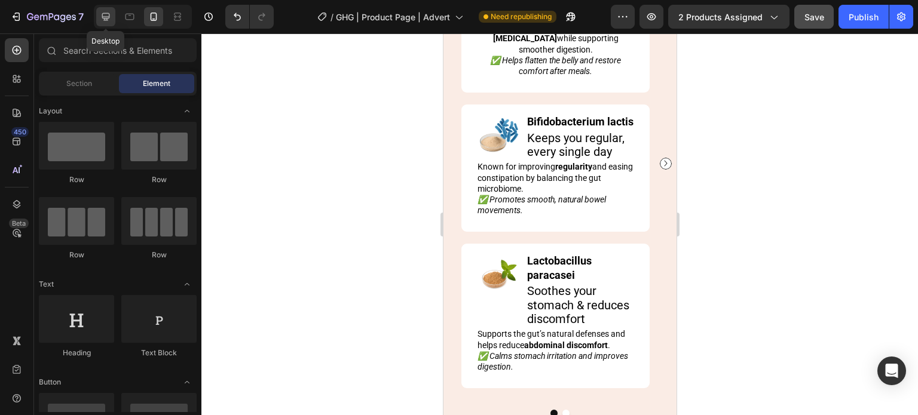
click at [108, 11] on icon at bounding box center [106, 17] width 12 height 12
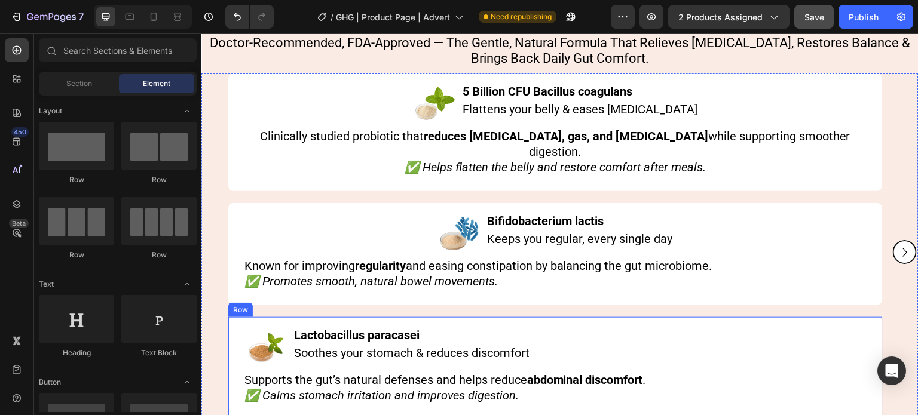
scroll to position [6392, 0]
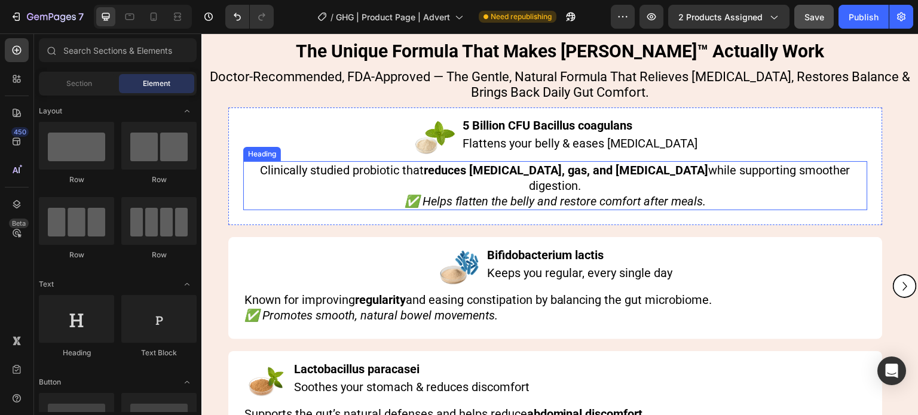
click at [310, 167] on h2 "Clinically studied probiotic that reduces bloating, gas, and stomach discomfort…" at bounding box center [555, 185] width 625 height 49
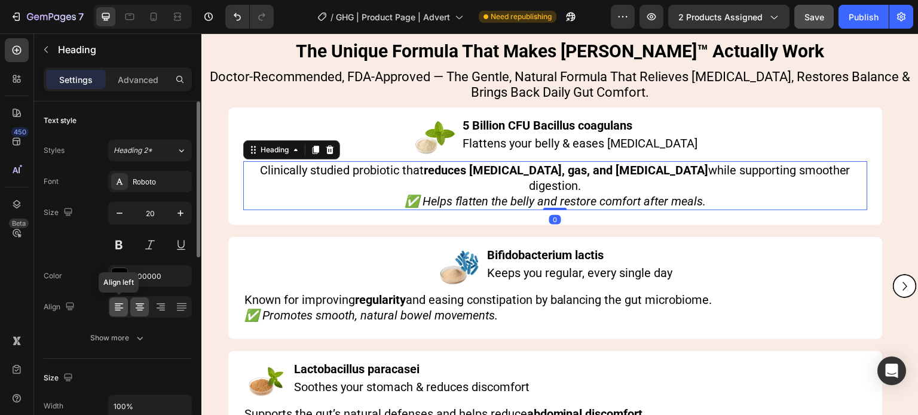
click at [120, 311] on icon at bounding box center [119, 307] width 12 height 12
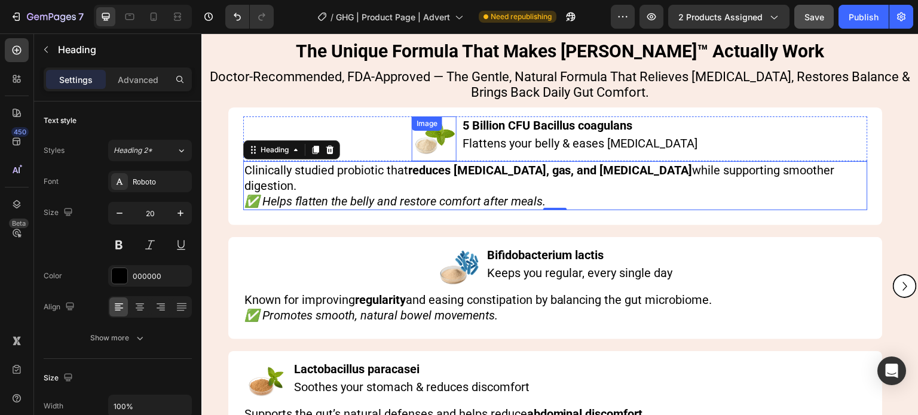
click at [457, 120] on div "Image" at bounding box center [434, 139] width 45 height 45
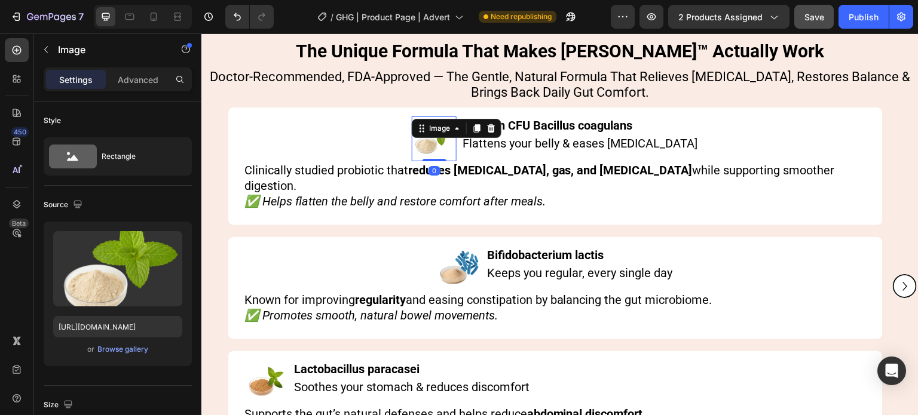
click at [481, 119] on div "Image" at bounding box center [457, 128] width 90 height 19
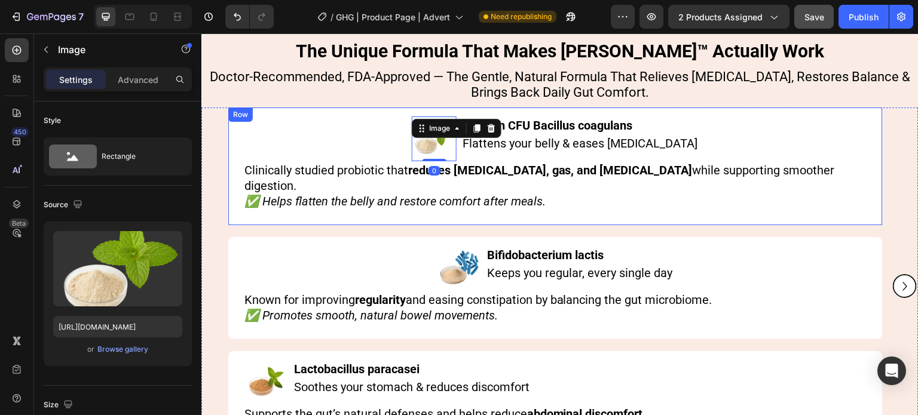
click at [482, 112] on div "Image 0 5 Billion CFU Bacillus coagulans Heading Flattens your belly & eases bl…" at bounding box center [555, 167] width 655 height 118
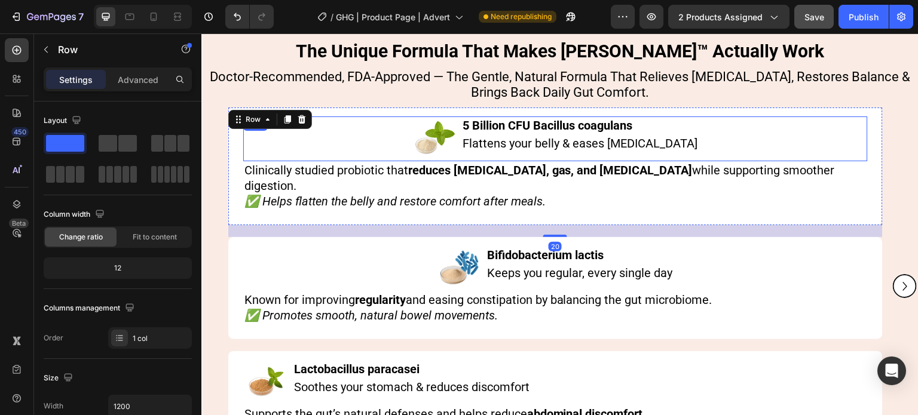
click at [484, 127] on div "Image 5 Billion CFU Bacillus coagulans Heading Flattens your belly & eases bloa…" at bounding box center [555, 139] width 625 height 45
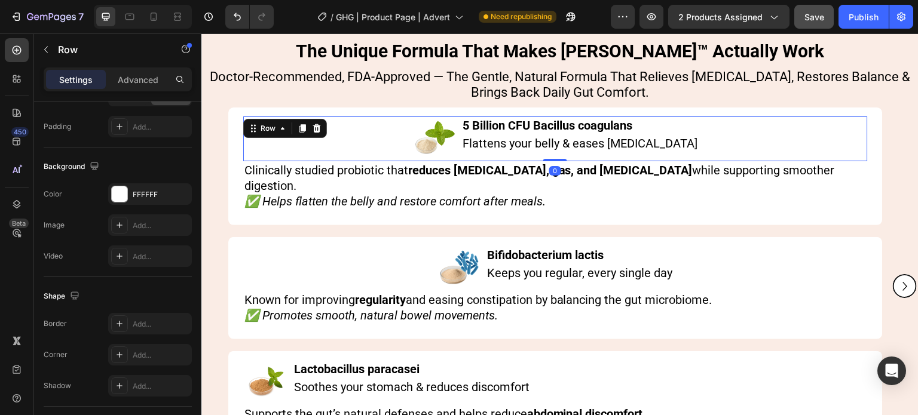
scroll to position [516, 0]
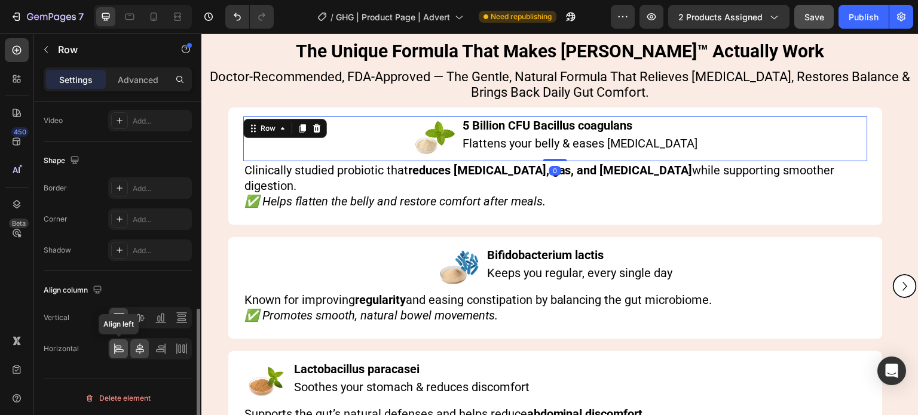
click at [120, 349] on icon at bounding box center [119, 349] width 12 height 12
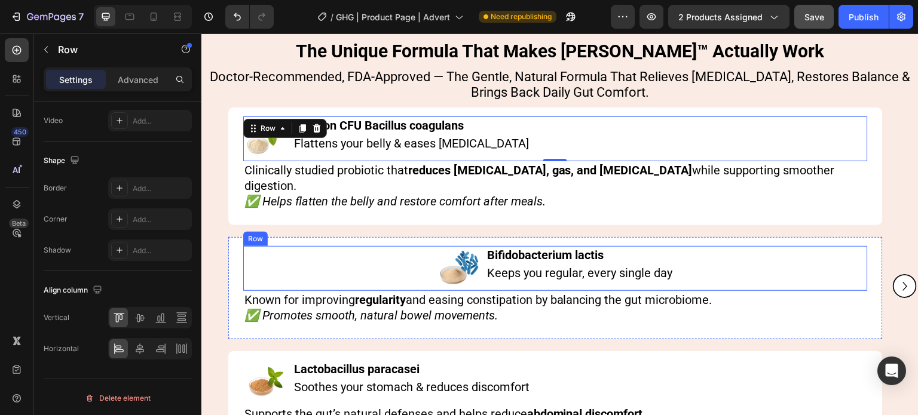
click at [496, 268] on div "Bifidobacterium lactis Heading Keeps you regular, every single day Heading" at bounding box center [581, 268] width 188 height 45
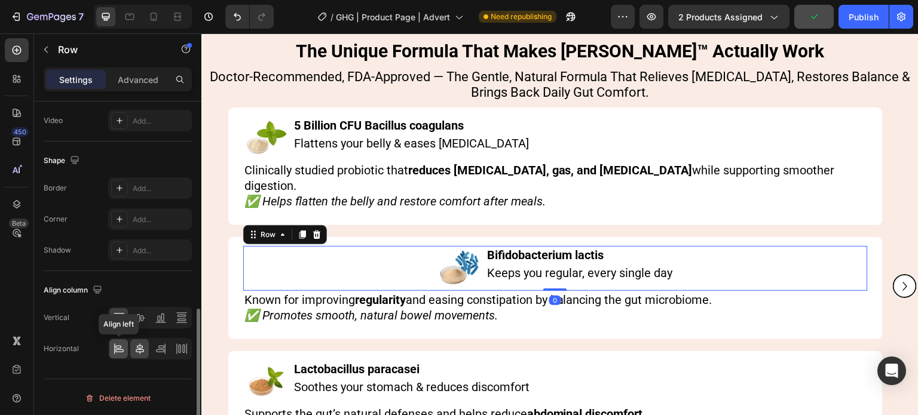
click at [123, 344] on icon at bounding box center [119, 349] width 12 height 12
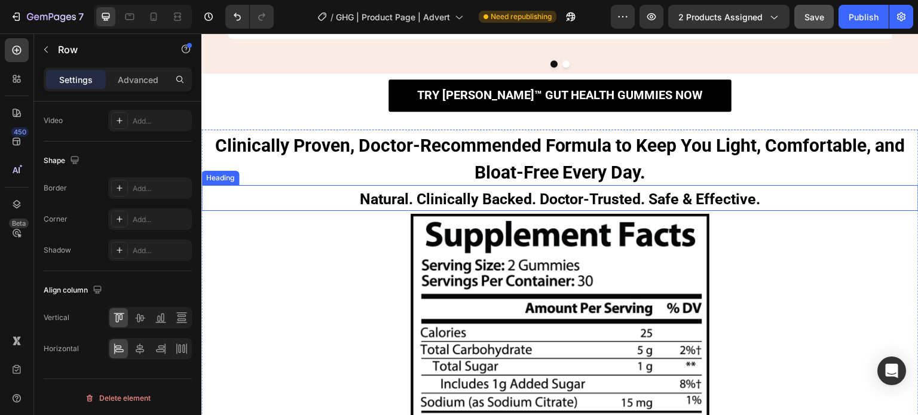
scroll to position [6750, 0]
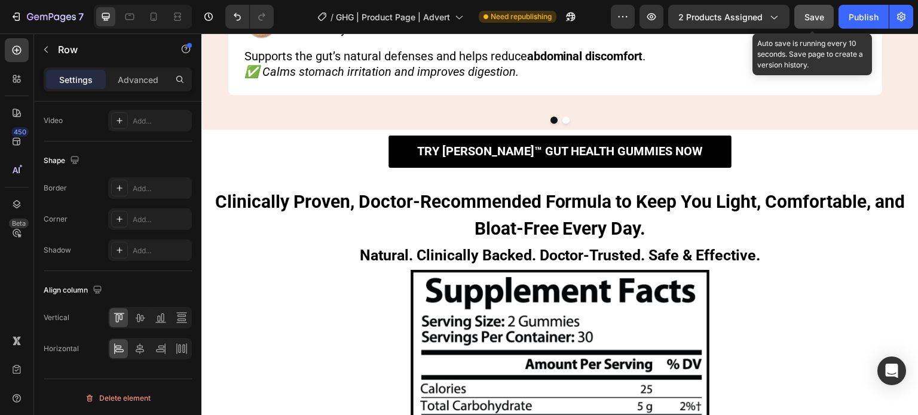
click at [830, 11] on button "Save" at bounding box center [813, 17] width 39 height 24
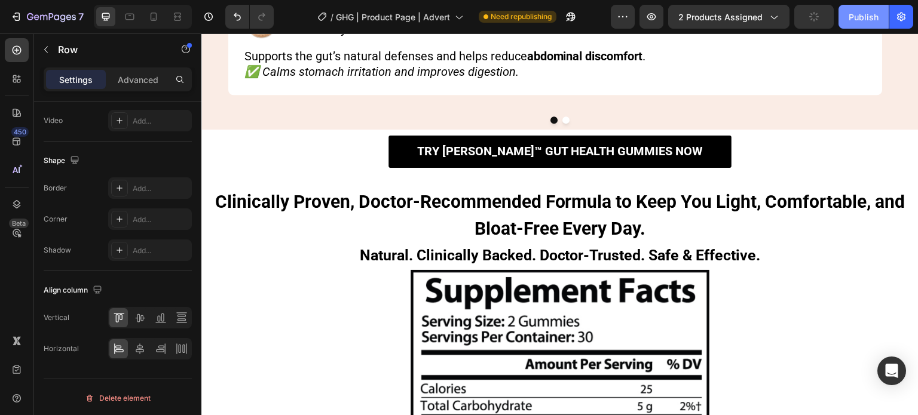
click at [861, 21] on div "Publish" at bounding box center [864, 17] width 30 height 13
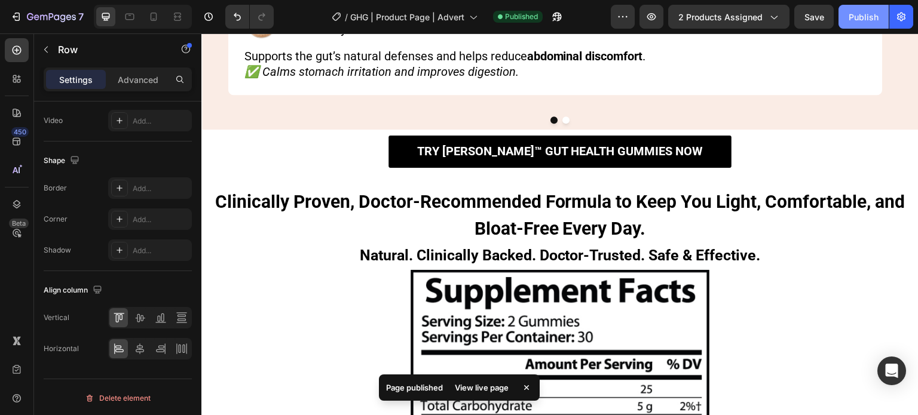
click at [861, 21] on div "Publish" at bounding box center [864, 17] width 30 height 13
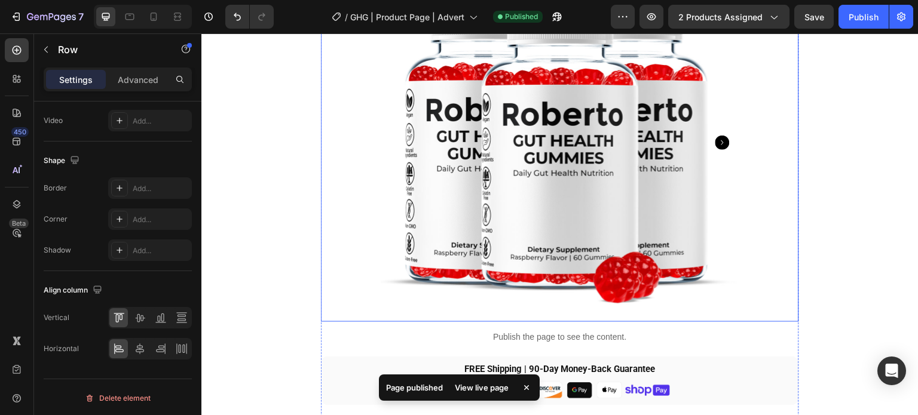
scroll to position [2858, 0]
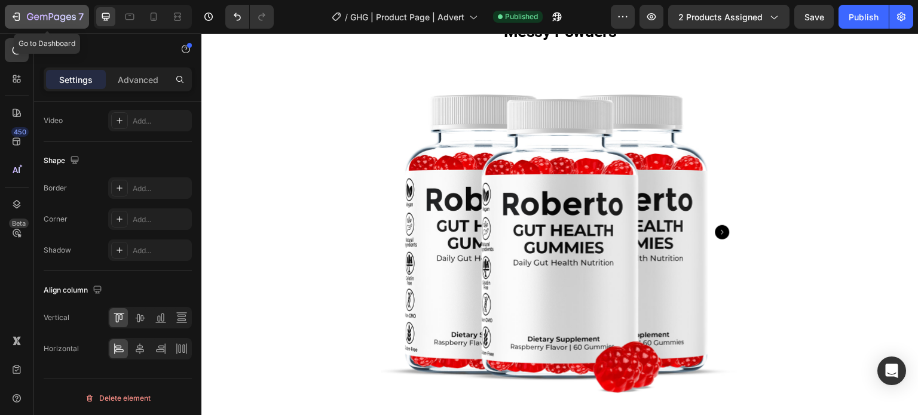
click at [31, 19] on icon "button" at bounding box center [51, 18] width 49 height 10
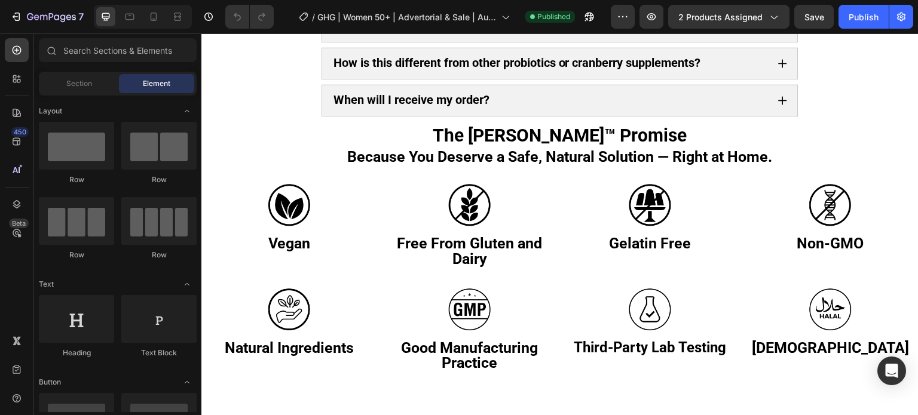
scroll to position [3886, 0]
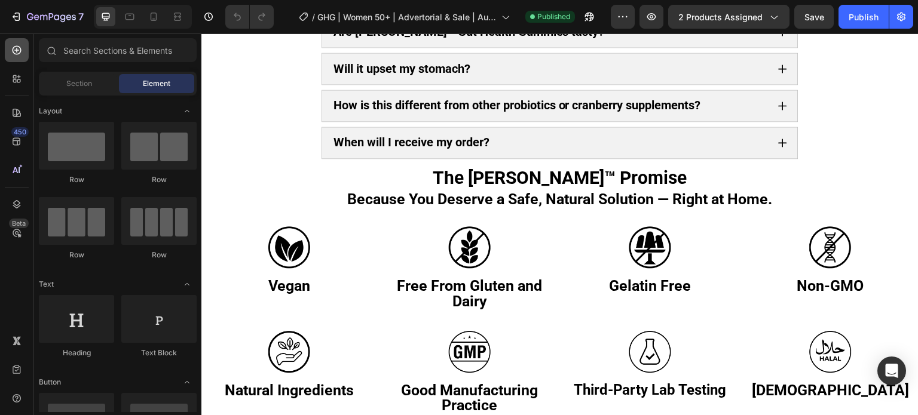
click at [5, 54] on div at bounding box center [17, 50] width 24 height 24
click at [15, 54] on icon at bounding box center [17, 50] width 12 height 12
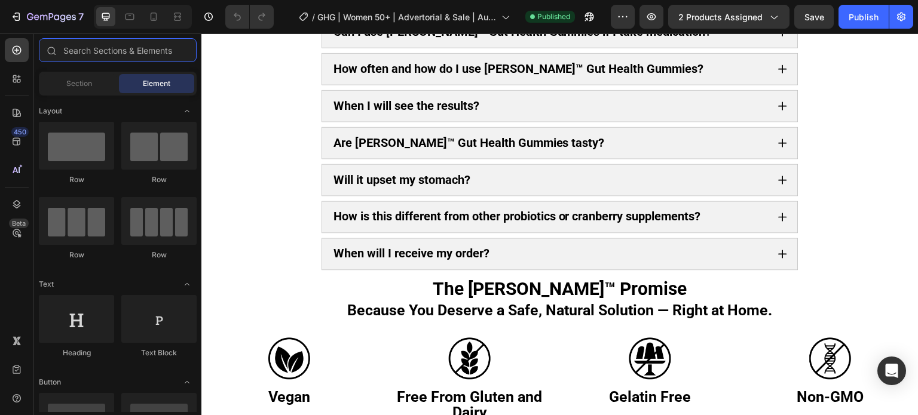
scroll to position [3706, 0]
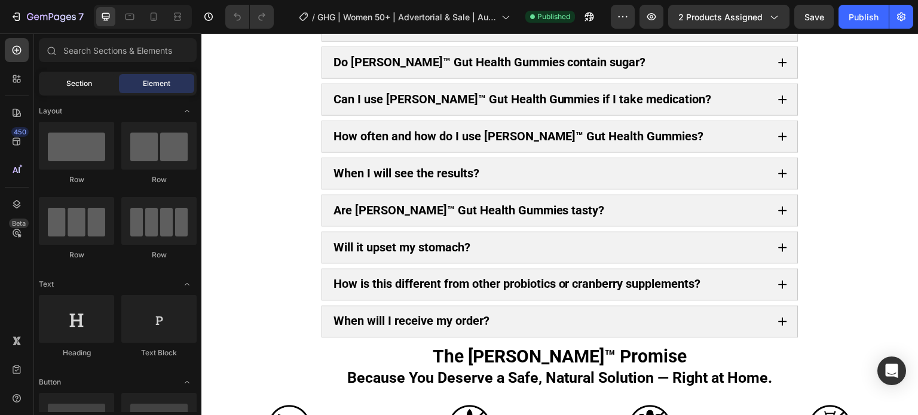
click at [61, 91] on div "Section" at bounding box center [78, 83] width 75 height 19
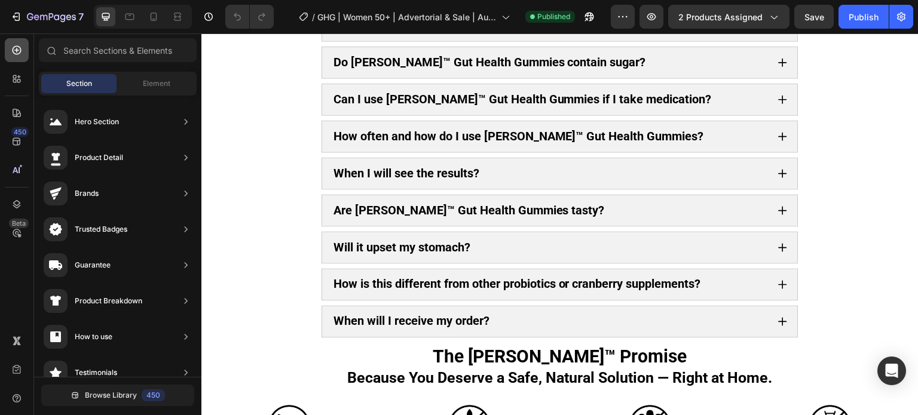
click at [19, 49] on icon at bounding box center [17, 50] width 12 height 12
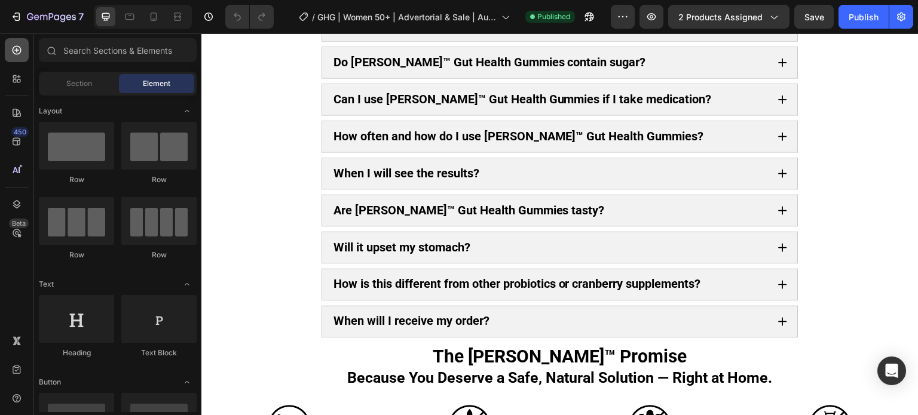
click at [21, 49] on icon at bounding box center [17, 50] width 9 height 9
click at [14, 48] on icon at bounding box center [17, 50] width 12 height 12
click at [72, 81] on span "Section" at bounding box center [79, 83] width 26 height 11
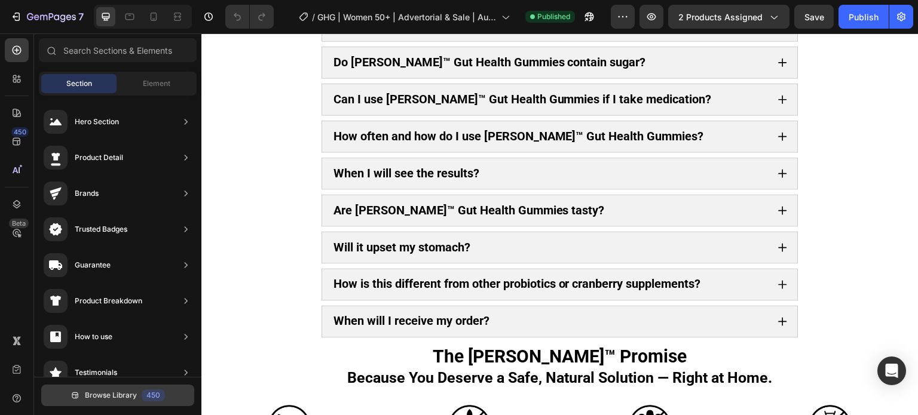
click at [132, 401] on span "Browse Library" at bounding box center [111, 395] width 52 height 11
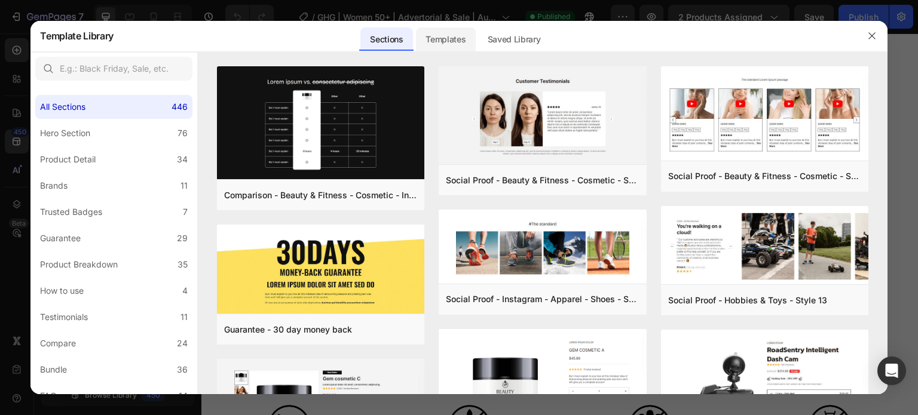
click at [468, 41] on div "Templates" at bounding box center [445, 39] width 59 height 24
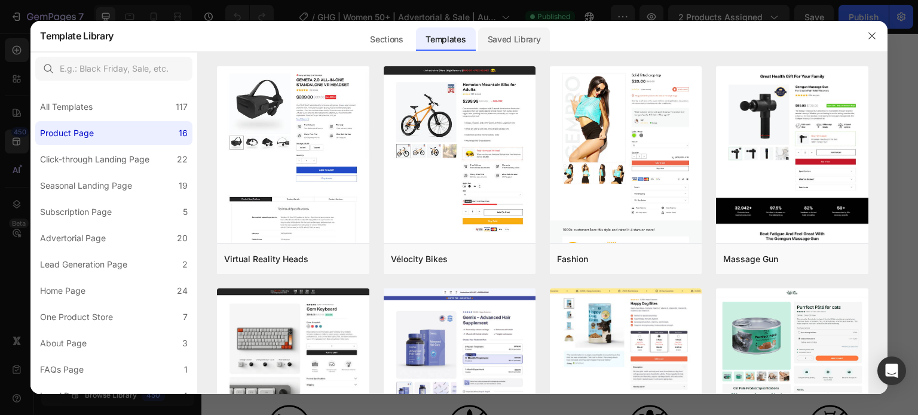
click at [0, 0] on div "Saved Library" at bounding box center [0, 0] width 0 height 0
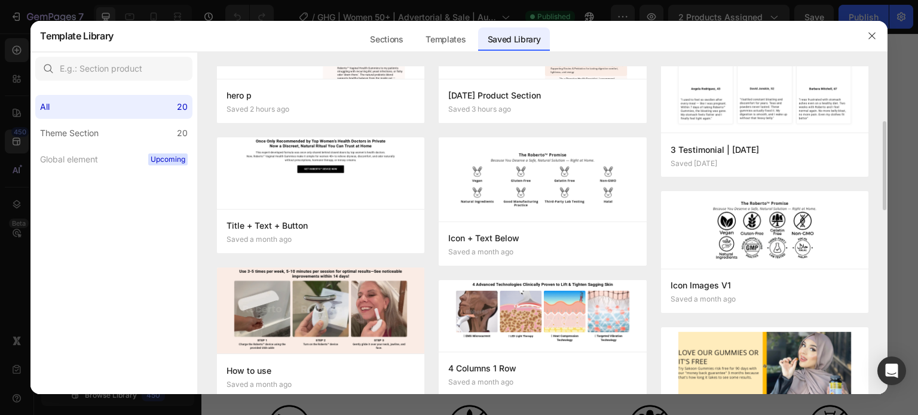
scroll to position [0, 0]
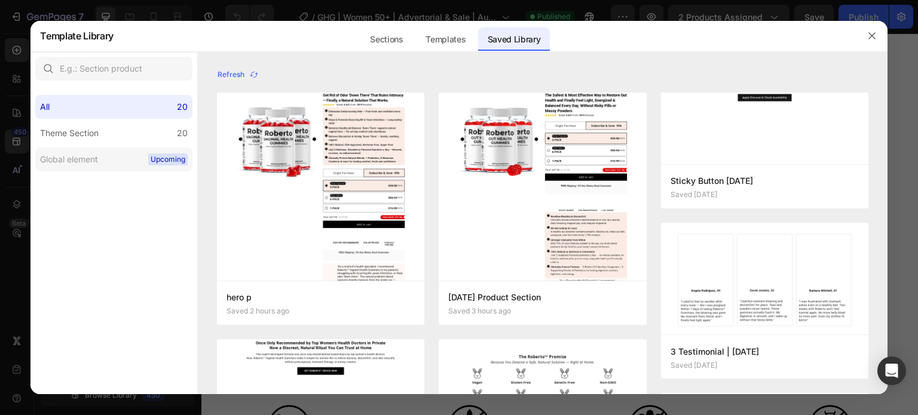
click at [59, 150] on label "Global element Upcoming" at bounding box center [113, 160] width 157 height 24
click at [65, 136] on div "Theme Section" at bounding box center [69, 133] width 59 height 14
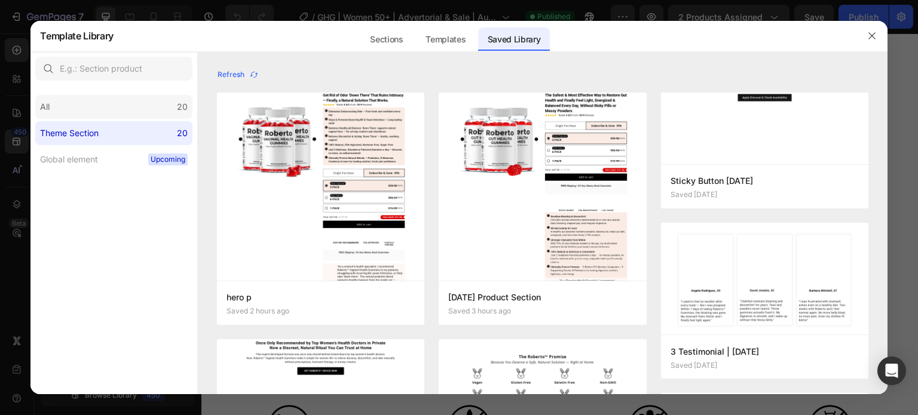
click at [129, 106] on div "All 20" at bounding box center [113, 107] width 157 height 24
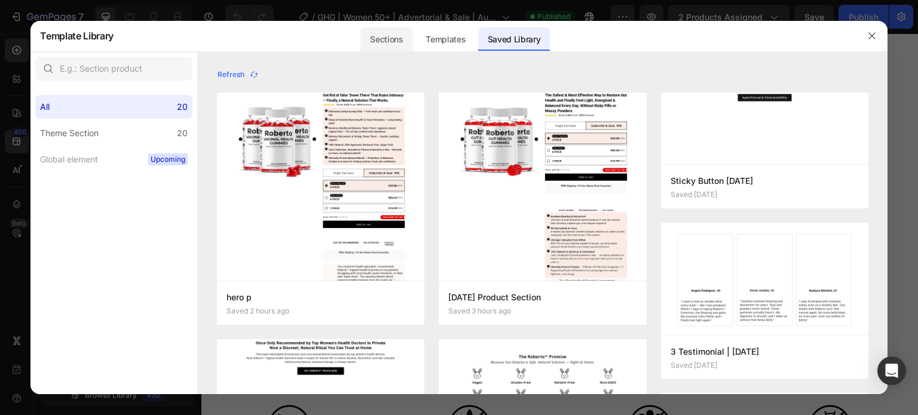
drag, startPoint x: 356, startPoint y: 36, endPoint x: 368, endPoint y: 36, distance: 12.0
click at [358, 36] on div "Sections Templates Existing pages Saved Library Templates Saved Library" at bounding box center [455, 35] width 683 height 31
click at [389, 36] on div "Sections" at bounding box center [386, 39] width 52 height 24
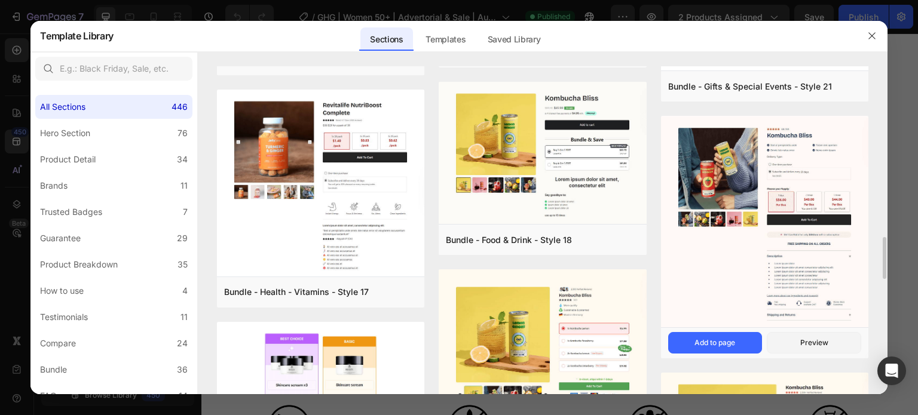
scroll to position [1624, 0]
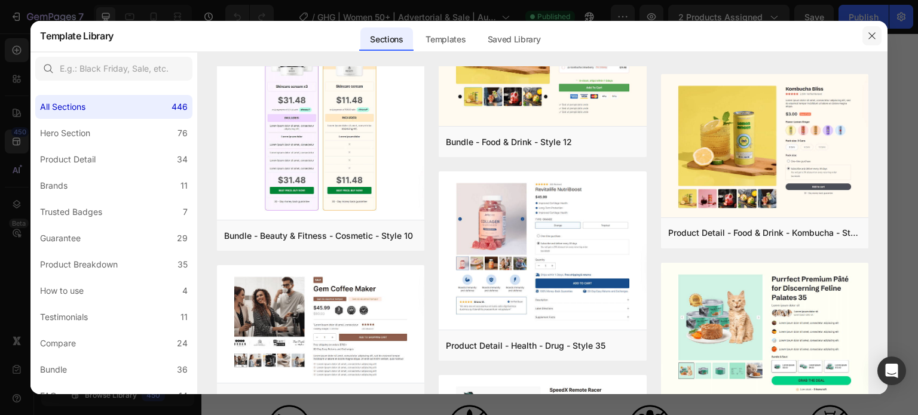
click at [870, 38] on icon "button" at bounding box center [872, 36] width 7 height 7
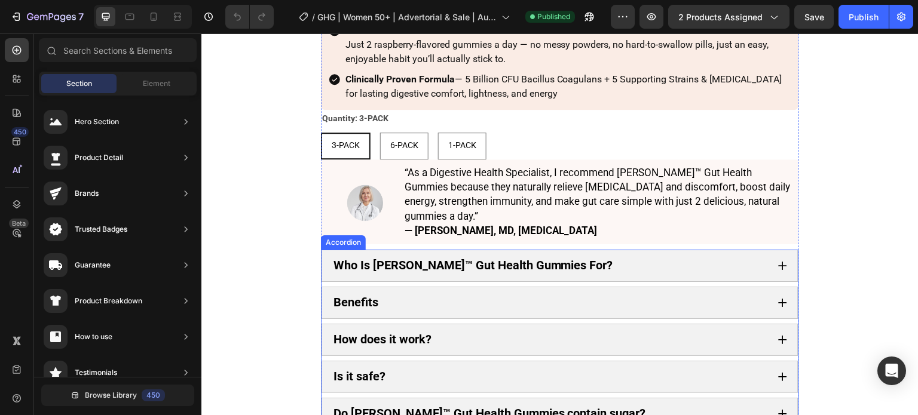
scroll to position [3348, 0]
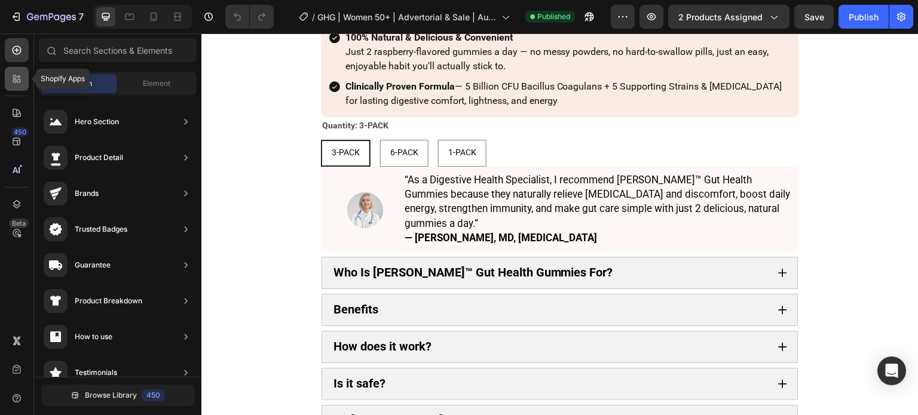
click at [20, 85] on div at bounding box center [17, 79] width 24 height 24
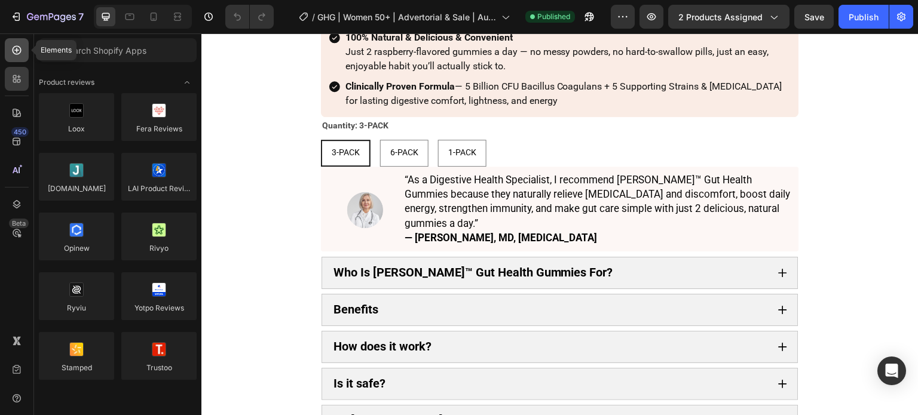
click at [22, 57] on div at bounding box center [17, 50] width 24 height 24
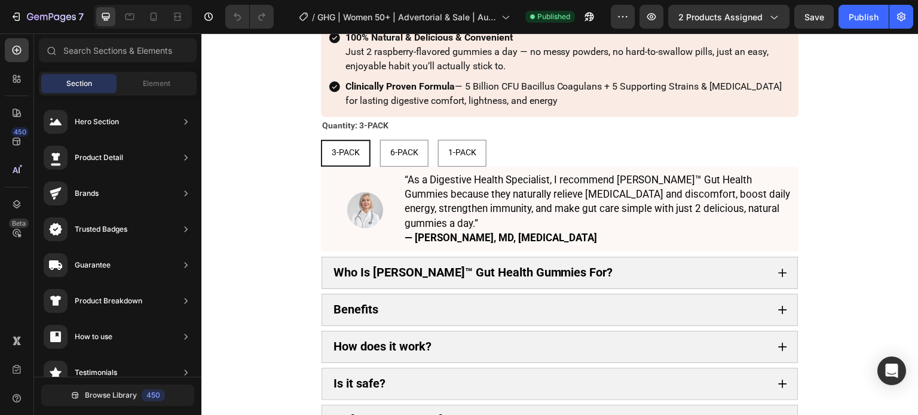
click at [172, 94] on div "Section Element" at bounding box center [118, 84] width 158 height 24
click at [172, 86] on div "Element" at bounding box center [156, 83] width 75 height 19
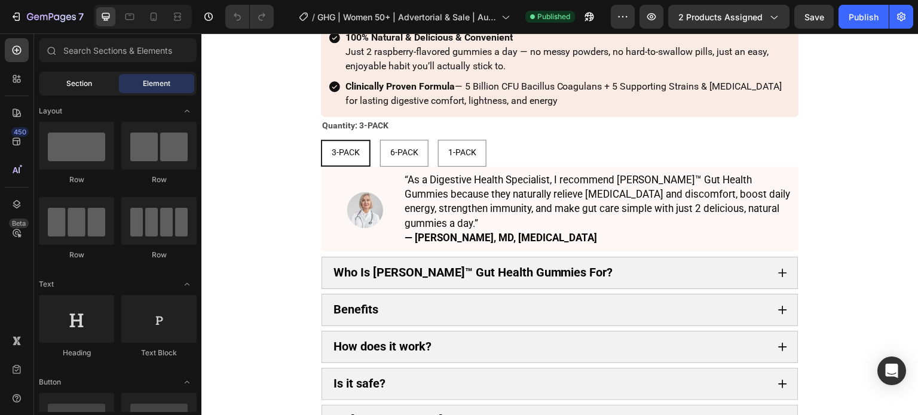
click at [106, 86] on div "Section" at bounding box center [78, 83] width 75 height 19
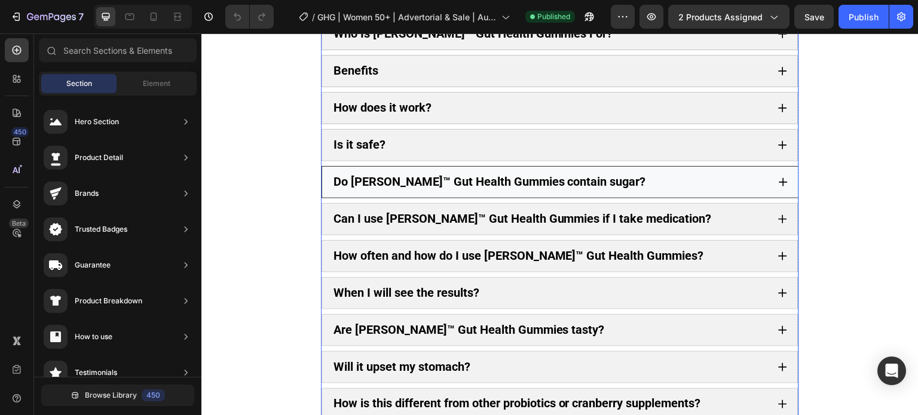
scroll to position [3826, 0]
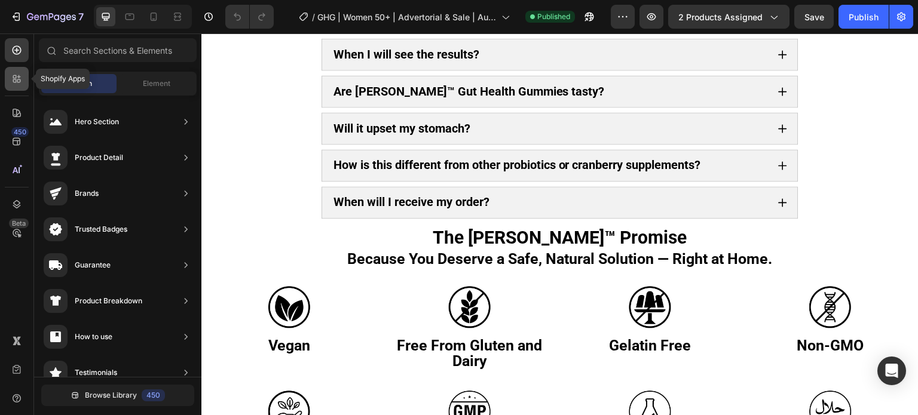
click at [21, 69] on div at bounding box center [17, 79] width 24 height 24
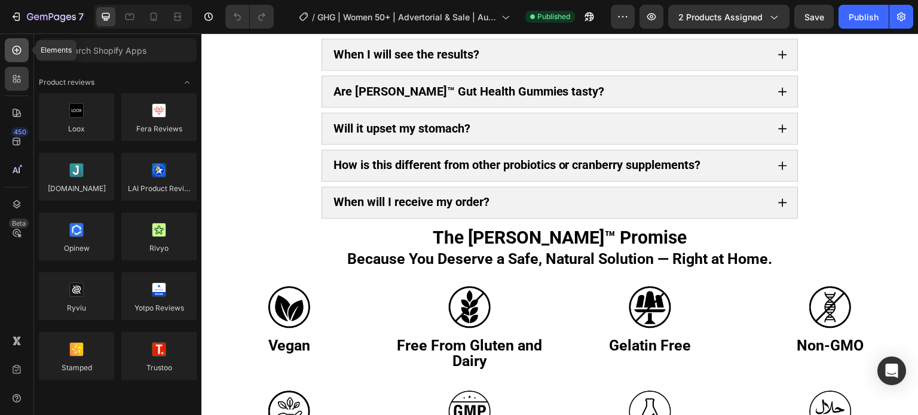
click at [23, 50] on div at bounding box center [17, 50] width 24 height 24
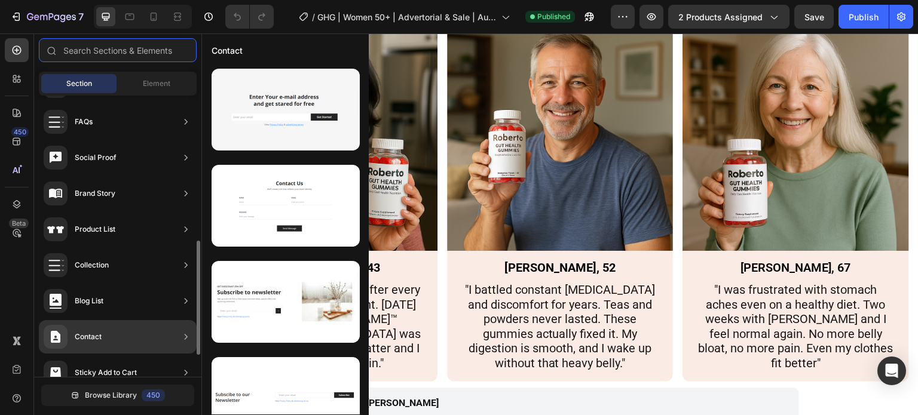
scroll to position [411, 0]
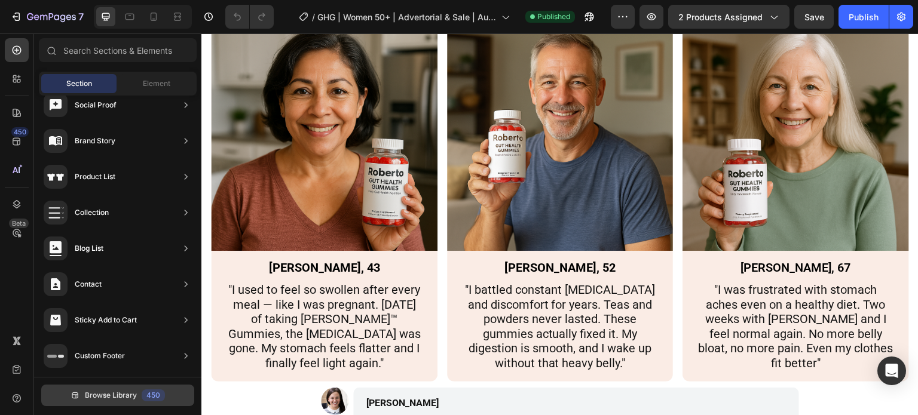
click at [120, 388] on button "Browse Library 450" at bounding box center [117, 396] width 153 height 22
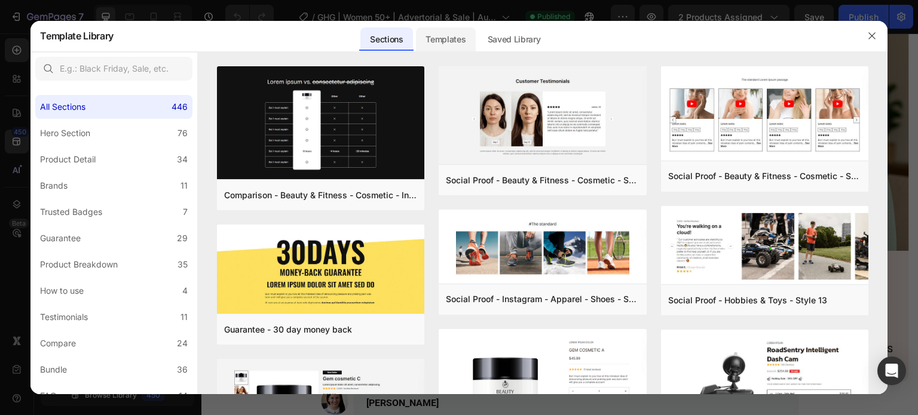
click at [448, 37] on div "Templates" at bounding box center [445, 39] width 59 height 24
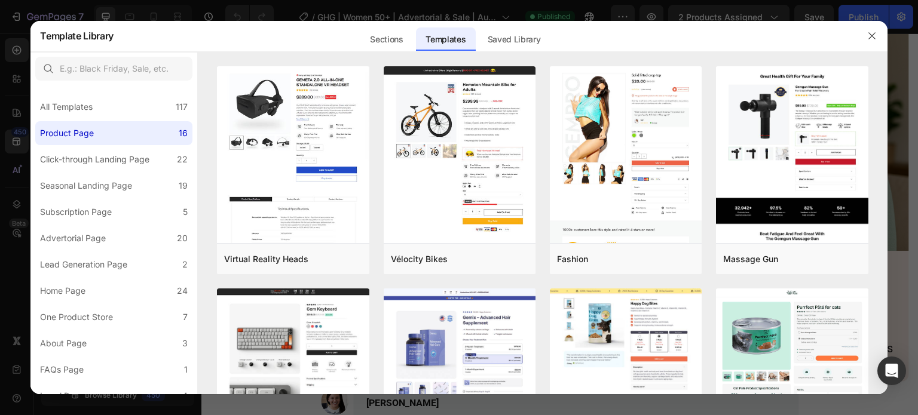
click at [356, 37] on div "Sections Templates Existing pages Saved Library Templates Saved Library" at bounding box center [455, 35] width 683 height 31
click at [389, 37] on div "Sections" at bounding box center [386, 39] width 52 height 24
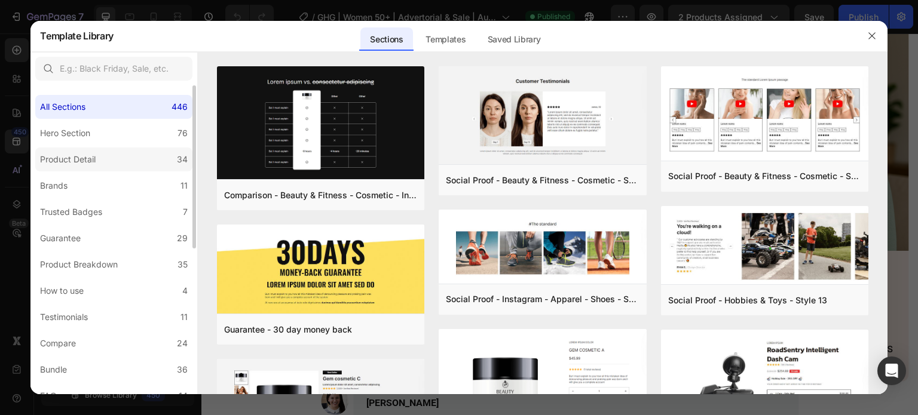
click at [91, 149] on label "Product Detail 34" at bounding box center [113, 160] width 157 height 24
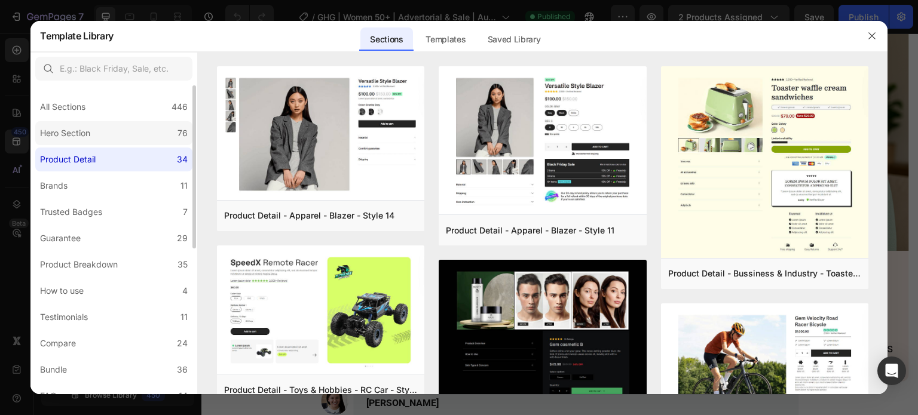
click at [106, 127] on label "Hero Section 76" at bounding box center [113, 133] width 157 height 24
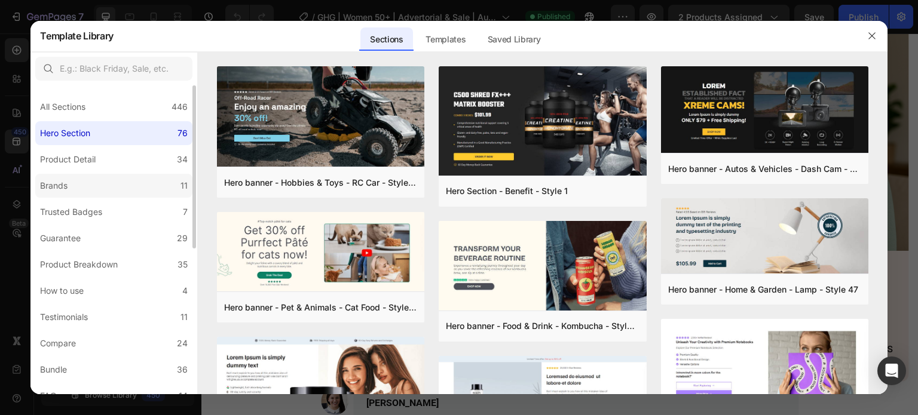
click at [99, 183] on label "Brands 11" at bounding box center [113, 186] width 157 height 24
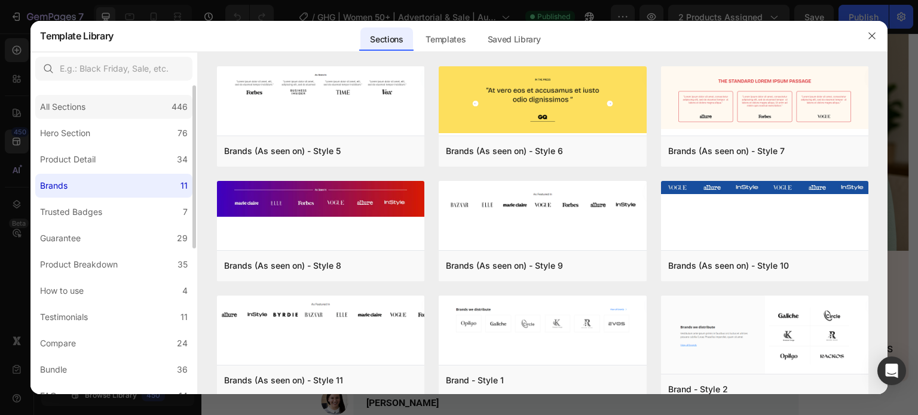
click at [117, 114] on div "All Sections 446" at bounding box center [113, 107] width 157 height 24
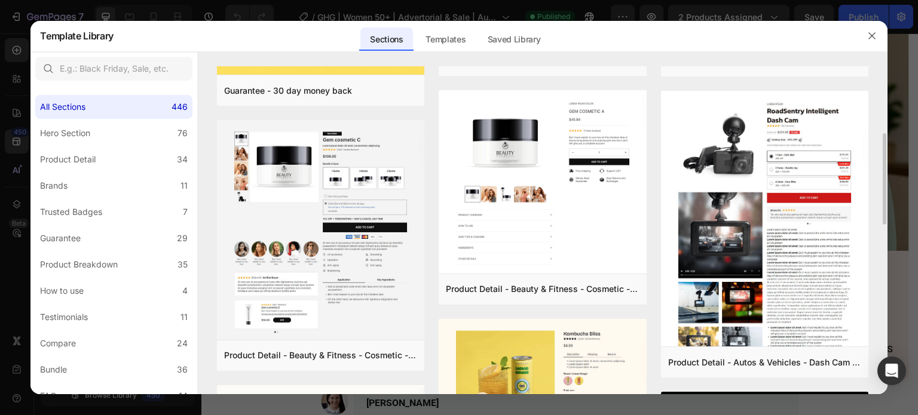
scroll to position [478, 0]
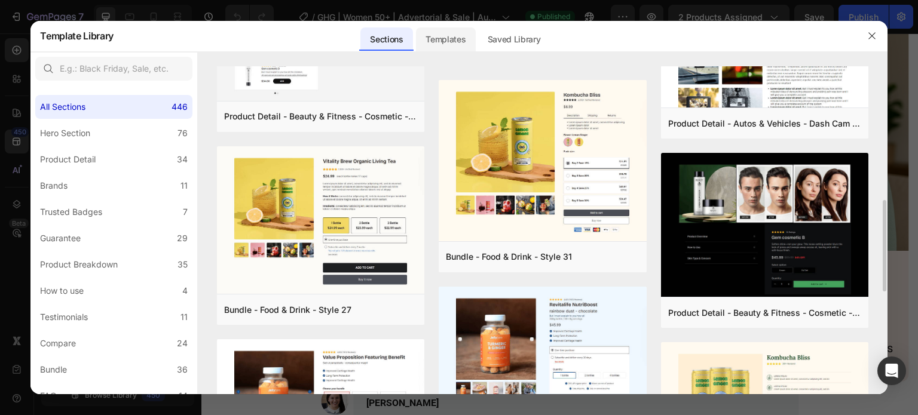
click at [457, 36] on div "Templates" at bounding box center [445, 39] width 59 height 24
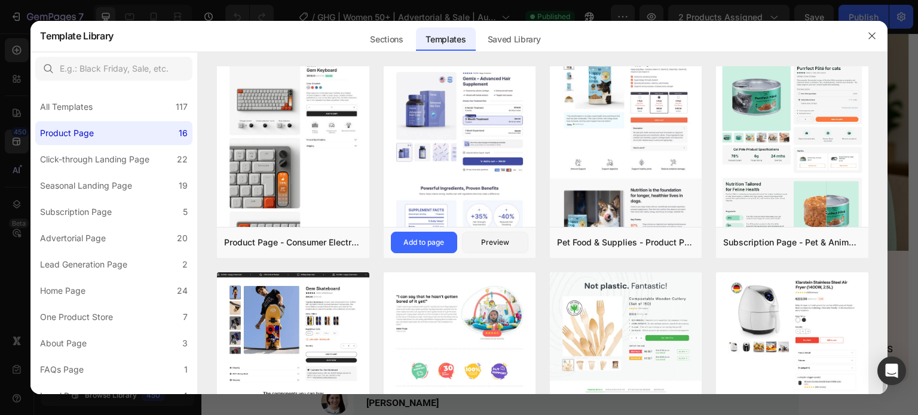
scroll to position [538, 0]
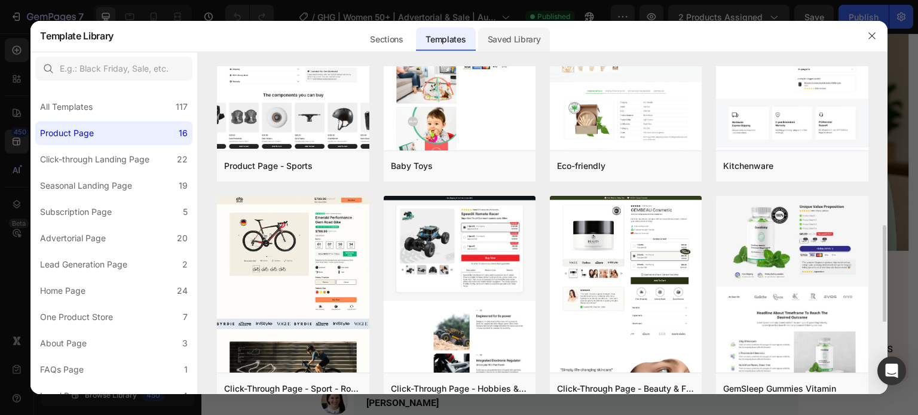
click at [512, 41] on div "Saved Library" at bounding box center [514, 39] width 72 height 24
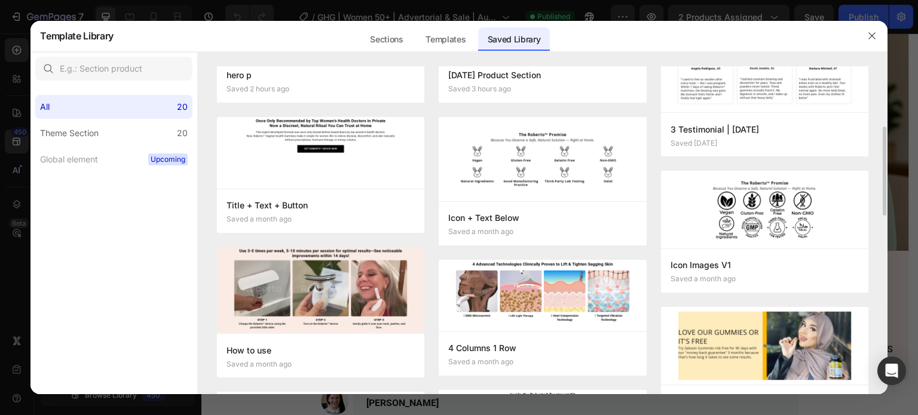
scroll to position [0, 0]
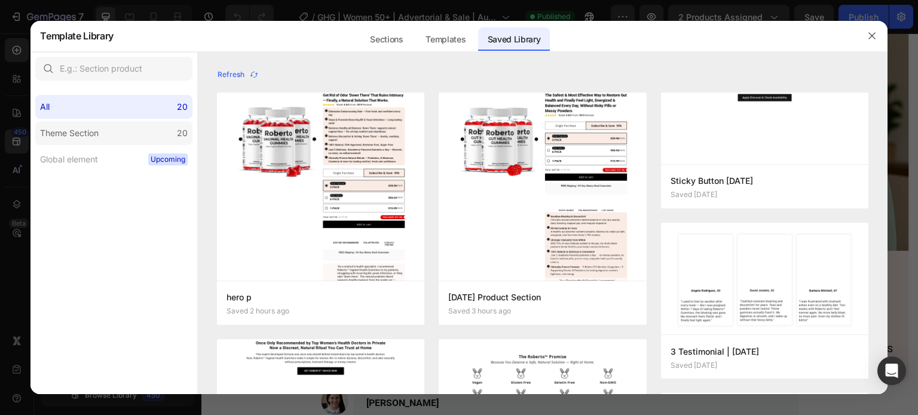
click at [152, 138] on label "Theme Section 20" at bounding box center [113, 133] width 157 height 24
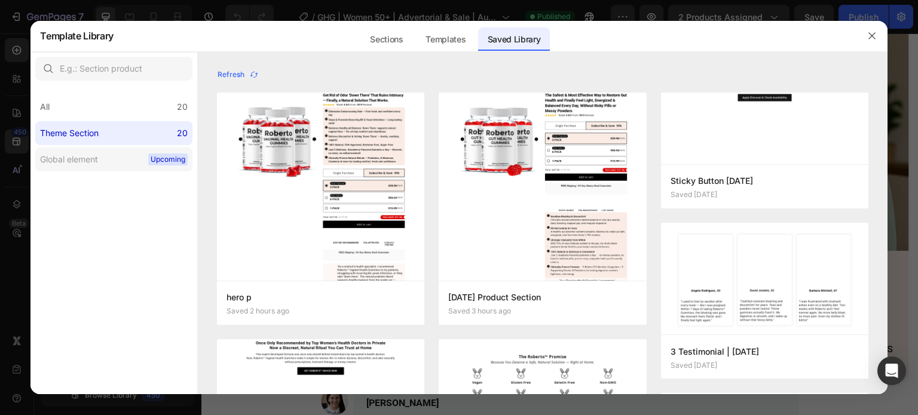
click at [128, 154] on label "Global element Upcoming" at bounding box center [113, 160] width 157 height 24
click at [442, 32] on div "Templates" at bounding box center [445, 39] width 59 height 24
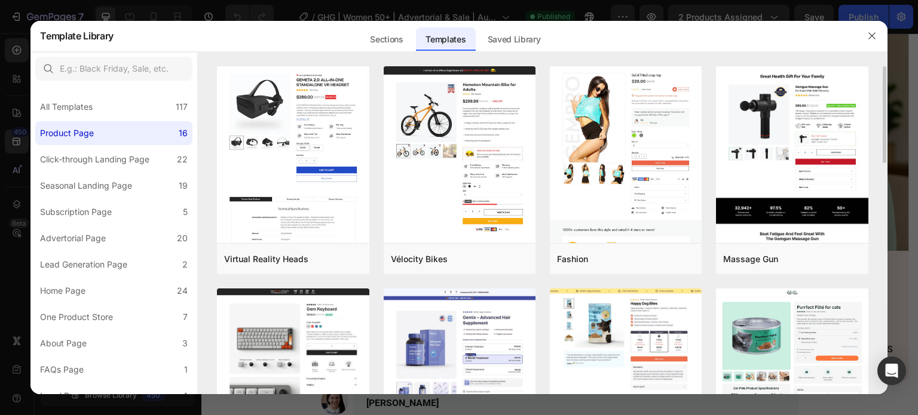
click at [445, 44] on div "Templates" at bounding box center [445, 39] width 59 height 24
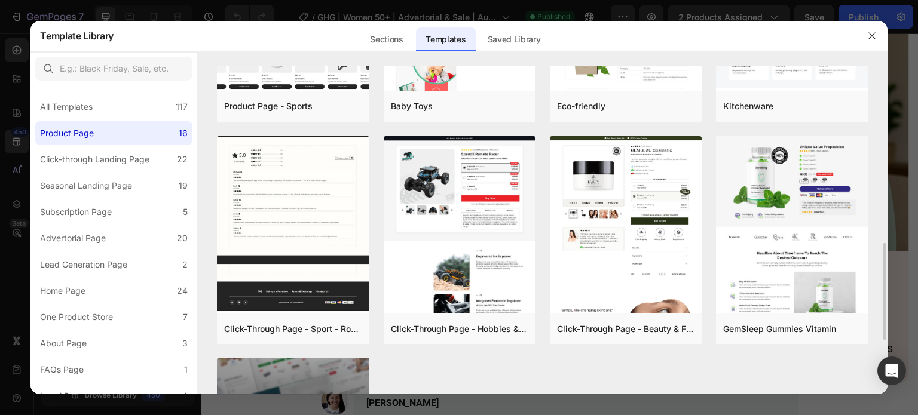
scroll to position [783, 0]
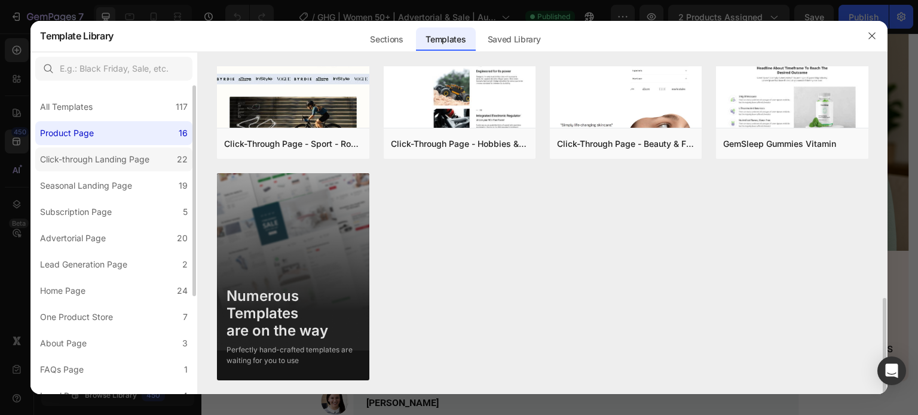
click at [71, 153] on div "Click-through Landing Page" at bounding box center [94, 159] width 109 height 14
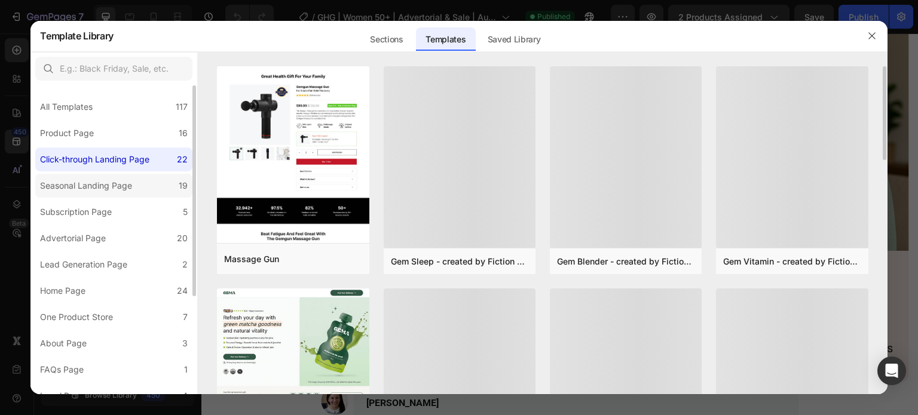
click at [88, 181] on div "Seasonal Landing Page" at bounding box center [86, 186] width 92 height 14
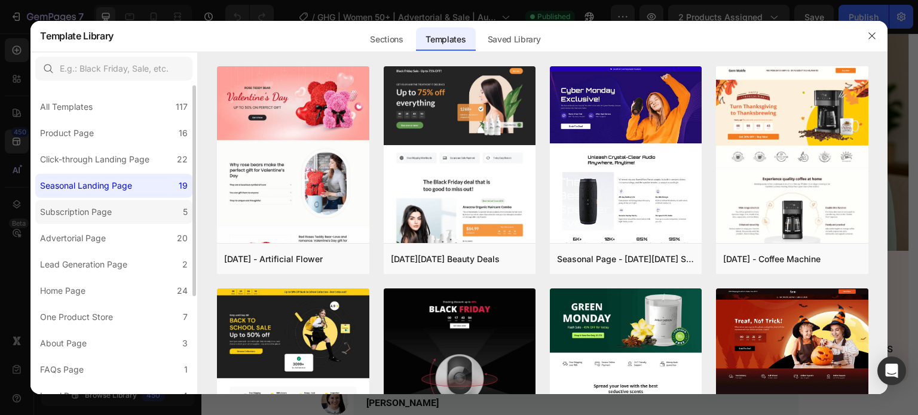
click at [153, 207] on label "Subscription Page 5" at bounding box center [113, 212] width 157 height 24
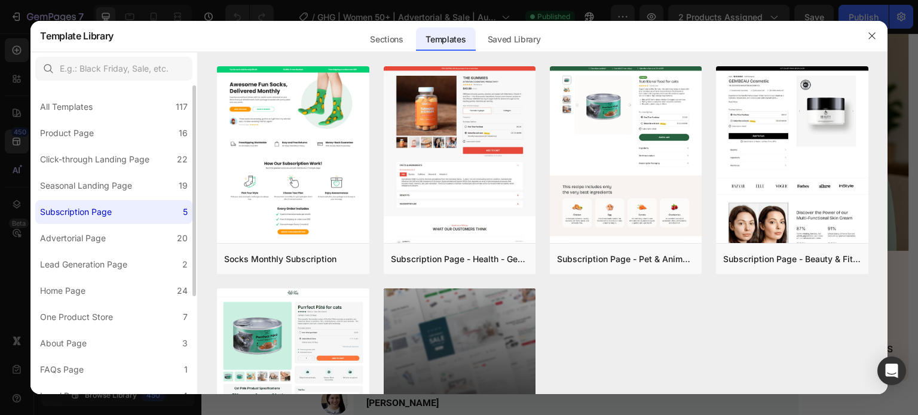
click at [149, 223] on label "Subscription Page 5" at bounding box center [113, 212] width 157 height 24
click at [149, 239] on label "Advertorial Page 20" at bounding box center [113, 239] width 157 height 24
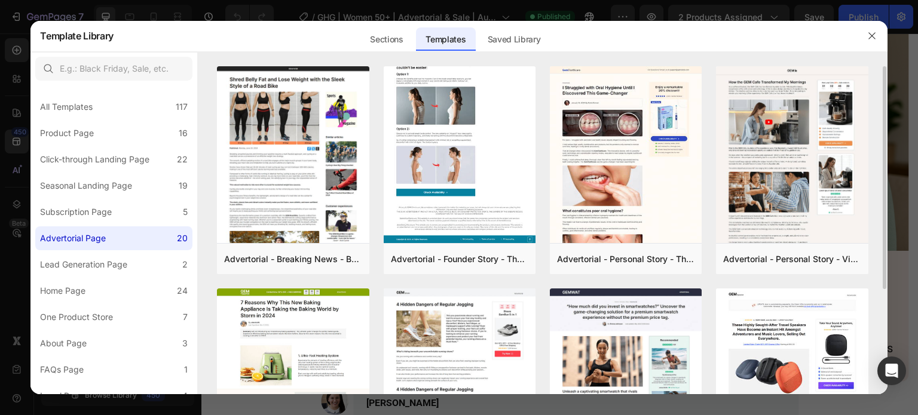
scroll to position [299, 0]
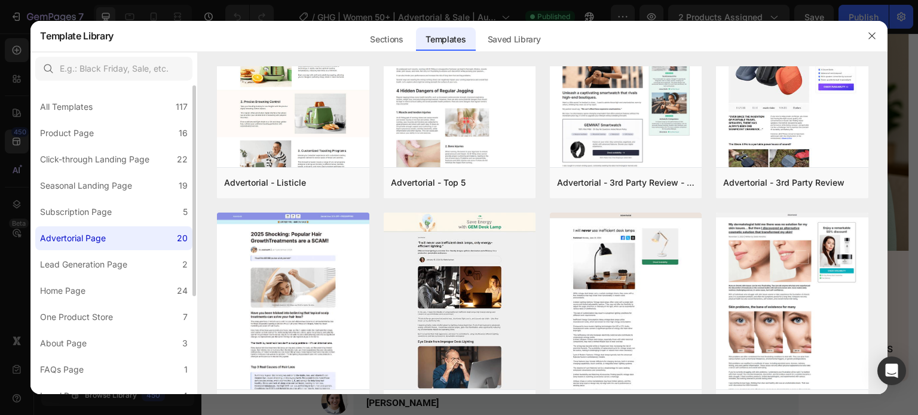
click at [114, 278] on div "All Templates 117 Product Page 16 Click-through Landing Page 22 Seasonal Landin…" at bounding box center [113, 312] width 167 height 454
click at [127, 316] on label "One Product Store 7" at bounding box center [113, 317] width 157 height 24
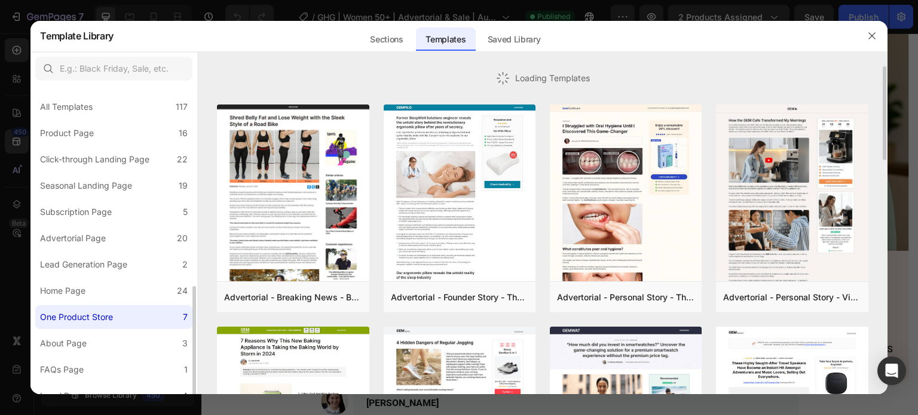
scroll to position [145, 0]
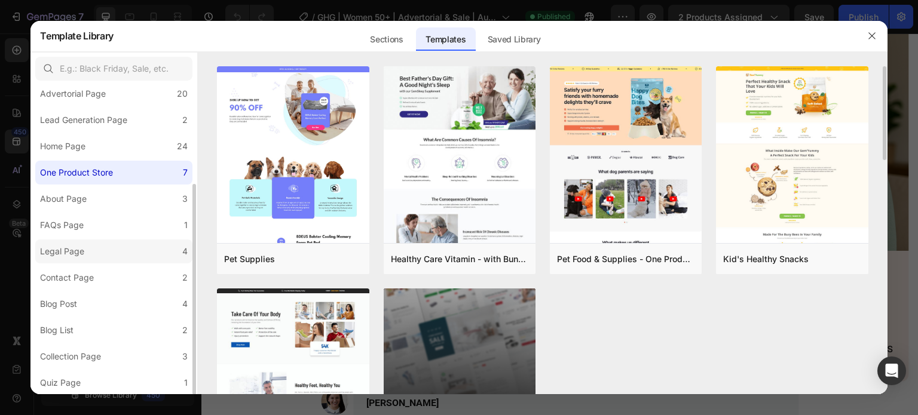
click at [126, 250] on label "Legal Page 4" at bounding box center [113, 252] width 157 height 24
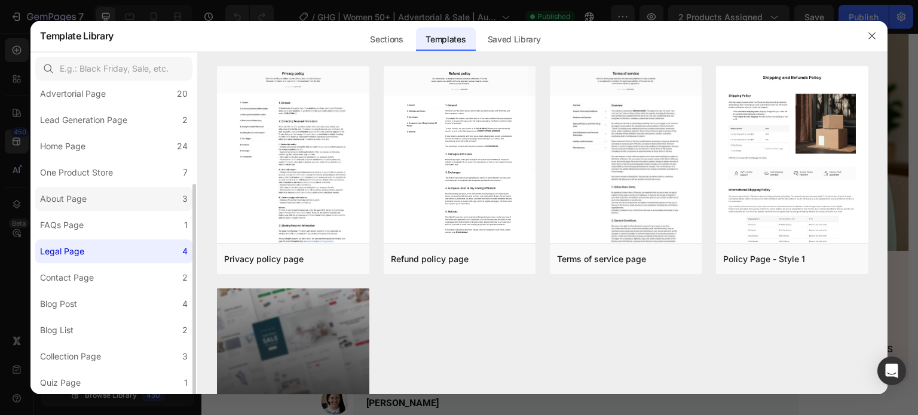
click at [124, 204] on label "About Page 3" at bounding box center [113, 199] width 157 height 24
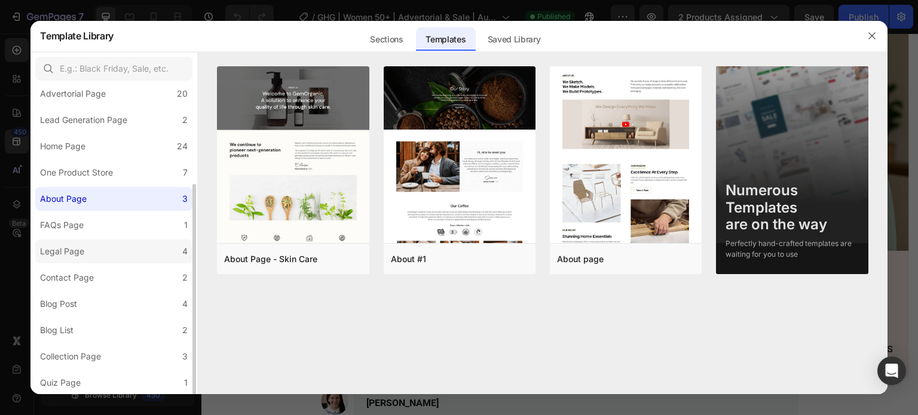
click at [134, 247] on label "Legal Page 4" at bounding box center [113, 252] width 157 height 24
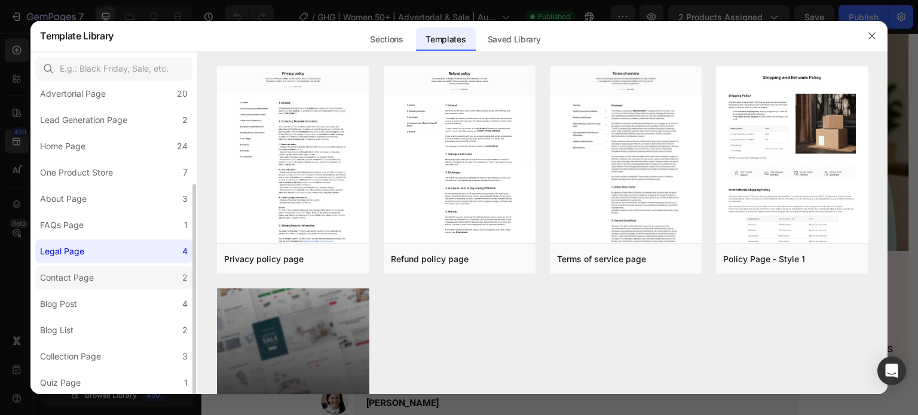
click at [140, 274] on label "Contact Page 2" at bounding box center [113, 278] width 157 height 24
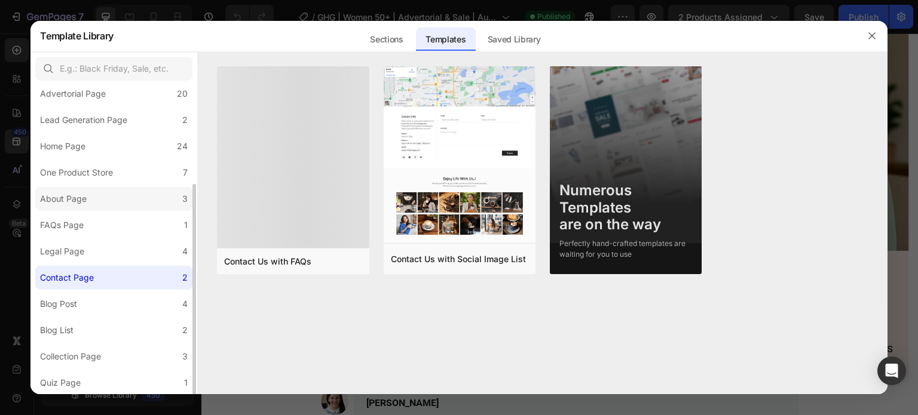
click at [134, 188] on label "About Page 3" at bounding box center [113, 199] width 157 height 24
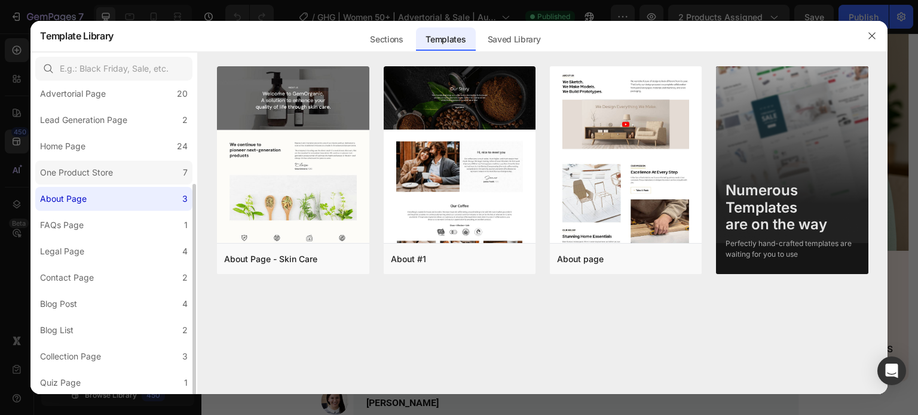
click at [136, 164] on label "One Product Store 7" at bounding box center [113, 173] width 157 height 24
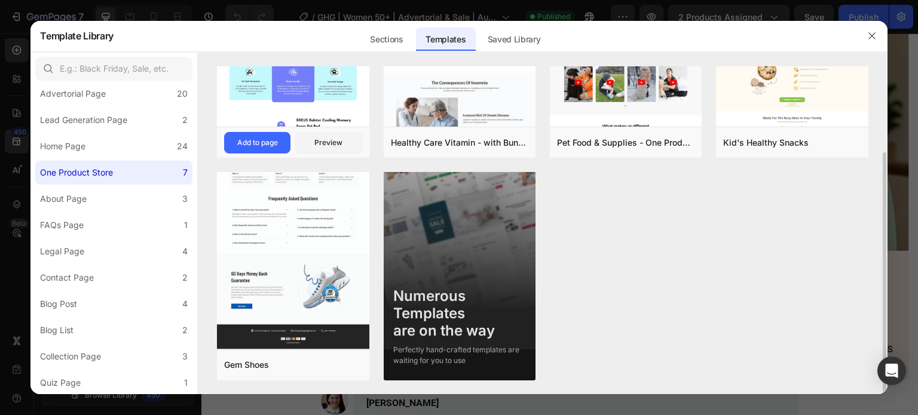
scroll to position [0, 0]
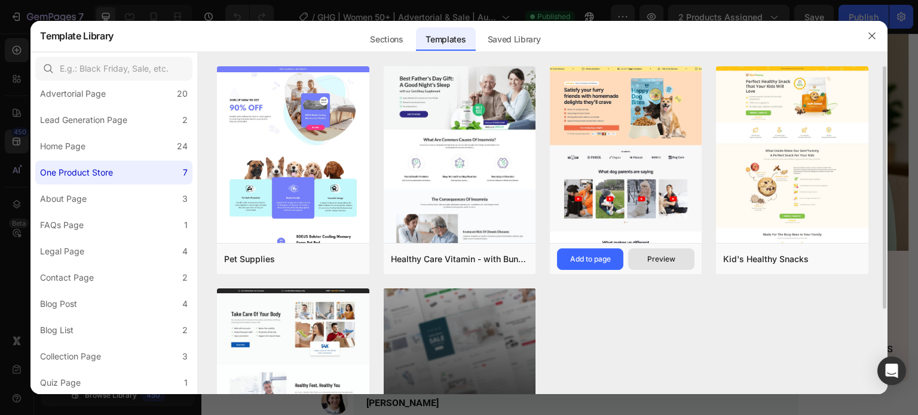
click at [663, 258] on div "Preview" at bounding box center [661, 259] width 28 height 11
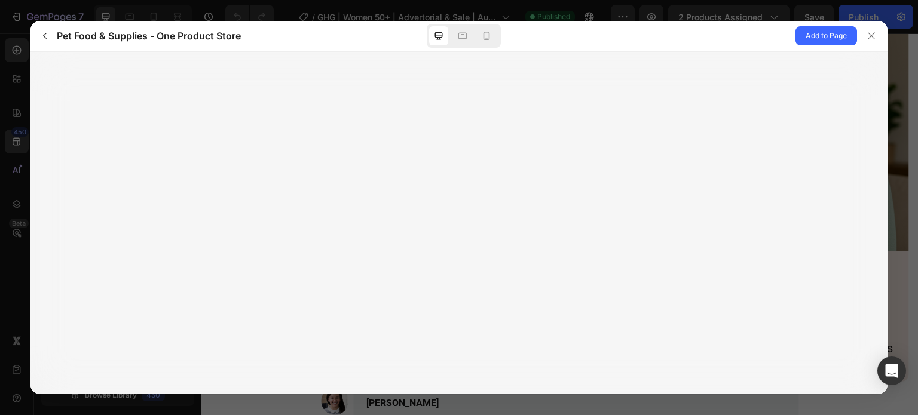
click at [390, 102] on div at bounding box center [458, 223] width 857 height 343
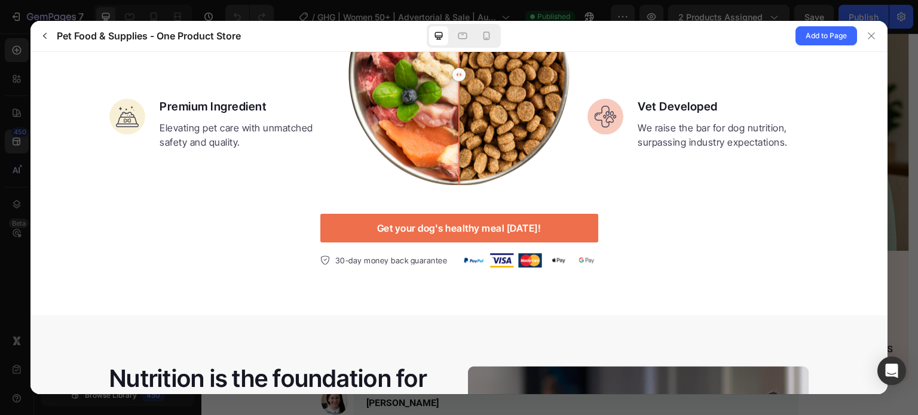
scroll to position [1076, 0]
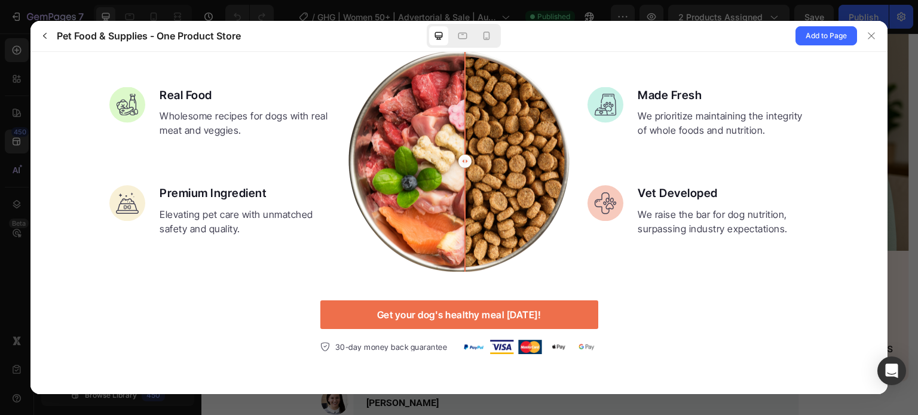
drag, startPoint x: 468, startPoint y: 163, endPoint x: 494, endPoint y: 165, distance: 25.8
click at [494, 165] on div at bounding box center [459, 160] width 221 height 221
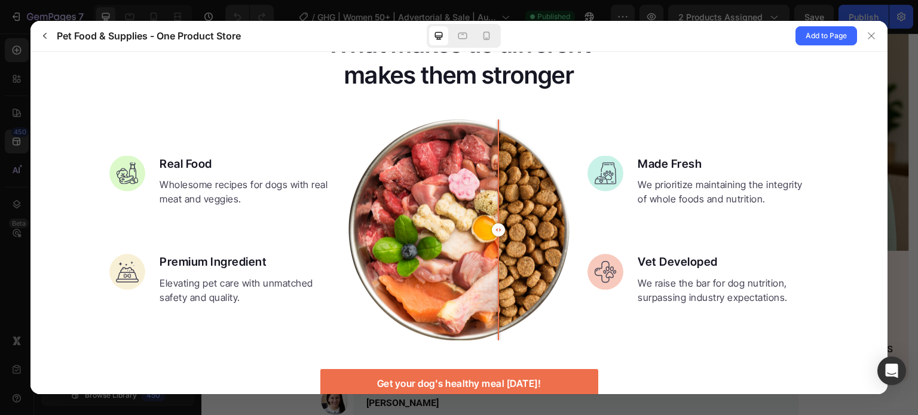
scroll to position [956, 0]
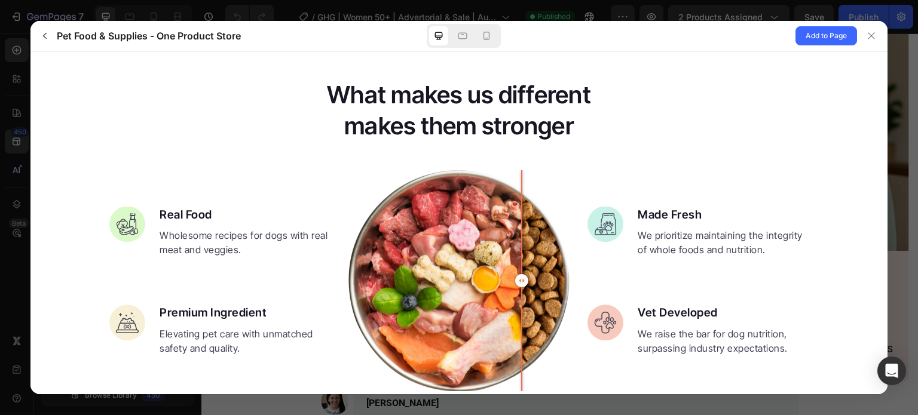
drag, startPoint x: 481, startPoint y: 258, endPoint x: 517, endPoint y: 261, distance: 35.9
click at [517, 261] on div at bounding box center [522, 280] width 24 height 221
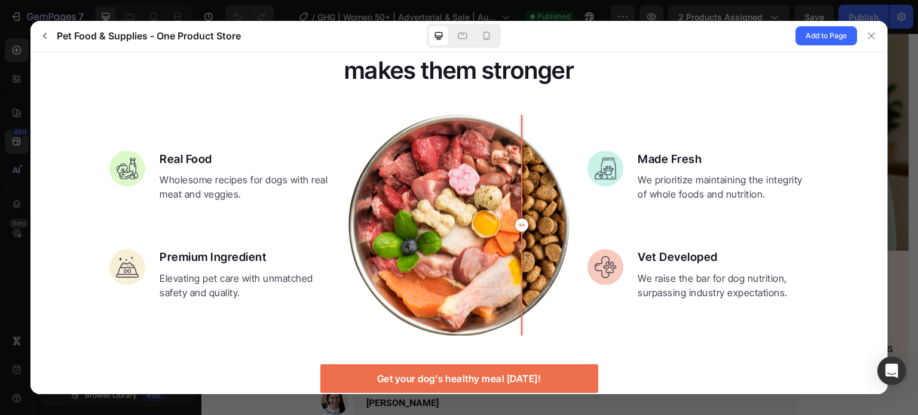
scroll to position [1076, 0]
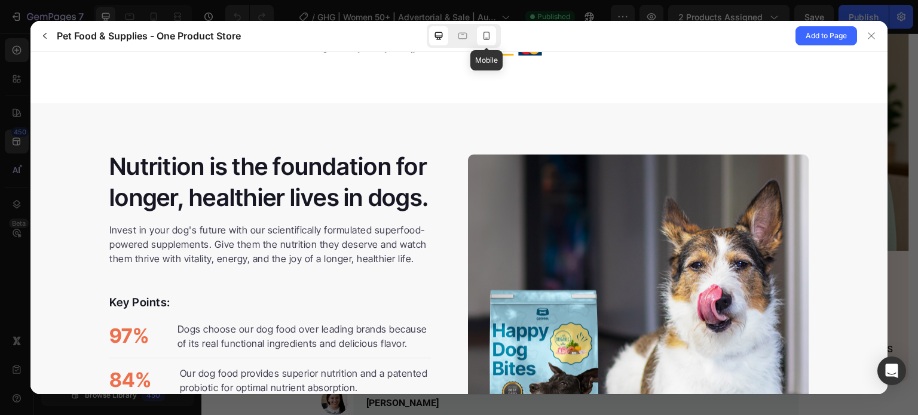
click at [492, 38] on icon at bounding box center [487, 36] width 12 height 12
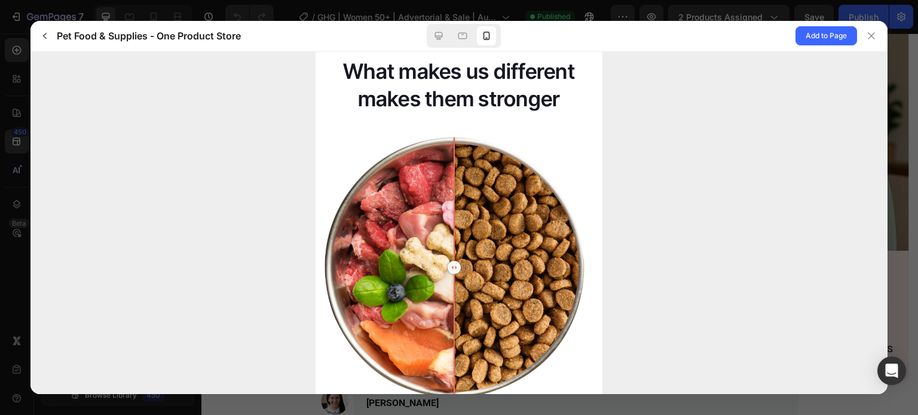
scroll to position [999, 0]
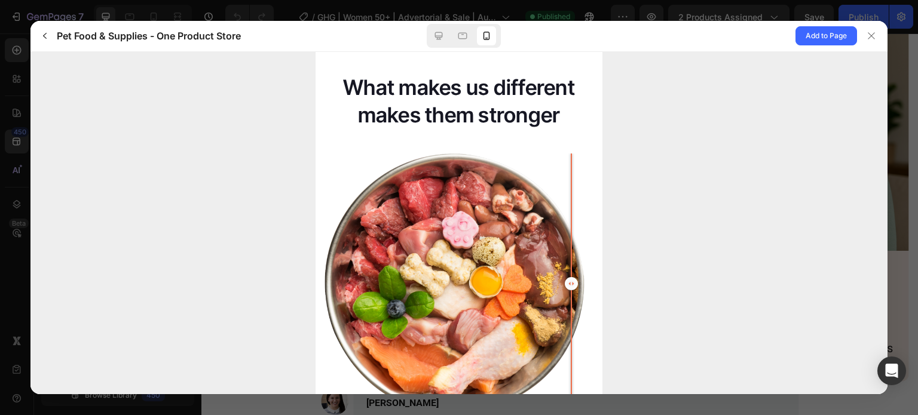
drag, startPoint x: 401, startPoint y: 274, endPoint x: 575, endPoint y: 279, distance: 174.6
click at [575, 279] on div at bounding box center [455, 283] width 260 height 260
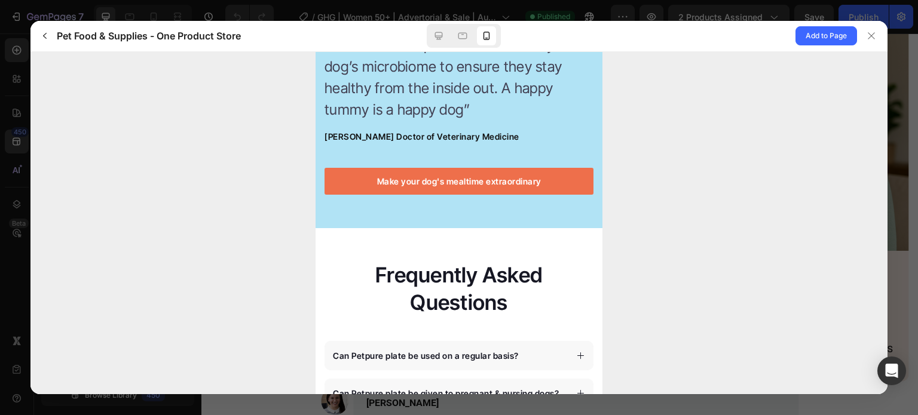
scroll to position [4643, 0]
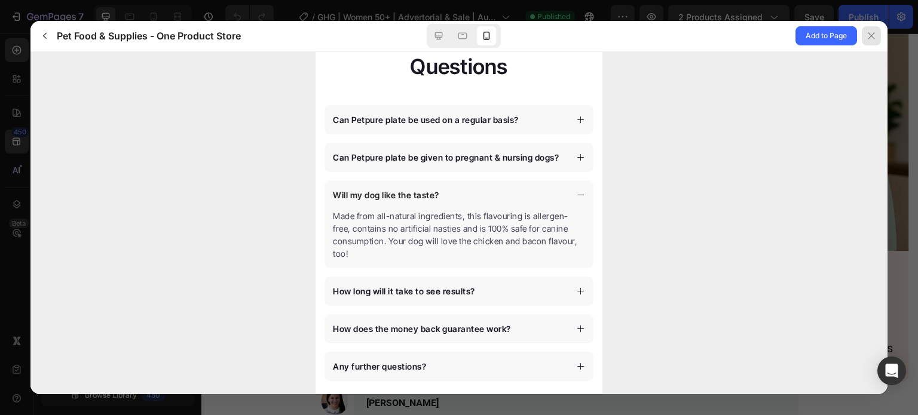
click at [872, 38] on icon at bounding box center [872, 36] width 10 height 10
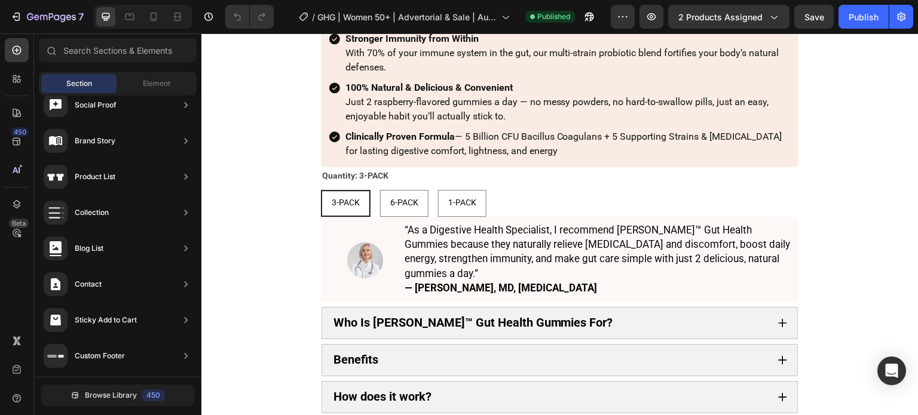
scroll to position [3118, 0]
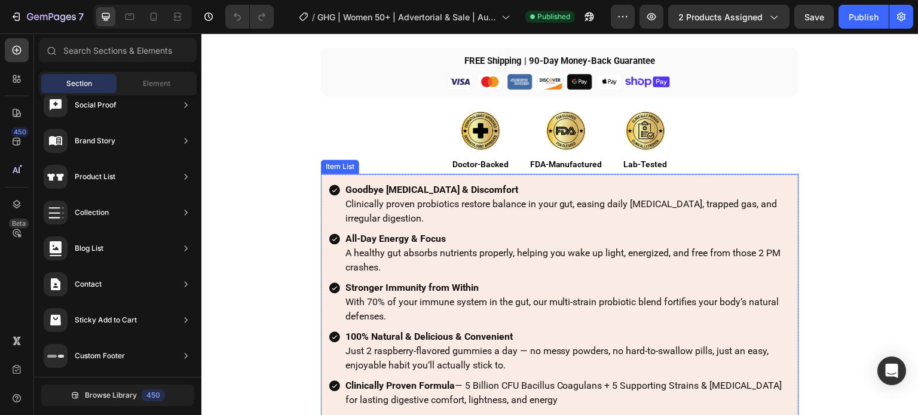
click at [470, 192] on strong "Goodbye Bloating & Discomfort" at bounding box center [432, 189] width 173 height 11
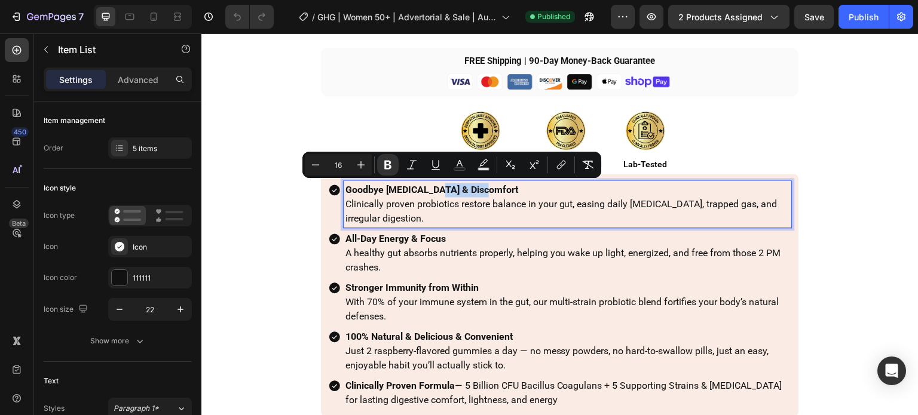
click at [499, 192] on p "Goodbye Bloating & Discomfort Clinically proven probiotics restore balance in y…" at bounding box center [568, 204] width 445 height 43
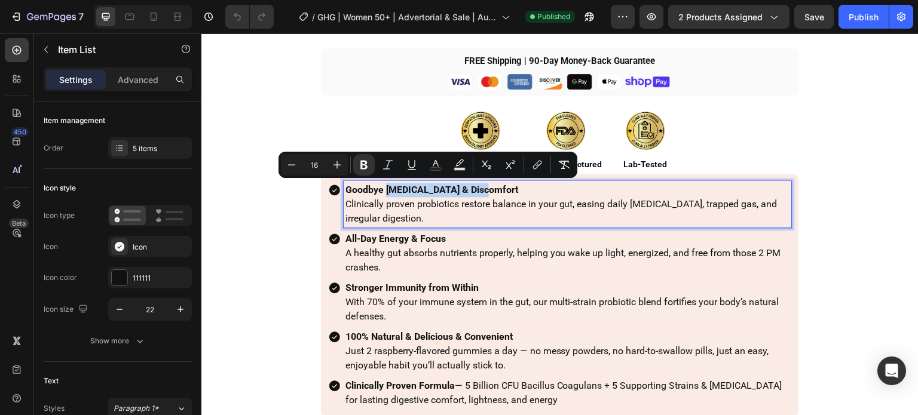
drag, startPoint x: 509, startPoint y: 192, endPoint x: 381, endPoint y: 193, distance: 128.5
click at [381, 193] on p "Goodbye Bloating & Discomfort Clinically proven probiotics restore balance in y…" at bounding box center [568, 204] width 445 height 43
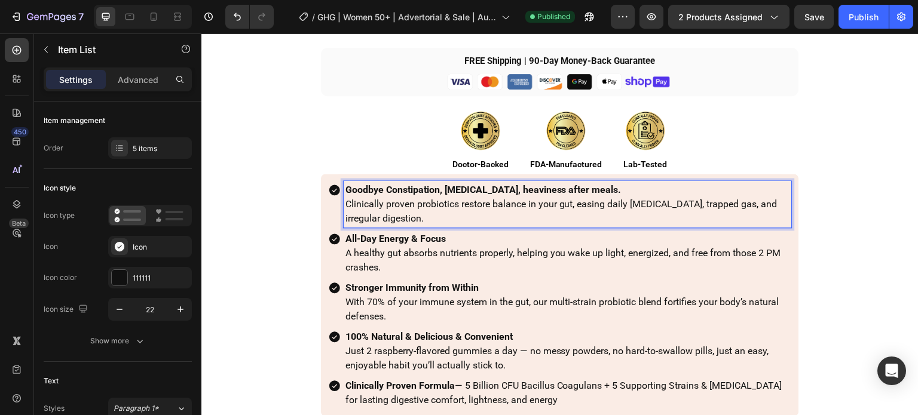
click at [375, 189] on strong "Goodbye Constipation, [MEDICAL_DATA], heaviness after meals." at bounding box center [484, 189] width 276 height 11
click at [383, 201] on p "Goodbye Constipation, bloating, heaviness after meals. Clinically proven probio…" at bounding box center [568, 204] width 445 height 43
click at [359, 188] on strong "Goodbye Constipation, [MEDICAL_DATA], heaviness after meals." at bounding box center [484, 189] width 276 height 11
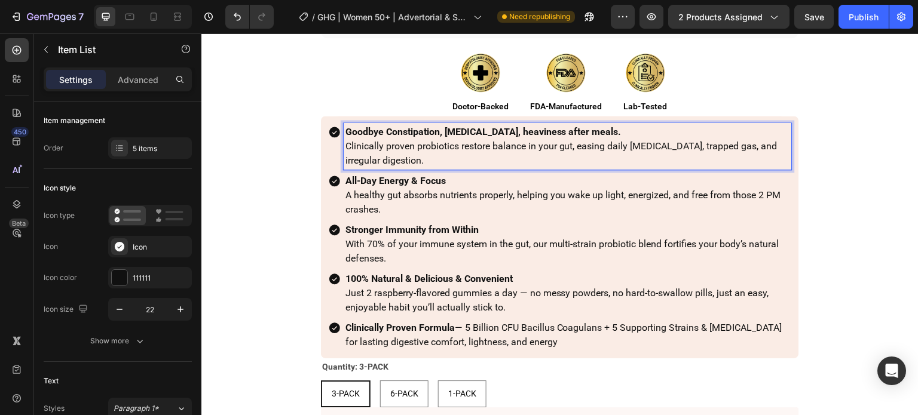
scroll to position [3238, 0]
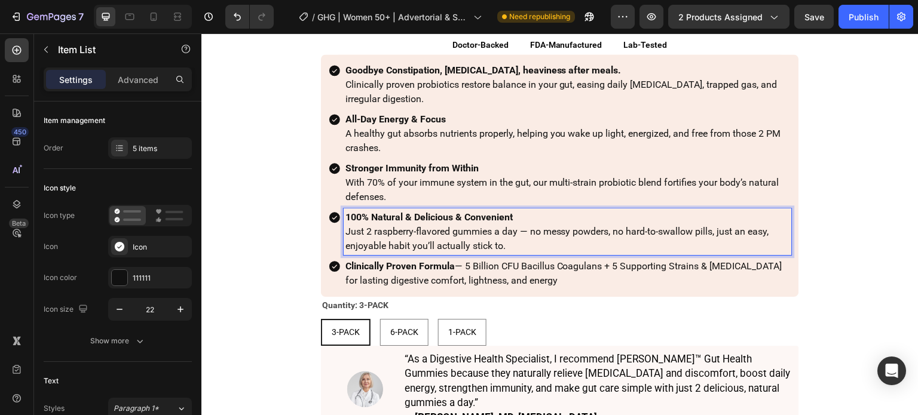
click at [426, 217] on strong "100% Natural & Delicious & Convenient" at bounding box center [429, 217] width 167 height 11
click at [533, 215] on p "100% Natural & Delicious & Convenient Just 2 raspberry-flavored gummies a day —…" at bounding box center [568, 231] width 445 height 43
click at [557, 244] on p "100% Natural & Delicious & Convenient Just 2 raspberry-flavored gummies a day —…" at bounding box center [568, 231] width 445 height 43
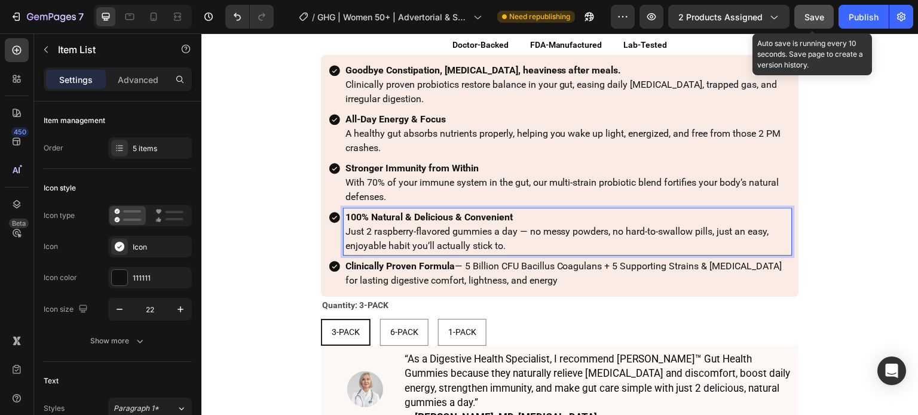
click at [801, 11] on button "Save" at bounding box center [813, 17] width 39 height 24
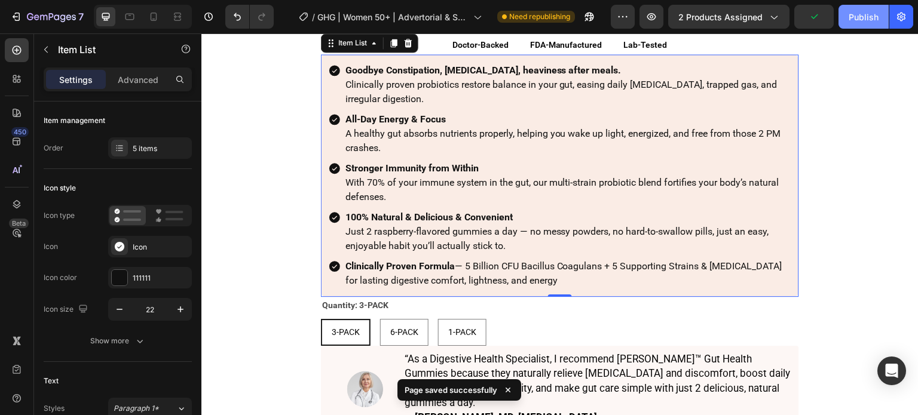
click at [858, 16] on div "Publish" at bounding box center [864, 17] width 30 height 13
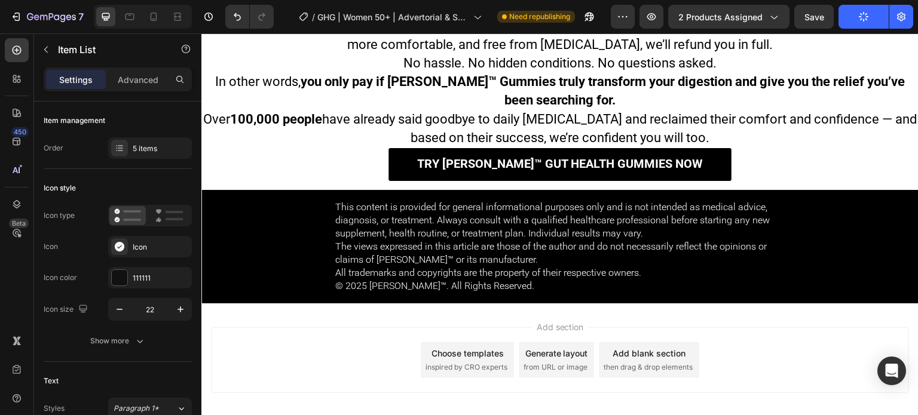
scroll to position [6942, 0]
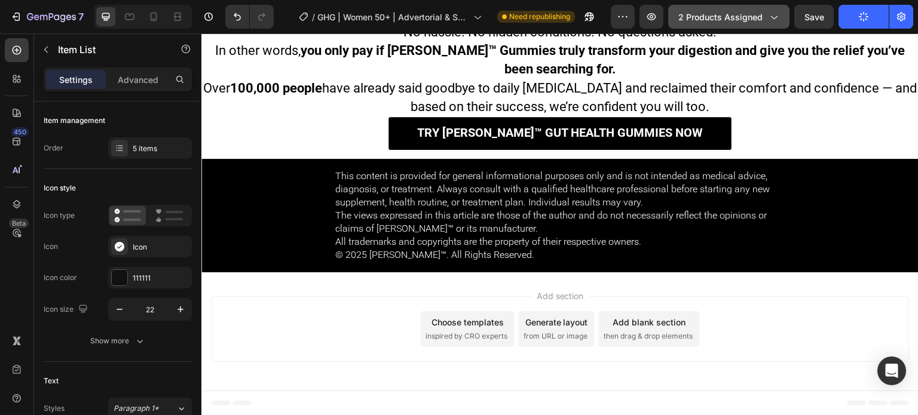
click at [748, 13] on span "2 products assigned" at bounding box center [721, 17] width 84 height 13
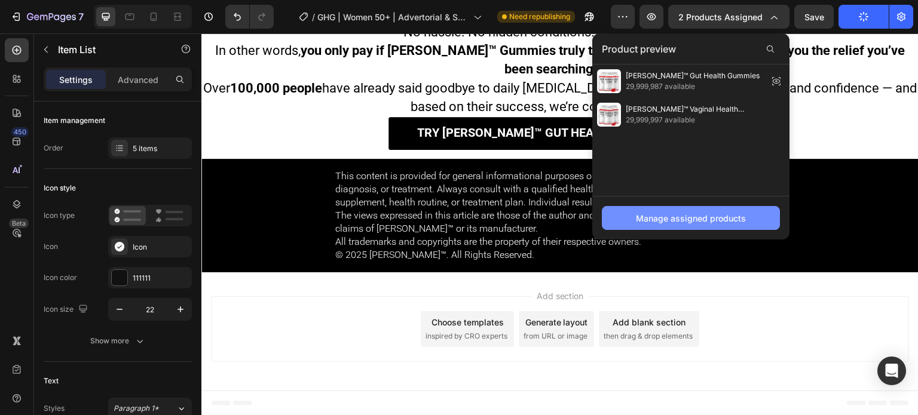
click at [710, 213] on div "Manage assigned products" at bounding box center [691, 218] width 110 height 13
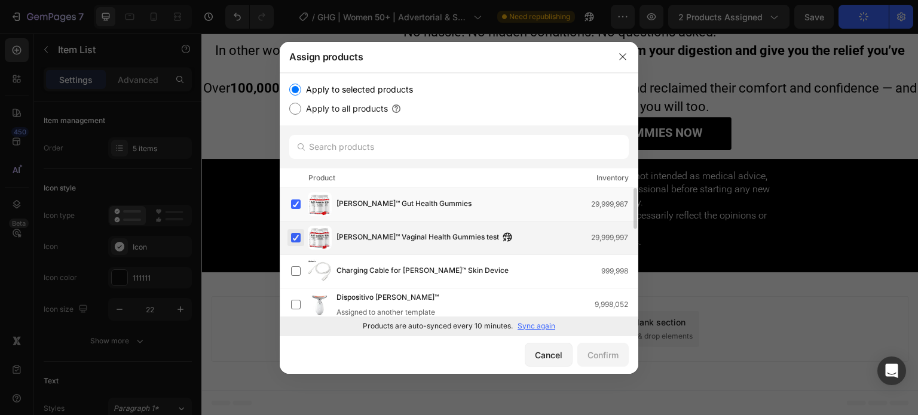
click at [299, 236] on label at bounding box center [296, 238] width 10 height 10
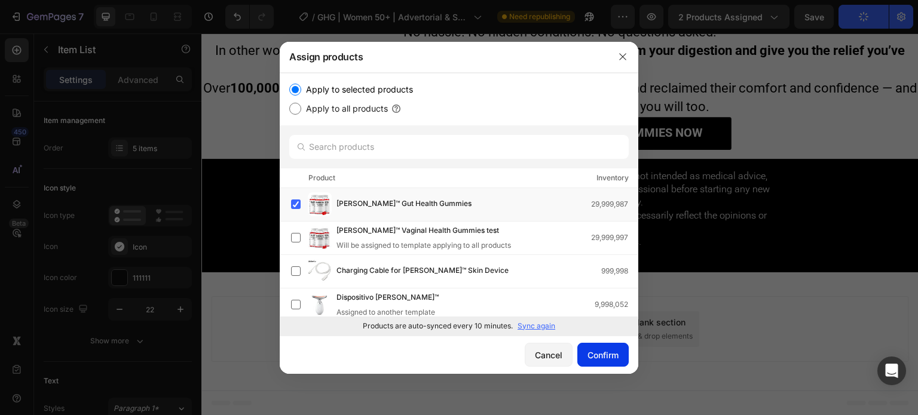
click at [603, 358] on div "Confirm" at bounding box center [603, 355] width 31 height 13
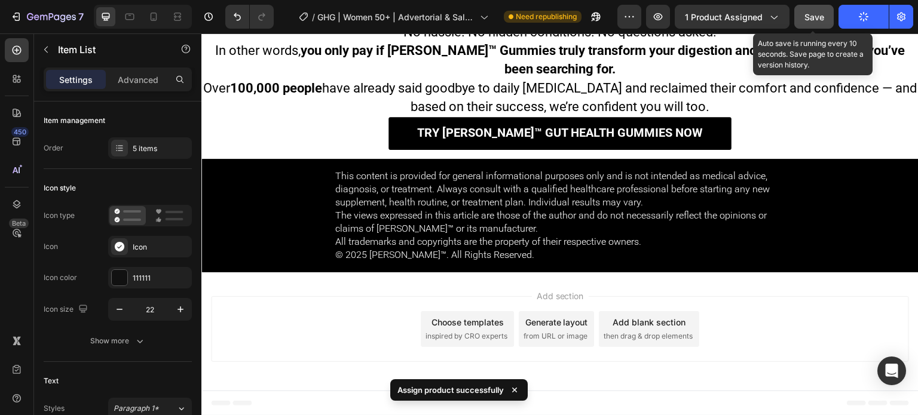
click at [802, 20] on button "Save" at bounding box center [813, 17] width 39 height 24
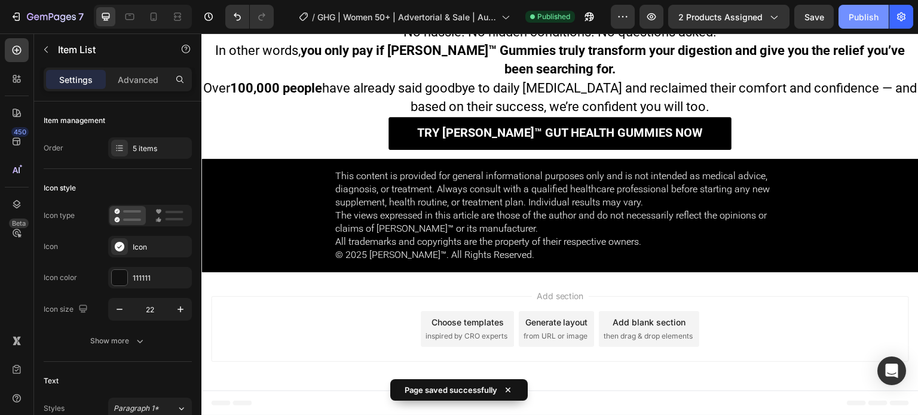
click at [851, 26] on button "Publish" at bounding box center [864, 17] width 50 height 24
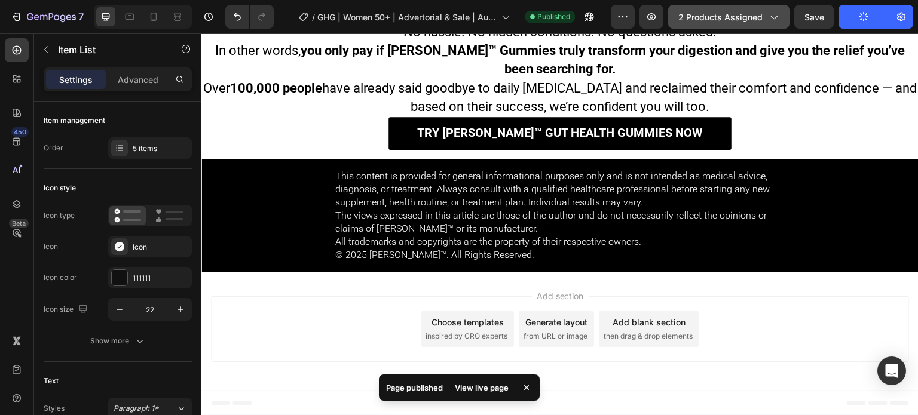
click at [752, 16] on span "2 products assigned" at bounding box center [721, 17] width 84 height 13
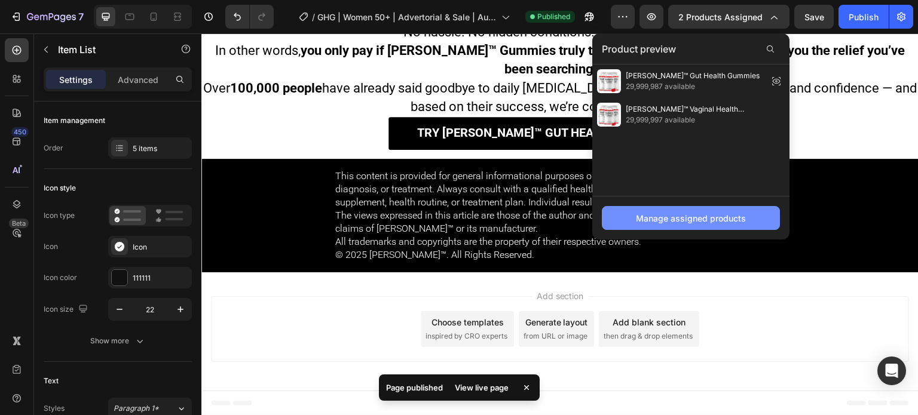
click at [725, 222] on div "Manage assigned products" at bounding box center [691, 218] width 110 height 13
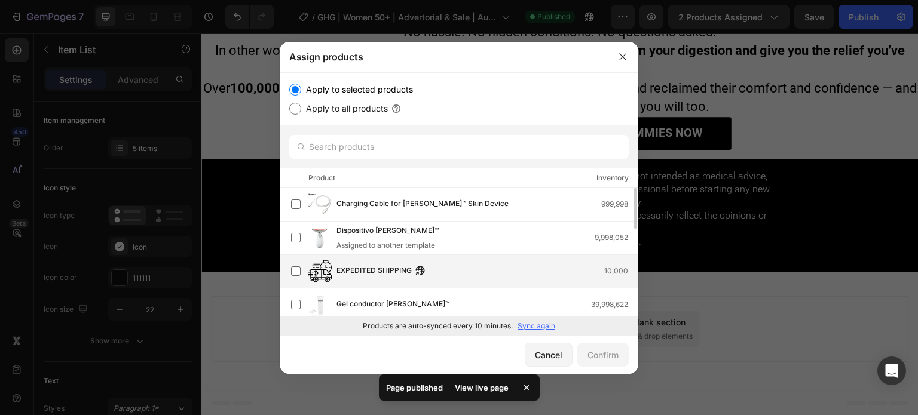
scroll to position [0, 0]
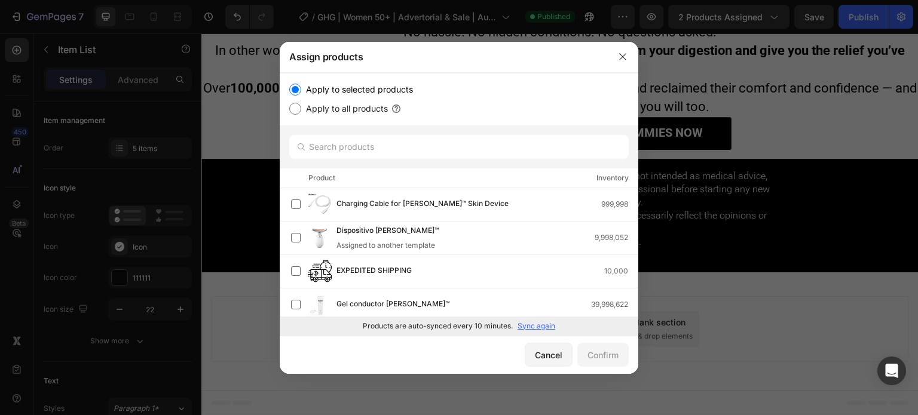
click at [634, 59] on div at bounding box center [622, 56] width 31 height 31
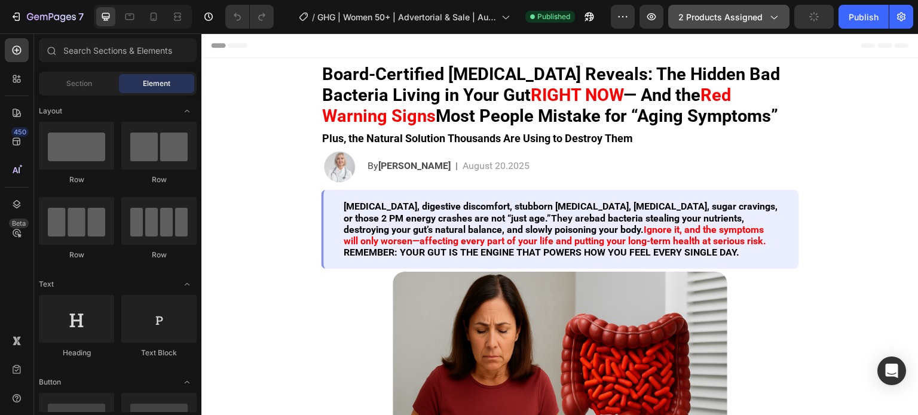
click at [751, 19] on span "2 products assigned" at bounding box center [721, 17] width 84 height 13
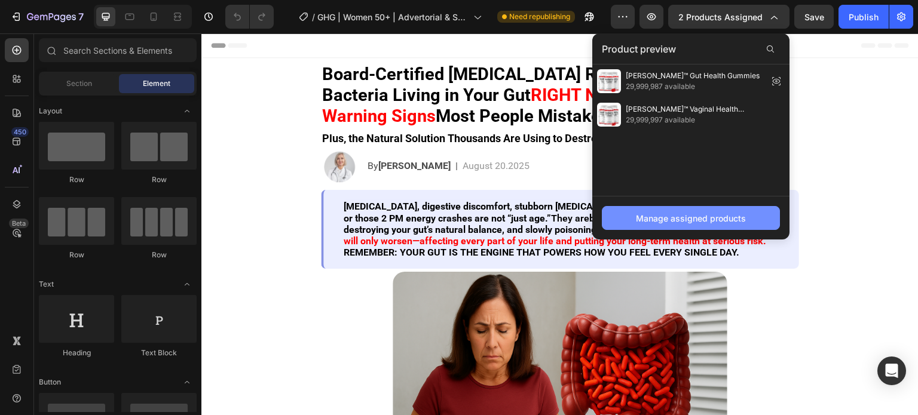
click at [710, 222] on div "Manage assigned products" at bounding box center [691, 218] width 110 height 13
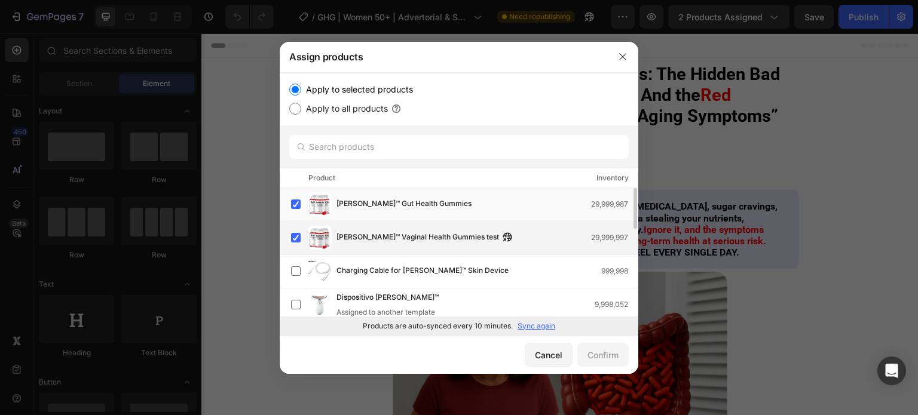
click at [358, 237] on span "[PERSON_NAME]™ Vaginal Health Gummies test" at bounding box center [418, 237] width 163 height 13
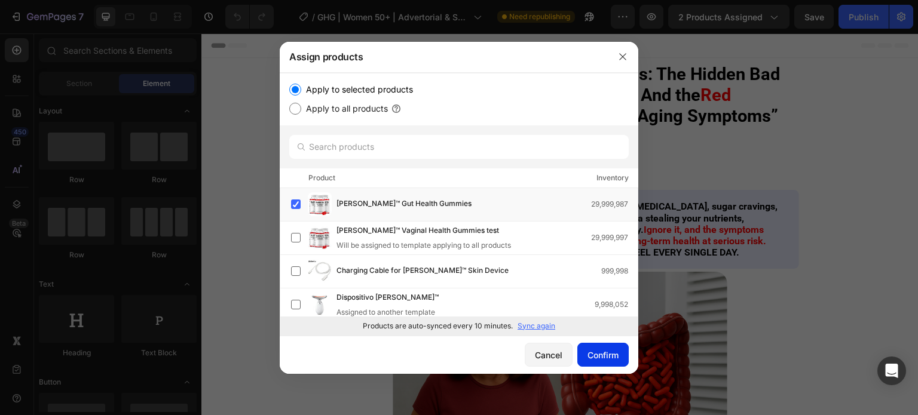
click at [607, 349] on div "Confirm" at bounding box center [603, 355] width 31 height 13
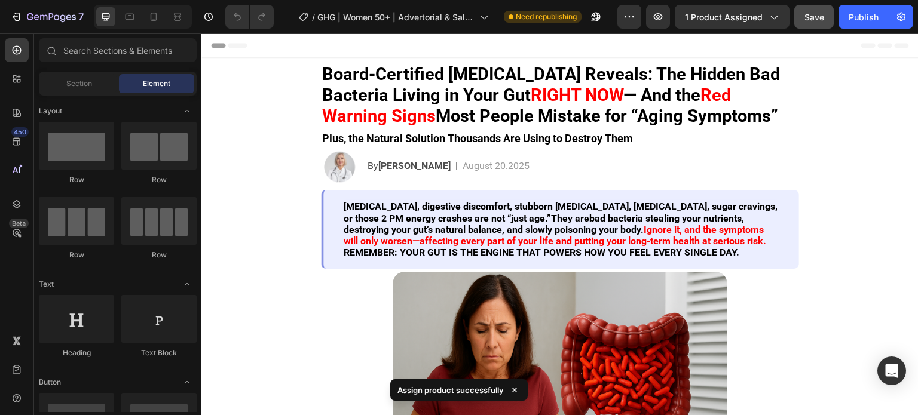
click at [809, 5] on button "Save" at bounding box center [813, 17] width 39 height 24
click at [858, 16] on div "Publish" at bounding box center [864, 17] width 30 height 13
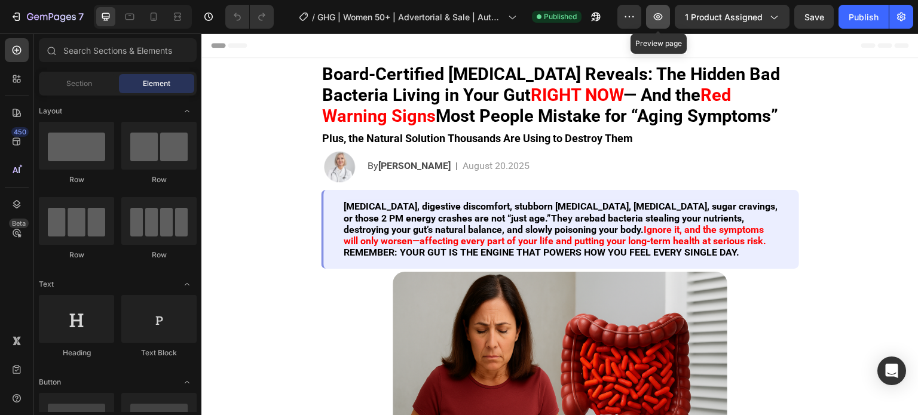
click at [667, 14] on button "button" at bounding box center [658, 17] width 24 height 24
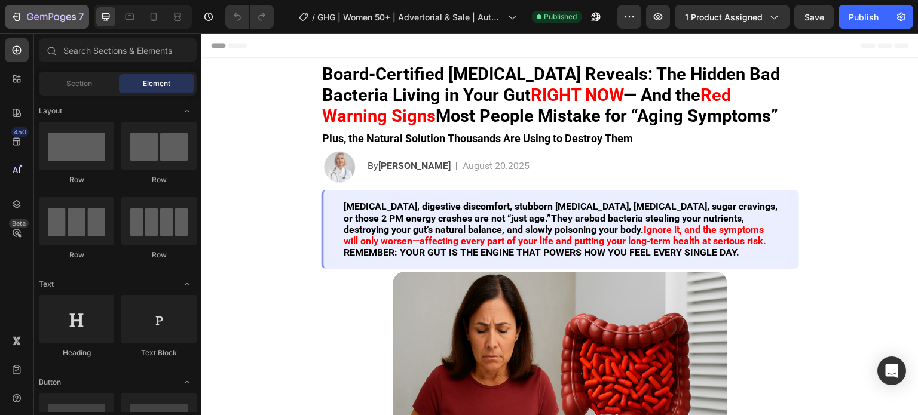
click at [20, 11] on icon "button" at bounding box center [16, 17] width 12 height 12
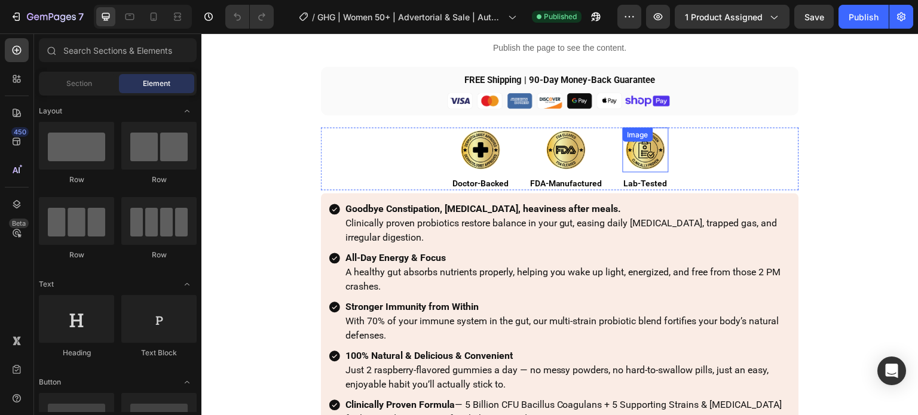
scroll to position [3049, 0]
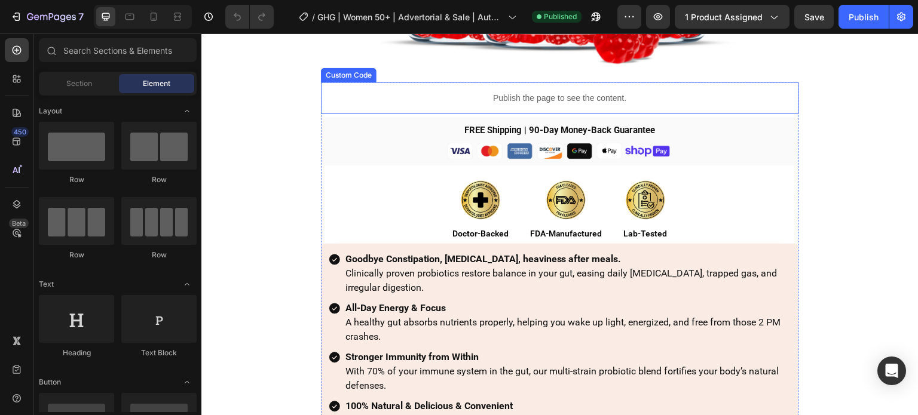
click at [725, 97] on p "Publish the page to see the content." at bounding box center [560, 97] width 478 height 13
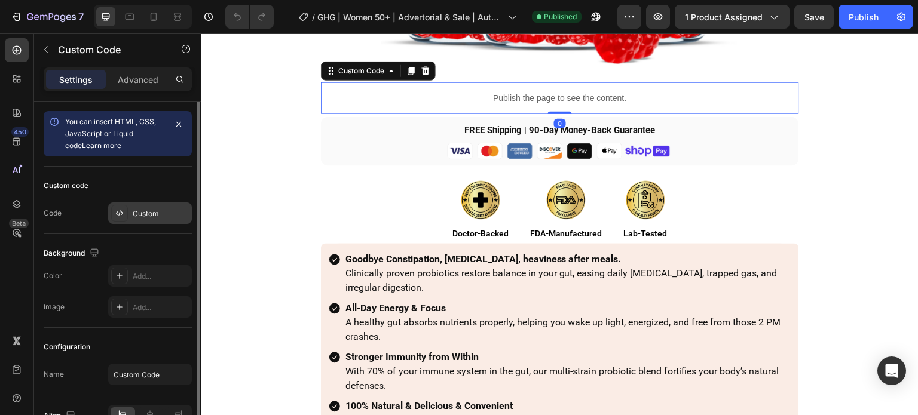
click at [135, 209] on div "Custom" at bounding box center [161, 214] width 56 height 11
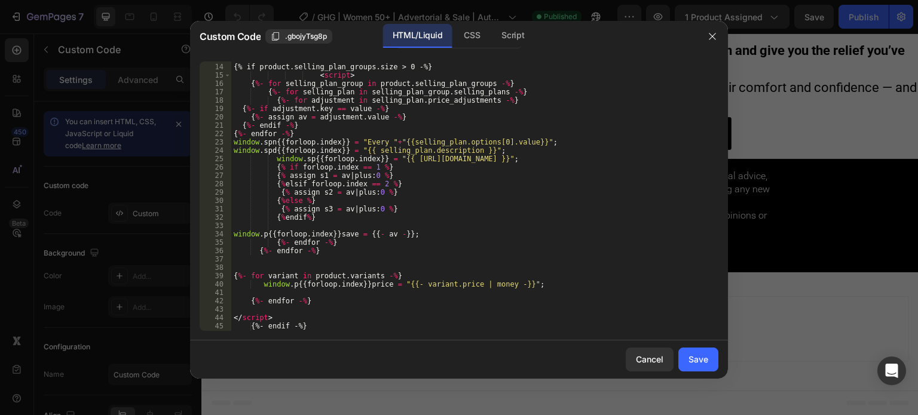
scroll to position [0, 0]
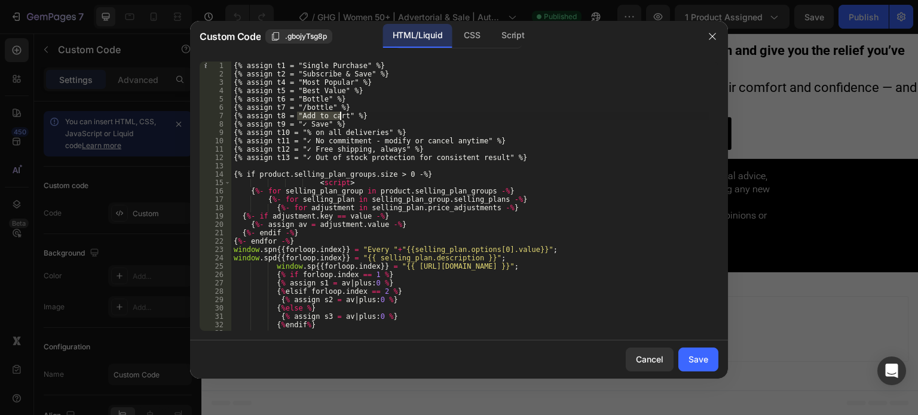
drag, startPoint x: 298, startPoint y: 115, endPoint x: 339, endPoint y: 115, distance: 41.3
click at [339, 115] on div "{% assign t1 = "Single Purchase" %} {% assign t2 = "Subscribe & Save" %} {% ass…" at bounding box center [470, 205] width 478 height 286
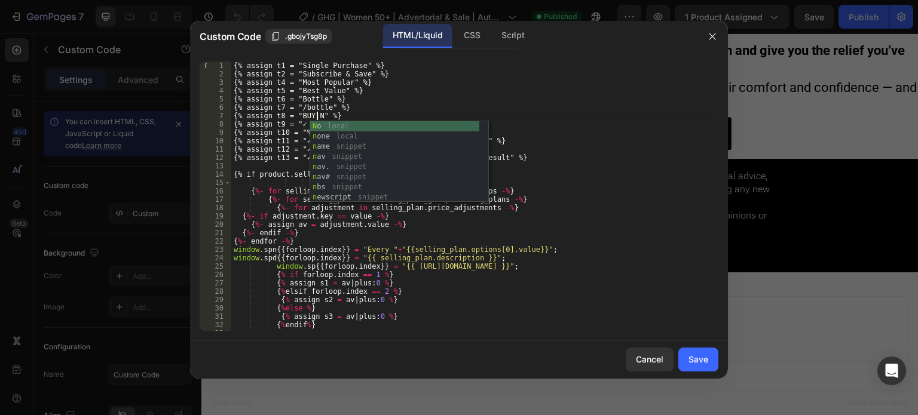
scroll to position [0, 7]
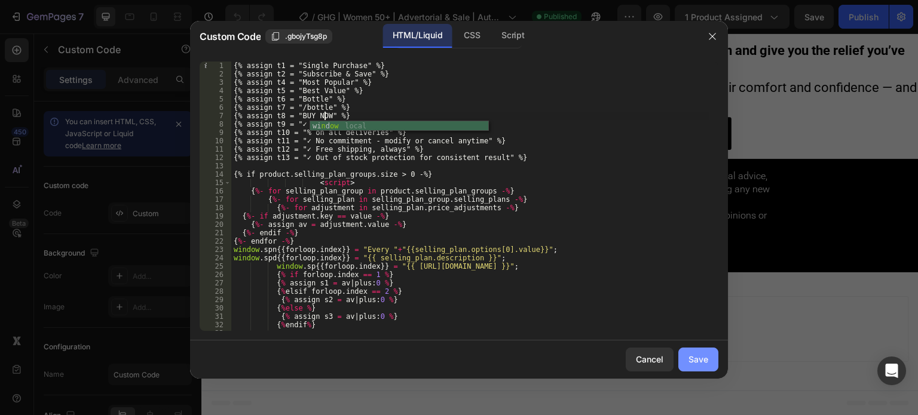
type textarea "{% assign t8 = "BUY NOW" %}"
click at [699, 360] on div "Save" at bounding box center [699, 359] width 20 height 13
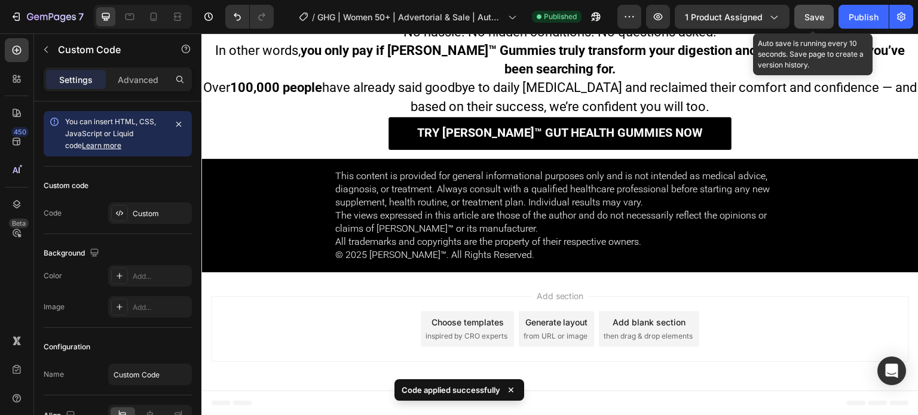
click at [831, 16] on button "Save" at bounding box center [813, 17] width 39 height 24
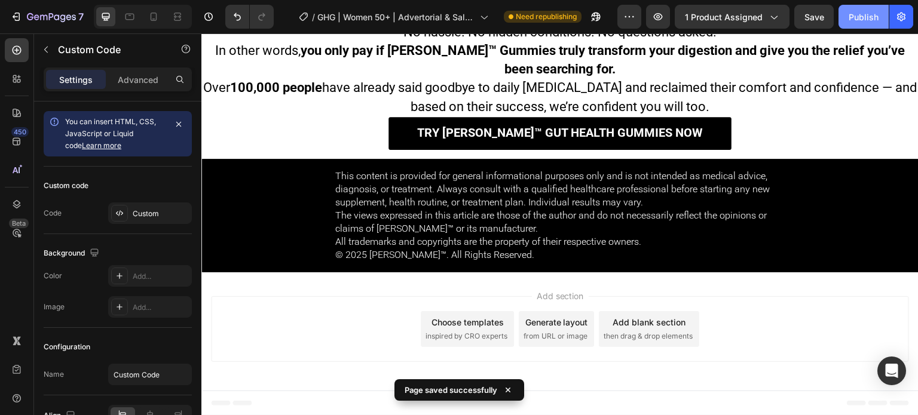
click at [857, 14] on div "Publish" at bounding box center [864, 17] width 30 height 13
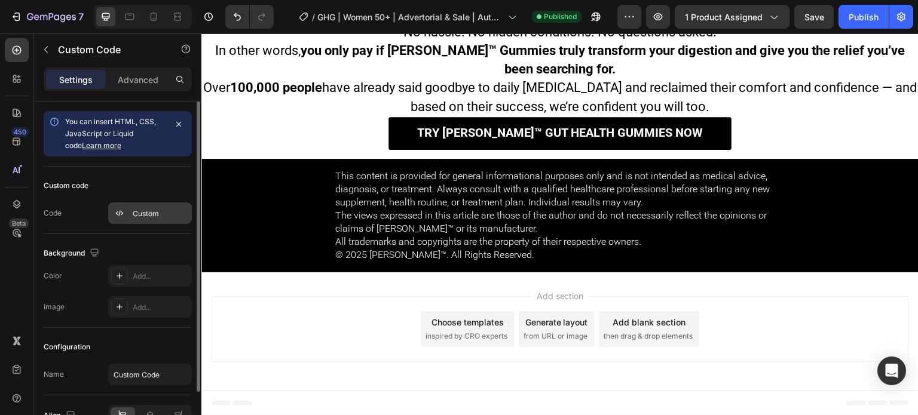
click at [142, 218] on div "Custom" at bounding box center [161, 214] width 56 height 11
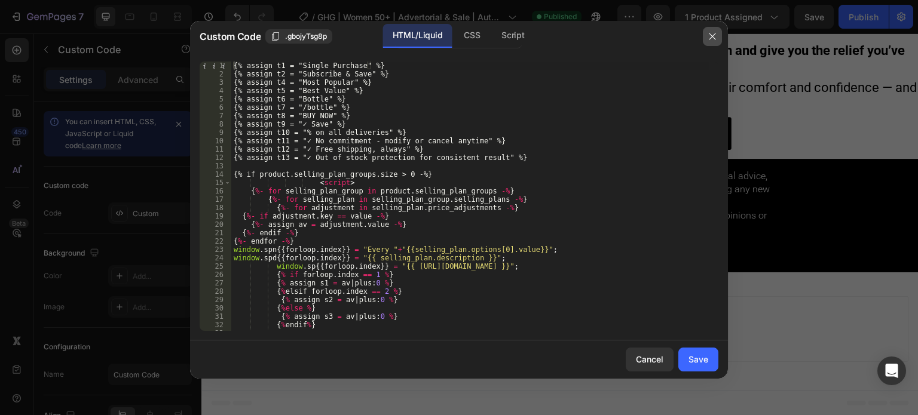
click at [713, 38] on icon "button" at bounding box center [713, 37] width 10 height 10
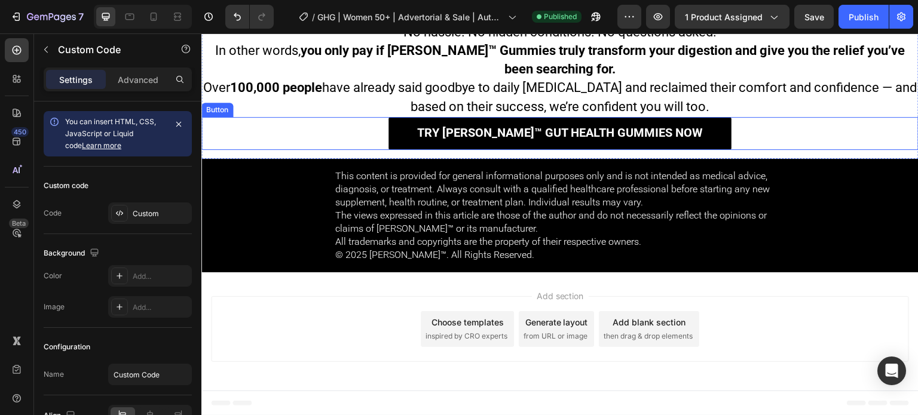
click at [795, 142] on div "Try [PERSON_NAME]™ Gut Health Gummies Now Button" at bounding box center [559, 133] width 717 height 33
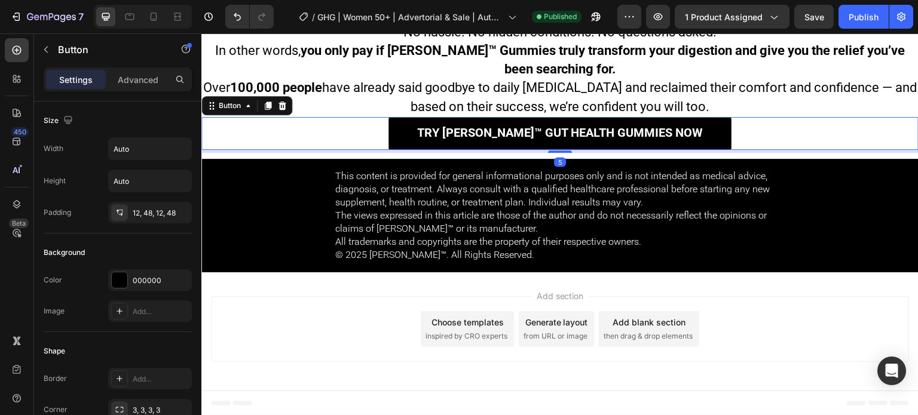
click at [266, 112] on div at bounding box center [268, 106] width 14 height 14
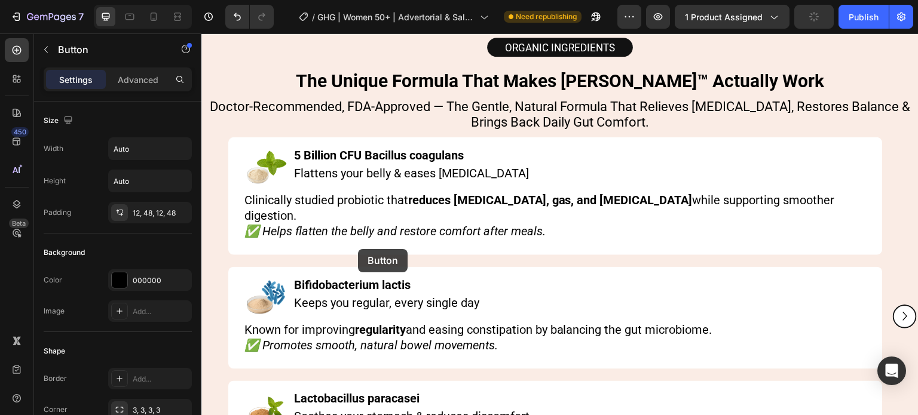
scroll to position [4866, 0]
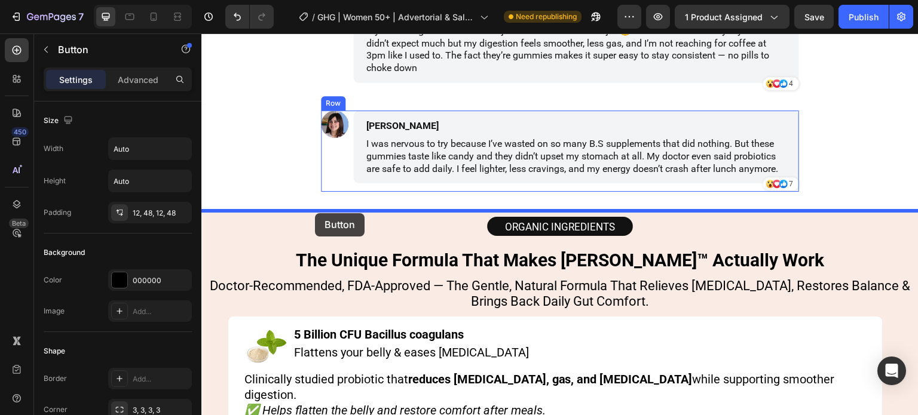
drag, startPoint x: 224, startPoint y: 148, endPoint x: 315, endPoint y: 213, distance: 112.2
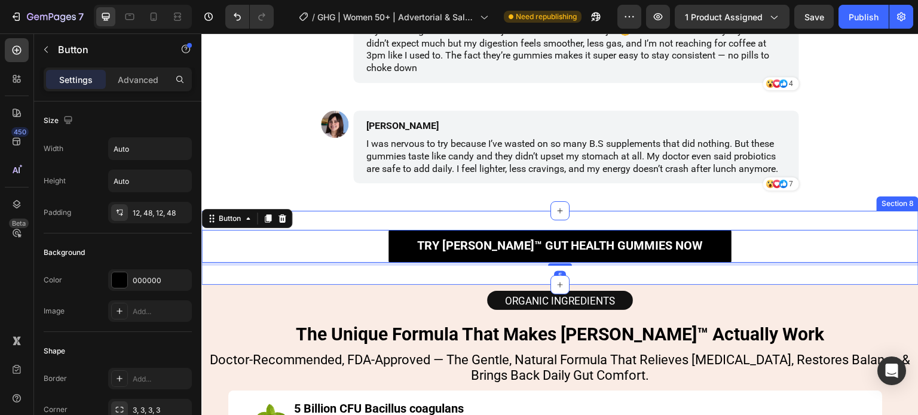
click at [364, 216] on div "Try [PERSON_NAME]™ Gut Health Gummies Now Button 5 Section 8" at bounding box center [559, 248] width 717 height 74
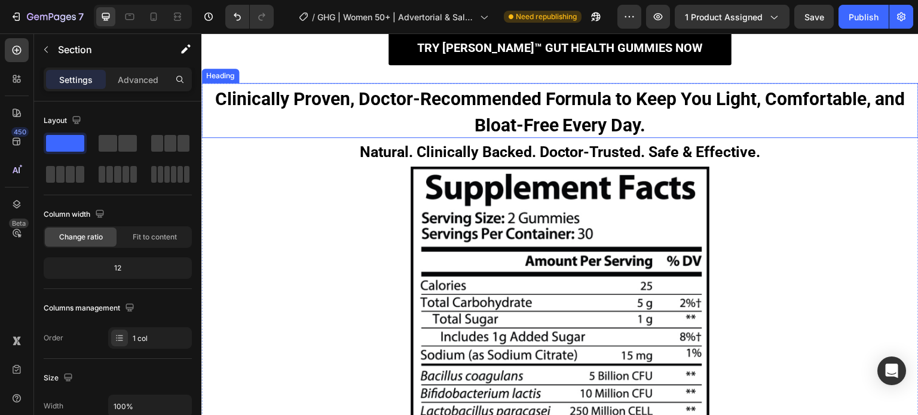
scroll to position [5464, 0]
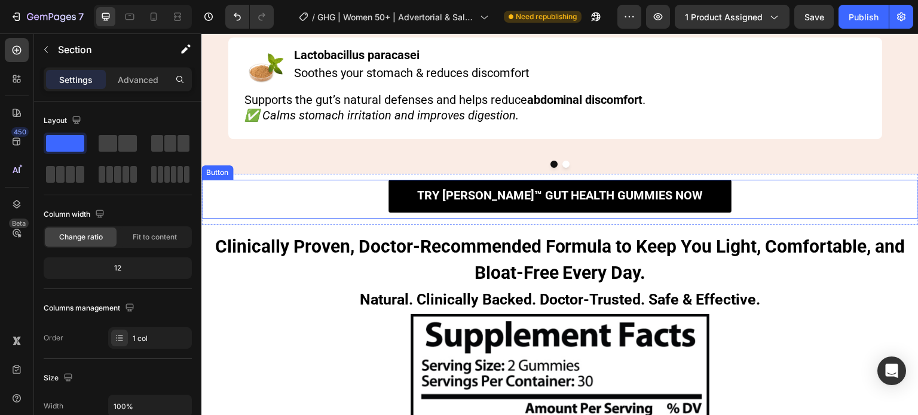
click at [783, 180] on div "Try [PERSON_NAME]™ Gut Health Gummies Now Button" at bounding box center [559, 199] width 717 height 39
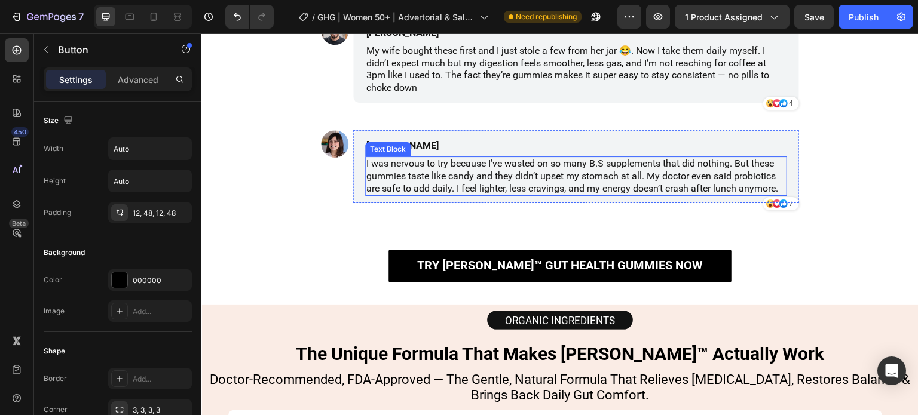
scroll to position [4806, 0]
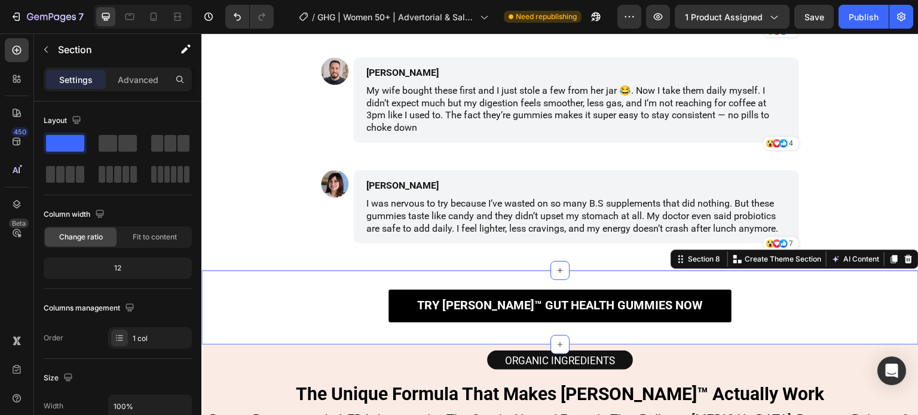
click at [814, 276] on div "Try [PERSON_NAME]™ Gut Health Gummies Now Button Section 8 You can create reusa…" at bounding box center [559, 308] width 717 height 74
click at [151, 80] on p "Advanced" at bounding box center [138, 80] width 41 height 13
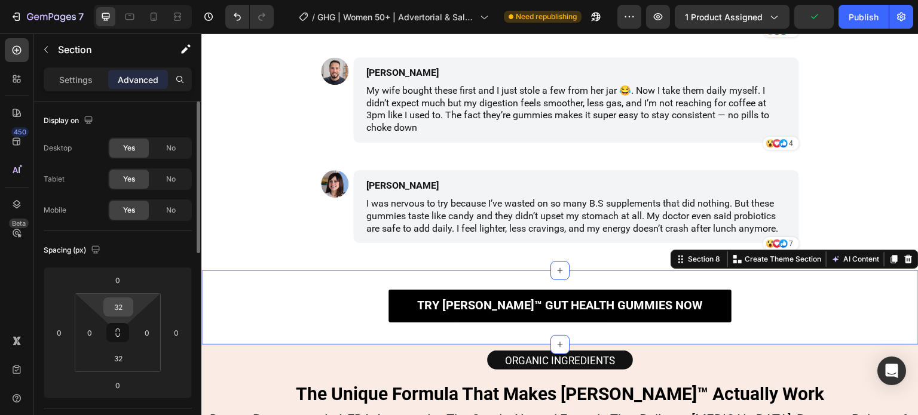
click at [125, 302] on input "32" at bounding box center [118, 307] width 24 height 18
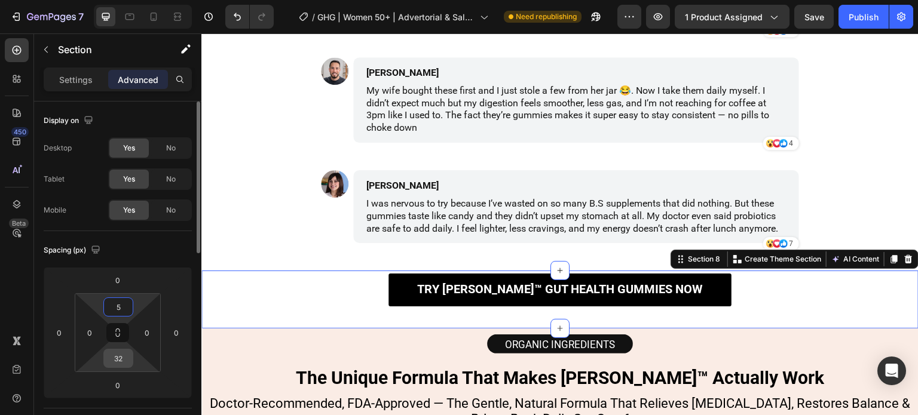
type input "5"
click at [129, 363] on input "32" at bounding box center [118, 359] width 24 height 18
type input "5"
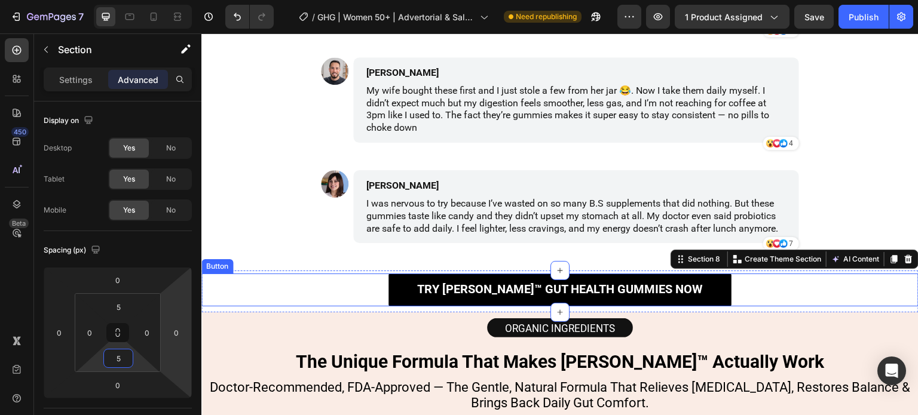
click at [802, 282] on div "Try [PERSON_NAME]™ Gut Health Gummies Now Button" at bounding box center [559, 290] width 717 height 33
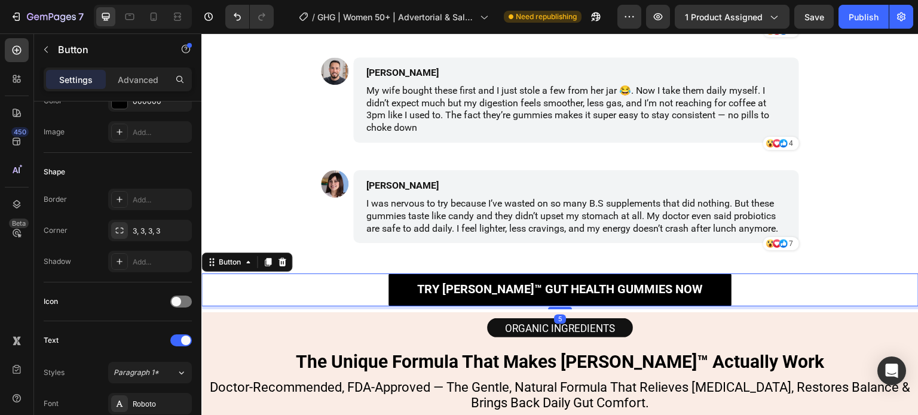
scroll to position [359, 0]
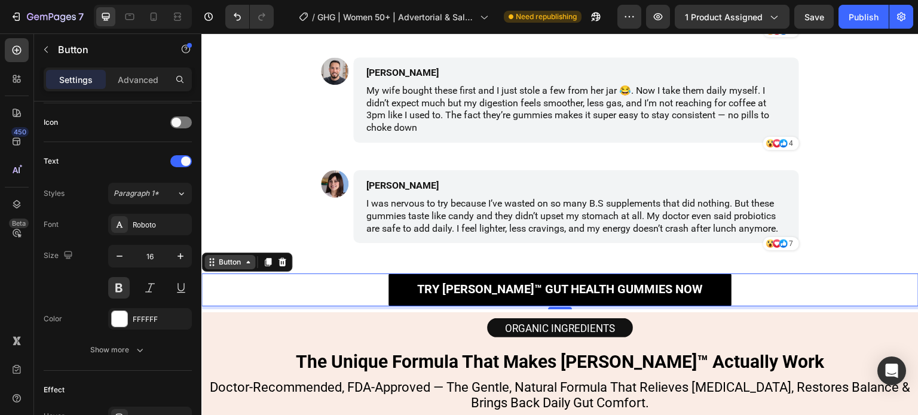
click at [255, 265] on div "Button" at bounding box center [229, 262] width 51 height 14
click at [149, 66] on div "Button" at bounding box center [102, 50] width 136 height 34
click at [145, 78] on p "Advanced" at bounding box center [138, 80] width 41 height 13
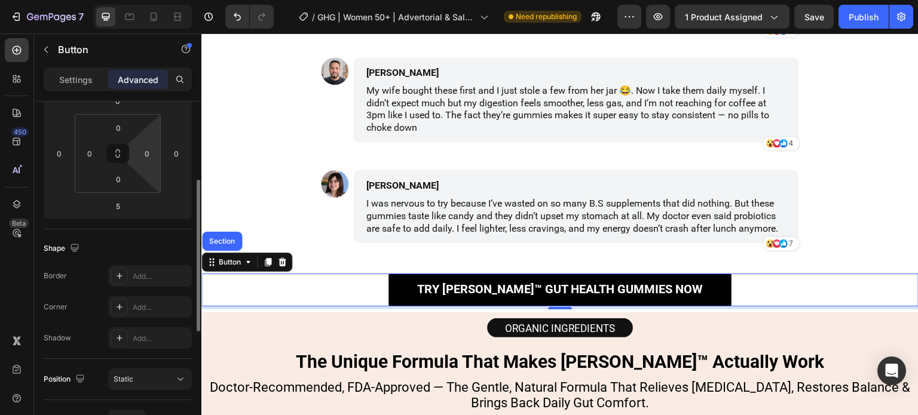
scroll to position [299, 0]
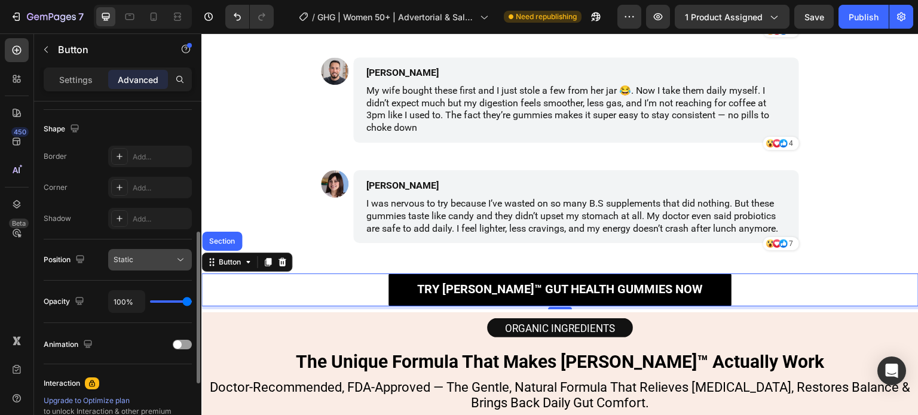
click at [137, 259] on div "Static" at bounding box center [144, 260] width 61 height 11
click at [77, 252] on div at bounding box center [80, 260] width 14 height 16
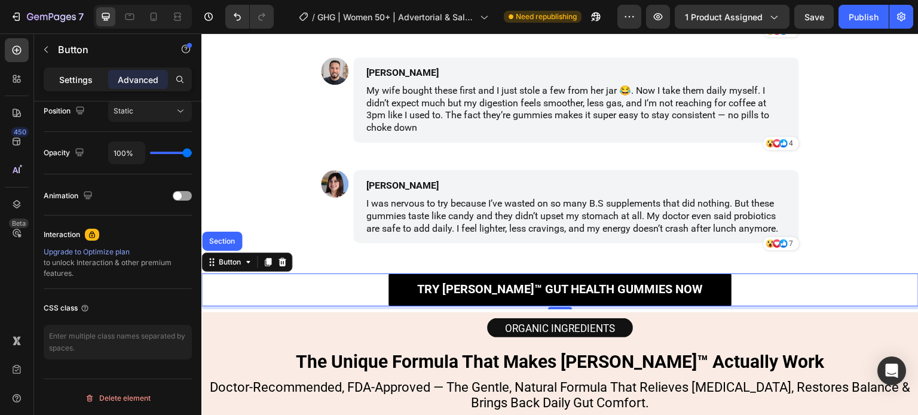
click at [93, 79] on div "Settings" at bounding box center [76, 79] width 60 height 19
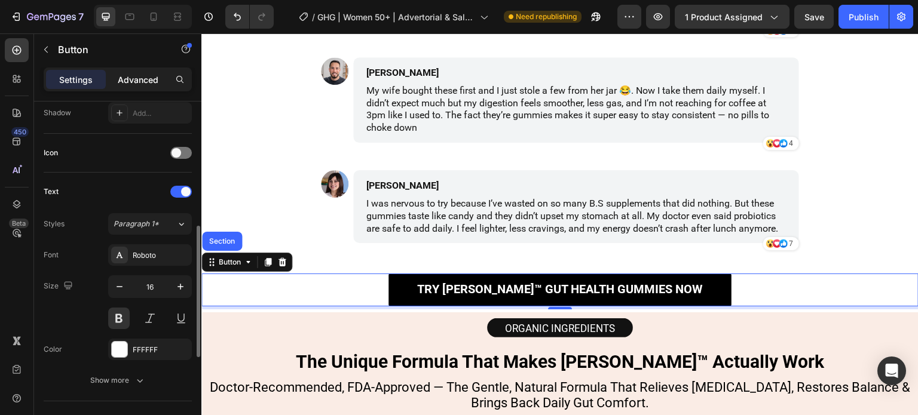
click at [139, 74] on p "Advanced" at bounding box center [138, 80] width 41 height 13
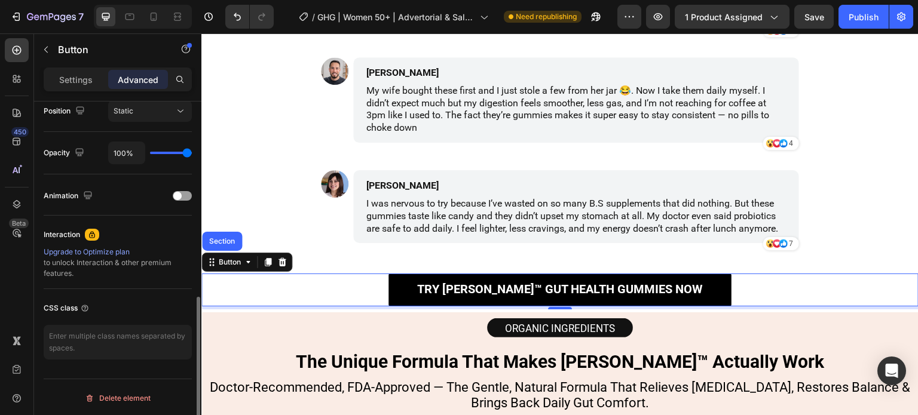
click at [81, 91] on div "Settings Advanced" at bounding box center [118, 80] width 148 height 24
click at [84, 74] on p "Settings" at bounding box center [75, 80] width 33 height 13
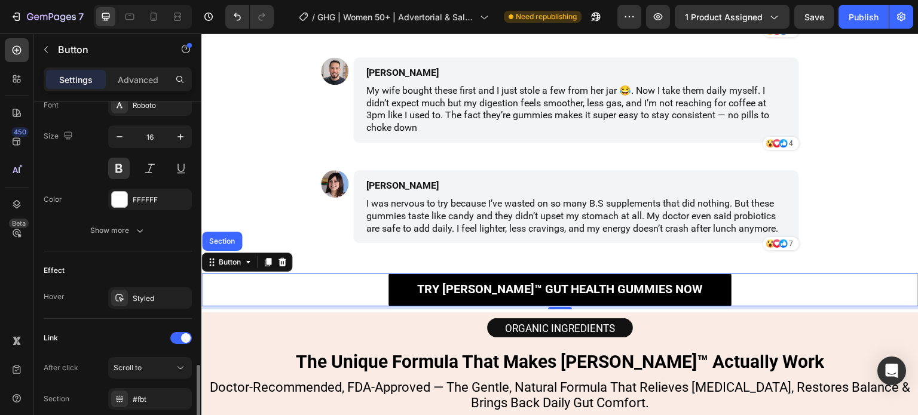
scroll to position [569, 0]
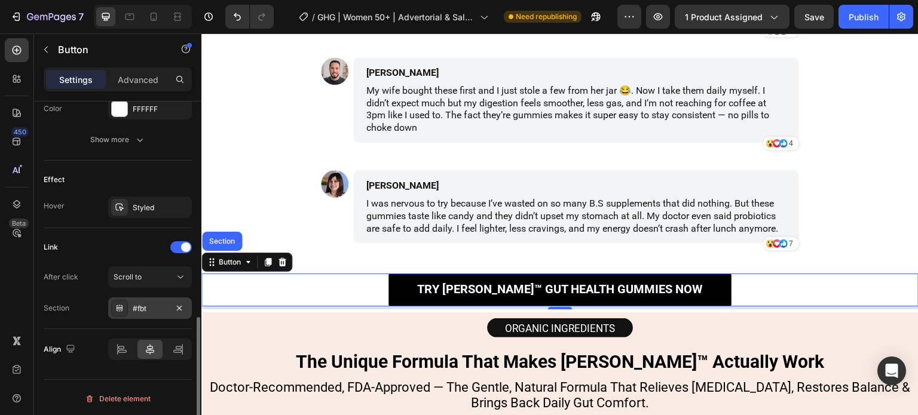
click at [162, 305] on div "#fbt" at bounding box center [150, 309] width 35 height 11
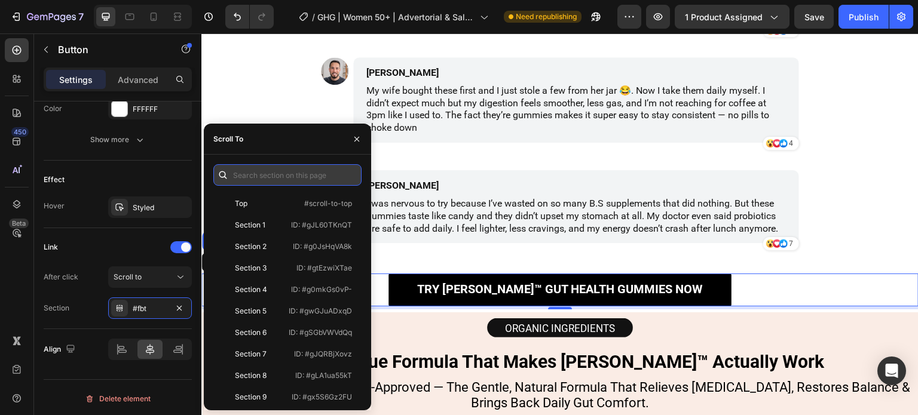
click at [296, 178] on input "text" at bounding box center [287, 175] width 148 height 22
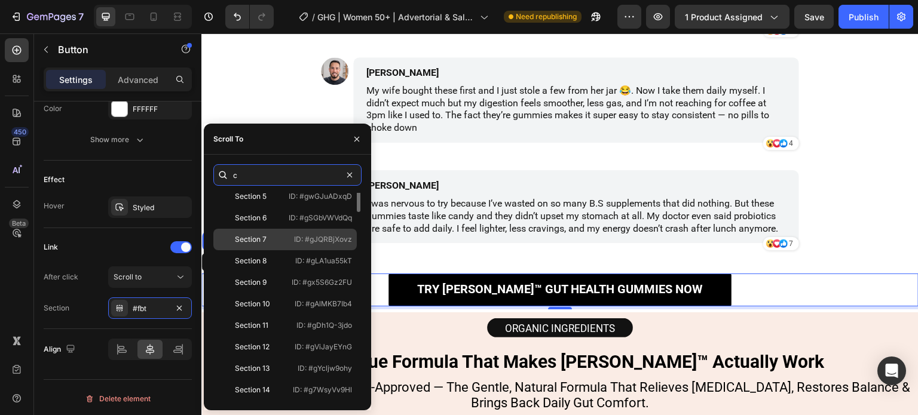
scroll to position [0, 0]
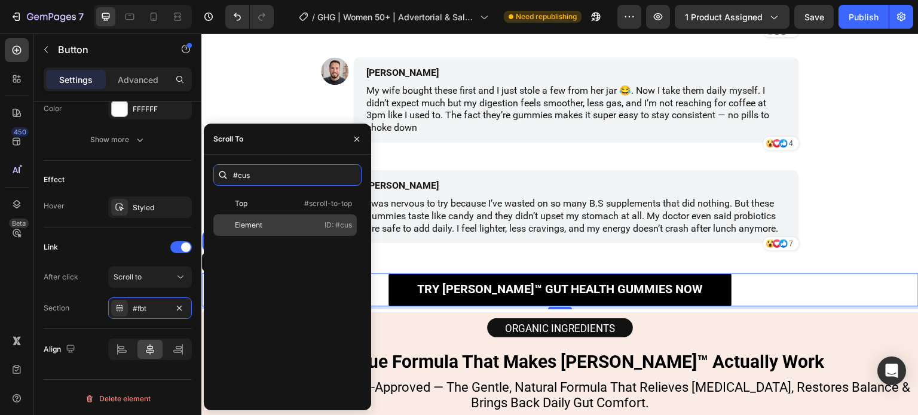
type input "#cus"
click at [318, 224] on div "Element ID: #cus" at bounding box center [284, 226] width 143 height 22
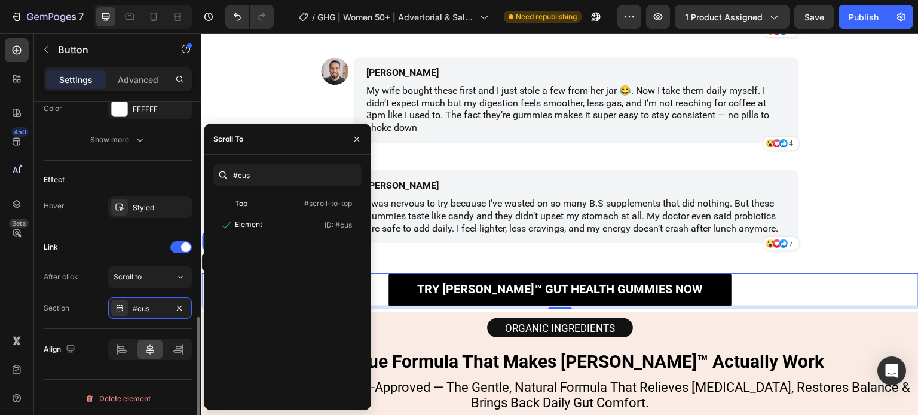
click at [85, 304] on div "Section #cus" at bounding box center [118, 309] width 148 height 22
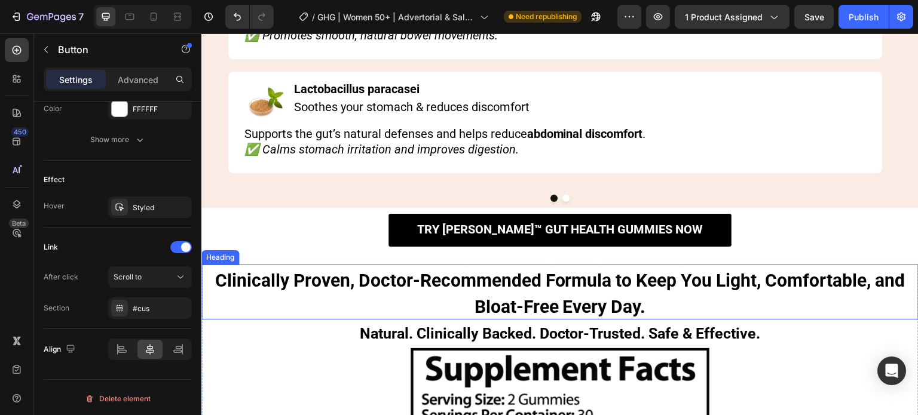
scroll to position [5404, 0]
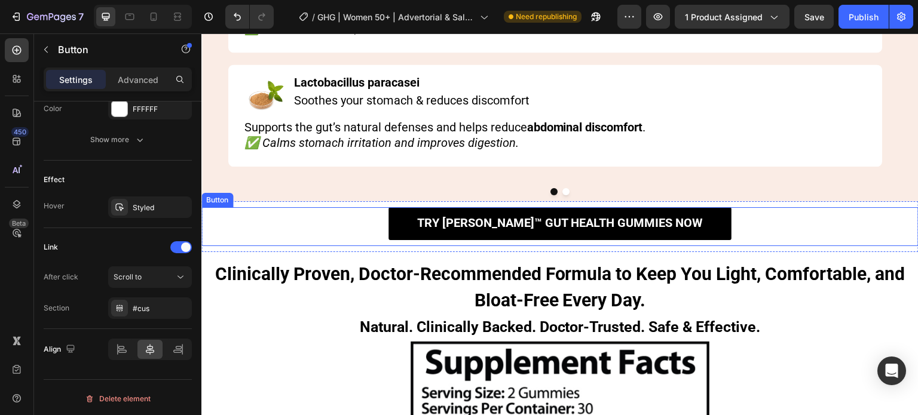
click at [267, 207] on div "Try [PERSON_NAME]™ Gut Health Gummies Now Button" at bounding box center [559, 226] width 717 height 39
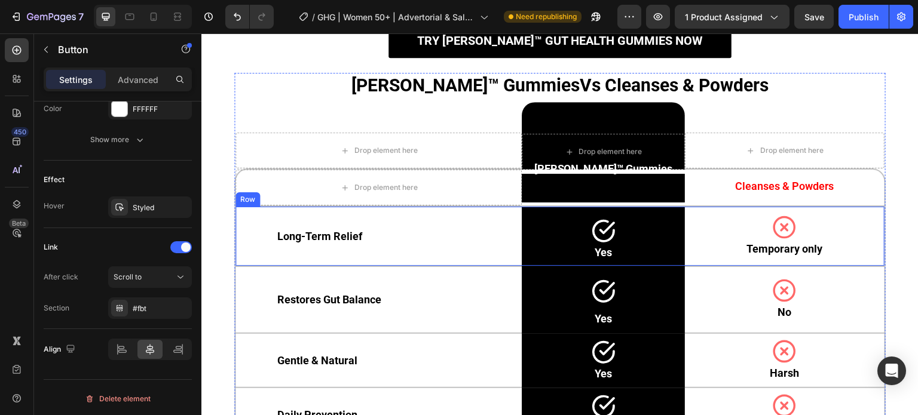
scroll to position [5942, 0]
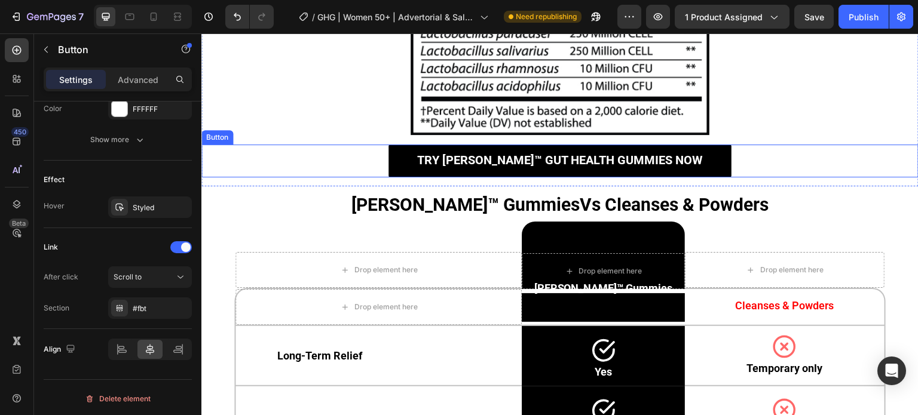
click at [322, 155] on div "Try [PERSON_NAME]™ Gut Health Gummies Now Button" at bounding box center [559, 161] width 717 height 33
click at [322, 155] on div "Try [PERSON_NAME]™ Gut Health Gummies Now Button 5" at bounding box center [559, 161] width 717 height 33
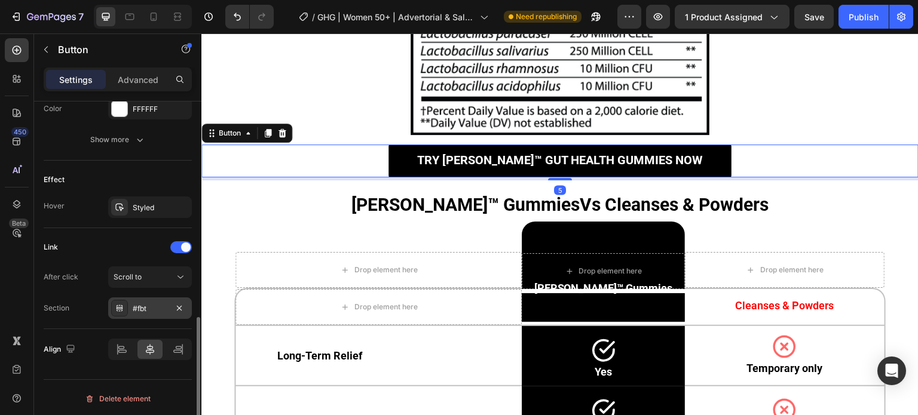
click at [156, 310] on div "#fbt" at bounding box center [150, 309] width 35 height 11
click at [85, 292] on div "After click Scroll to Section #fbt" at bounding box center [118, 293] width 148 height 53
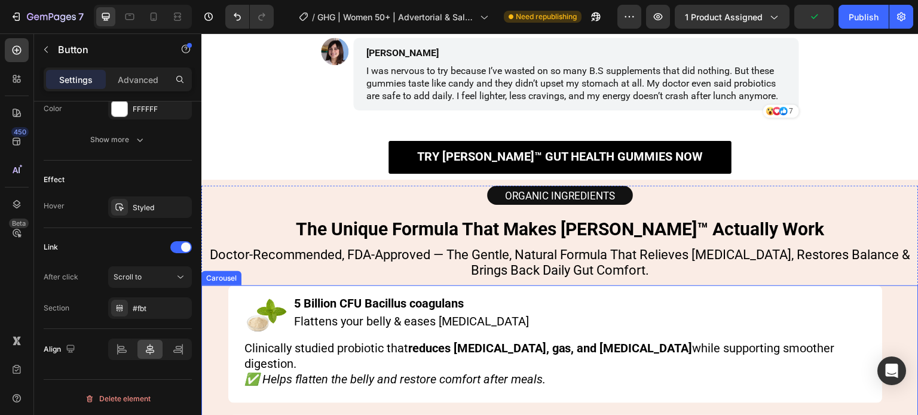
scroll to position [4819, 0]
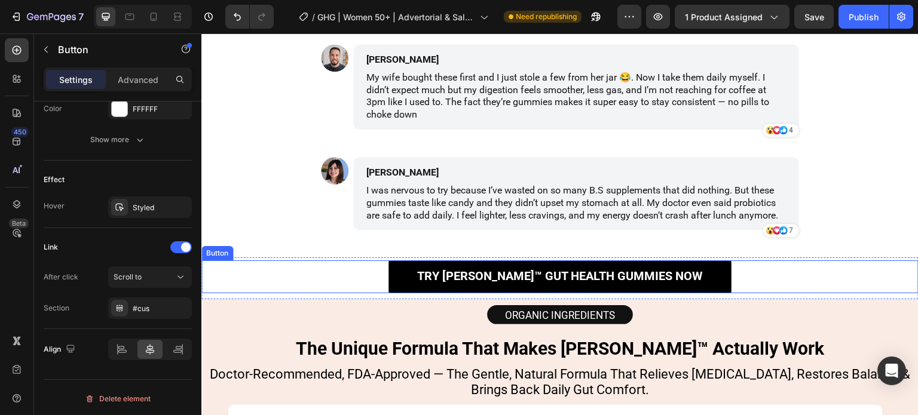
click at [358, 268] on div "Try [PERSON_NAME]™ Gut Health Gummies Now Button" at bounding box center [559, 277] width 717 height 33
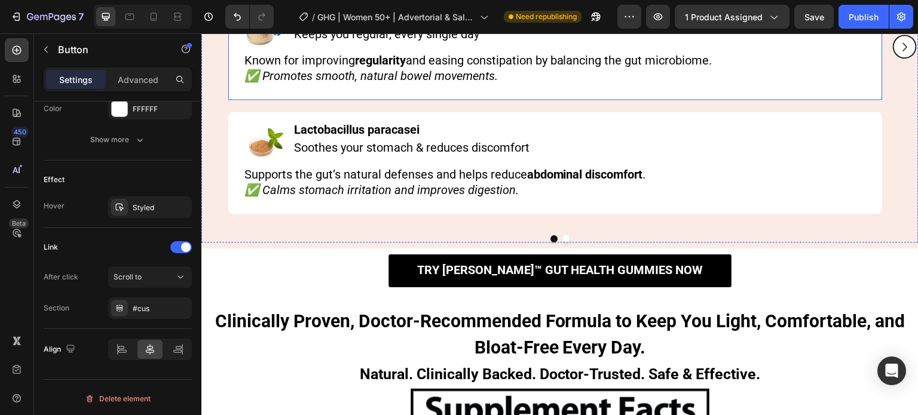
scroll to position [5417, 0]
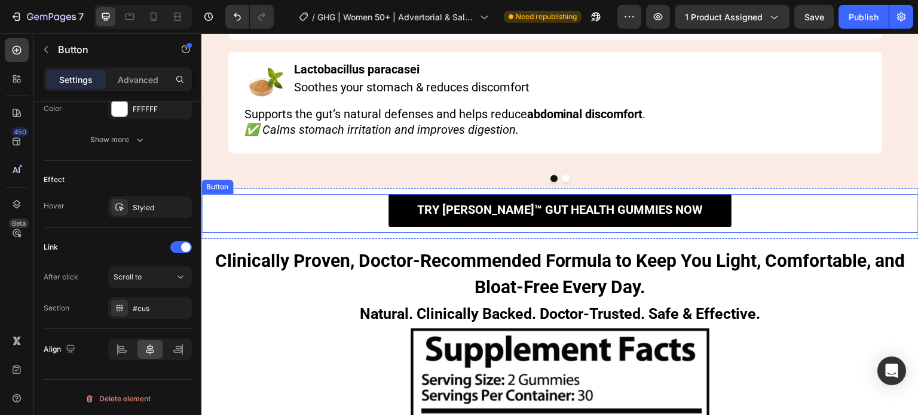
click at [345, 194] on div "Try [PERSON_NAME]™ Gut Health Gummies Now Button" at bounding box center [559, 213] width 717 height 39
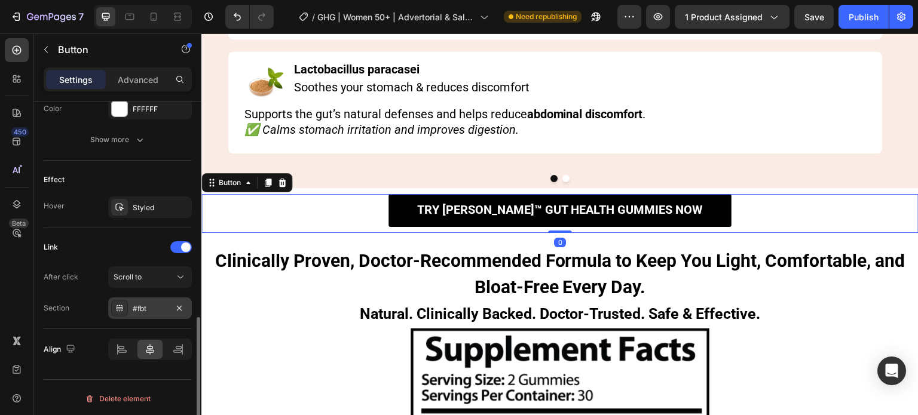
click at [157, 304] on div "#fbt" at bounding box center [150, 309] width 35 height 11
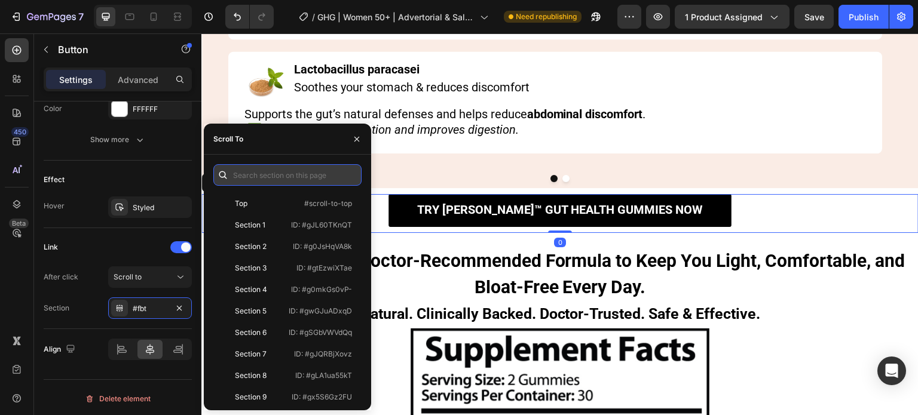
click at [265, 175] on input "text" at bounding box center [287, 175] width 148 height 22
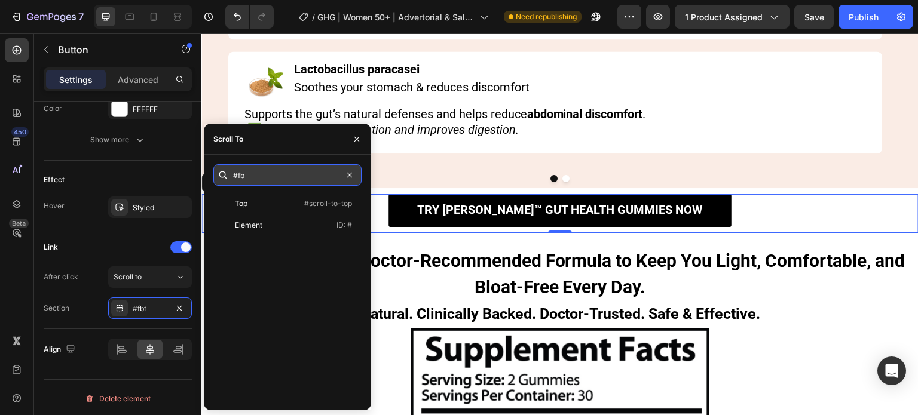
type input "#fbt"
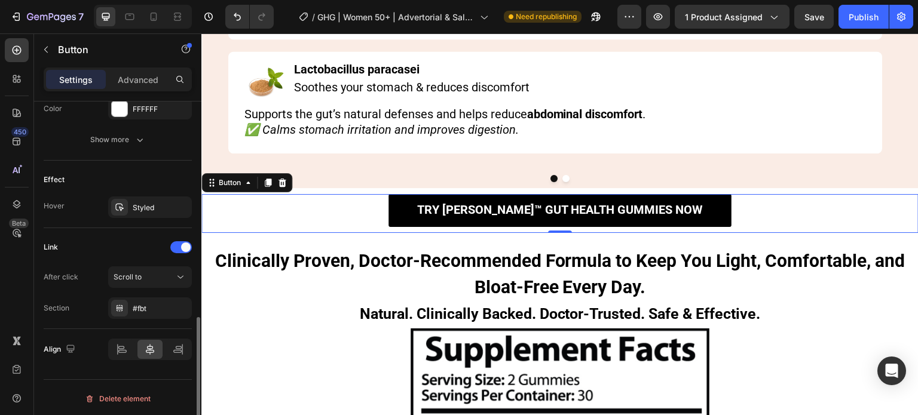
click at [337, 206] on div "Try [PERSON_NAME]™ Gut Health Gummies Now Button 0" at bounding box center [559, 213] width 717 height 39
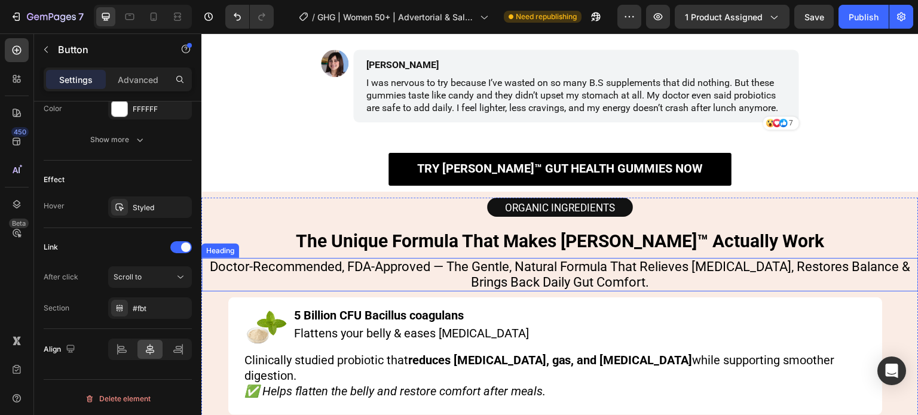
scroll to position [4879, 0]
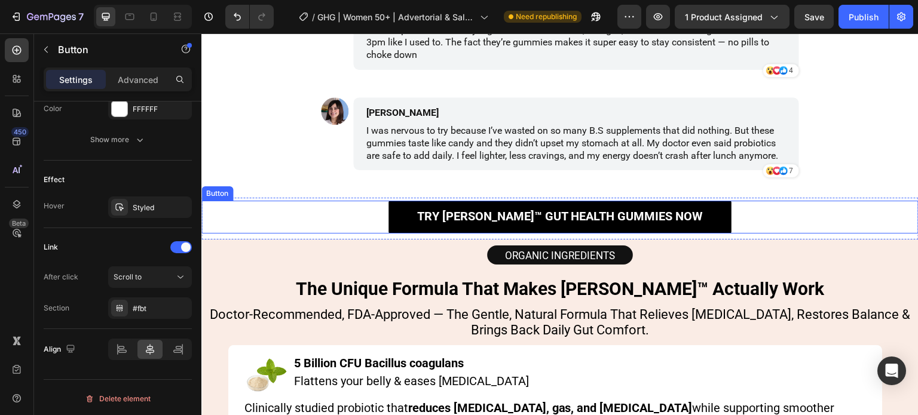
click at [371, 218] on div "Try [PERSON_NAME]™ Gut Health Gummies Now Button" at bounding box center [559, 217] width 717 height 33
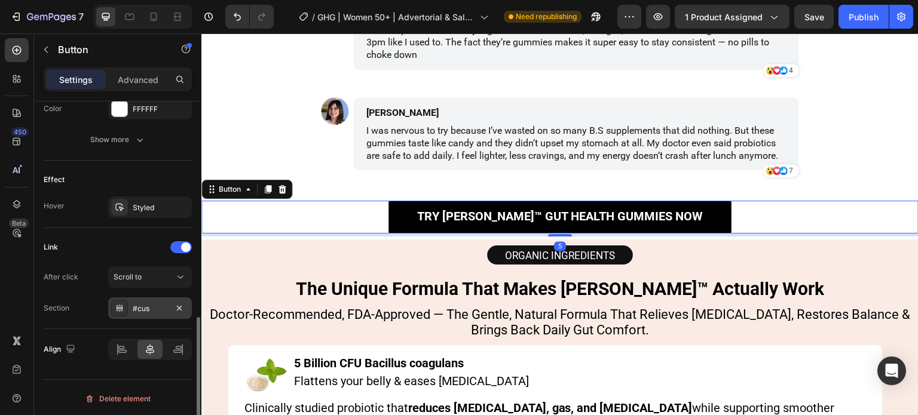
click at [157, 305] on div "#cus" at bounding box center [150, 309] width 35 height 11
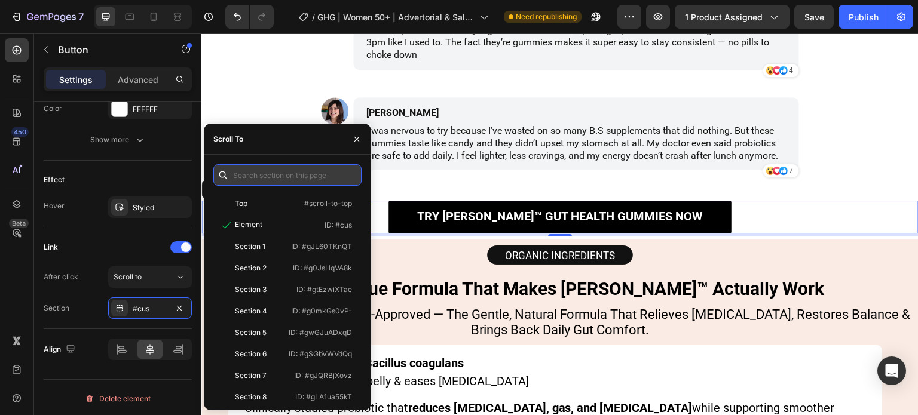
click at [264, 173] on input "text" at bounding box center [287, 175] width 148 height 22
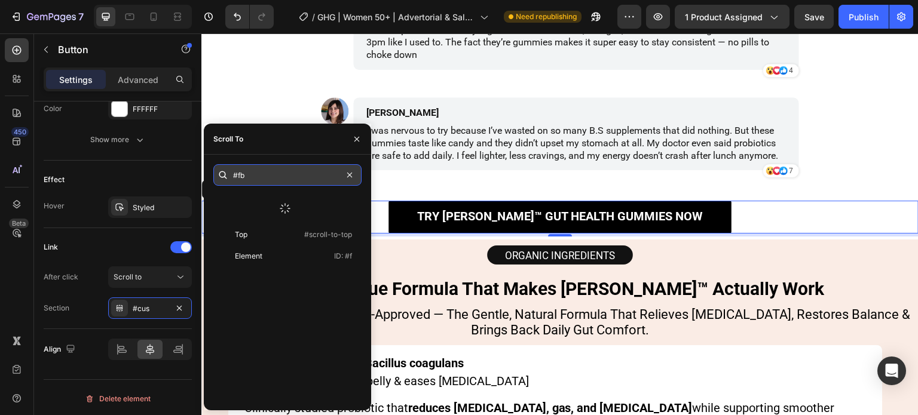
type input "#fbt"
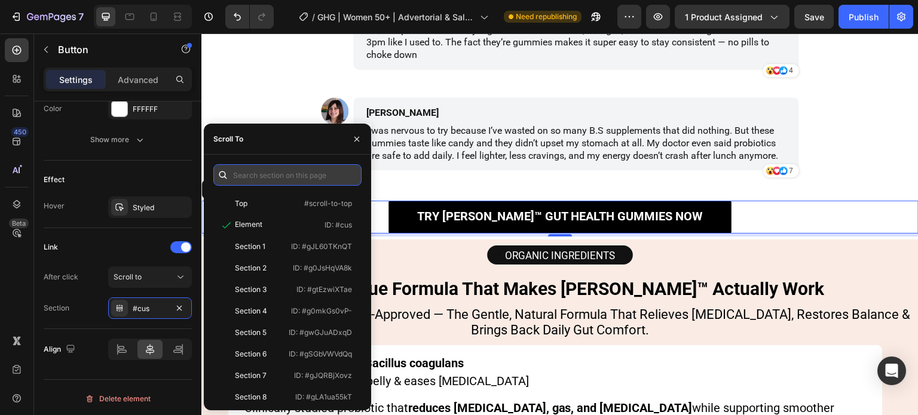
click at [318, 178] on input "text" at bounding box center [287, 175] width 148 height 22
click at [58, 292] on div "After click Scroll to Section #cus" at bounding box center [118, 293] width 148 height 53
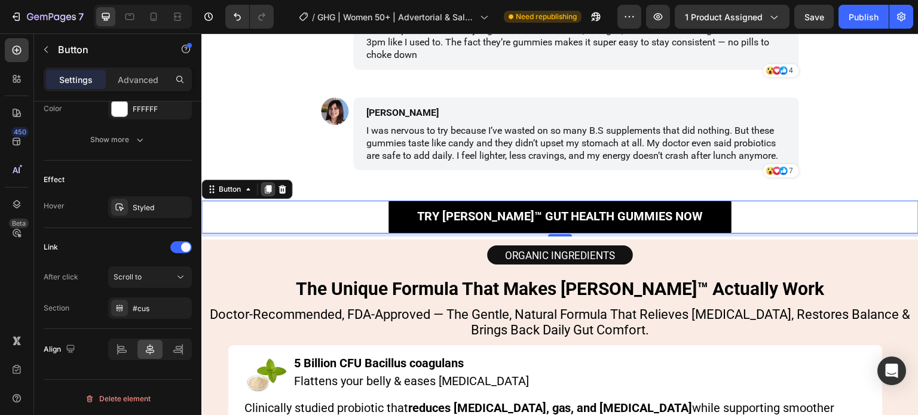
click at [269, 194] on icon at bounding box center [268, 190] width 10 height 10
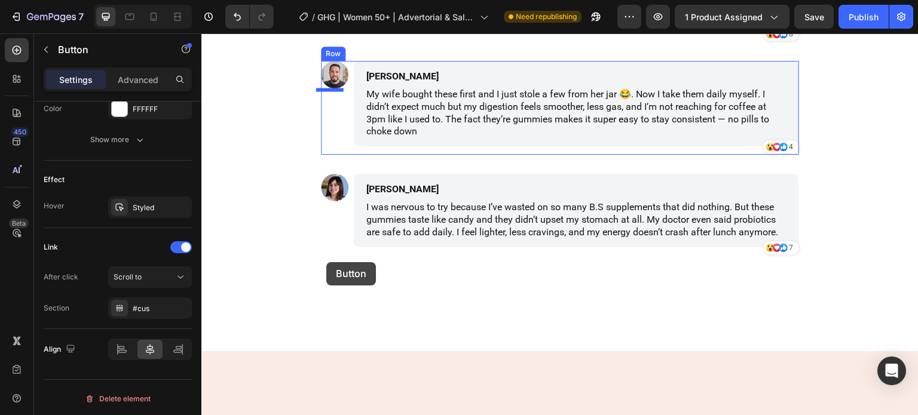
scroll to position [4640, 0]
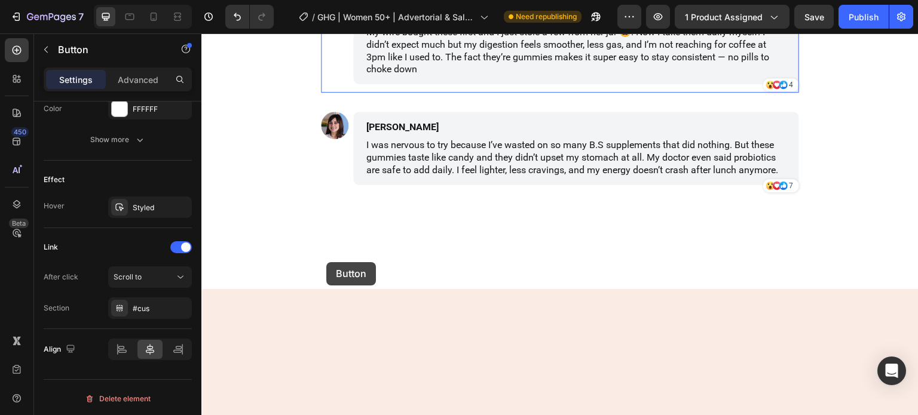
drag, startPoint x: 237, startPoint y: 229, endPoint x: 326, endPoint y: 262, distance: 95.7
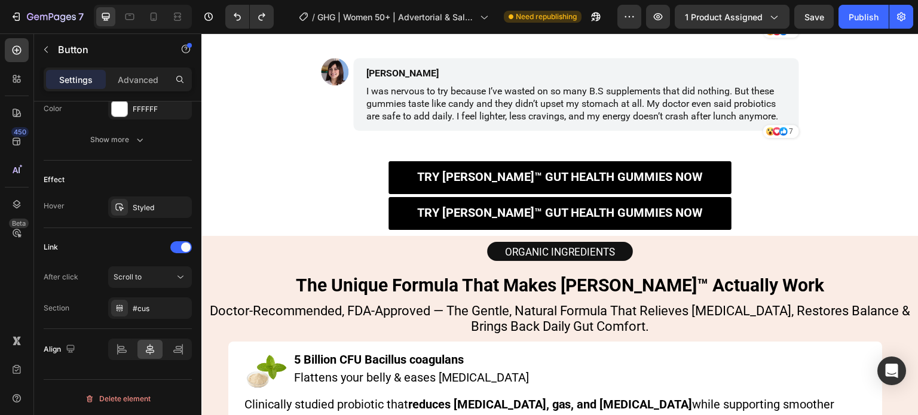
scroll to position [4939, 0]
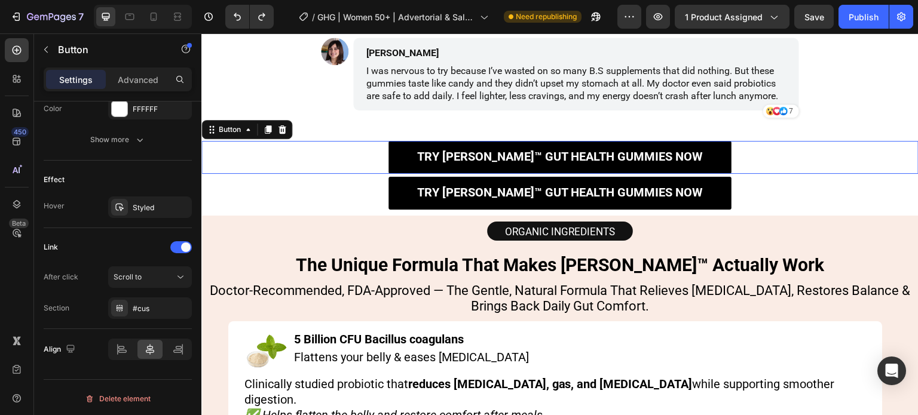
click at [326, 152] on div "Try [PERSON_NAME]™ Gut Health Gummies Now Button 0" at bounding box center [559, 157] width 717 height 33
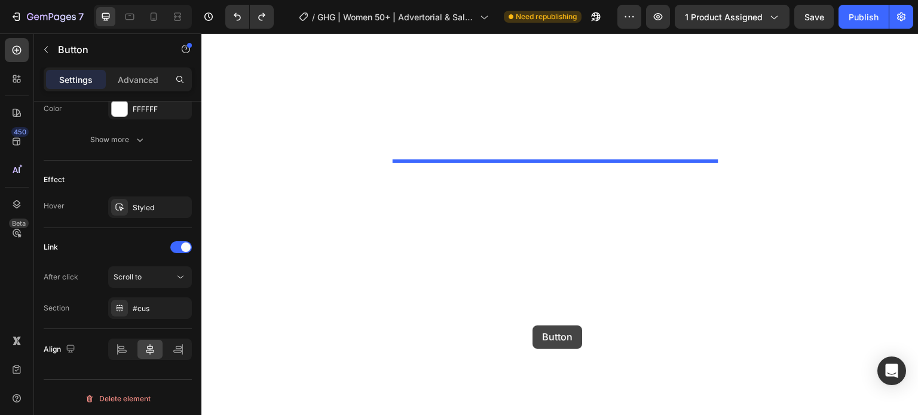
scroll to position [2208, 0]
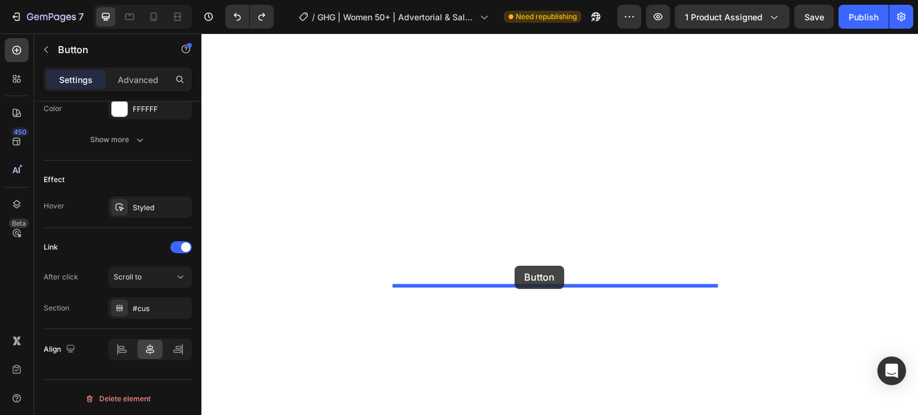
drag, startPoint x: 227, startPoint y: 134, endPoint x: 515, endPoint y: 266, distance: 317.0
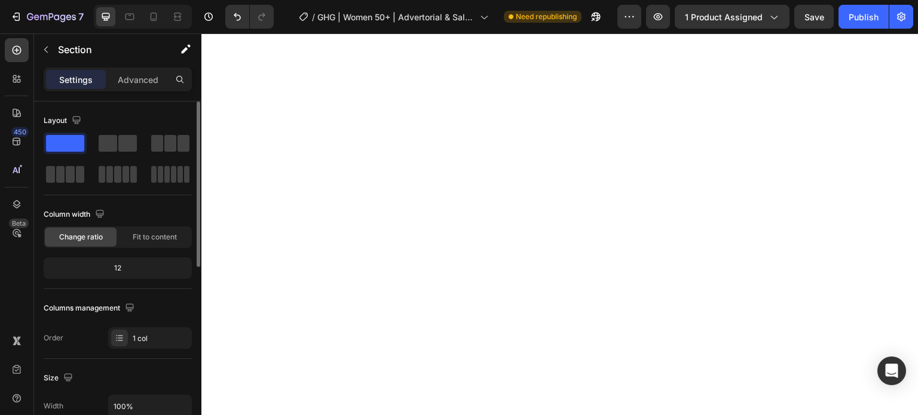
scroll to position [2328, 0]
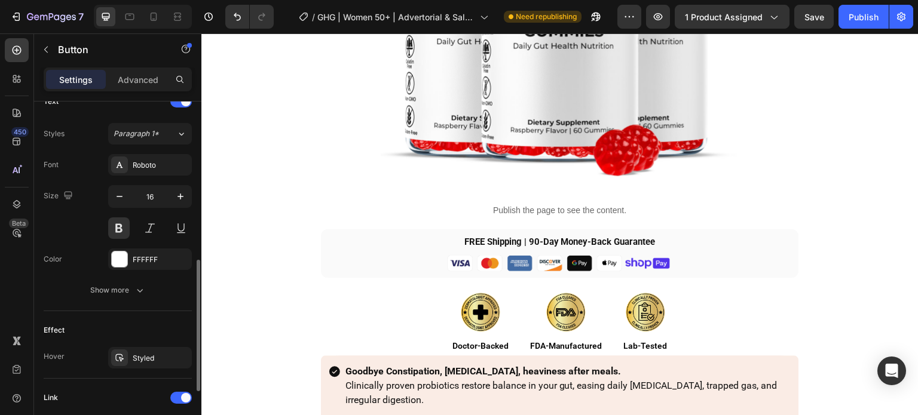
scroll to position [569, 0]
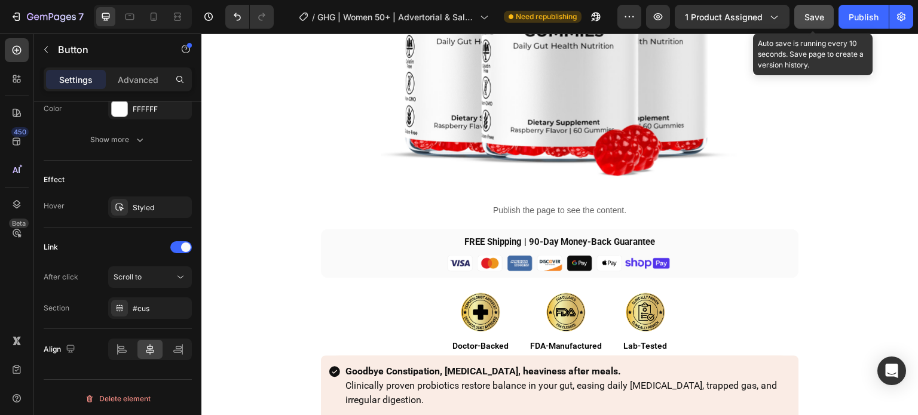
click at [821, 17] on span "Save" at bounding box center [815, 17] width 20 height 10
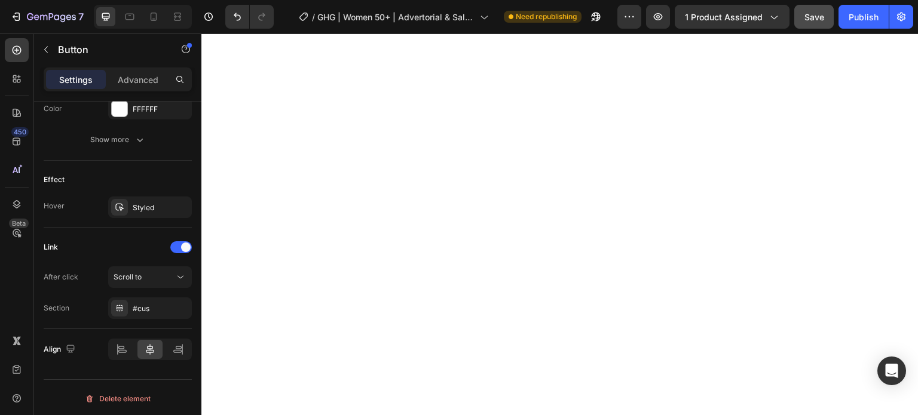
scroll to position [2328, 0]
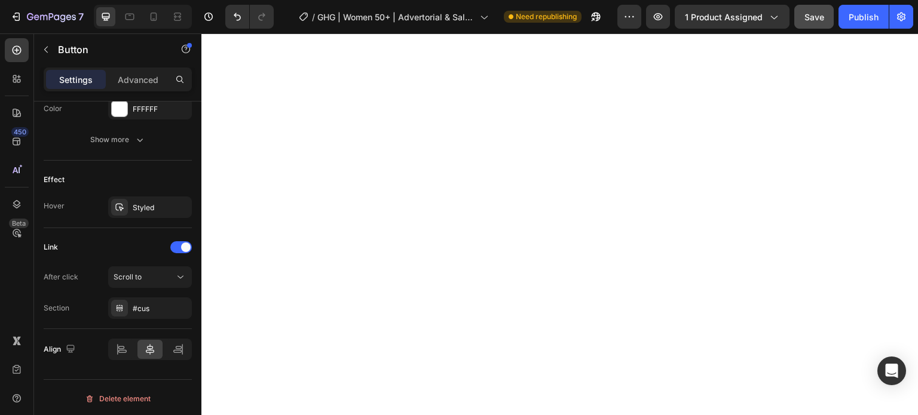
scroll to position [2268, 0]
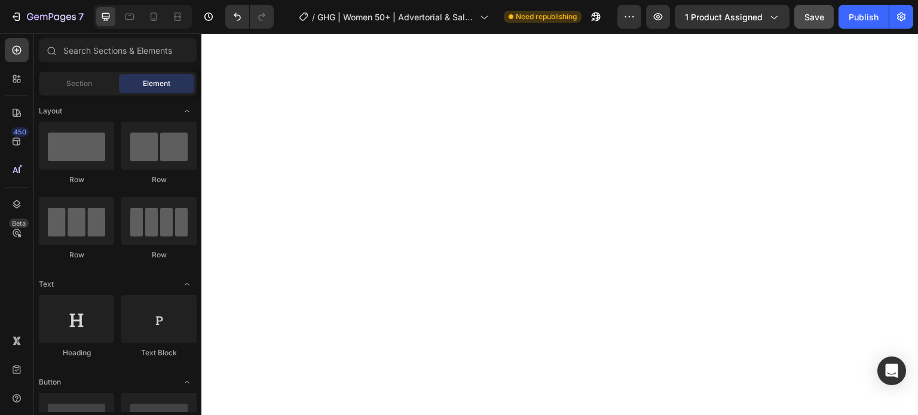
click at [819, 20] on span "Save" at bounding box center [815, 17] width 20 height 10
click at [863, 17] on div "Publish" at bounding box center [864, 17] width 30 height 13
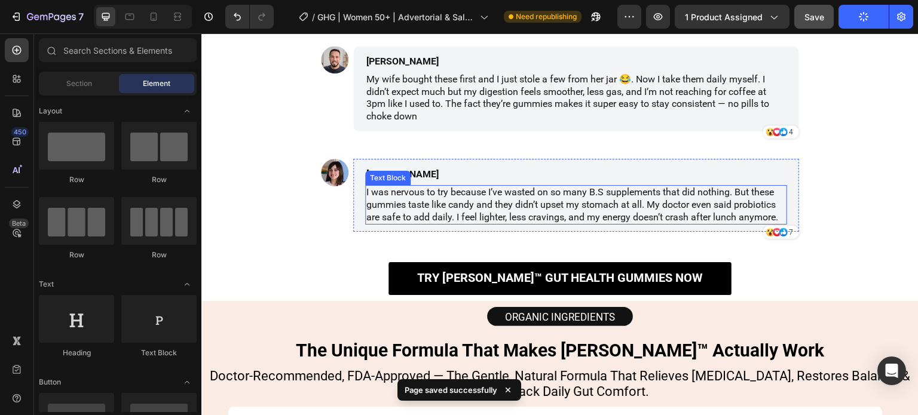
scroll to position [4839, 0]
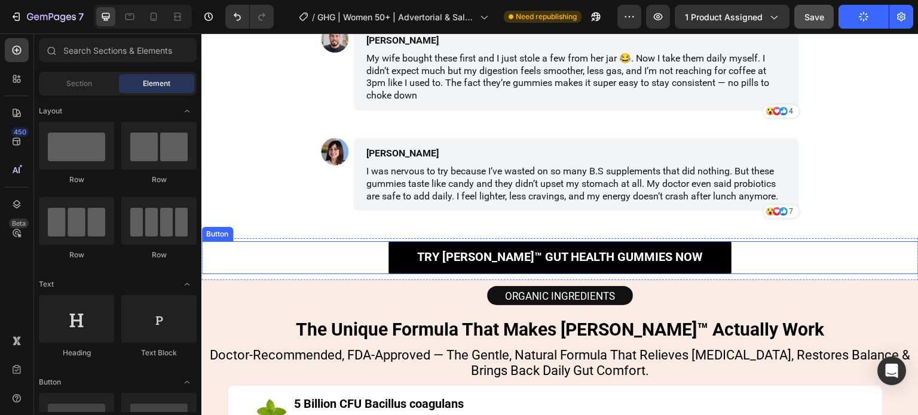
click at [314, 260] on div "Try [PERSON_NAME]™ Gut Health Gummies Now Button" at bounding box center [559, 258] width 717 height 33
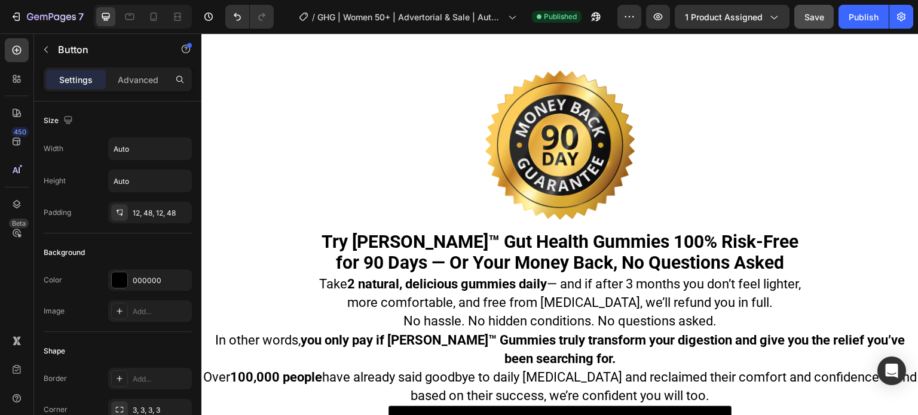
scroll to position [6984, 0]
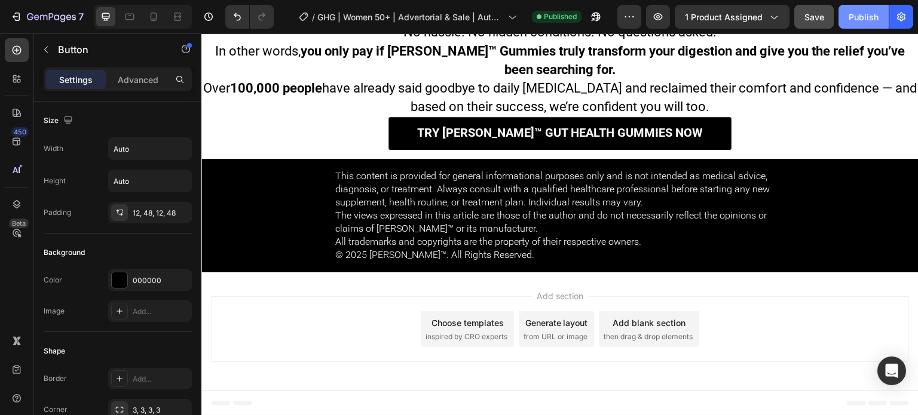
click at [866, 19] on div "Publish" at bounding box center [864, 17] width 30 height 13
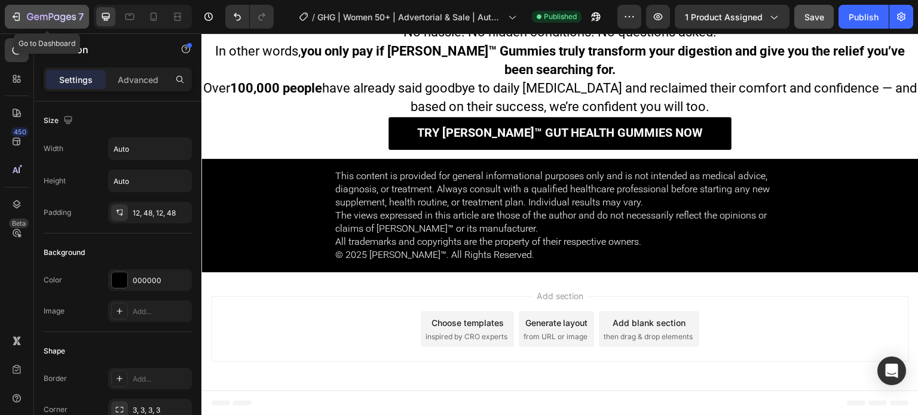
click at [12, 16] on icon "button" at bounding box center [16, 17] width 12 height 12
